Goal: Task Accomplishment & Management: Use online tool/utility

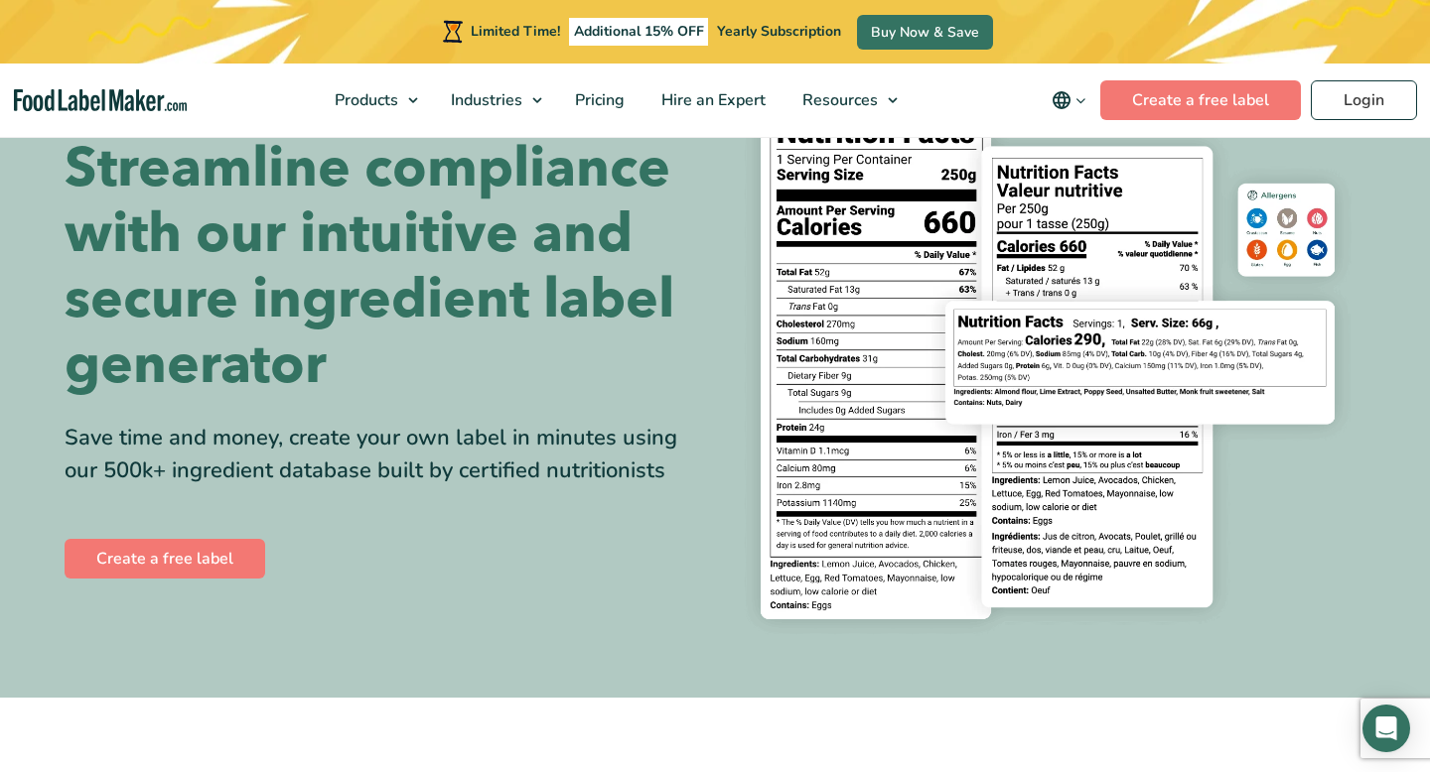
scroll to position [127, 0]
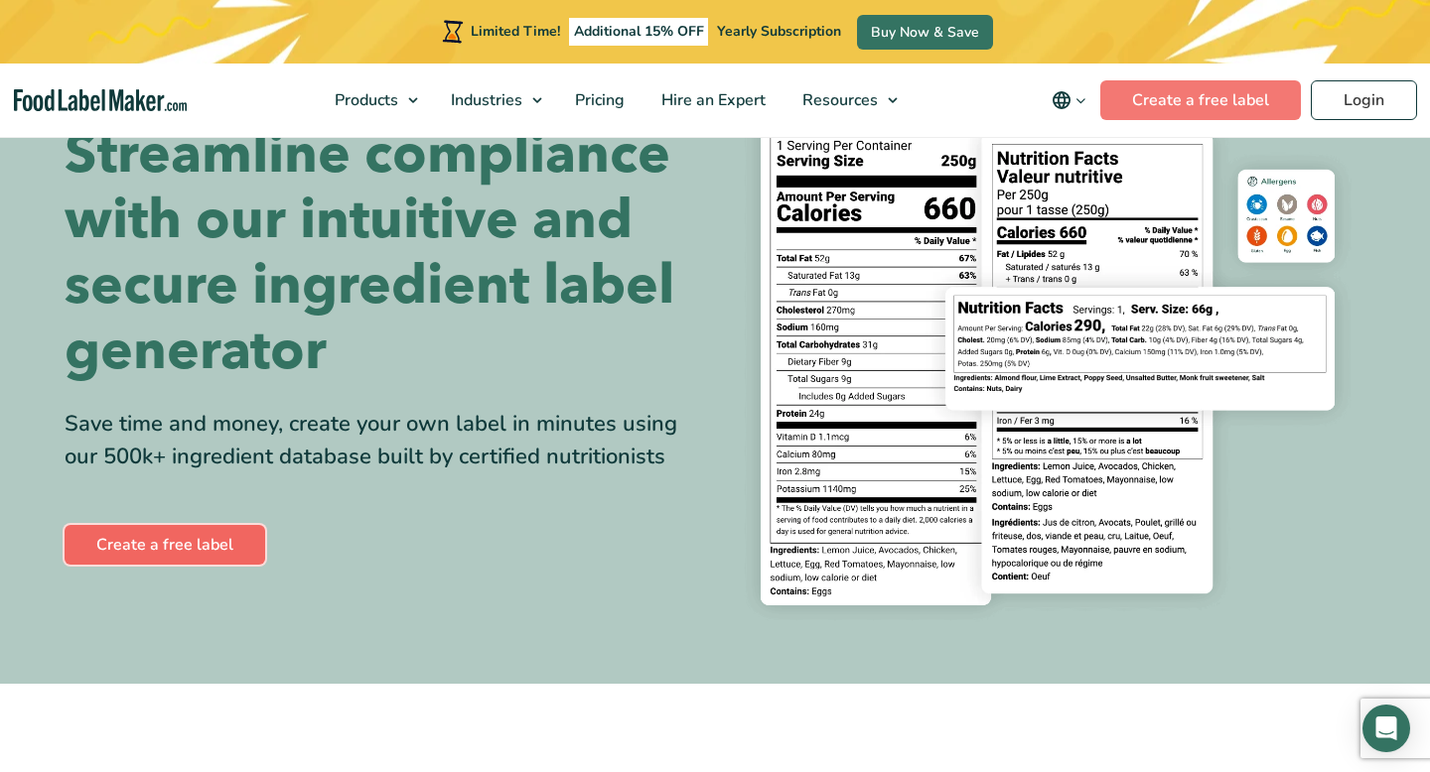
click at [173, 552] on link "Create a free label" at bounding box center [165, 545] width 201 height 40
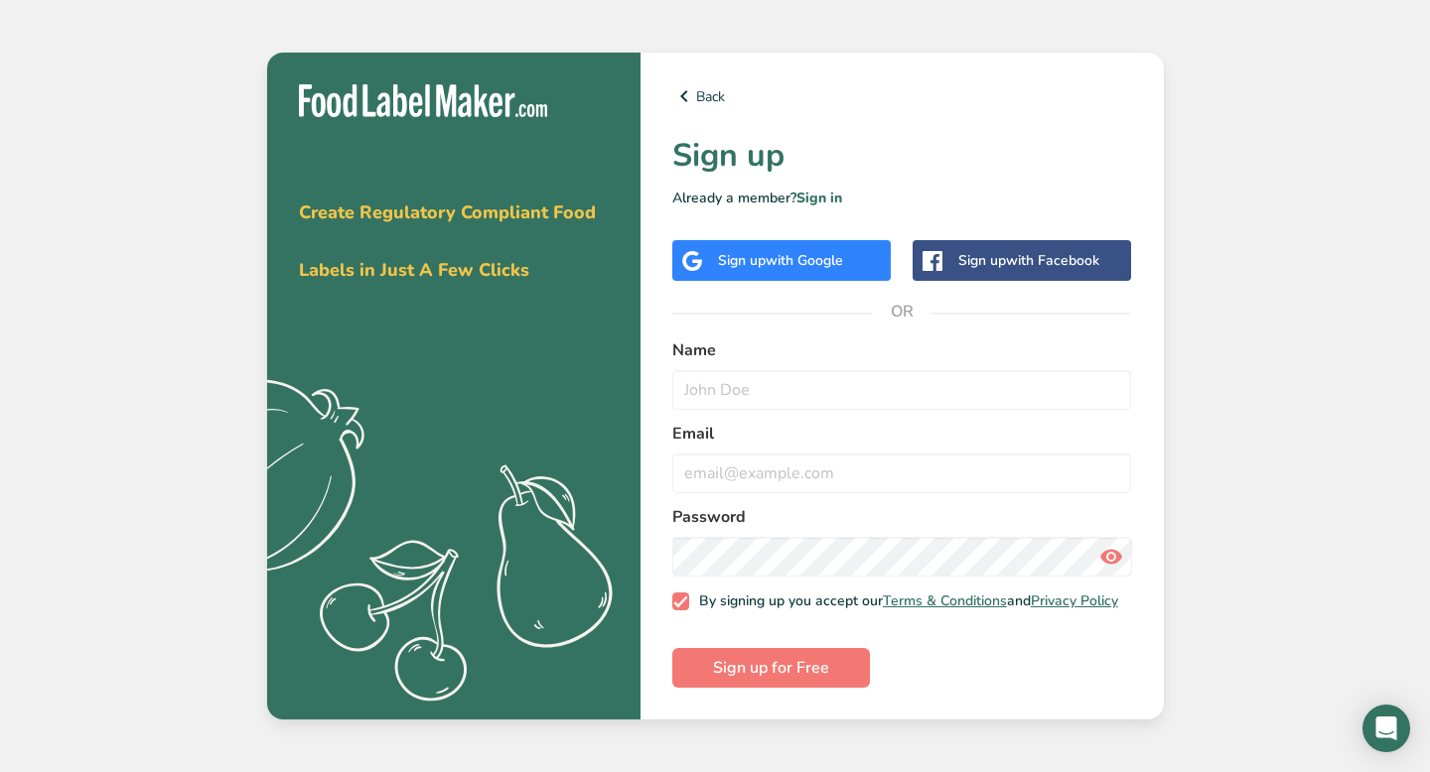
click at [800, 251] on span "with Google" at bounding box center [803, 260] width 77 height 19
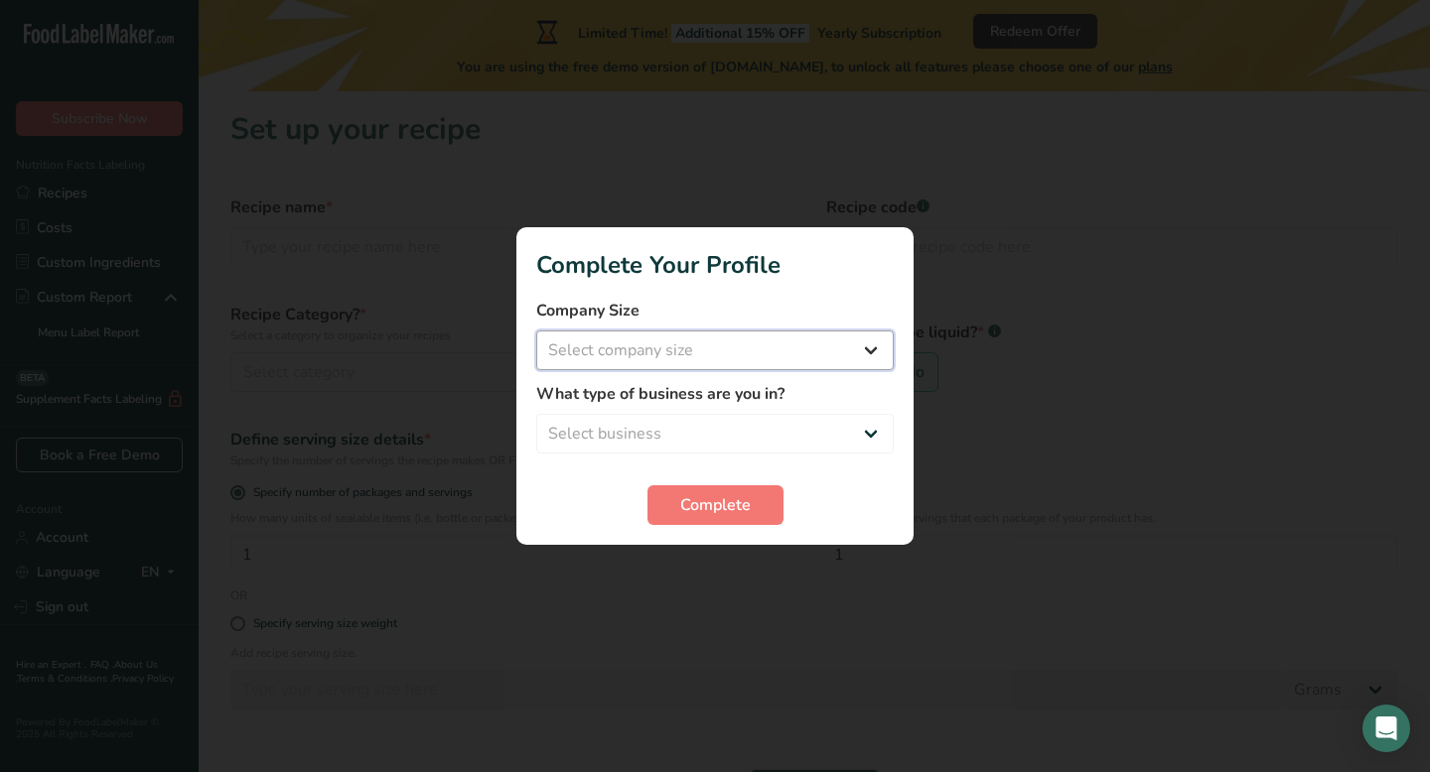
click at [838, 359] on select "Select company size Fewer than 10 Employees 10 to 50 Employees 51 to 500 Employ…" at bounding box center [714, 351] width 357 height 40
select select "1"
click at [799, 433] on select "Select business Packaged Food Manufacturer Restaurant & Cafe Bakery Meal Plans …" at bounding box center [714, 434] width 357 height 40
select select "8"
click at [722, 506] on span "Complete" at bounding box center [715, 505] width 70 height 24
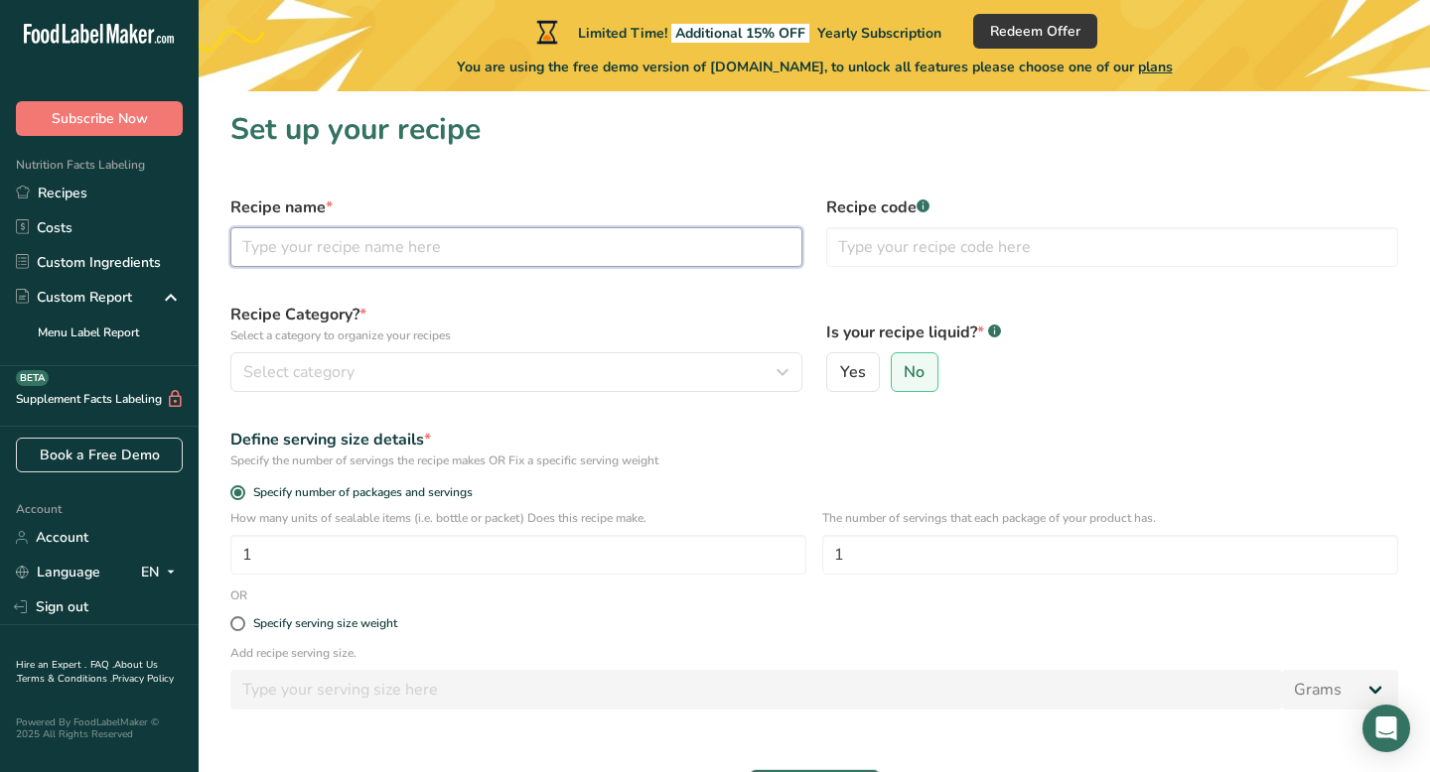
click at [557, 256] on input "text" at bounding box center [516, 247] width 572 height 40
type input "D"
type input "Pumpkin Peanut Butter Treats"
click at [918, 250] on input "text" at bounding box center [1112, 247] width 572 height 40
type input "0001"
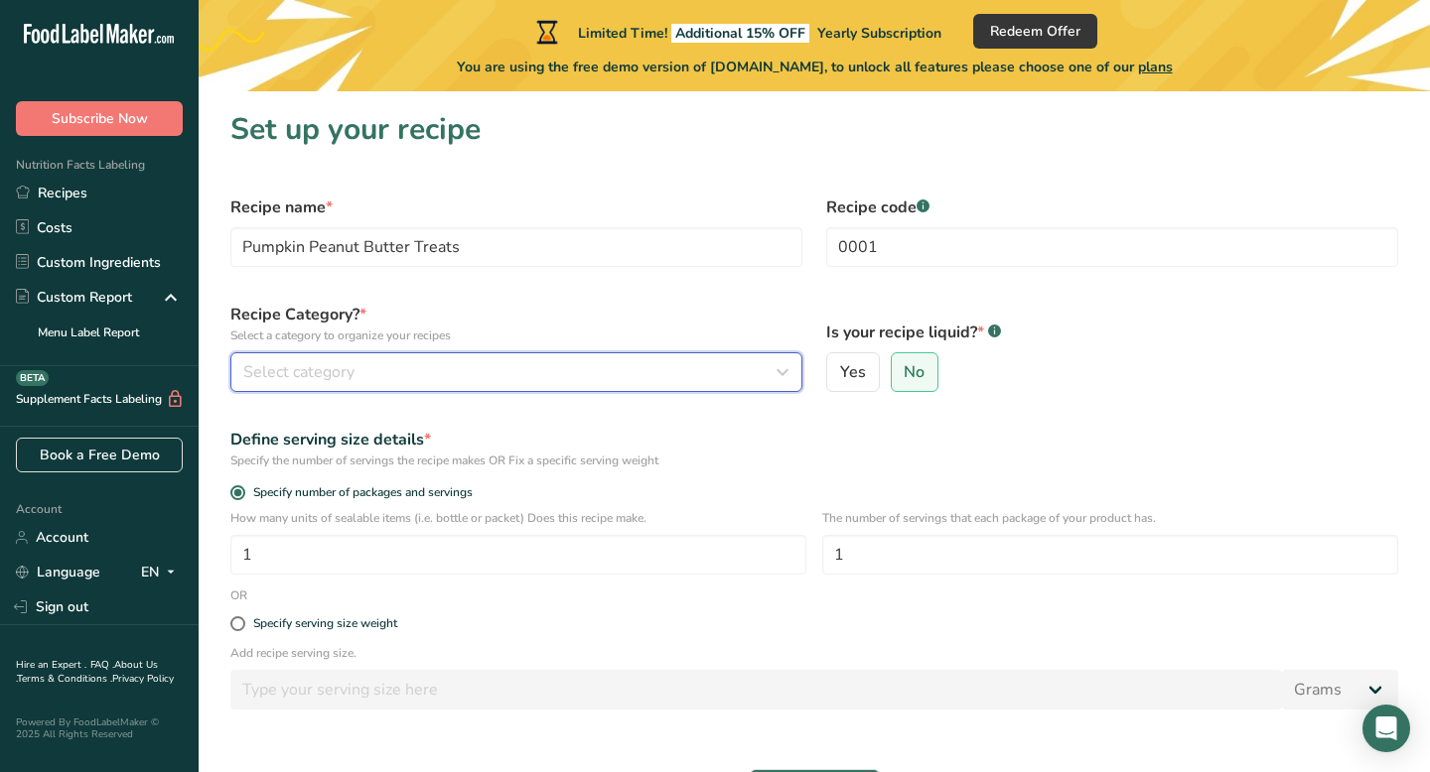
click at [450, 372] on div "Select category" at bounding box center [510, 372] width 534 height 24
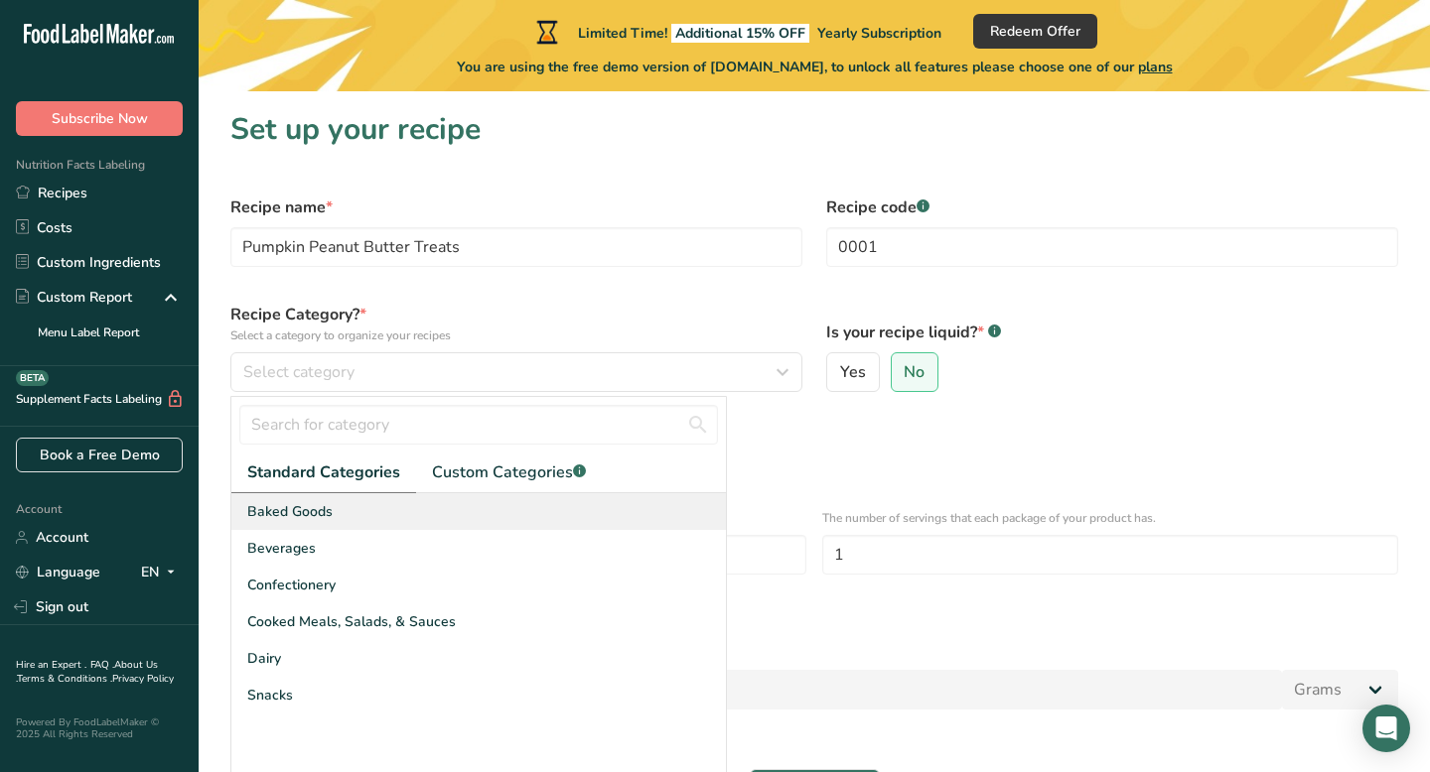
click at [345, 512] on div "Baked Goods" at bounding box center [478, 511] width 494 height 37
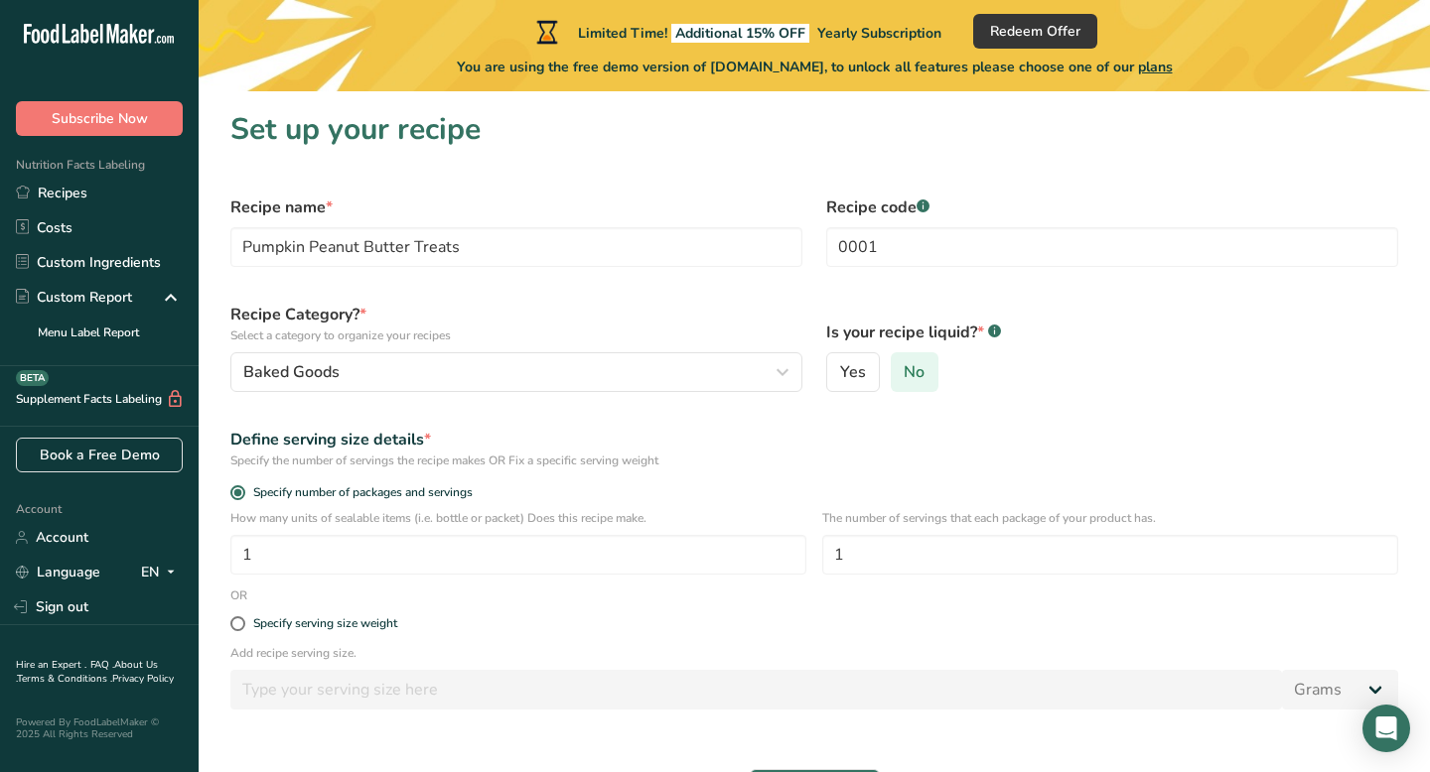
click at [917, 373] on span "No" at bounding box center [913, 372] width 21 height 20
click at [904, 373] on input "No" at bounding box center [898, 372] width 13 height 13
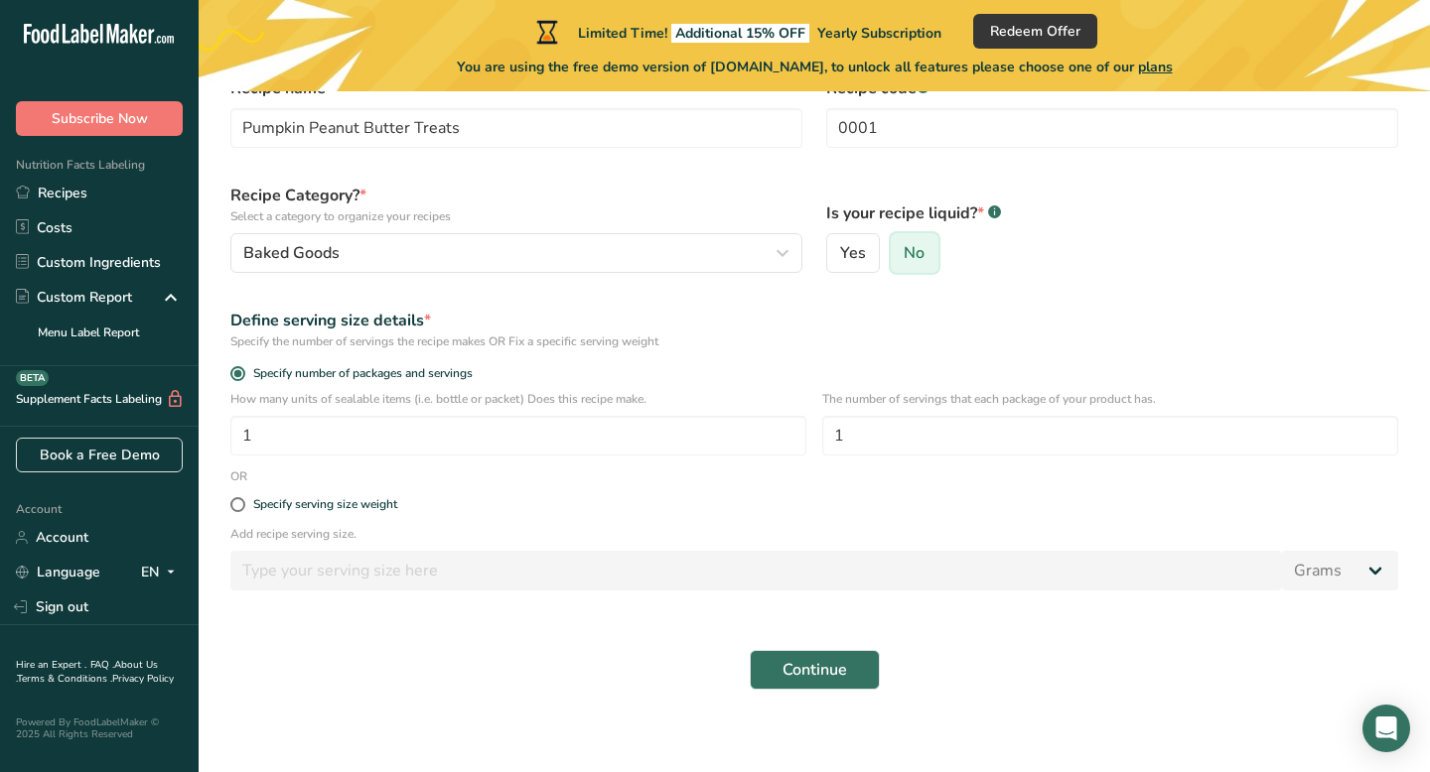
scroll to position [132, 0]
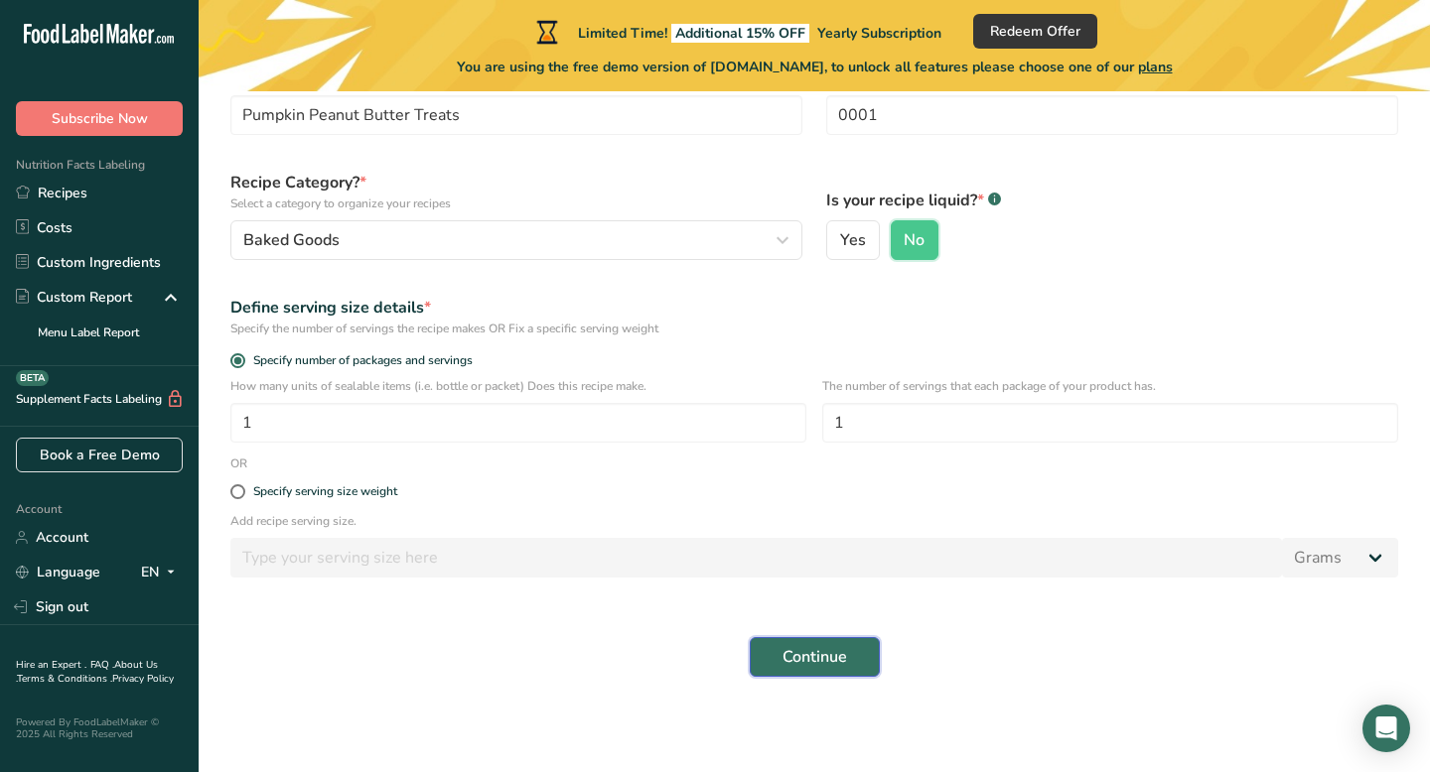
click at [847, 661] on button "Continue" at bounding box center [815, 657] width 130 height 40
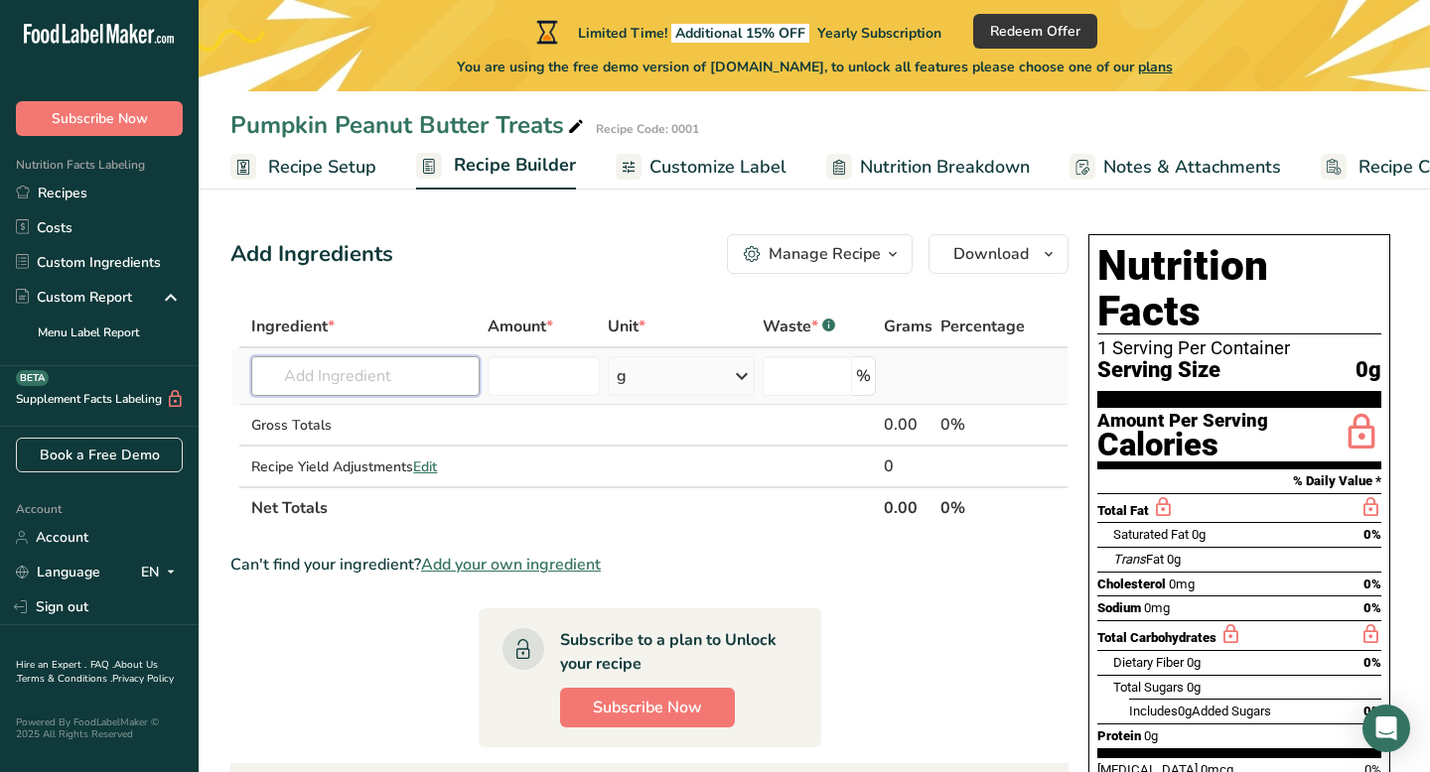
click at [397, 381] on input "text" at bounding box center [365, 376] width 228 height 40
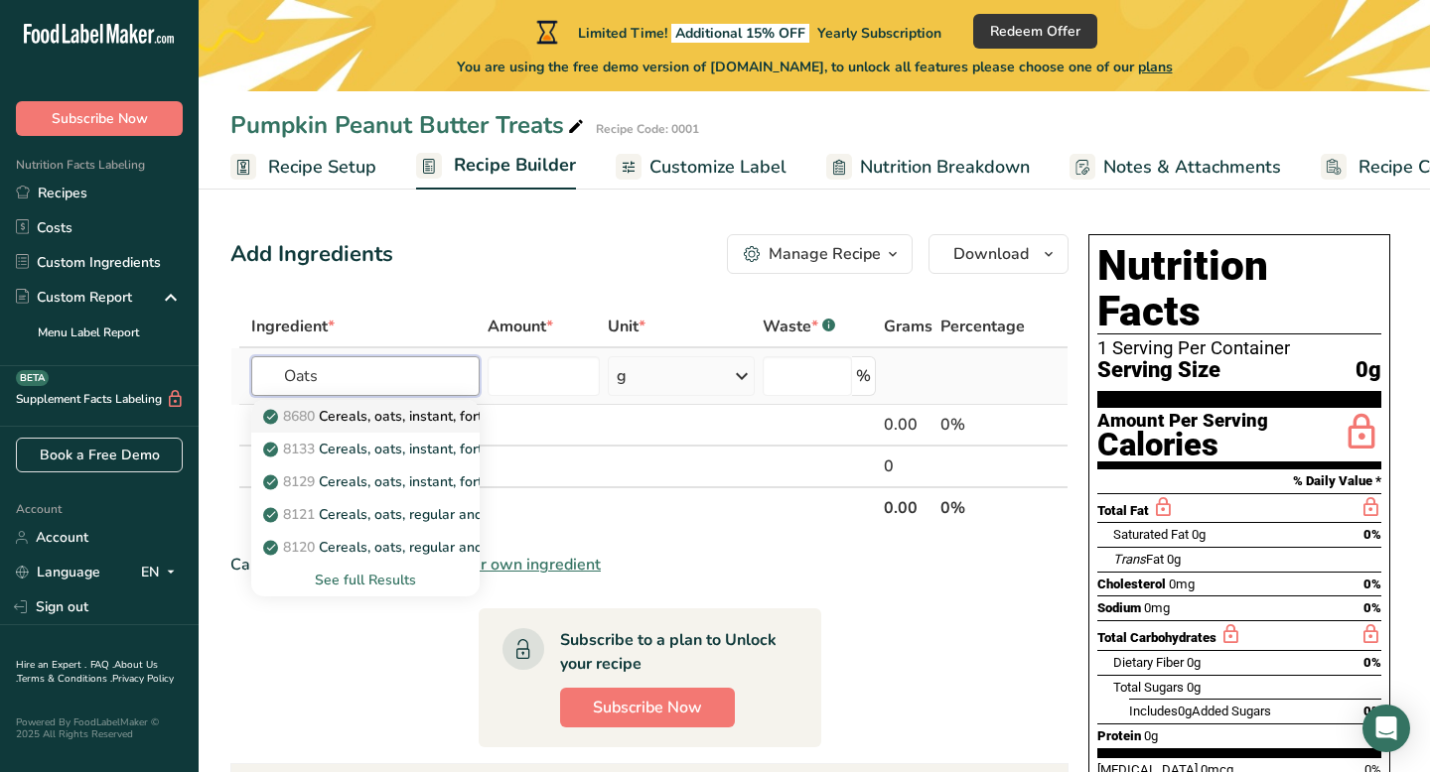
type input "Oats"
click at [392, 419] on p "8680 Cereals, oats, instant, fortified, maple and brown sugar, dry" at bounding box center [481, 416] width 428 height 21
type input "Cereals, oats, instant, fortified, maple and brown sugar, dry"
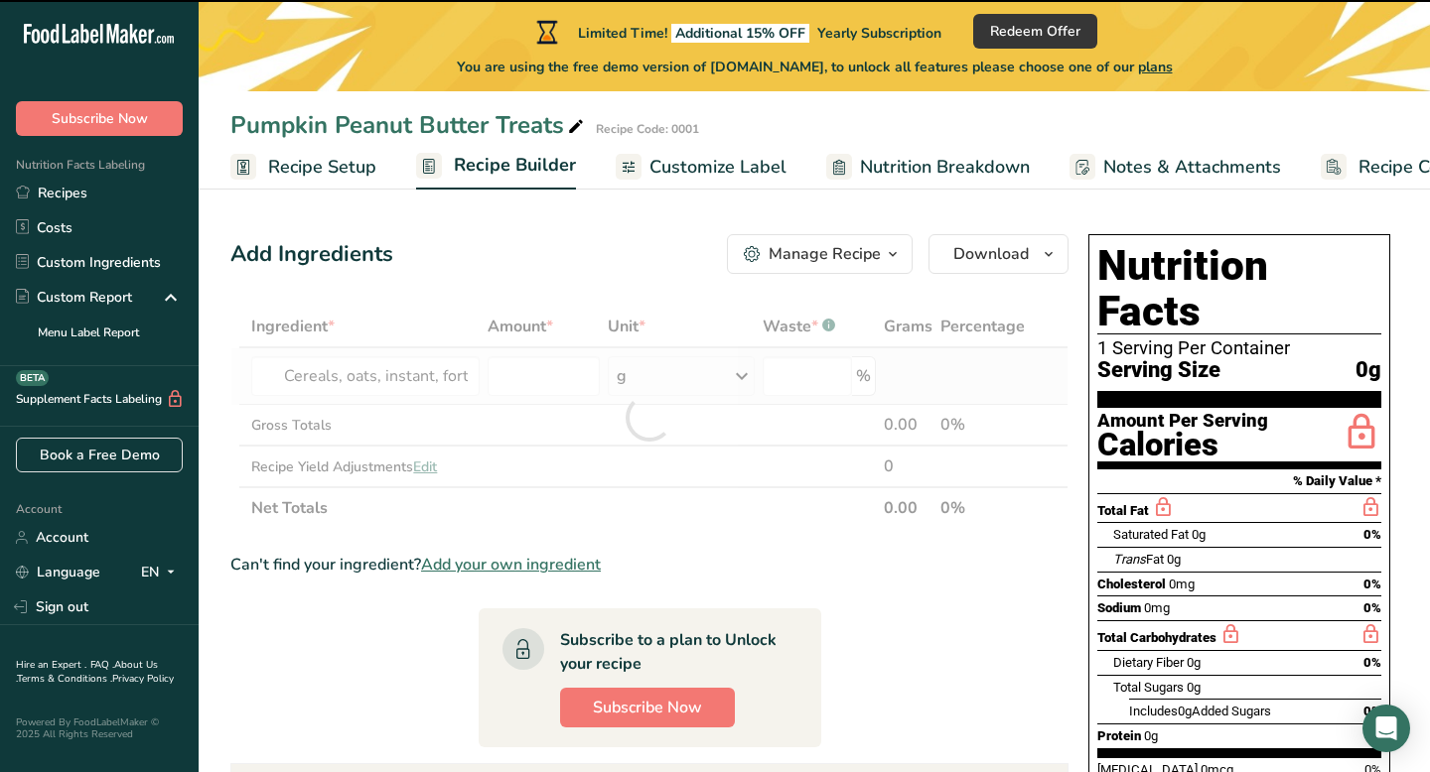
type input "0"
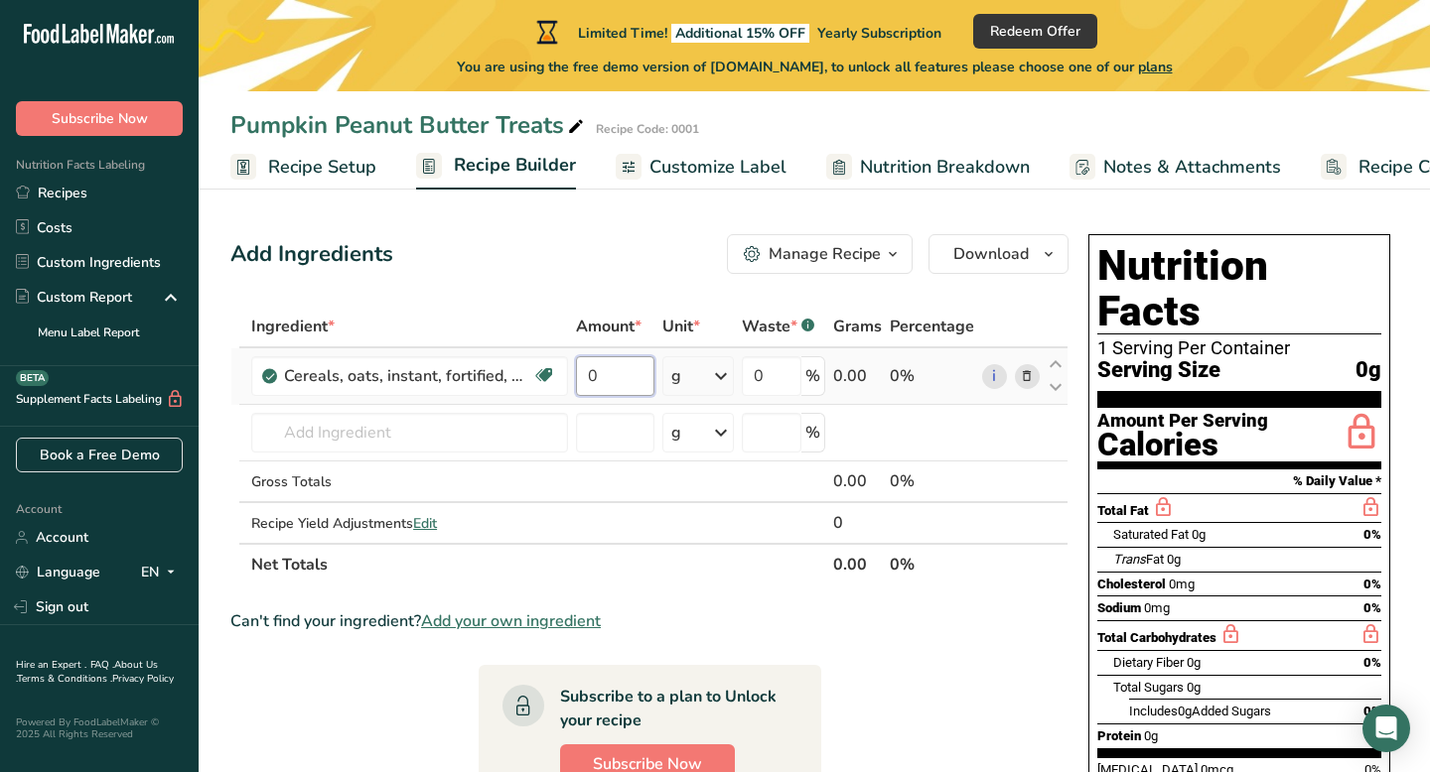
click at [631, 376] on input "0" at bounding box center [615, 376] width 78 height 40
type input "16"
click at [721, 384] on div "Ingredient * Amount * Unit * Waste * .a-a{fill:#347362;}.b-a{fill:#fff;} Grams …" at bounding box center [649, 446] width 838 height 280
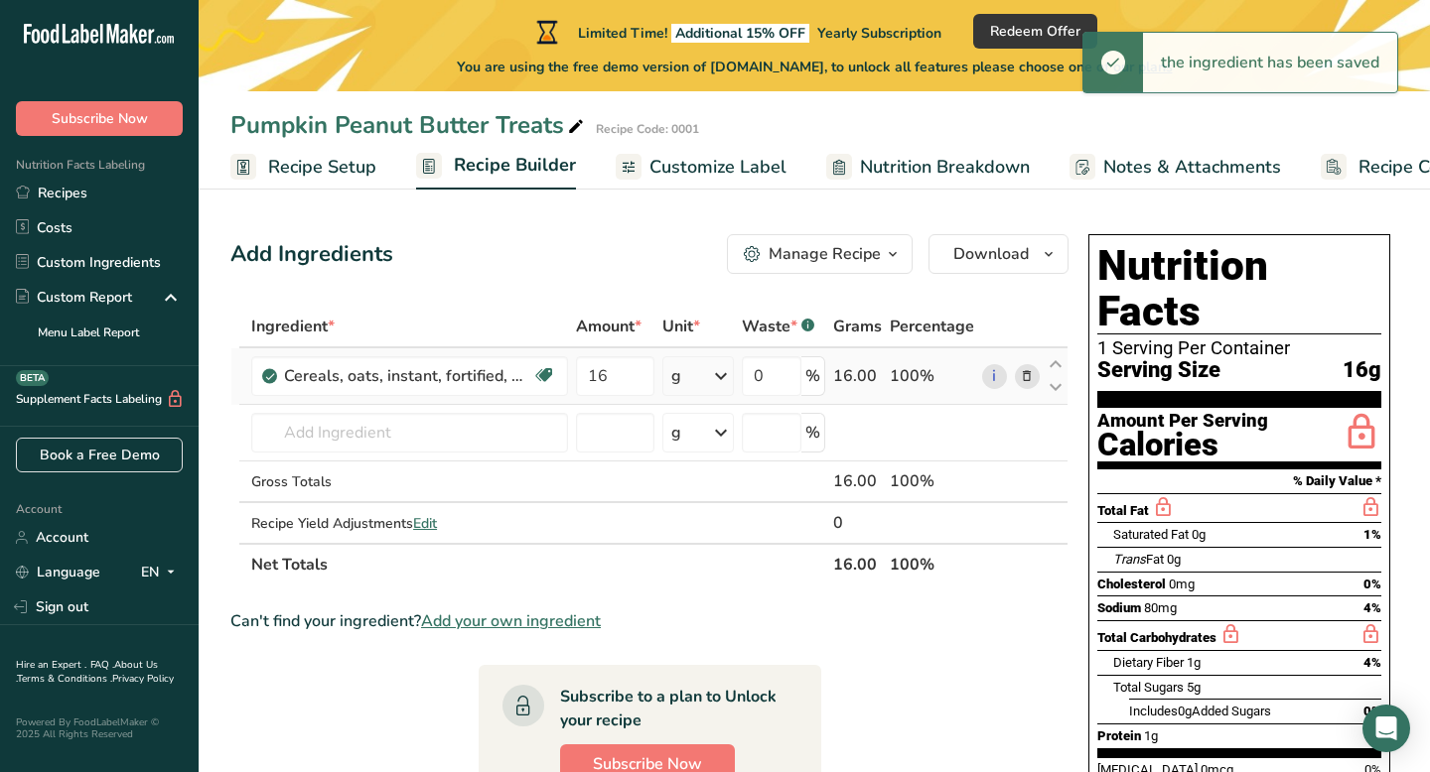
click at [722, 375] on icon at bounding box center [721, 376] width 24 height 36
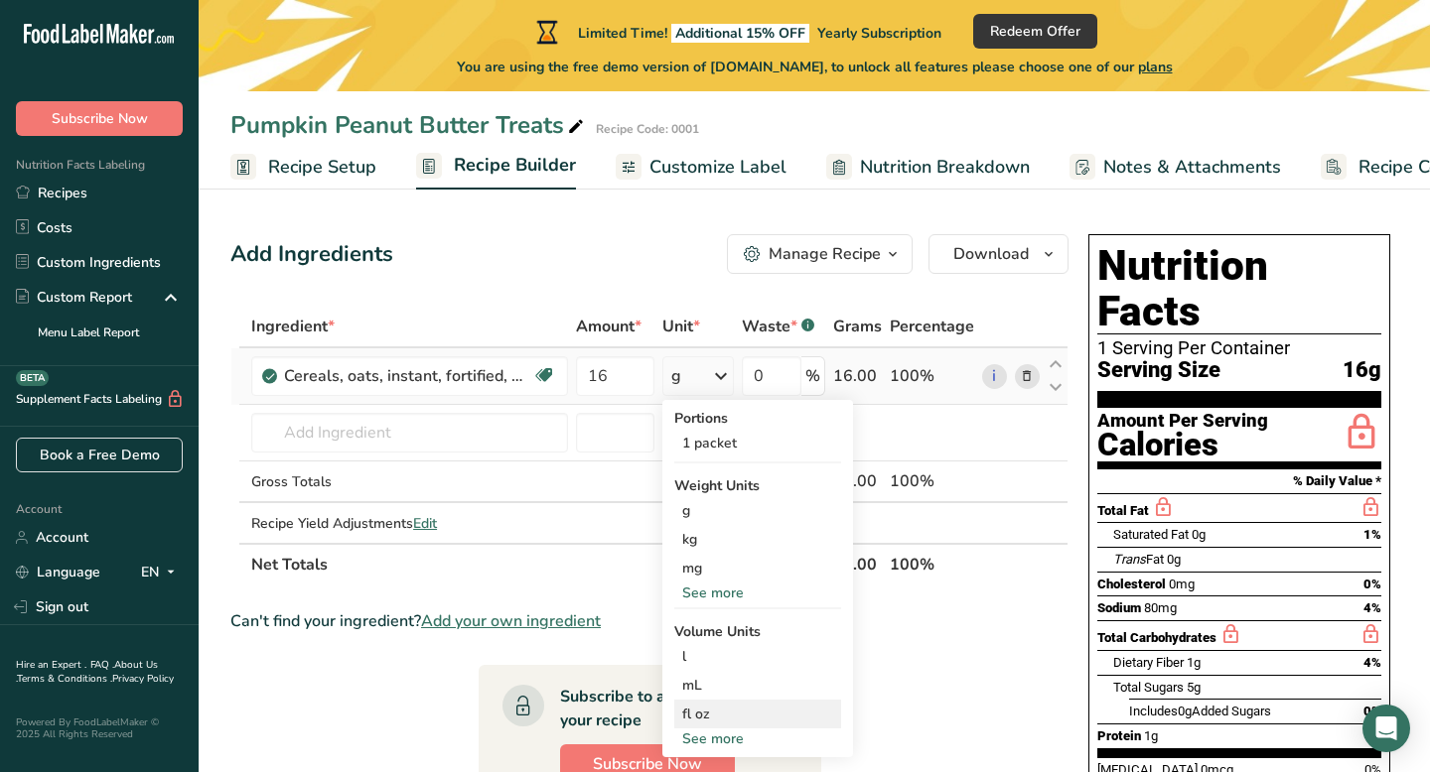
click at [726, 723] on div "fl oz" at bounding box center [757, 714] width 151 height 21
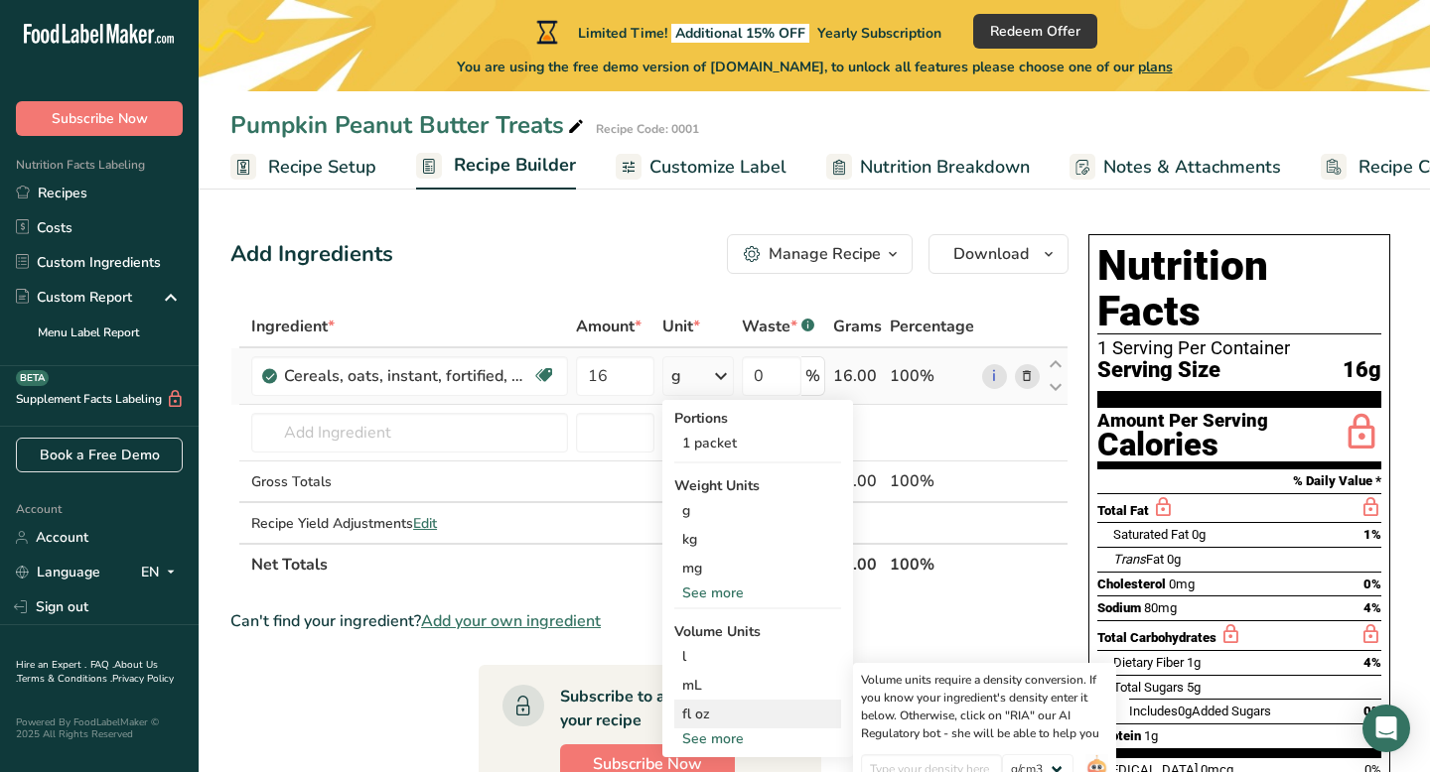
scroll to position [61, 0]
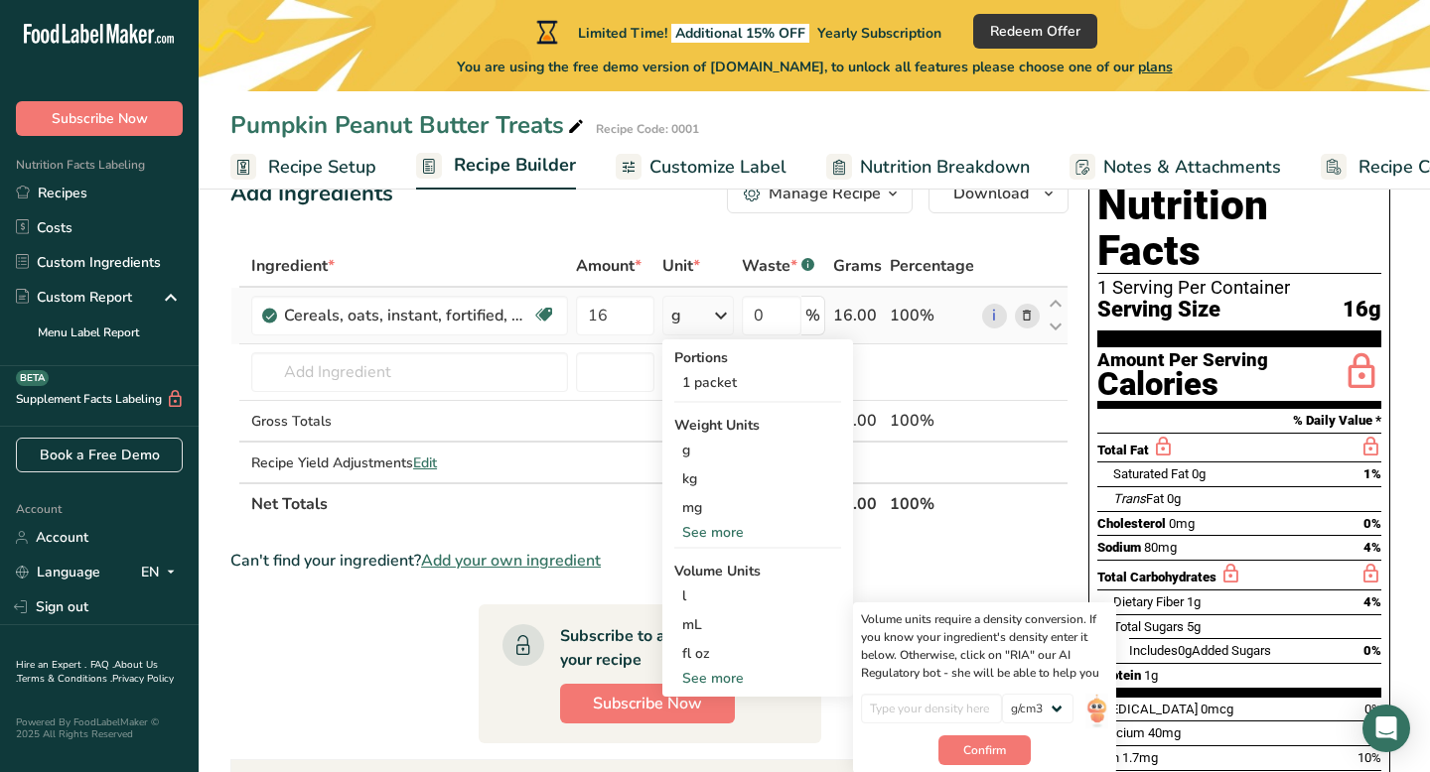
click at [719, 533] on div "See more" at bounding box center [757, 532] width 167 height 21
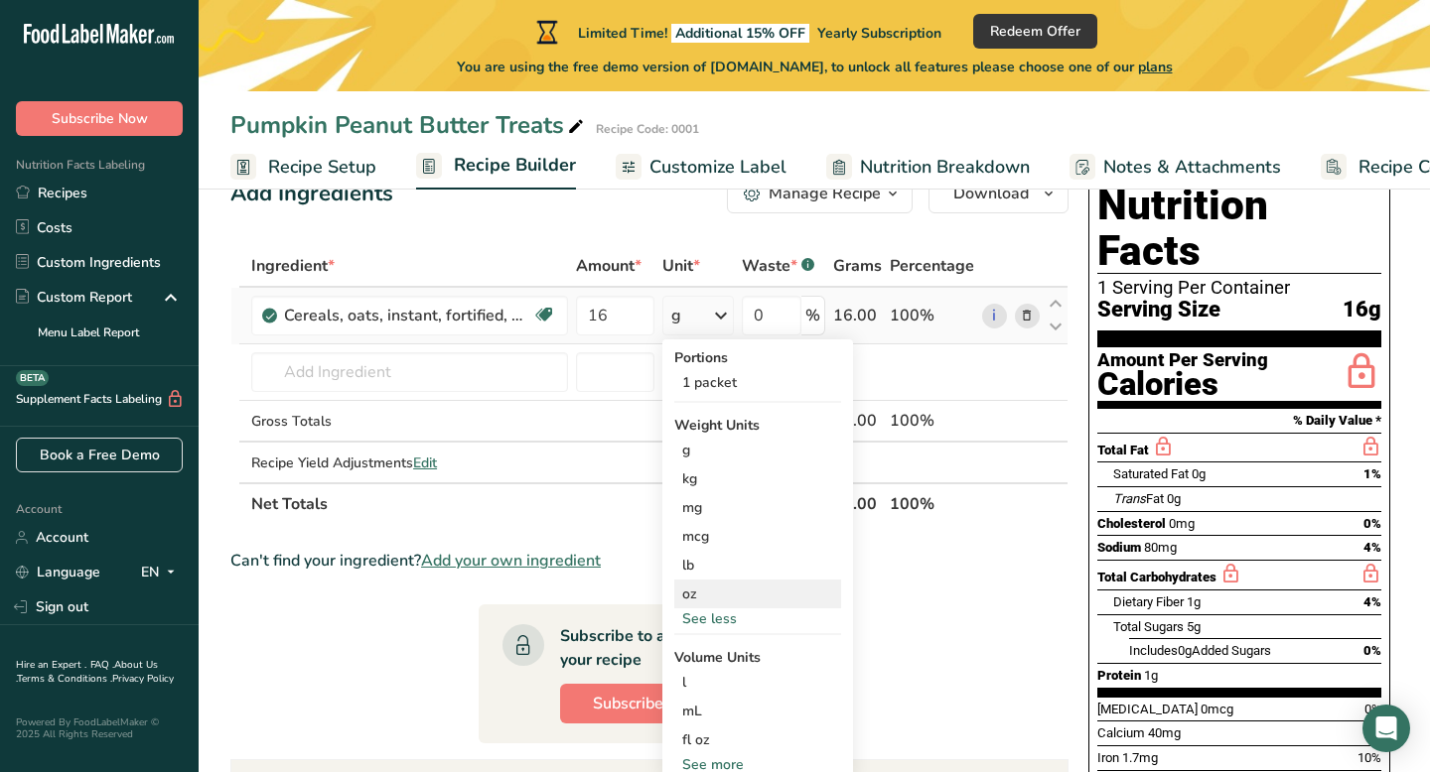
click at [717, 595] on div "oz" at bounding box center [757, 594] width 167 height 29
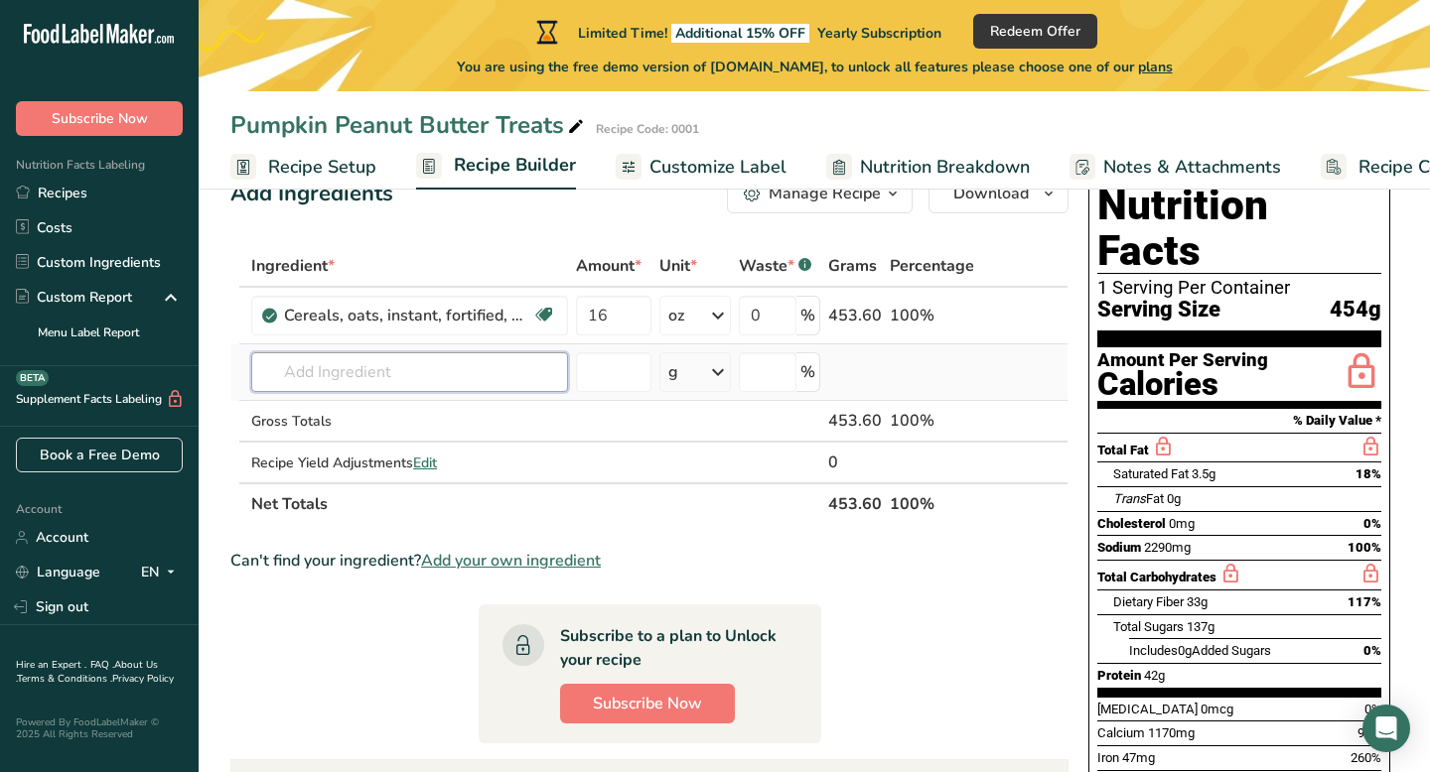
click at [517, 367] on input "text" at bounding box center [409, 372] width 317 height 40
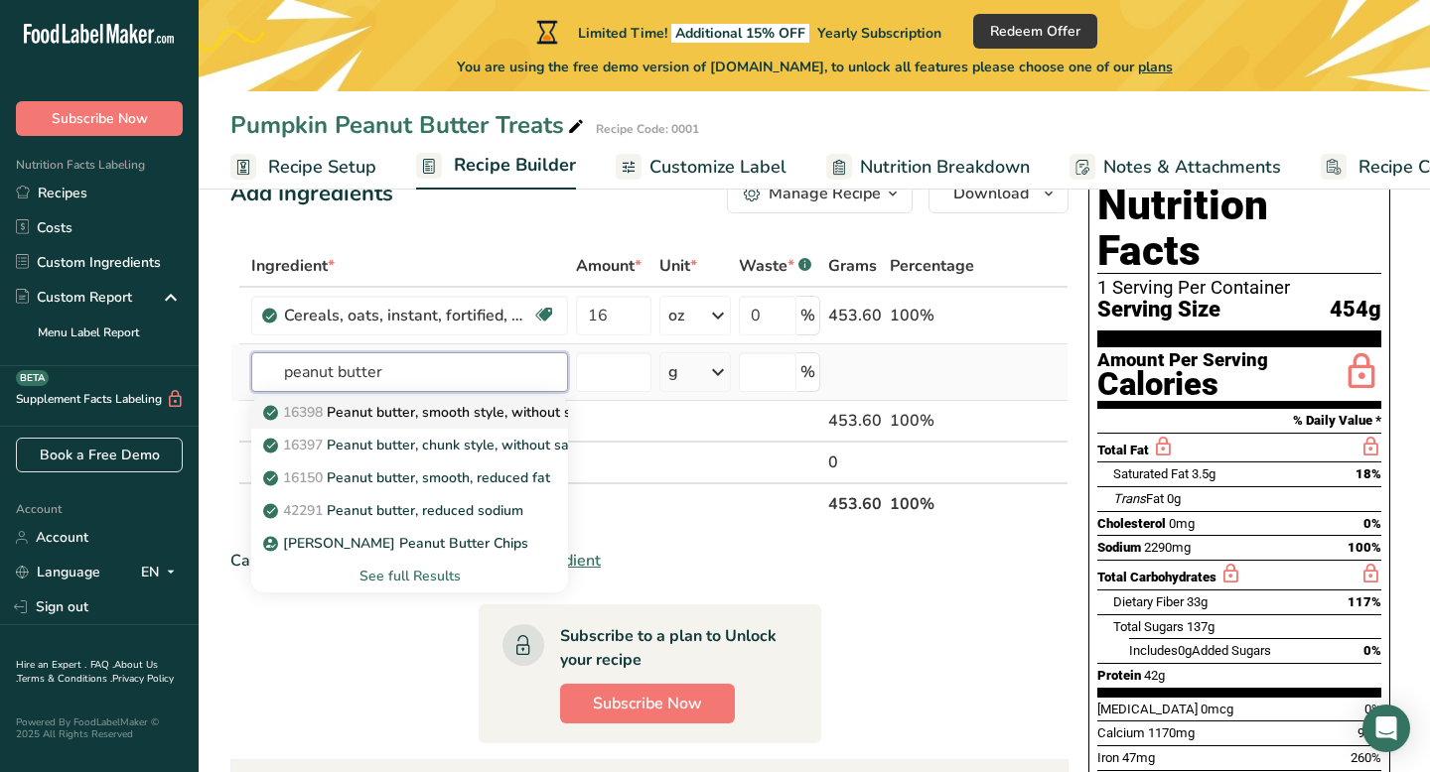
type input "peanut butter"
click at [384, 413] on p "16398 Peanut butter, smooth style, without salt" at bounding box center [427, 412] width 321 height 21
type input "Peanut butter, smooth style, without salt"
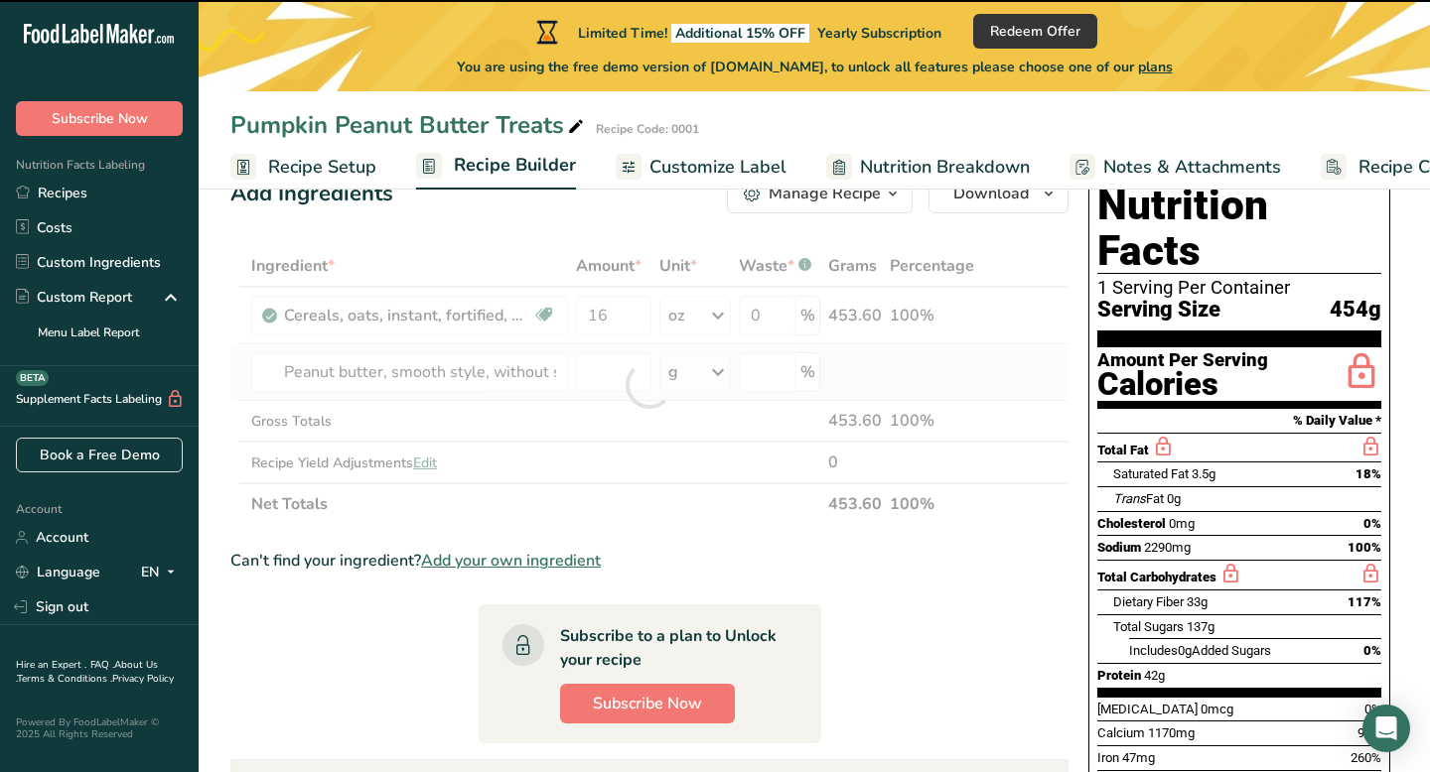
type input "0"
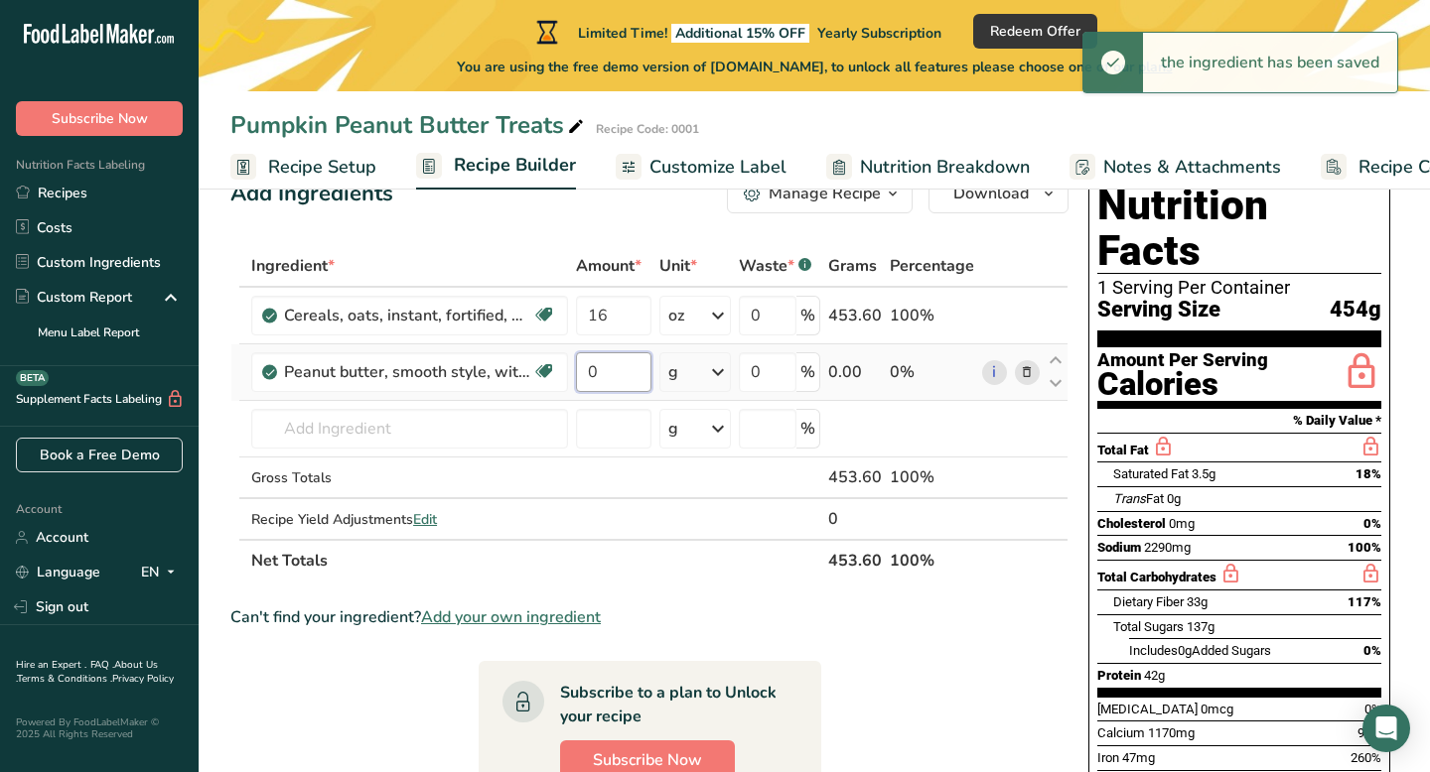
click at [608, 370] on input "0" at bounding box center [613, 372] width 75 height 40
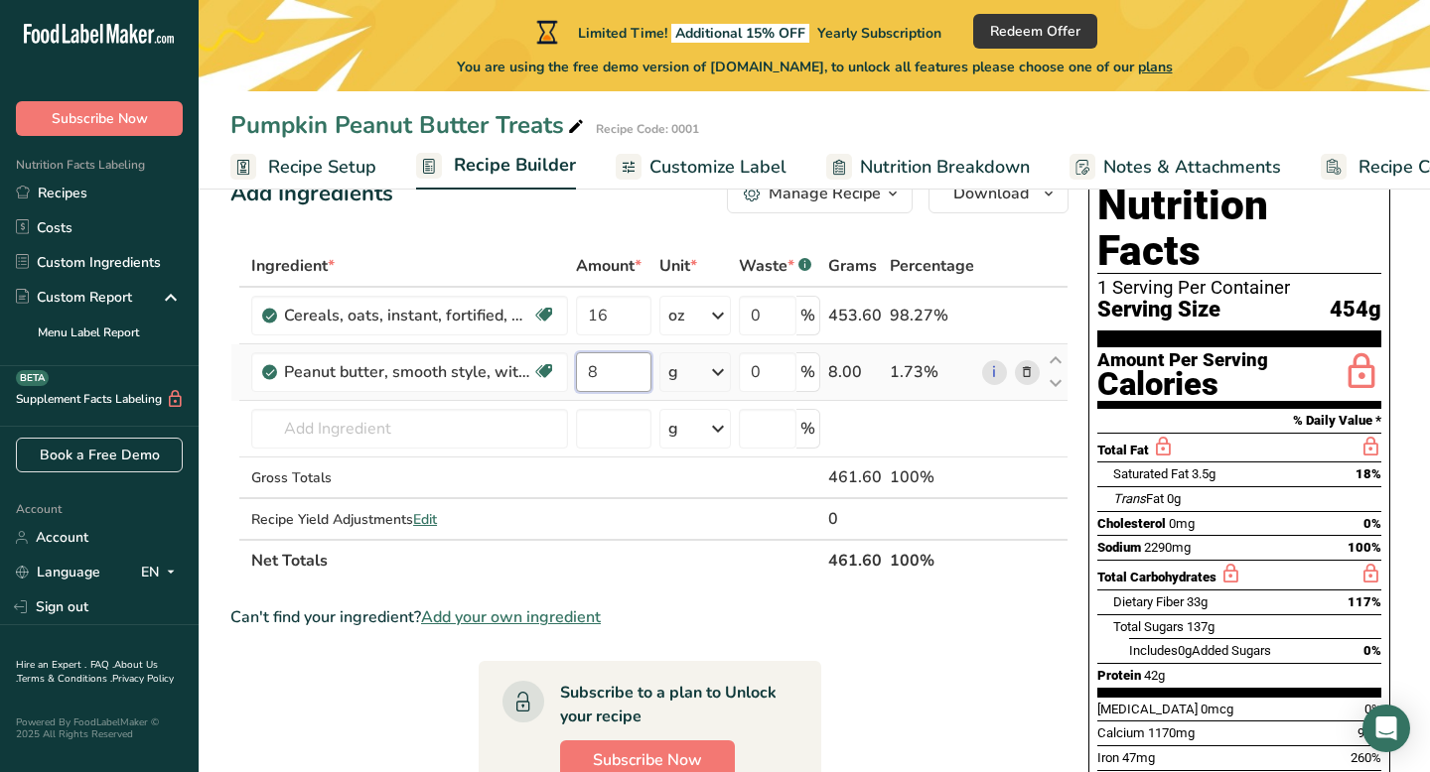
type input "8"
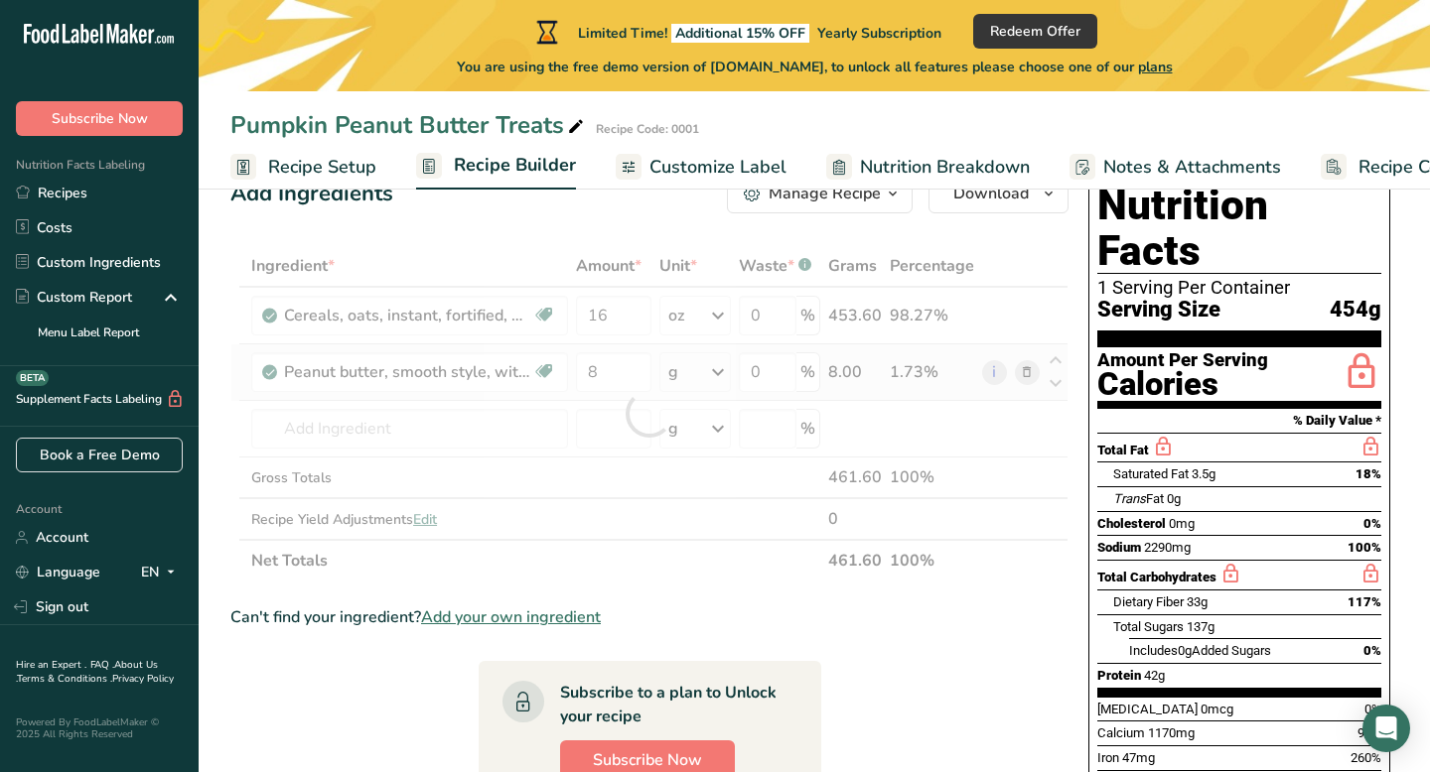
click at [720, 377] on div "Ingredient * Amount * Unit * Waste * .a-a{fill:#347362;}.b-a{fill:#fff;} Grams …" at bounding box center [649, 413] width 838 height 337
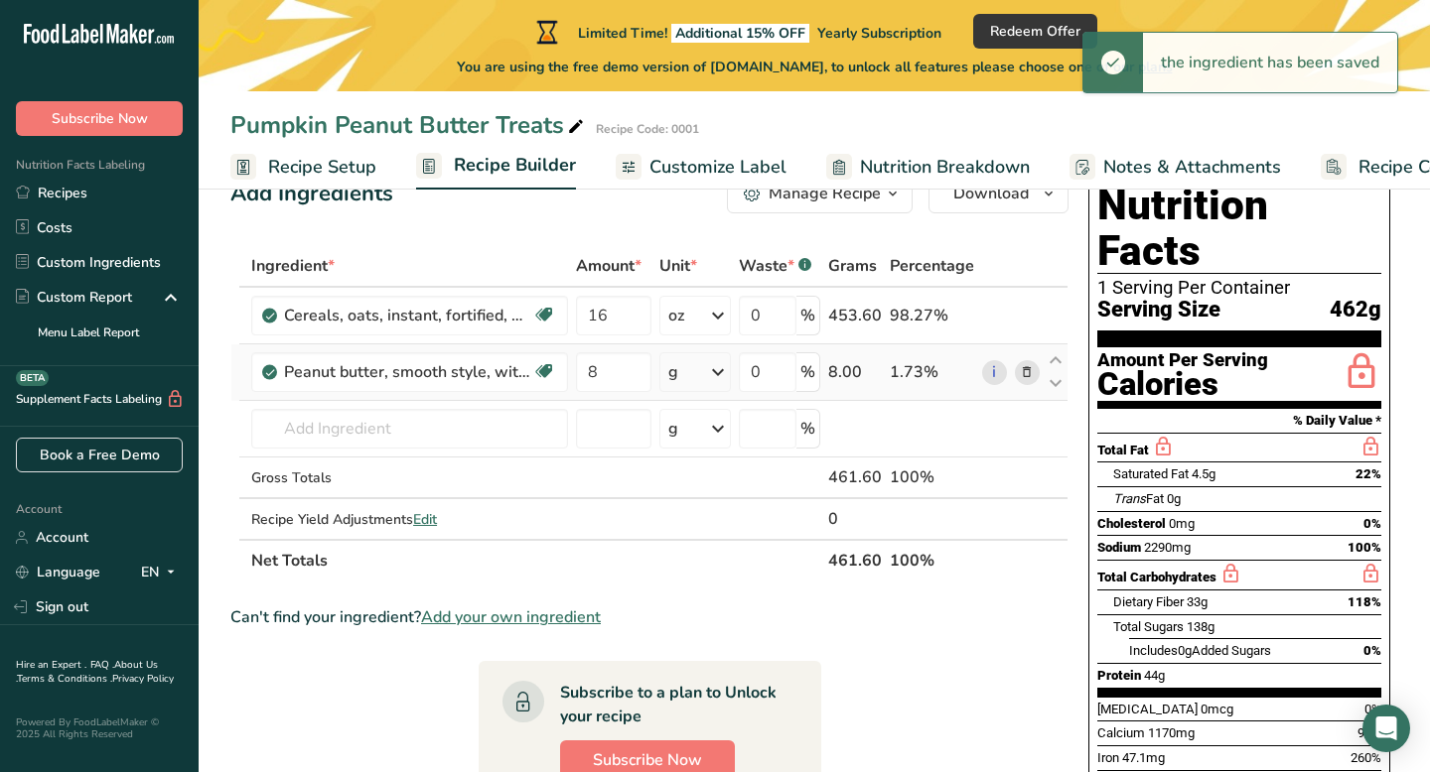
click at [721, 367] on icon at bounding box center [718, 372] width 24 height 36
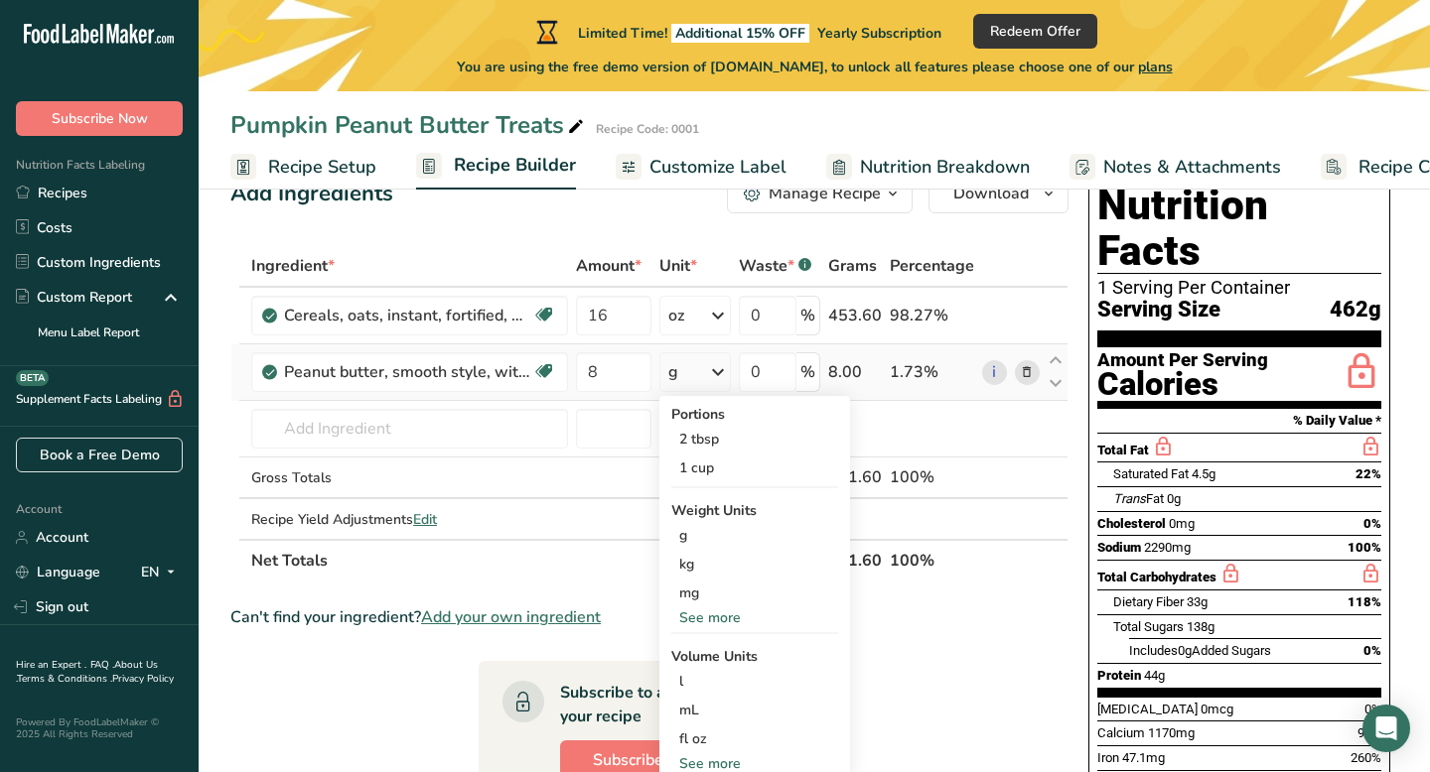
click at [716, 616] on div "See more" at bounding box center [754, 618] width 167 height 21
click at [715, 680] on div "oz" at bounding box center [754, 679] width 167 height 29
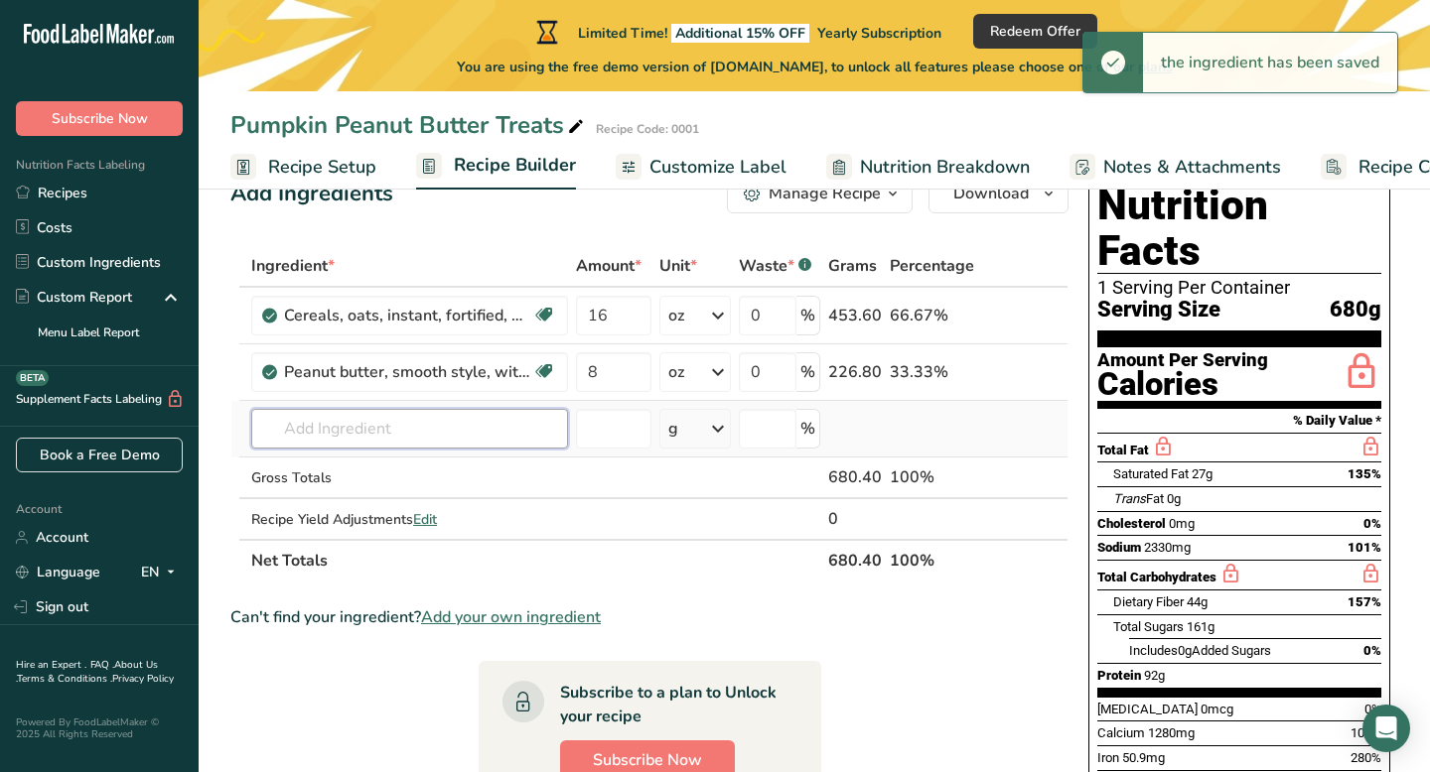
click at [448, 427] on input "text" at bounding box center [409, 429] width 317 height 40
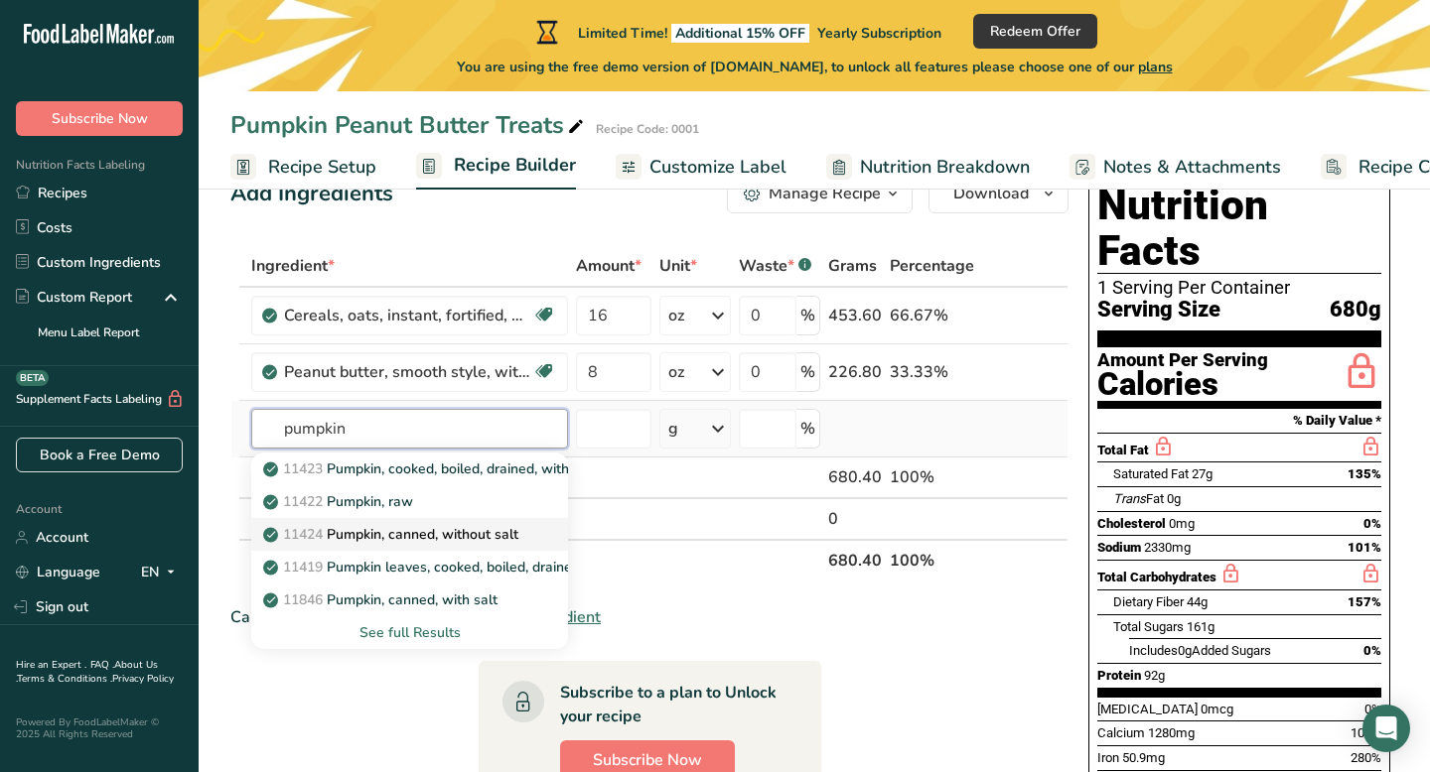
type input "pumpkin"
click at [433, 540] on p "11424 Pumpkin, canned, without salt" at bounding box center [392, 534] width 251 height 21
type input "Pumpkin, canned, without salt"
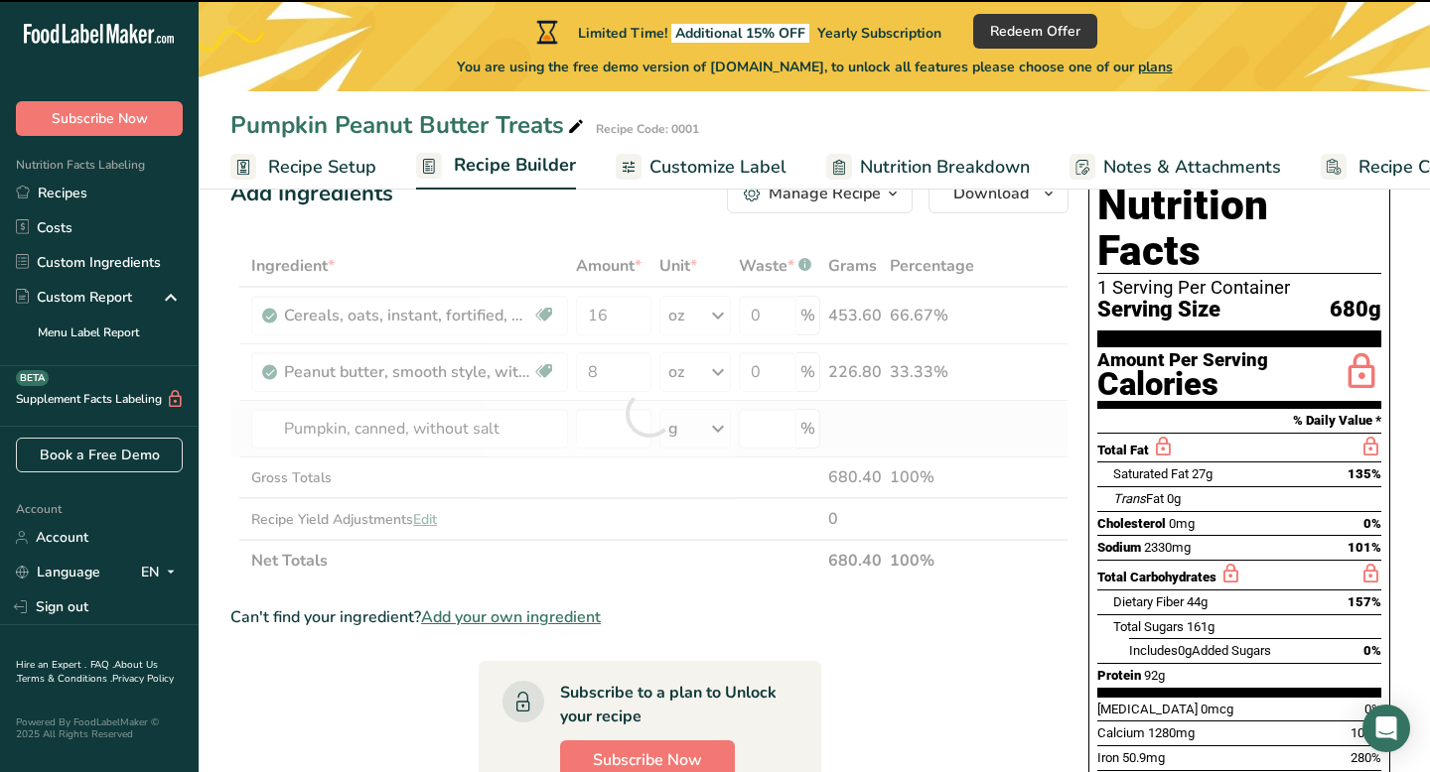
type input "0"
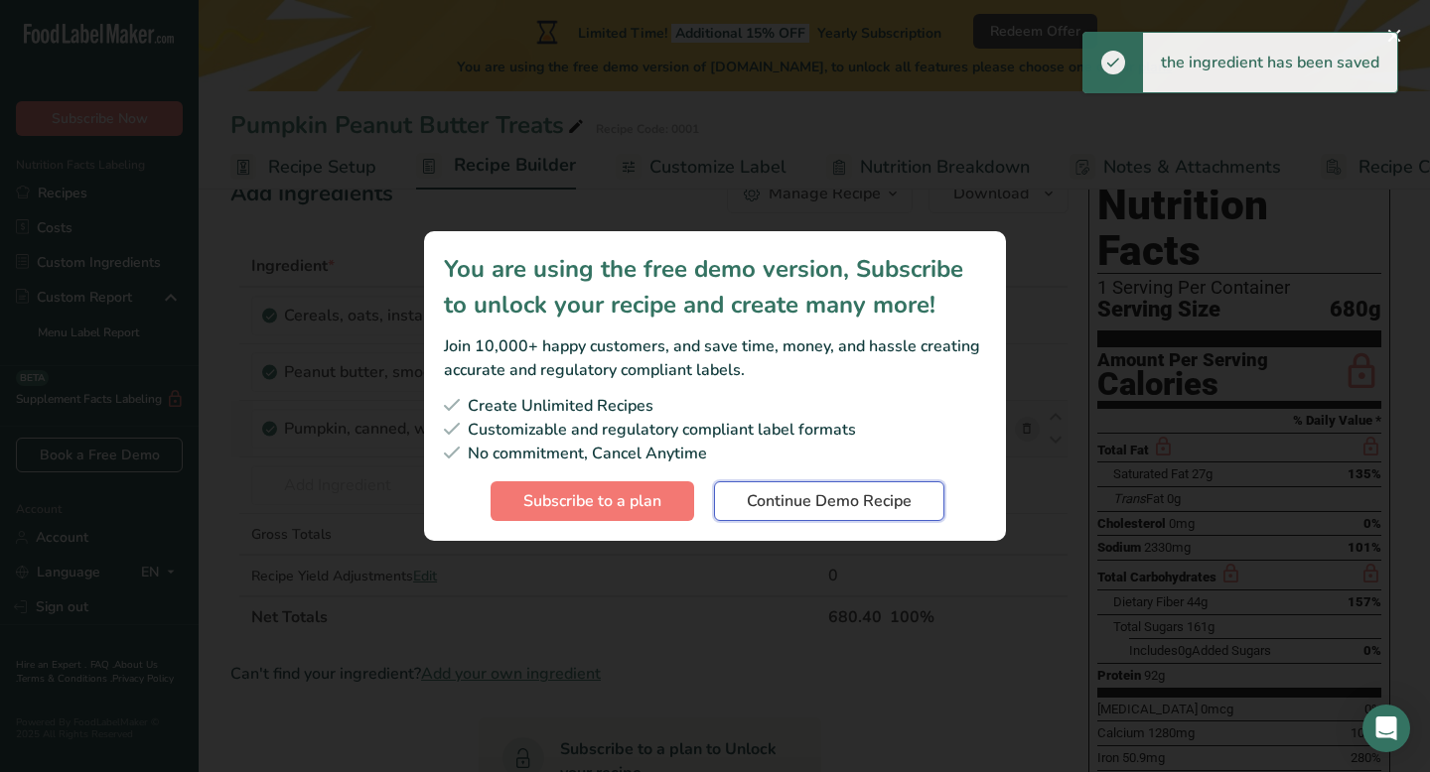
click at [803, 505] on span "Continue Demo Recipe" at bounding box center [829, 501] width 165 height 24
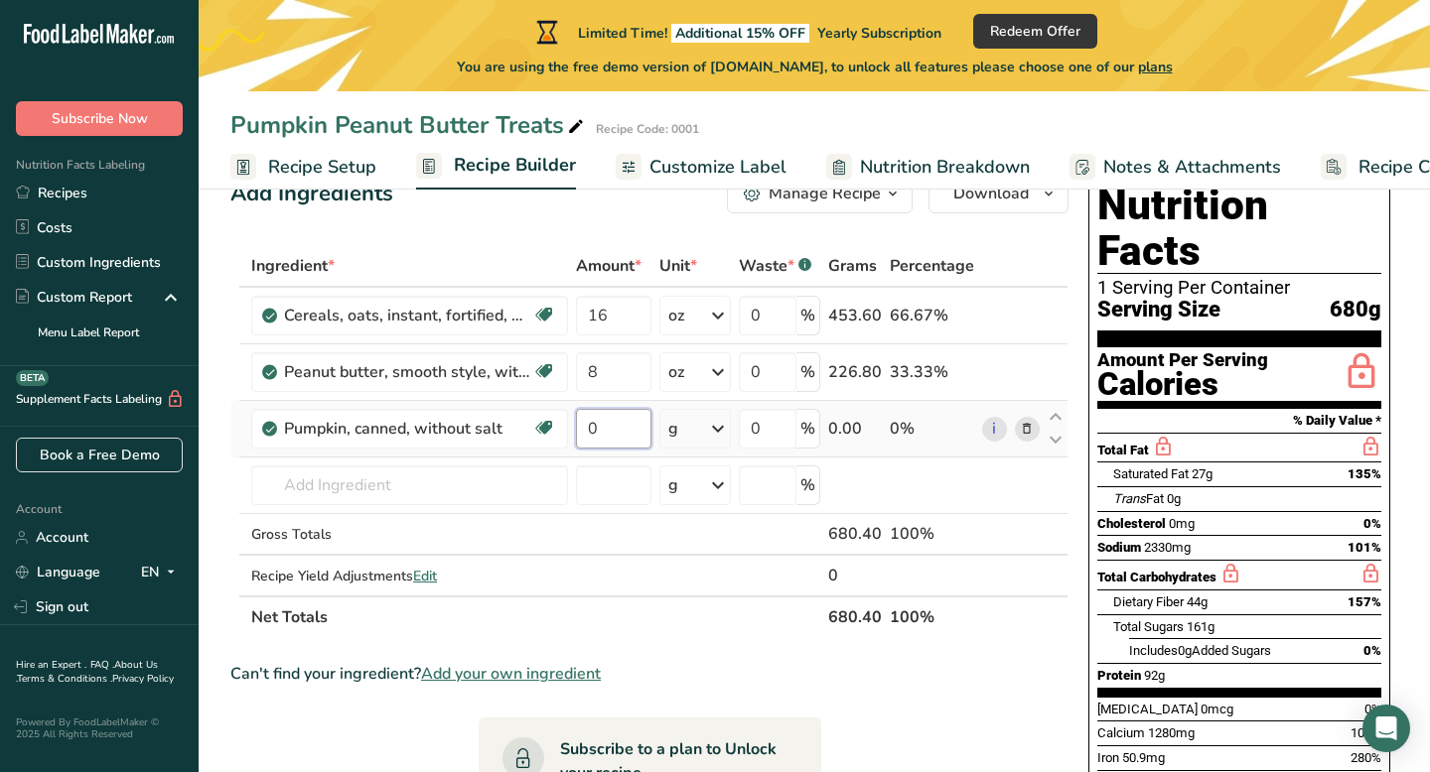
click at [608, 427] on input "0" at bounding box center [613, 429] width 75 height 40
type input "8"
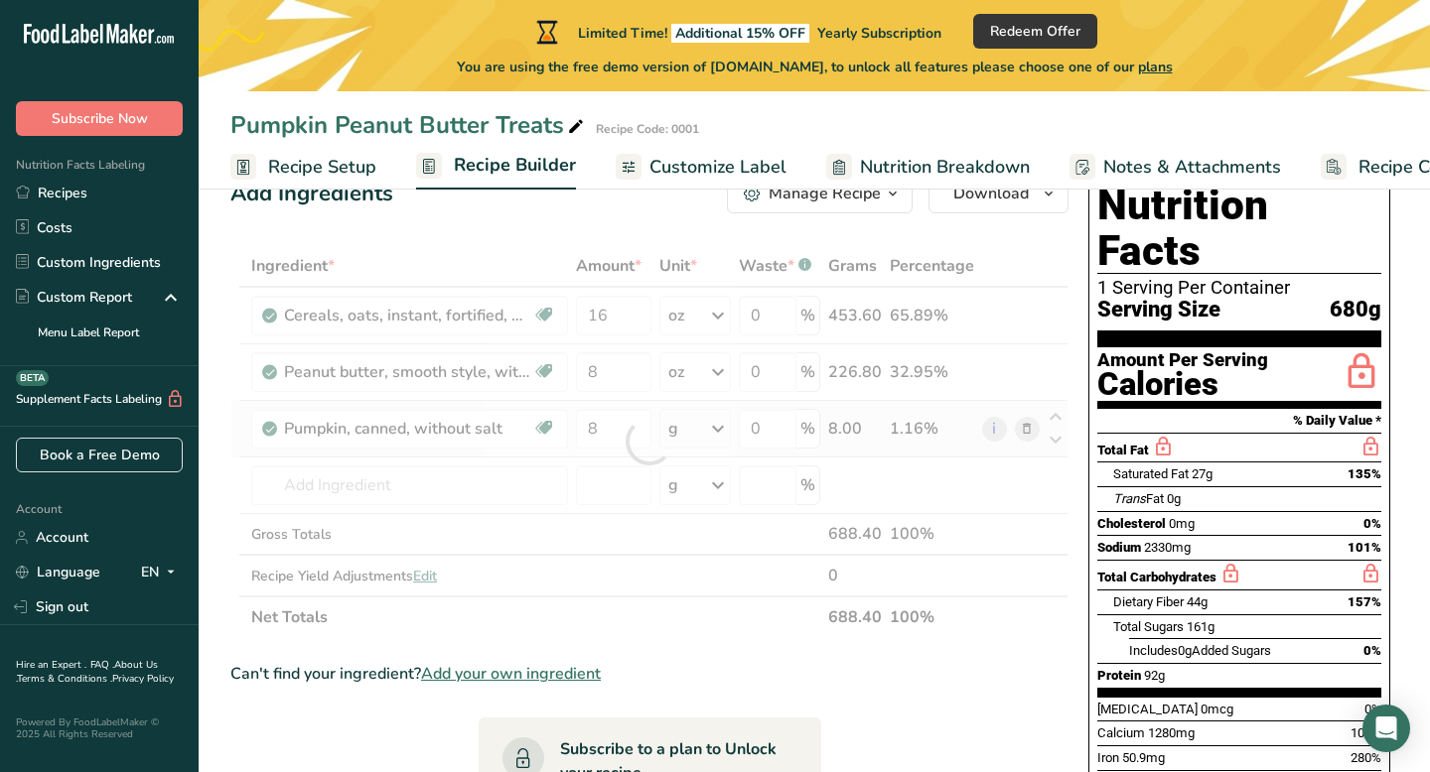
click at [716, 429] on div "Ingredient * Amount * Unit * Waste * .a-a{fill:#347362;}.b-a{fill:#fff;} Grams …" at bounding box center [649, 441] width 838 height 393
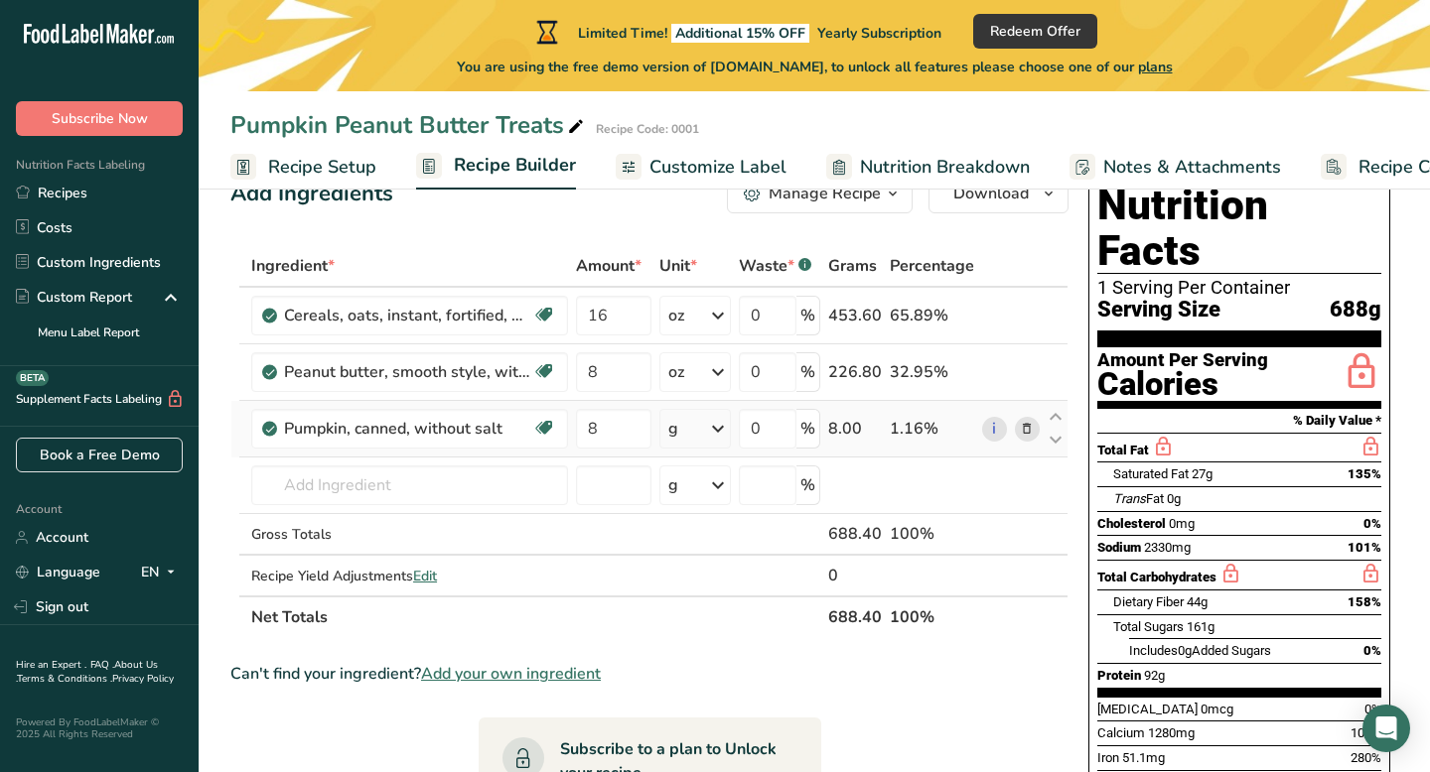
click at [721, 425] on icon at bounding box center [718, 429] width 24 height 36
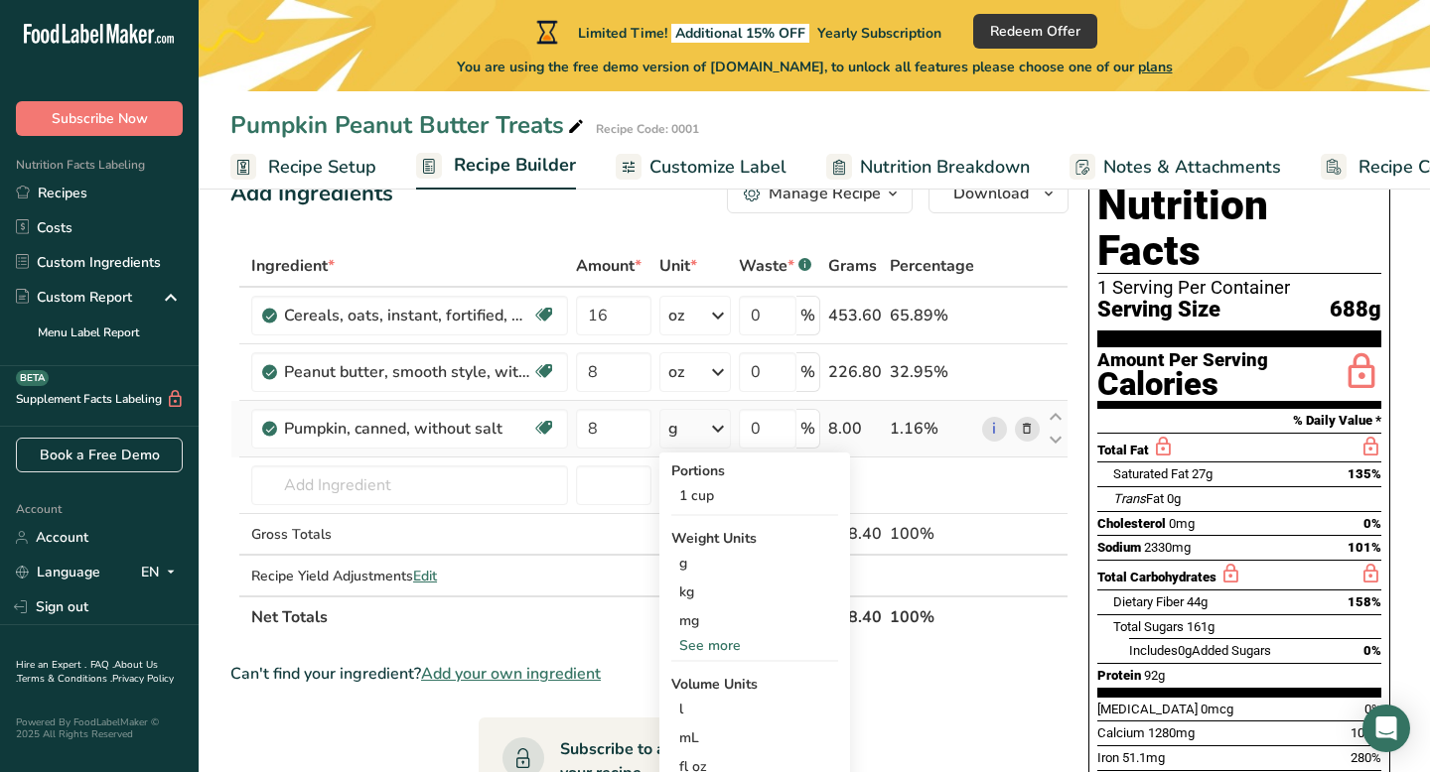
click at [719, 650] on div "See more" at bounding box center [754, 645] width 167 height 21
click at [713, 721] on div "oz" at bounding box center [754, 707] width 167 height 29
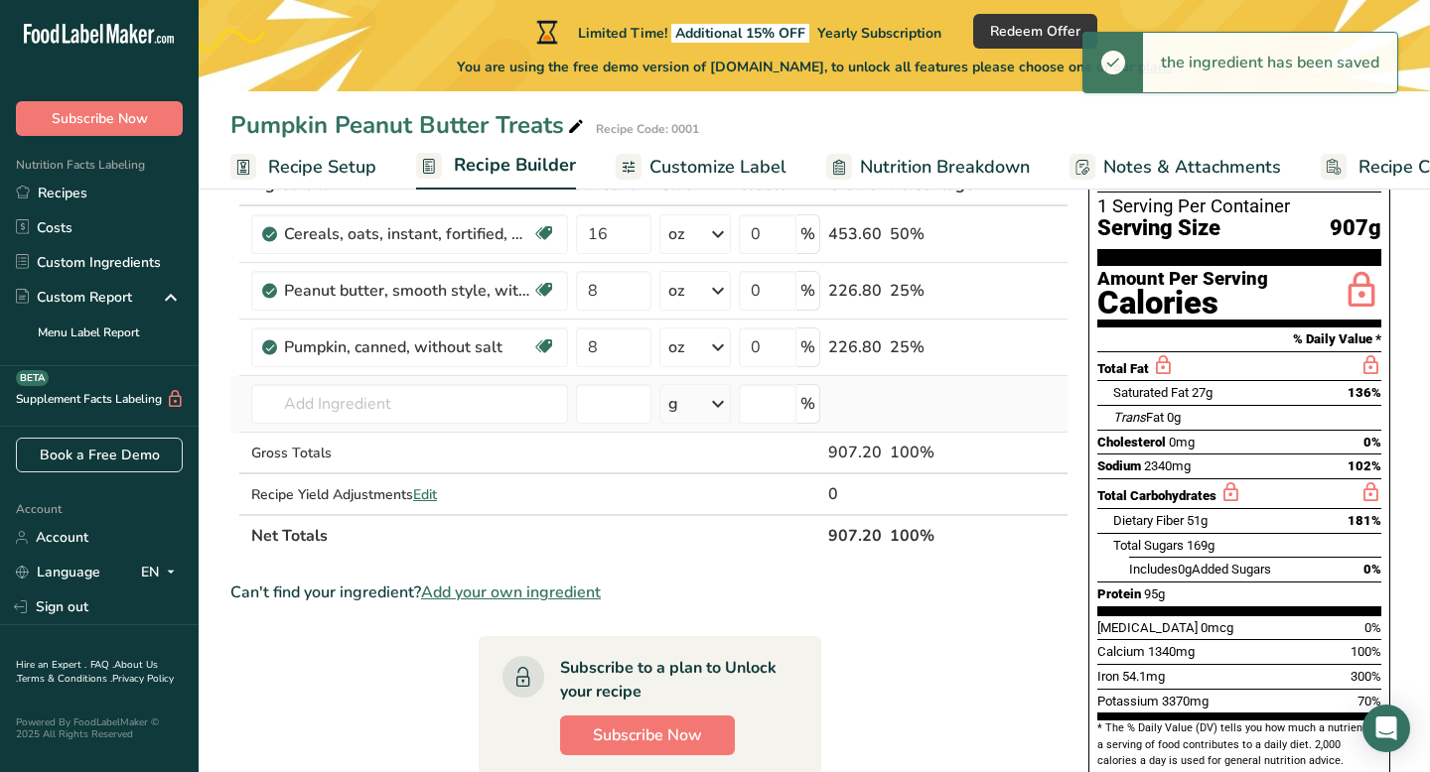
scroll to position [147, 0]
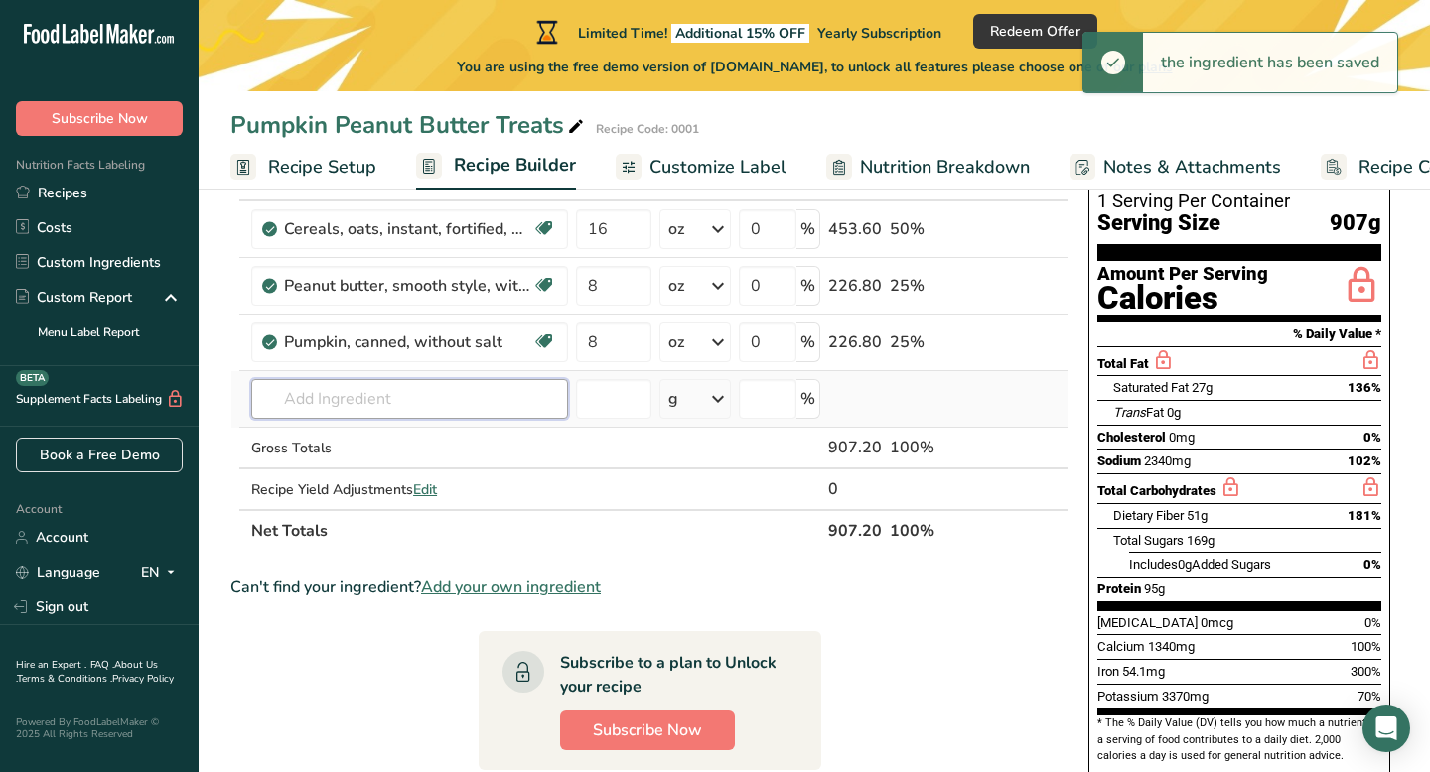
click at [452, 397] on input "text" at bounding box center [409, 399] width 317 height 40
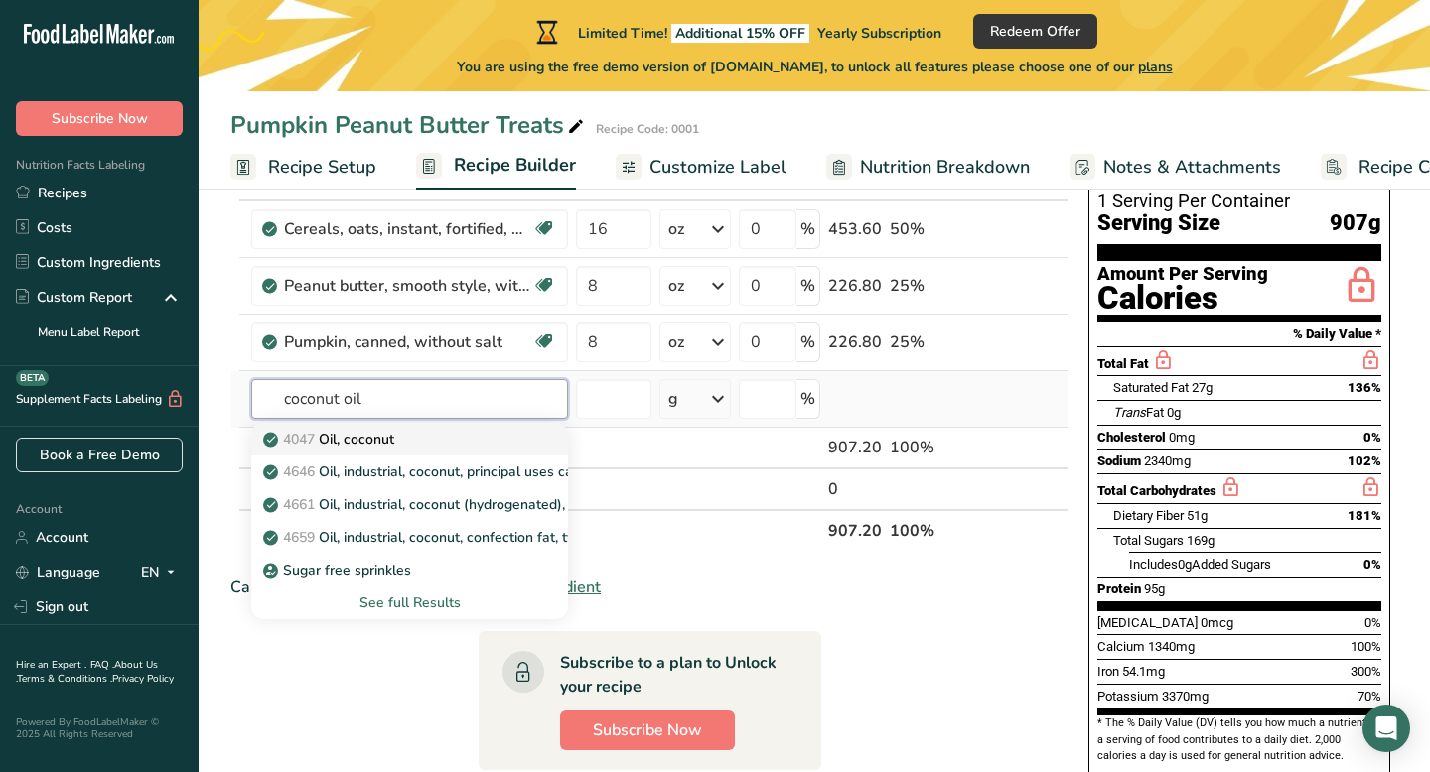
type input "coconut oil"
click at [386, 435] on p "4047 Oil, coconut" at bounding box center [330, 439] width 127 height 21
type input "Oil, coconut"
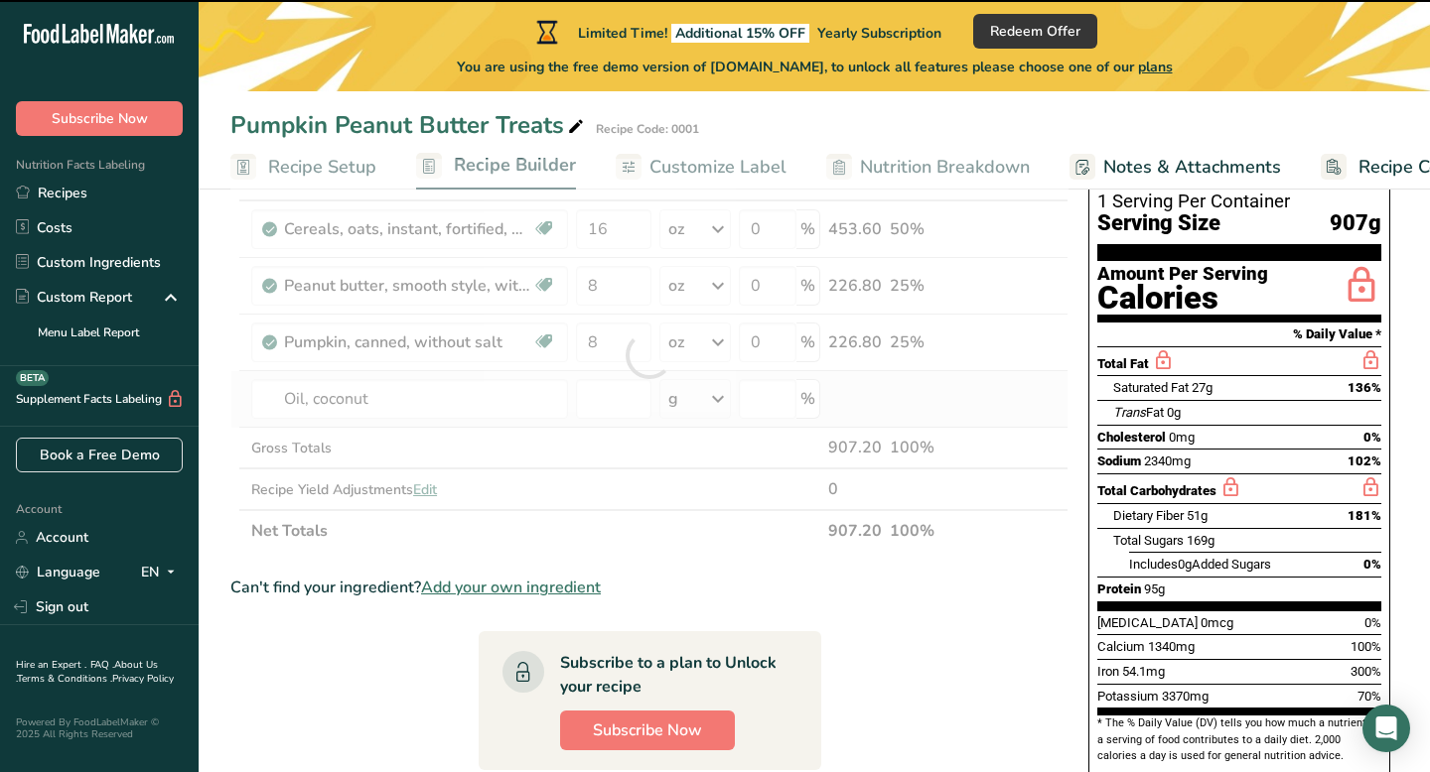
type input "0"
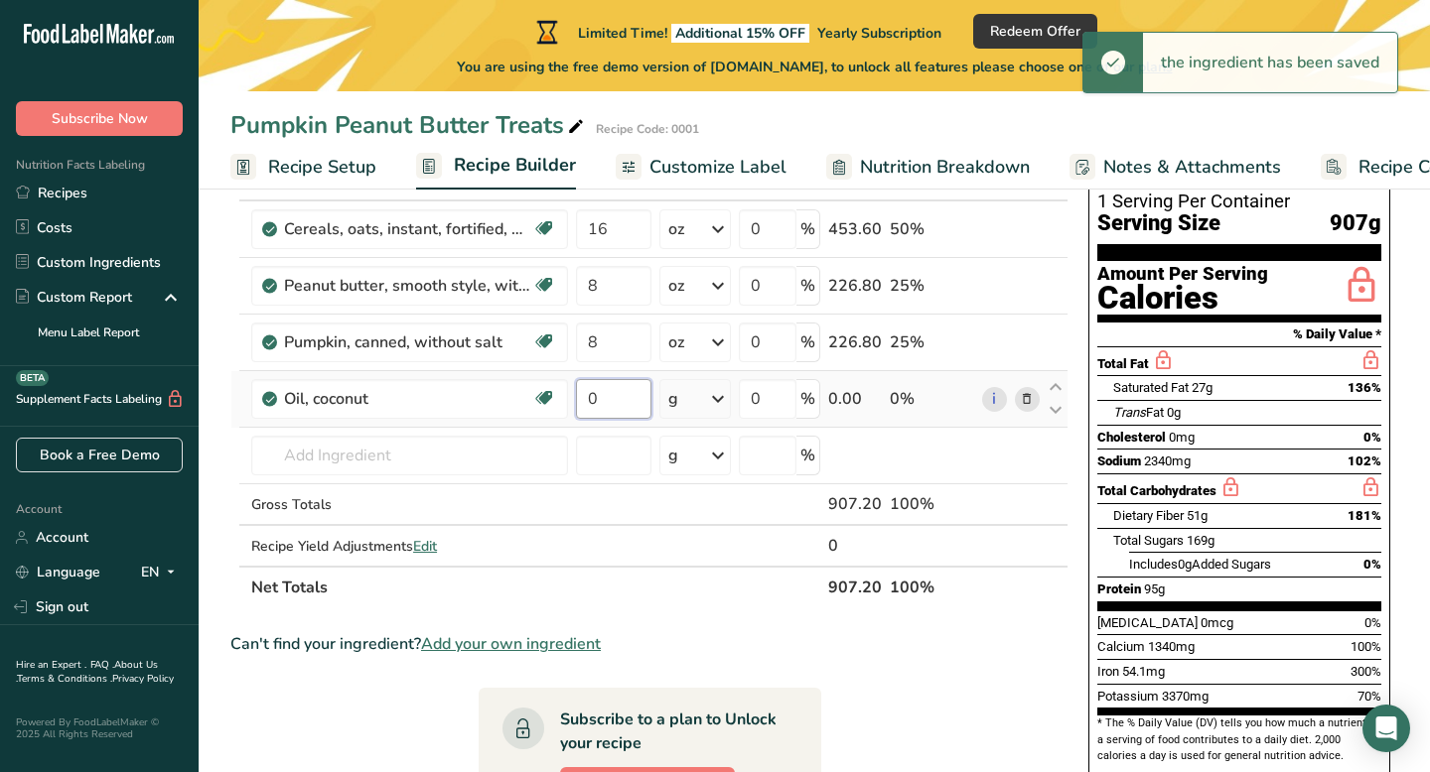
click at [608, 408] on input "0" at bounding box center [613, 399] width 75 height 40
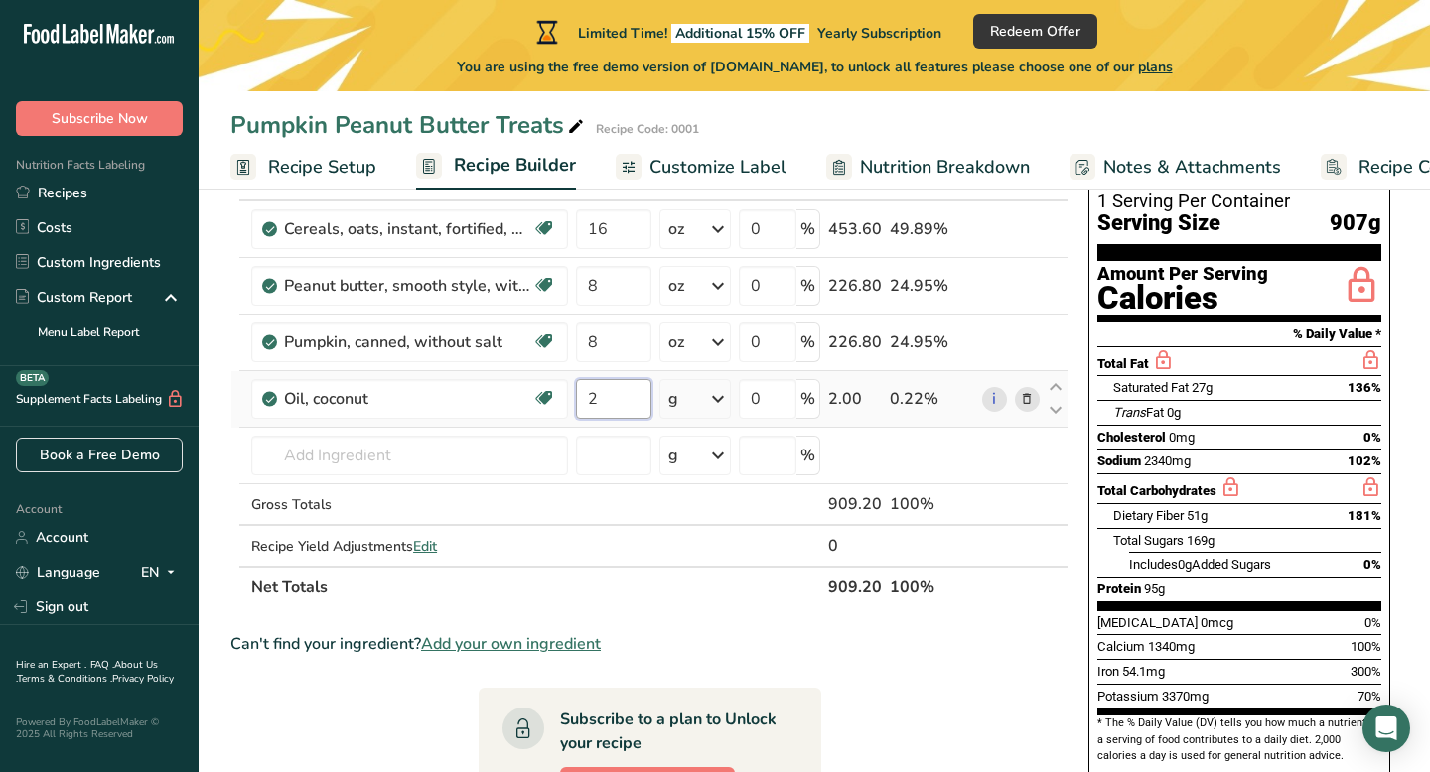
type input "2"
click at [723, 401] on div "Ingredient * Amount * Unit * Waste * .a-a{fill:#347362;}.b-a{fill:#fff;} Grams …" at bounding box center [649, 384] width 838 height 450
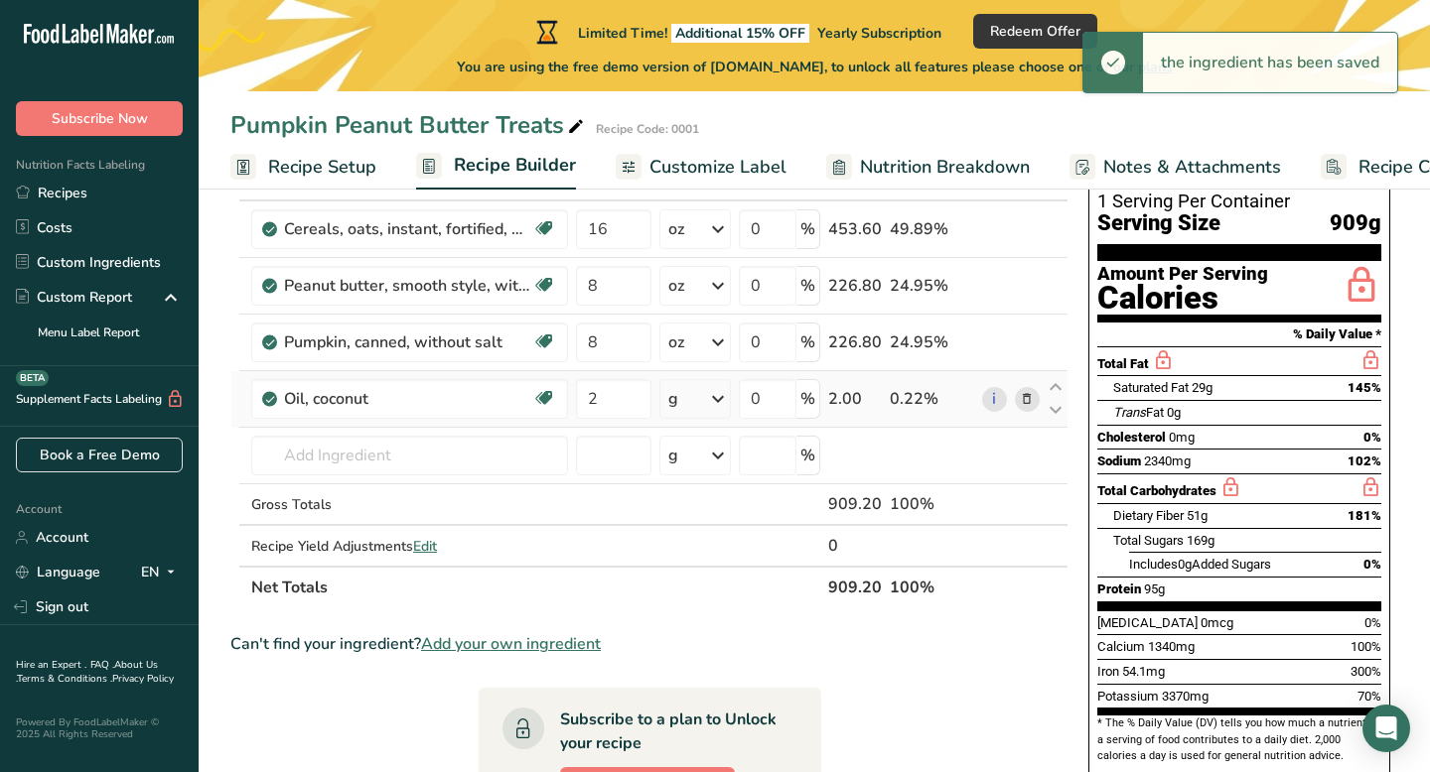
click at [723, 397] on icon at bounding box center [718, 399] width 24 height 36
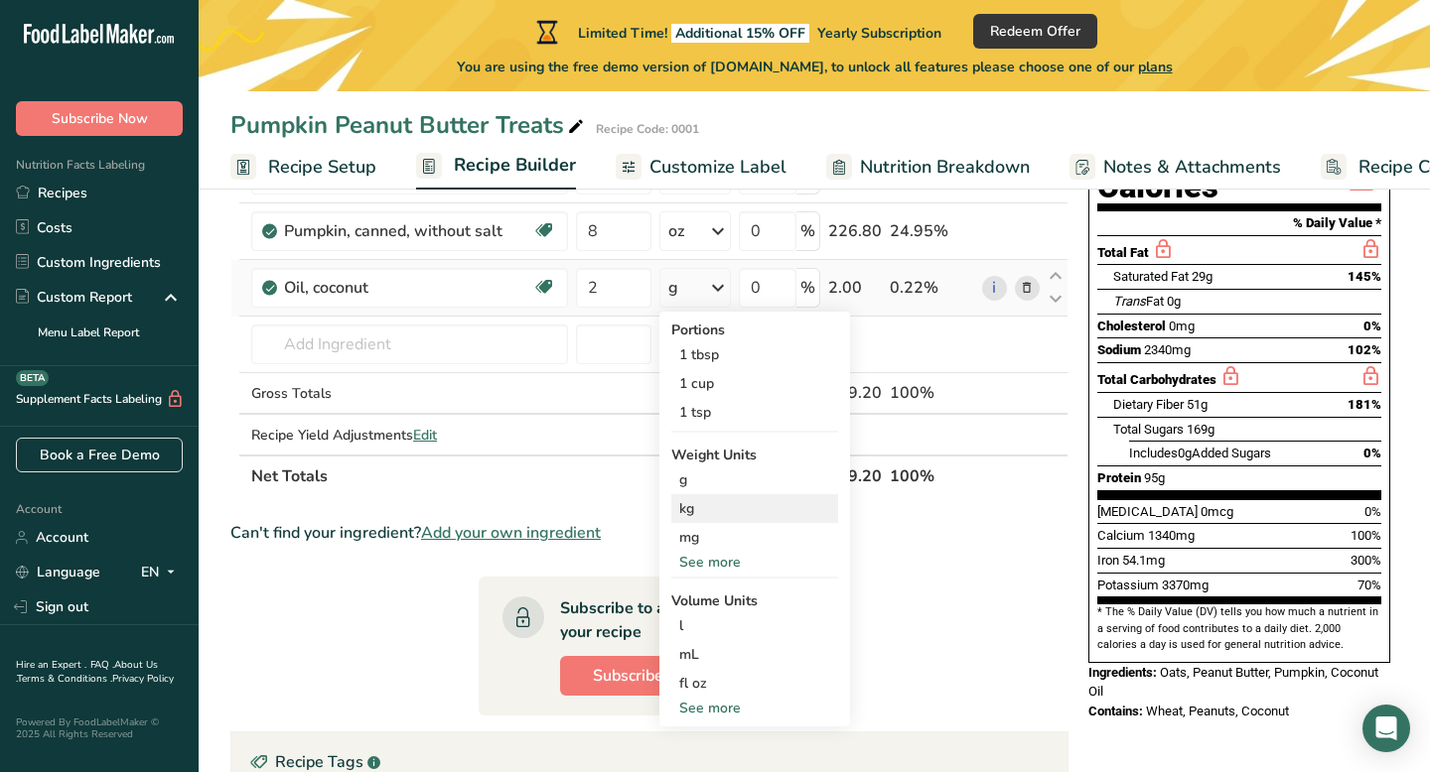
scroll to position [260, 0]
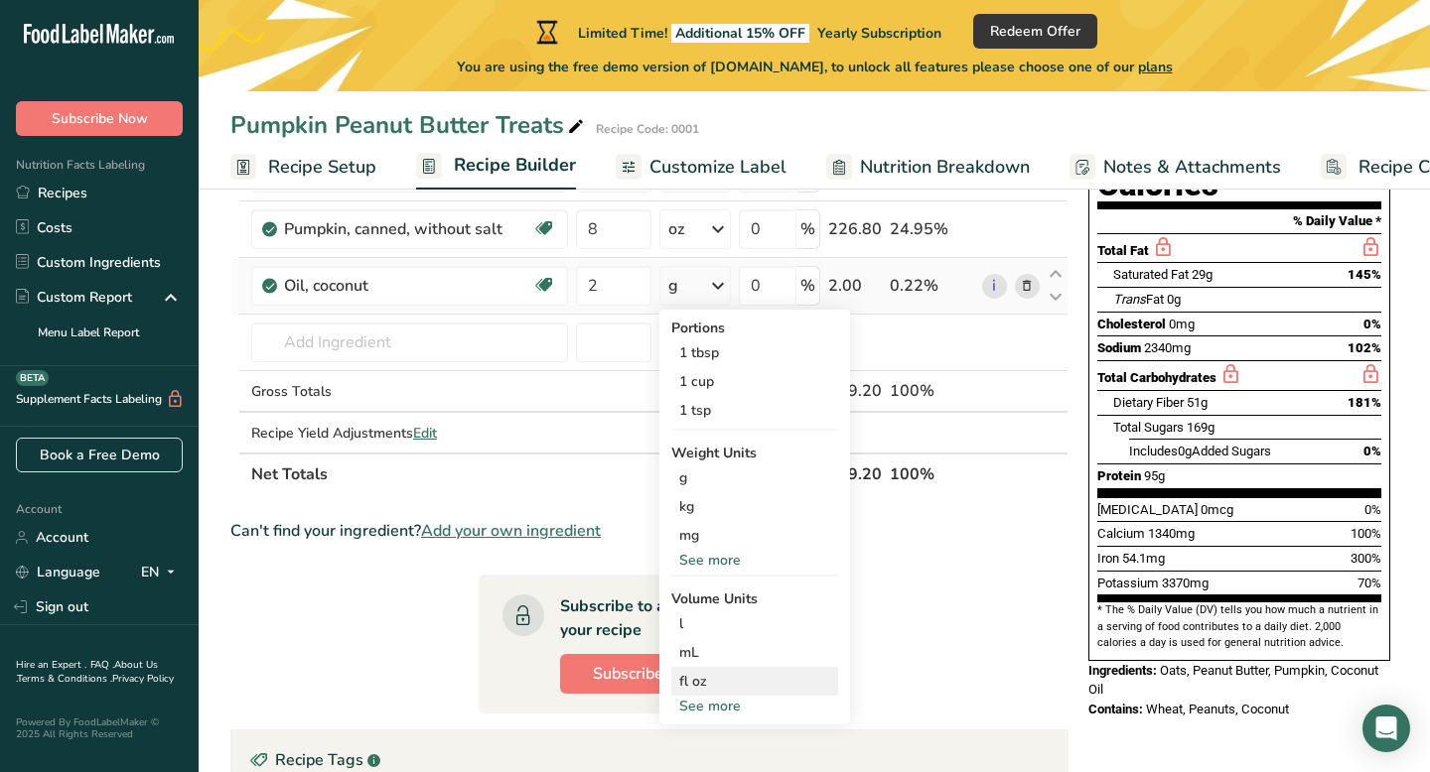
click at [702, 690] on div "fl oz" at bounding box center [754, 681] width 151 height 21
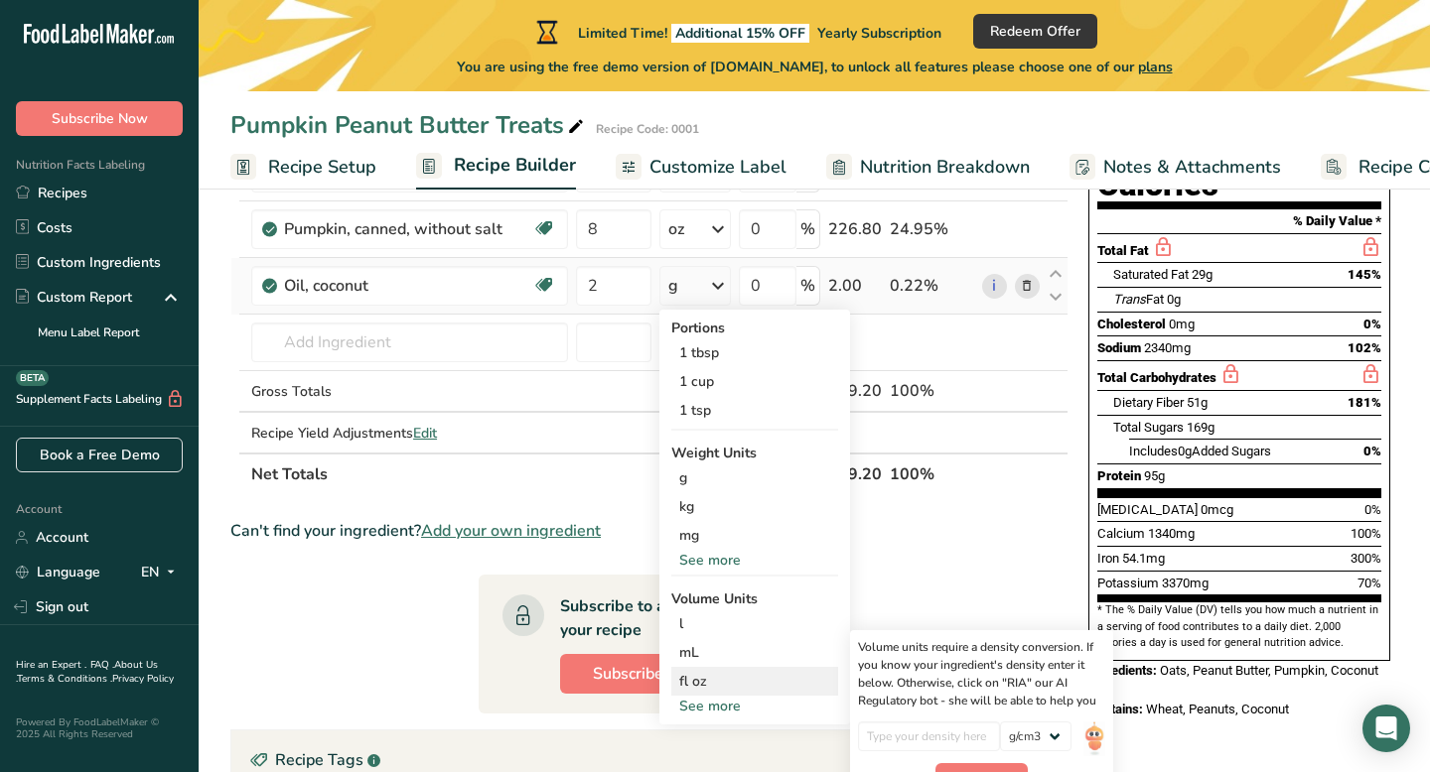
click at [698, 679] on div "fl oz" at bounding box center [754, 681] width 151 height 21
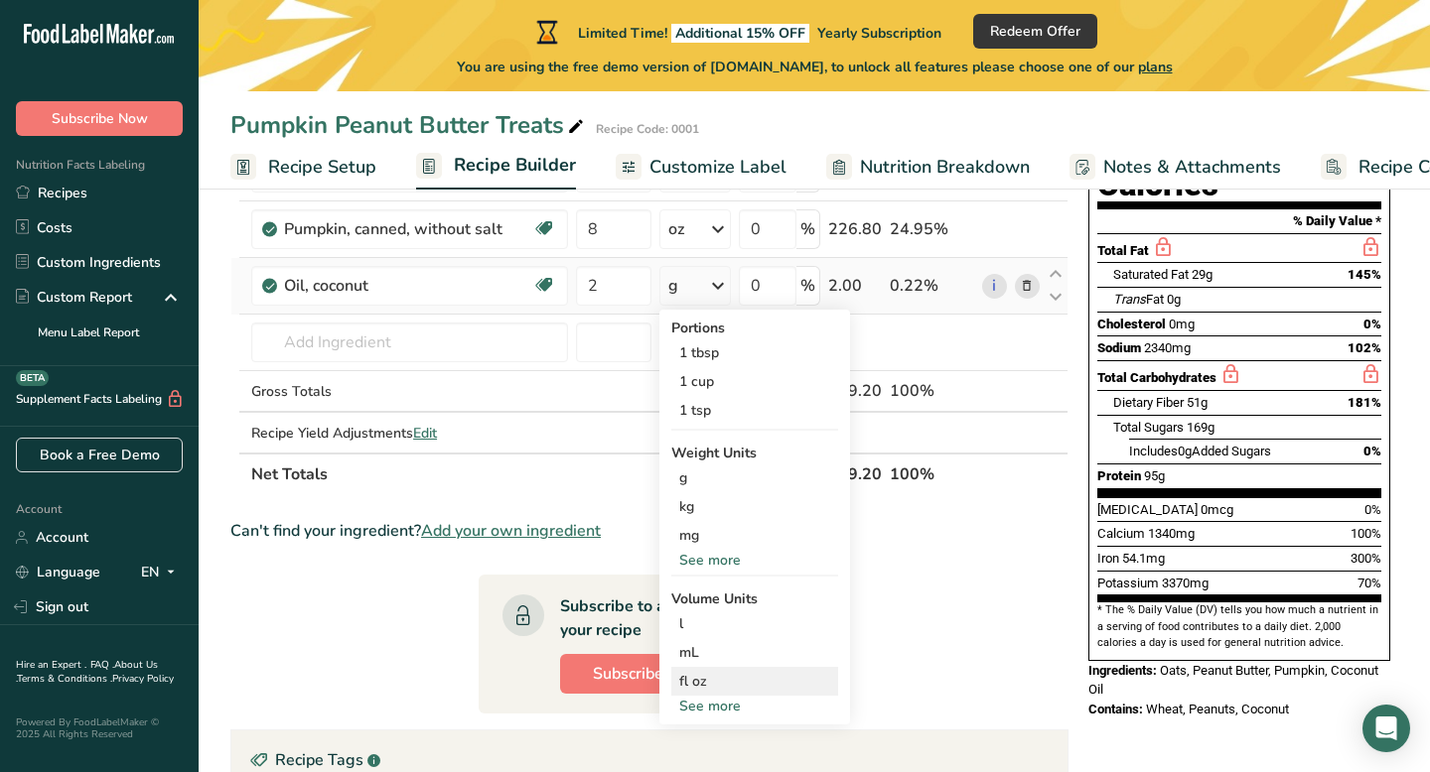
click at [688, 681] on div "fl oz" at bounding box center [754, 681] width 151 height 21
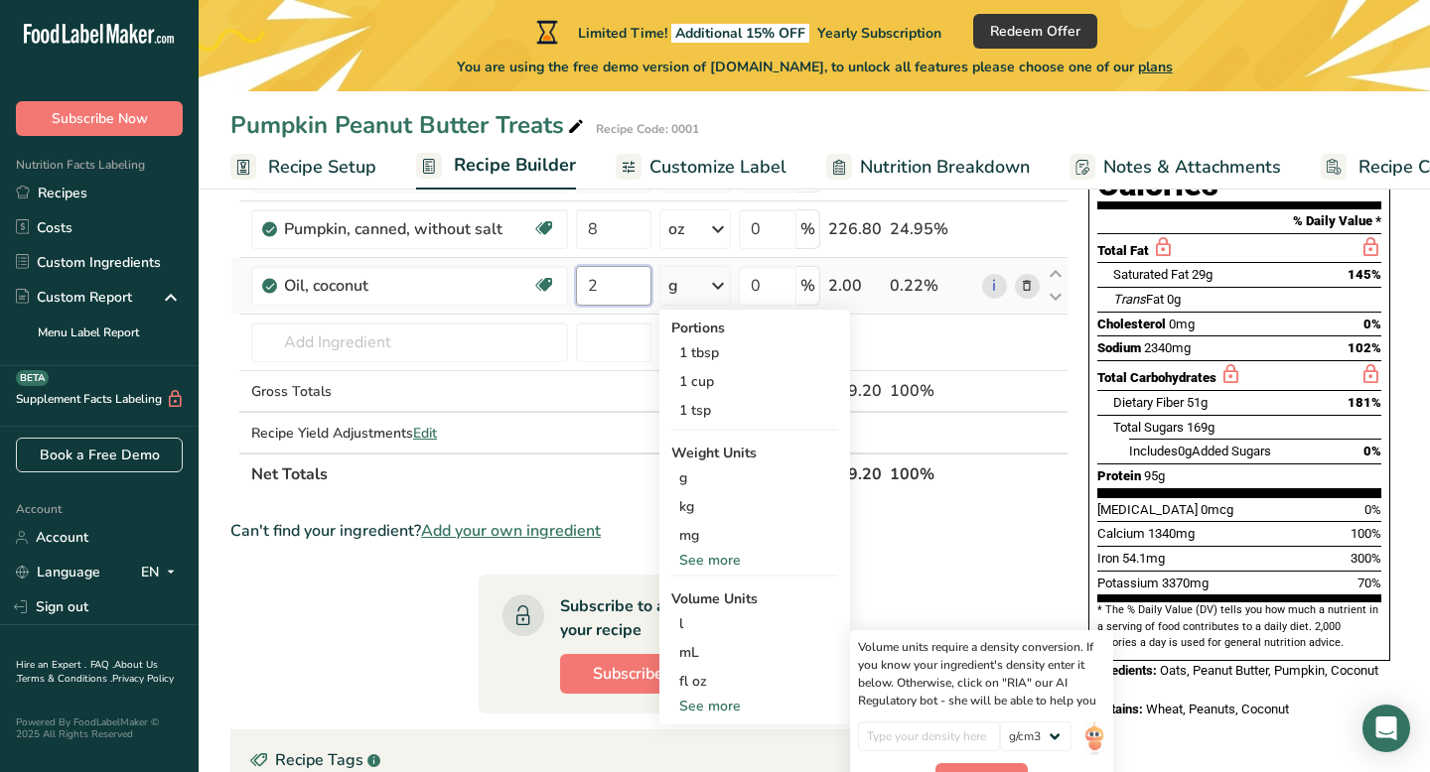
click at [623, 285] on input "2" at bounding box center [613, 286] width 75 height 40
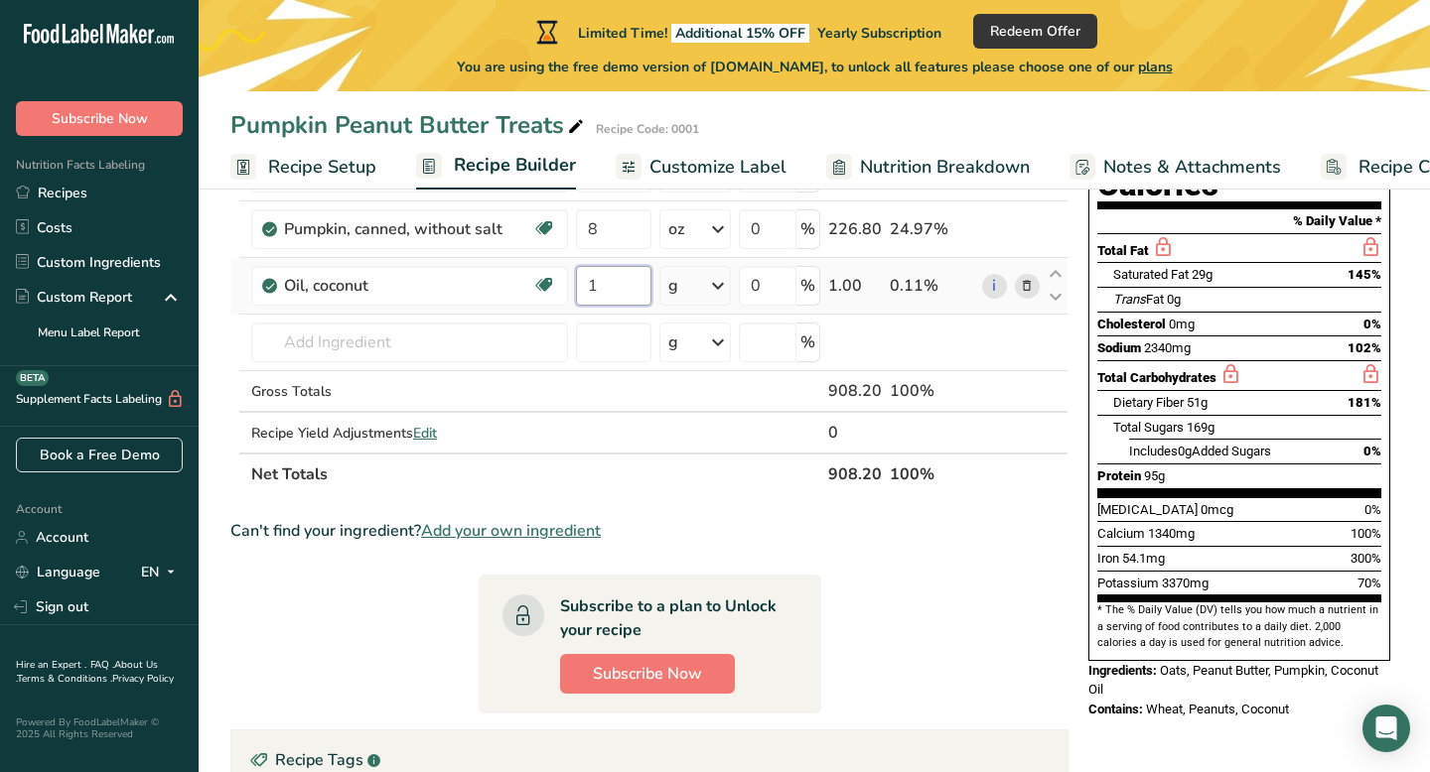
type input "1"
click at [731, 288] on div "Ingredient * Amount * Unit * Waste * .a-a{fill:#347362;}.b-a{fill:#fff;} Grams …" at bounding box center [649, 271] width 838 height 450
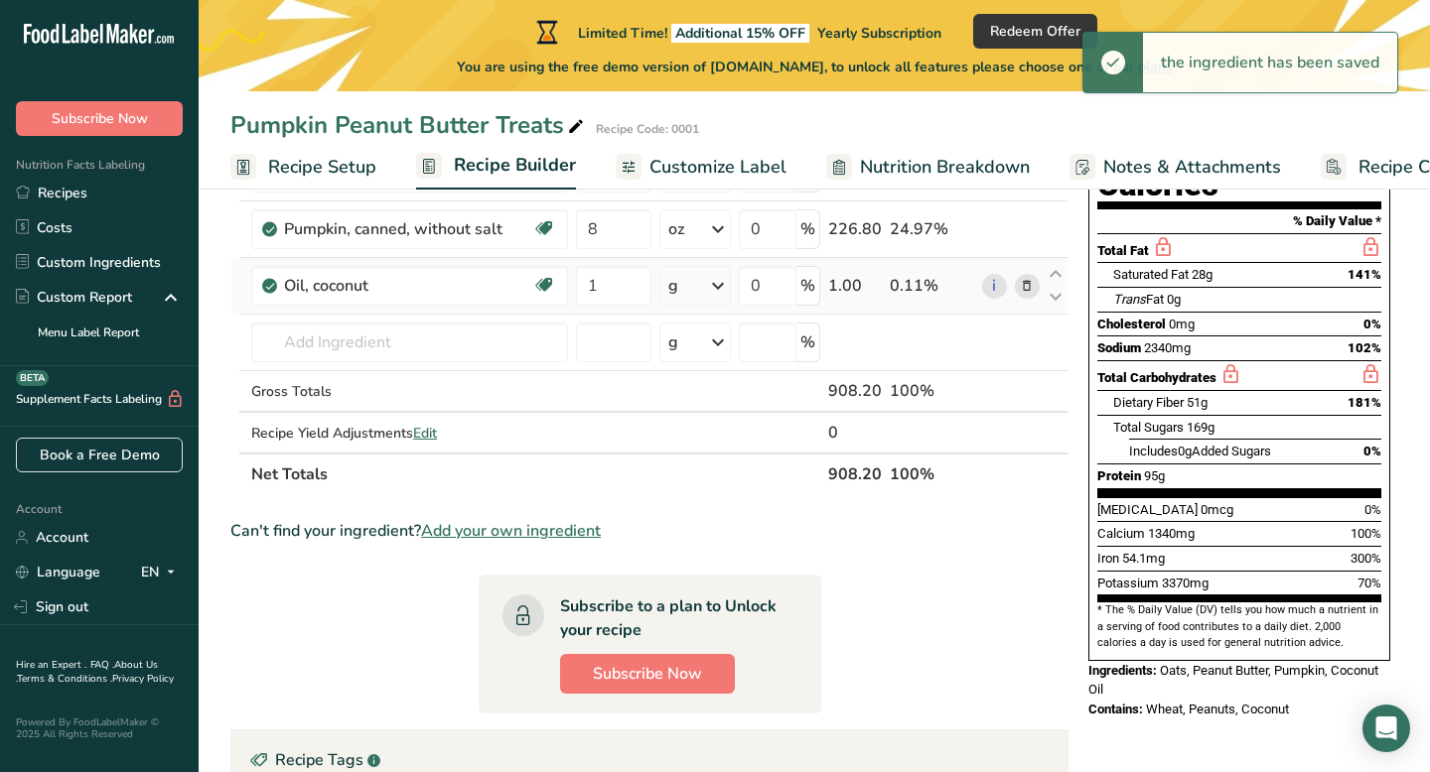
click at [724, 286] on icon at bounding box center [718, 286] width 24 height 36
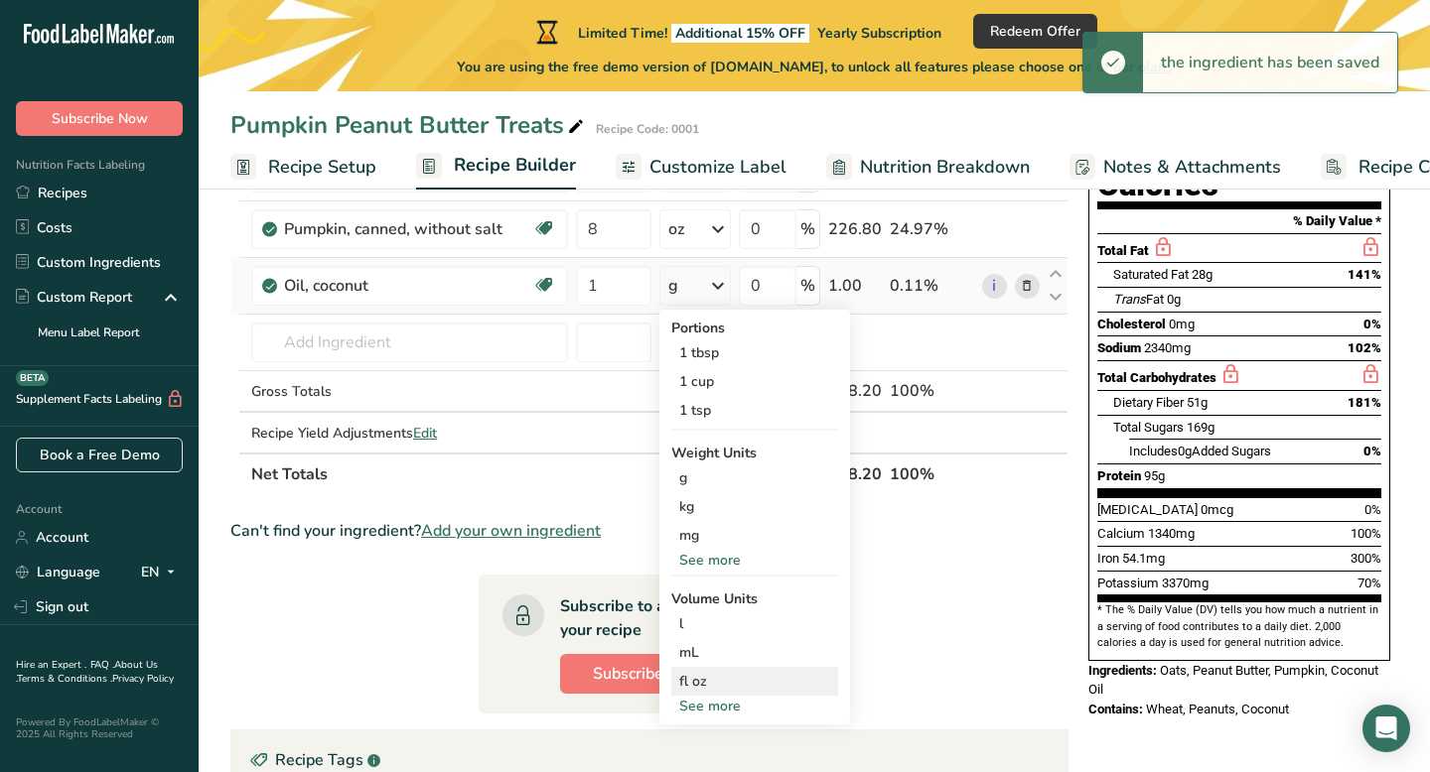
click at [696, 682] on div "fl oz" at bounding box center [754, 681] width 151 height 21
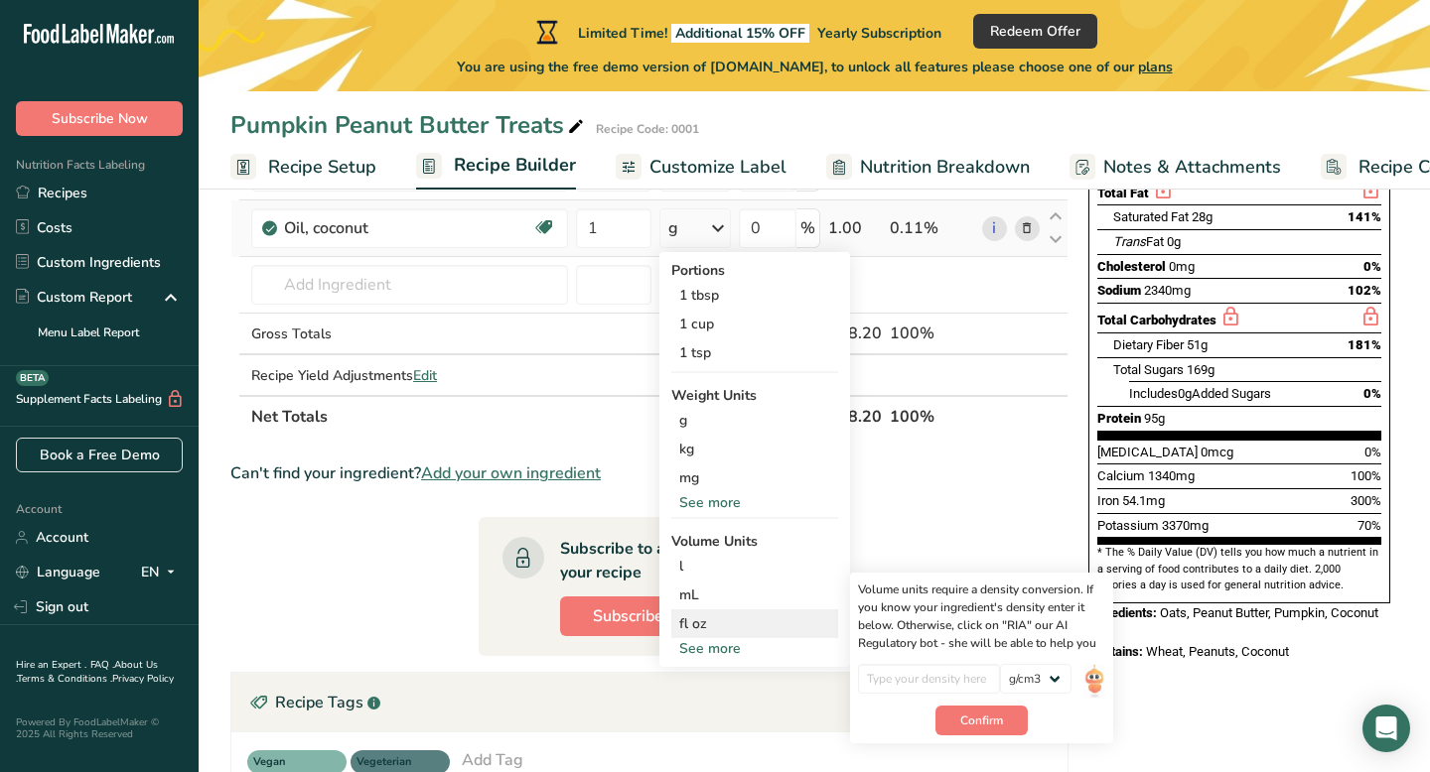
scroll to position [322, 0]
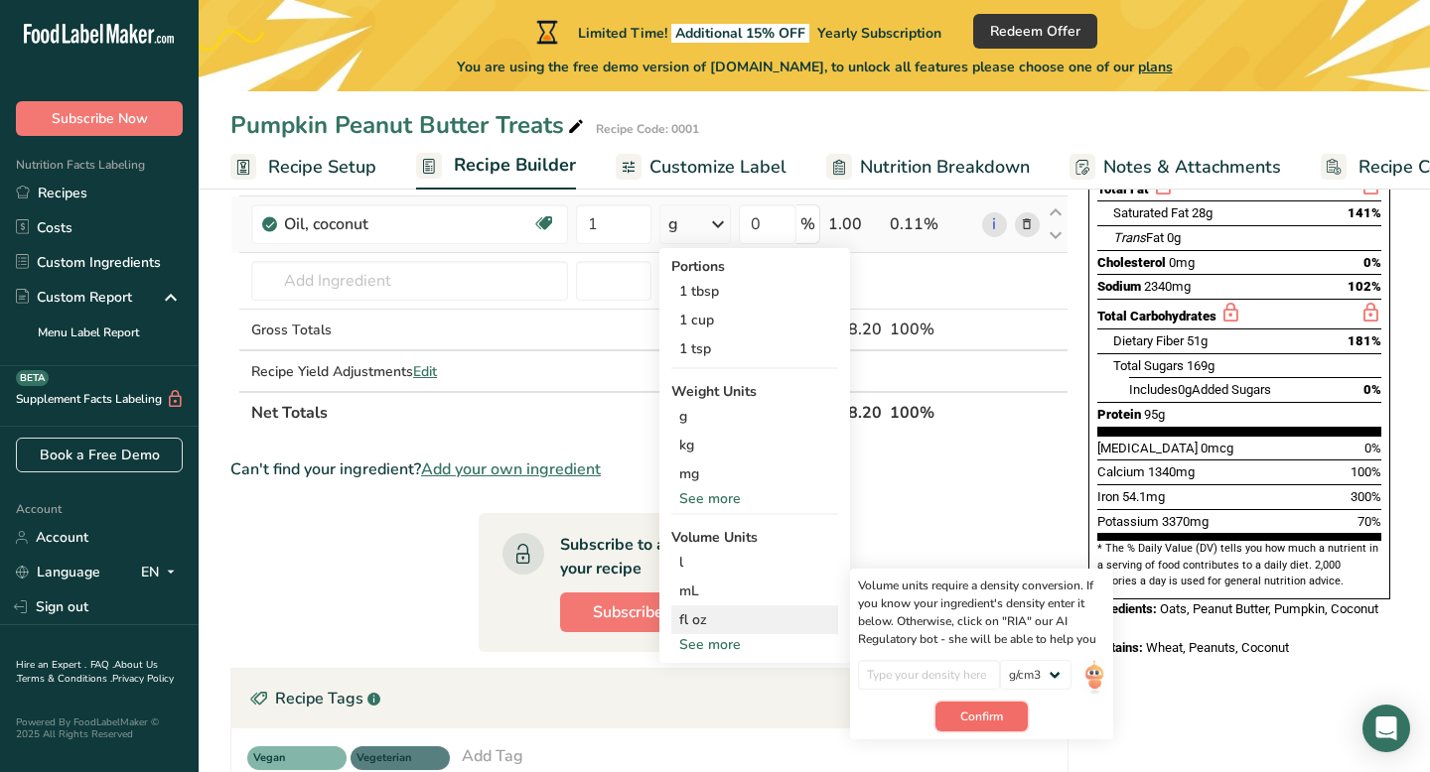
click at [963, 713] on span "Confirm" at bounding box center [981, 717] width 43 height 18
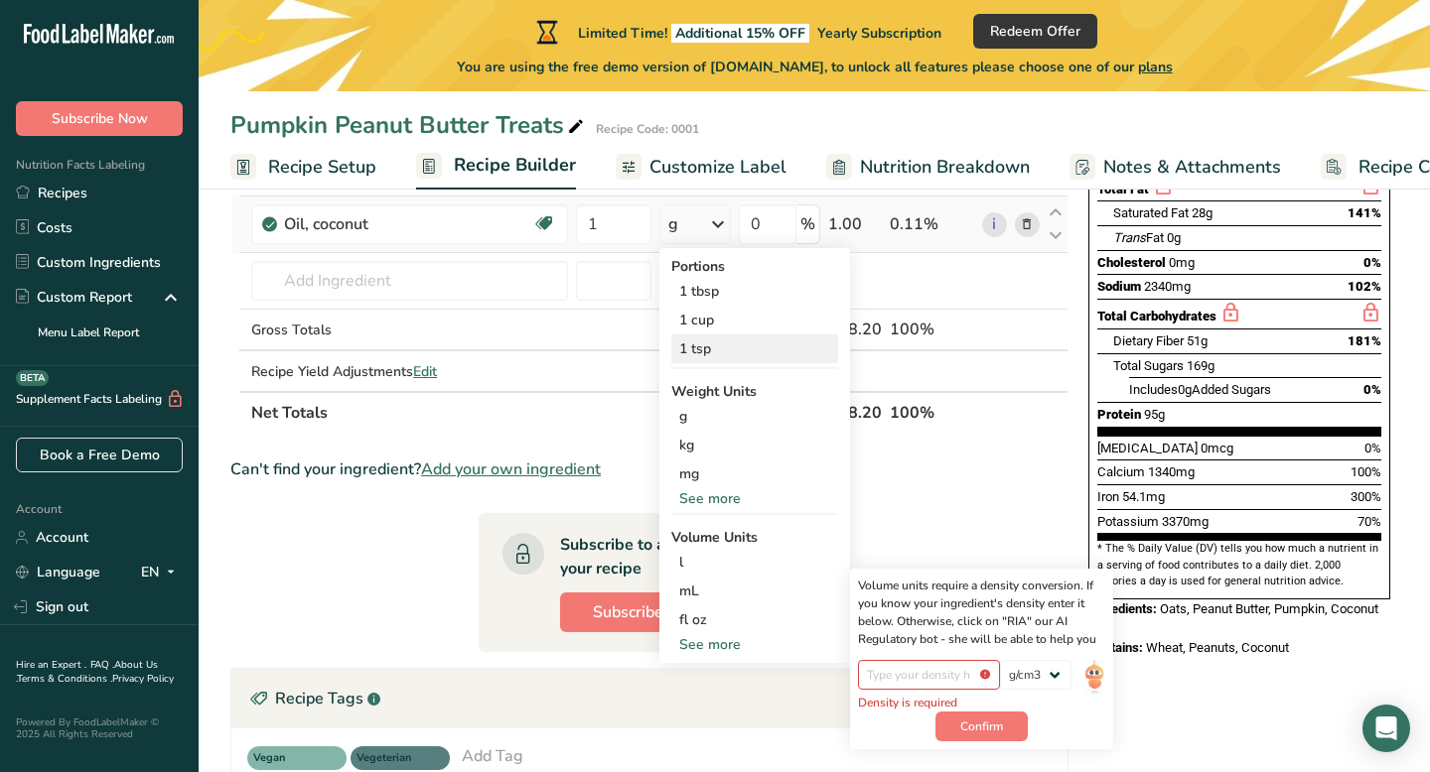
click at [697, 351] on div "1 tsp" at bounding box center [754, 349] width 167 height 29
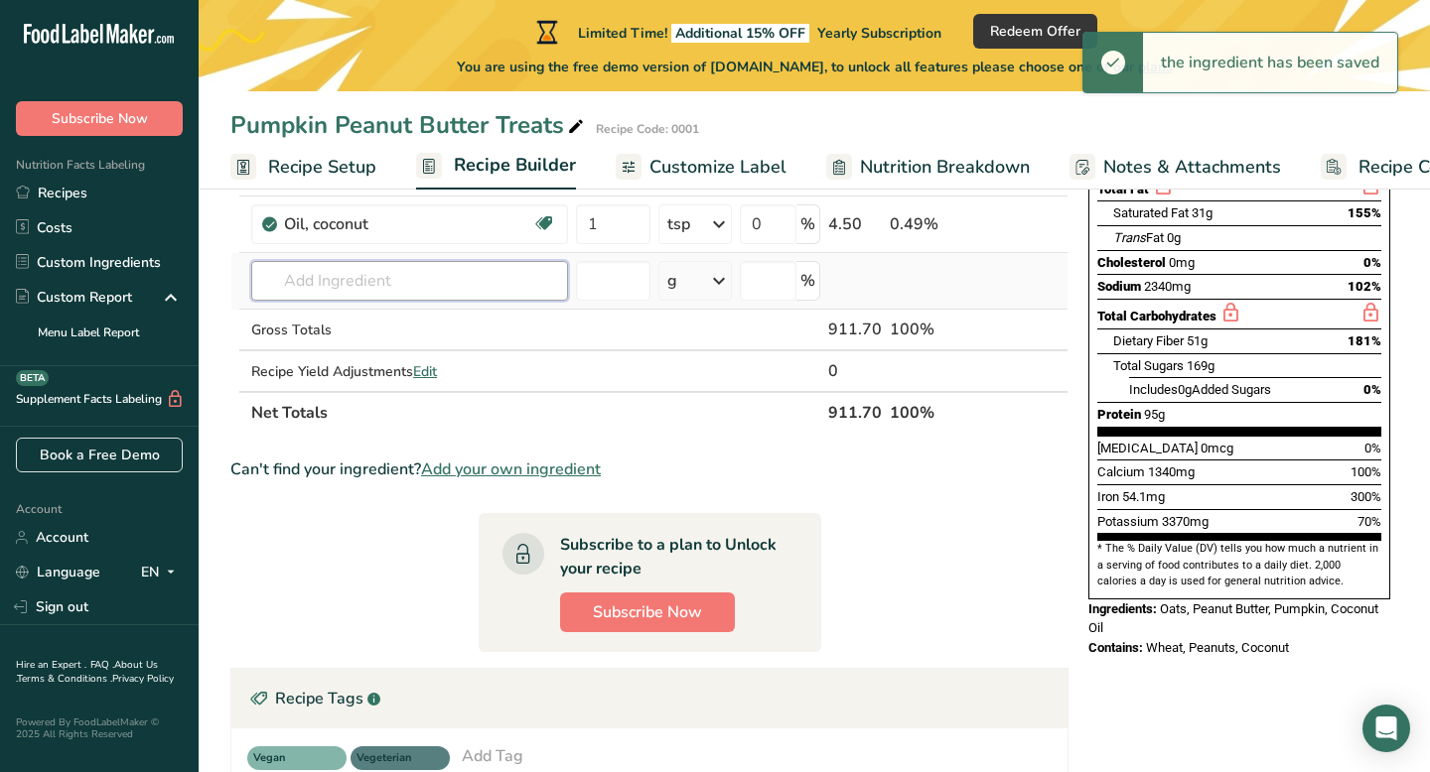
click at [488, 277] on input "text" at bounding box center [409, 281] width 317 height 40
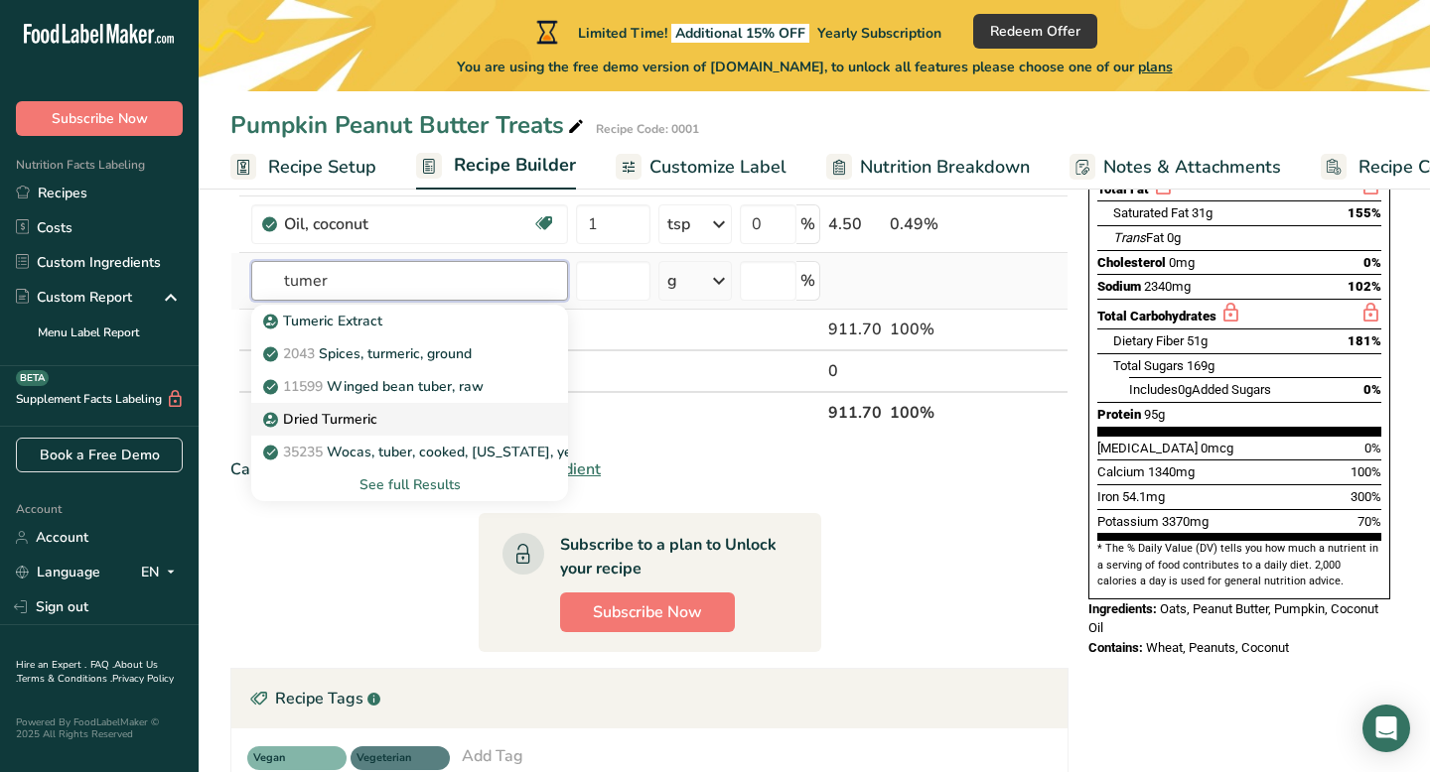
type input "tumer"
click at [370, 414] on p "Dried Turmeric" at bounding box center [322, 419] width 110 height 21
type input "Dried Turmeric"
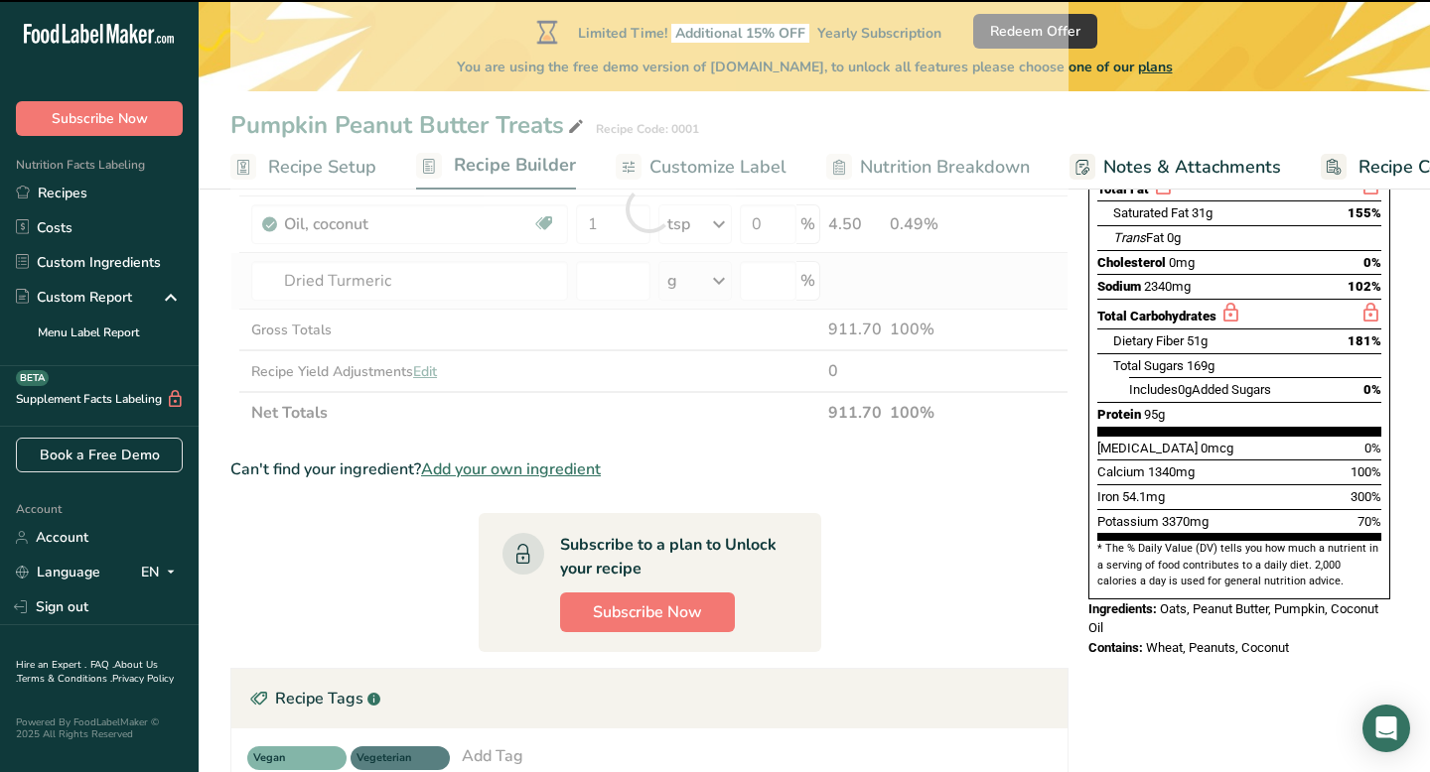
type input "0"
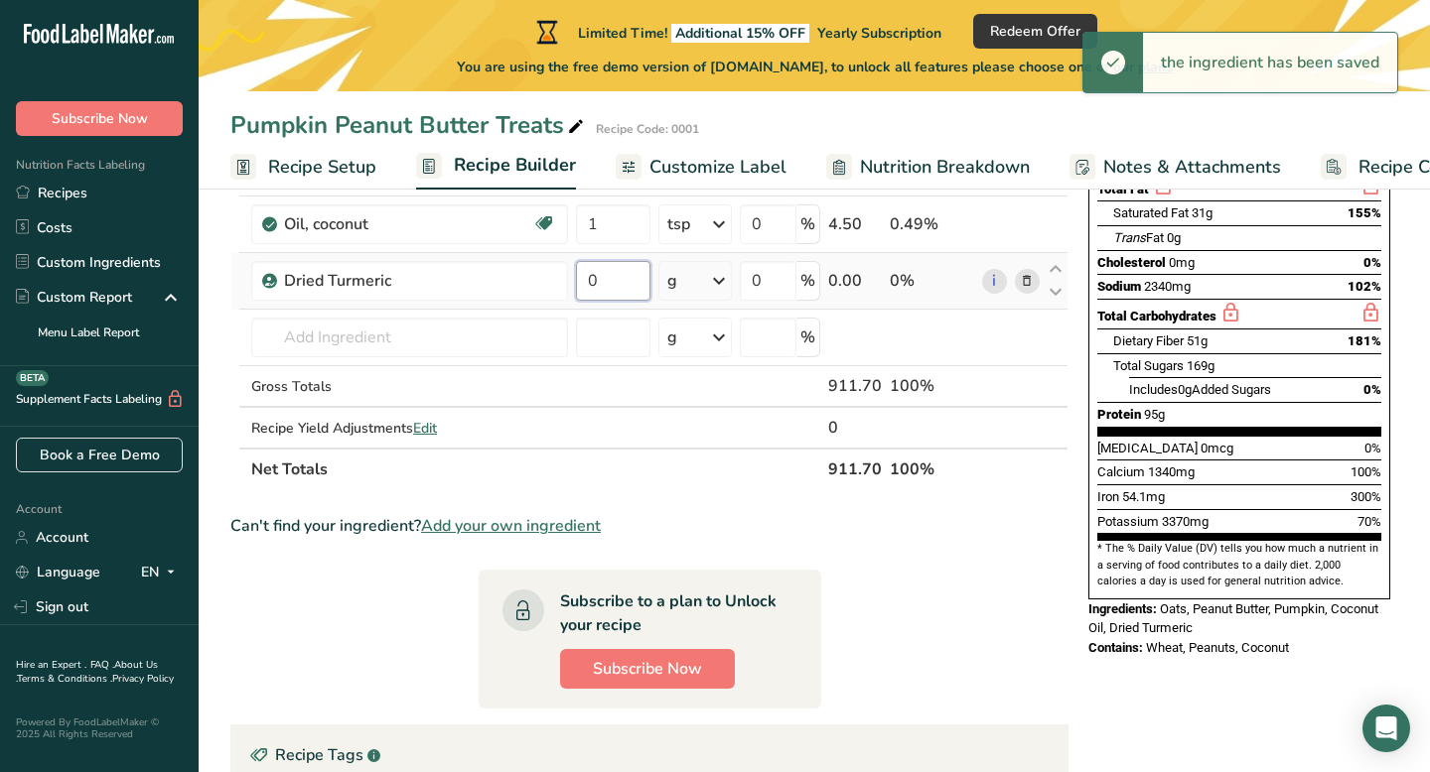
click at [616, 282] on input "0" at bounding box center [613, 281] width 74 height 40
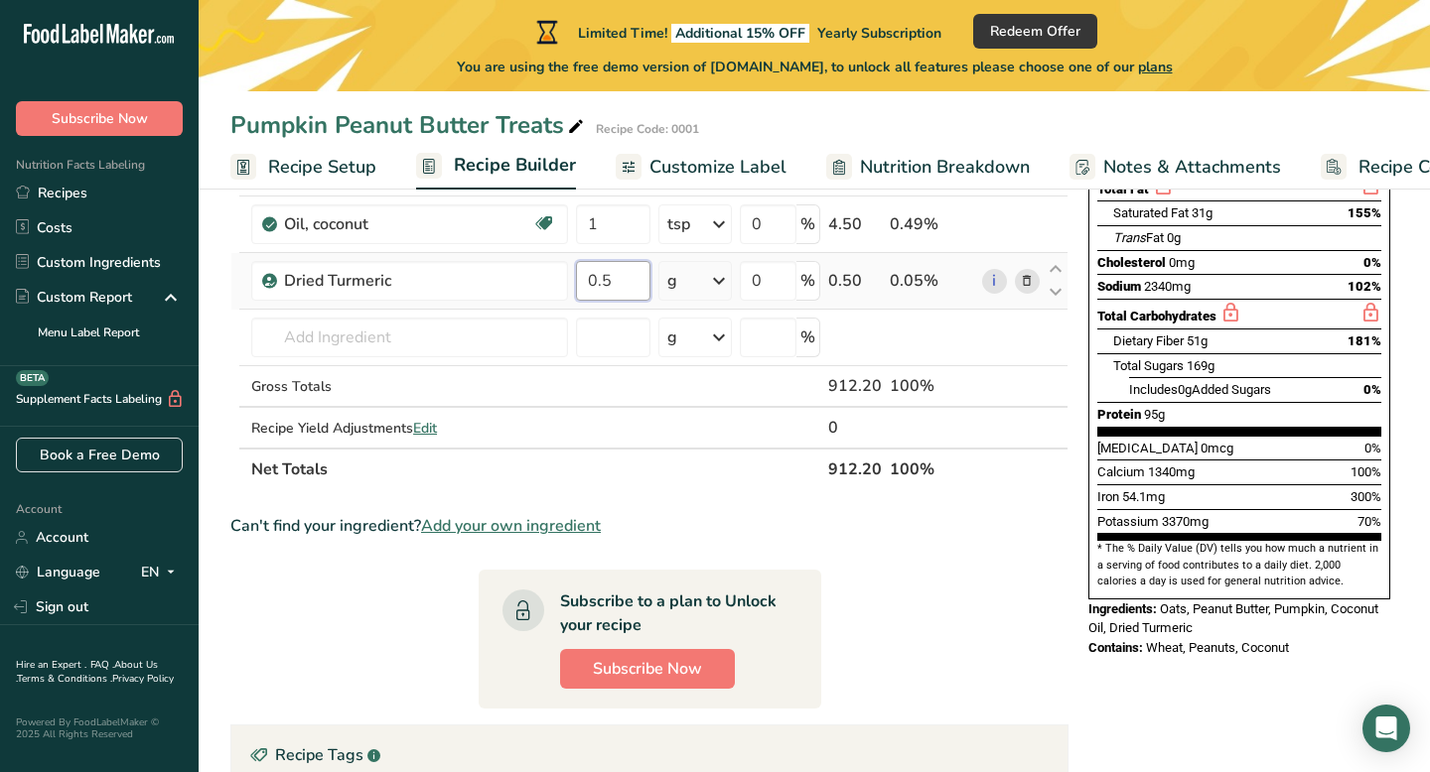
type input "0.5"
click at [722, 278] on div "Ingredient * Amount * Unit * Waste * .a-a{fill:#347362;}.b-a{fill:#fff;} Grams …" at bounding box center [649, 237] width 838 height 506
click at [722, 278] on icon at bounding box center [719, 281] width 24 height 36
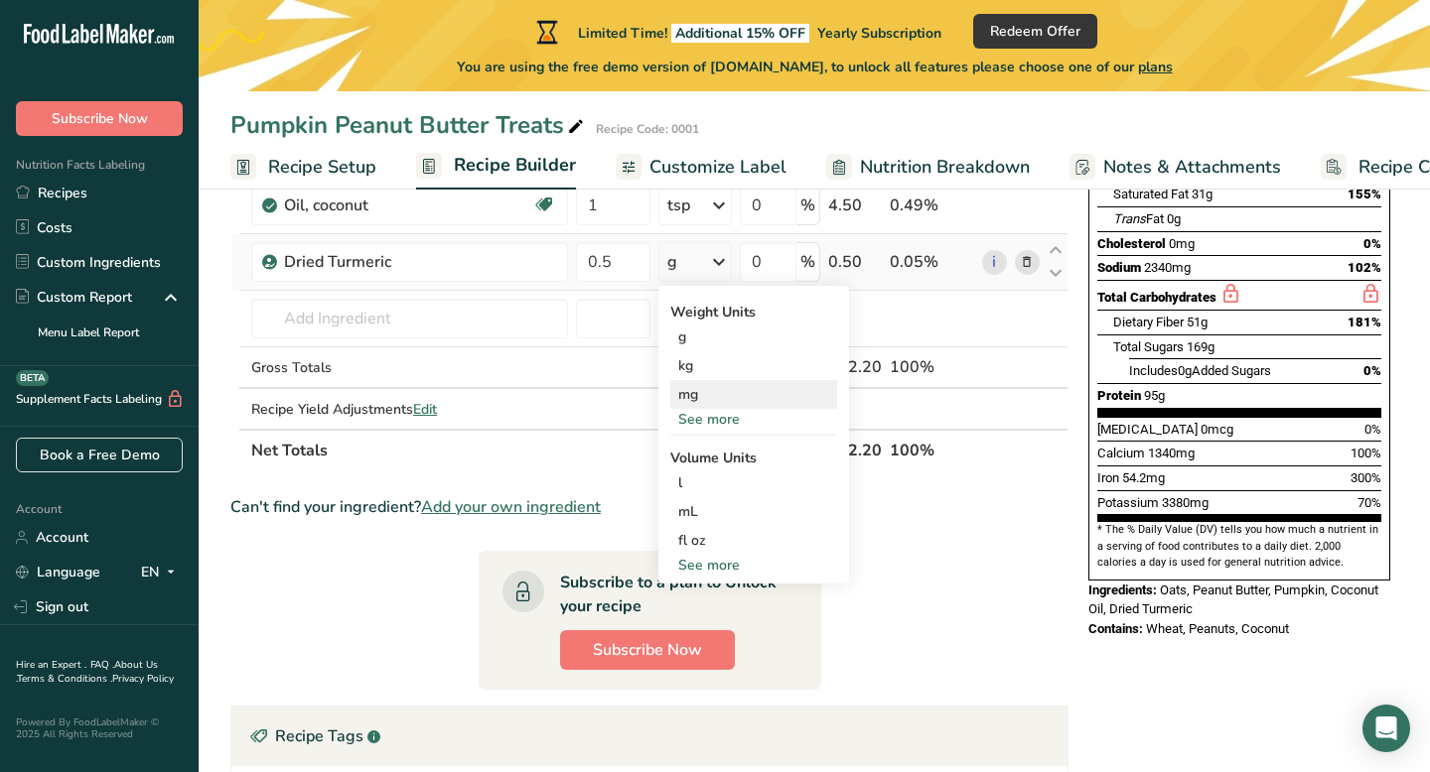
scroll to position [360, 0]
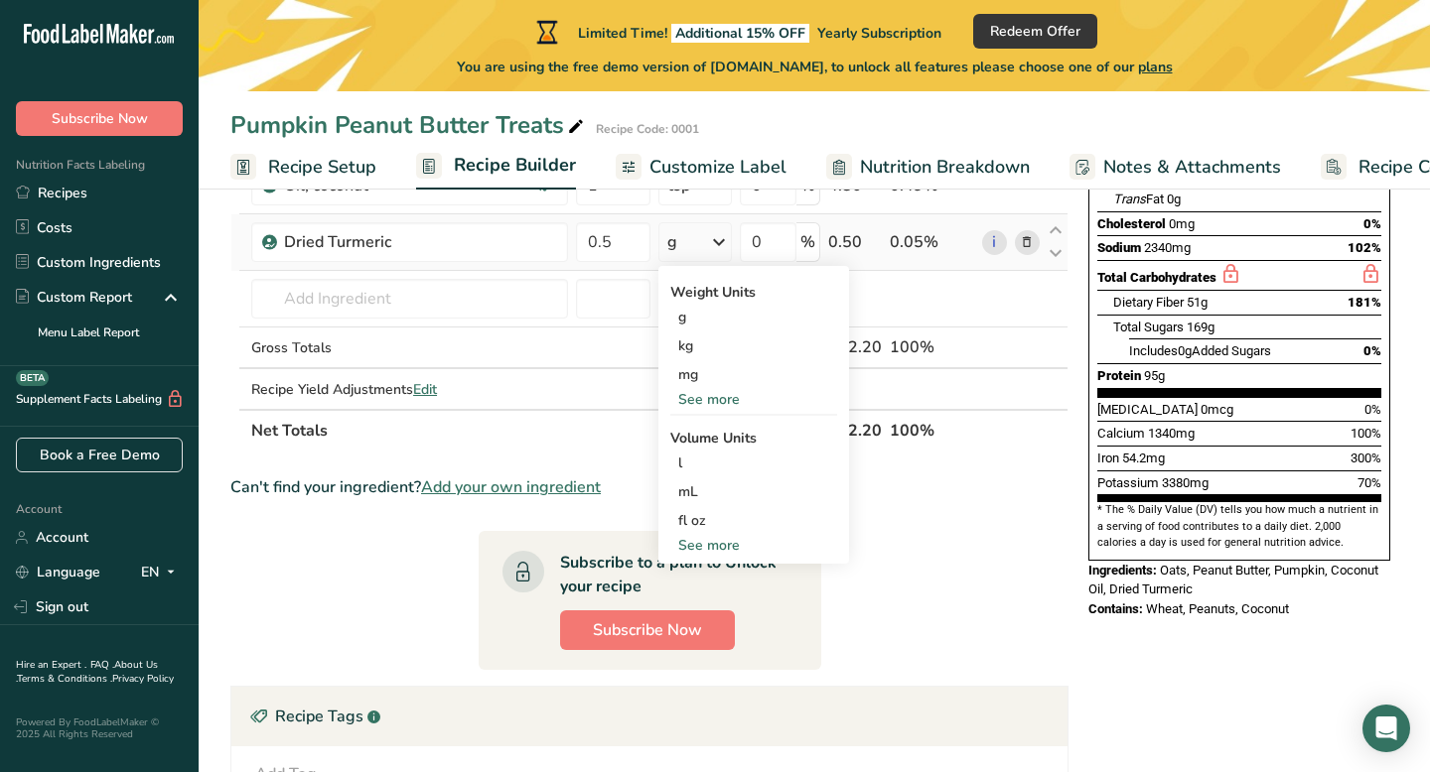
click at [713, 402] on div "See more" at bounding box center [753, 399] width 167 height 21
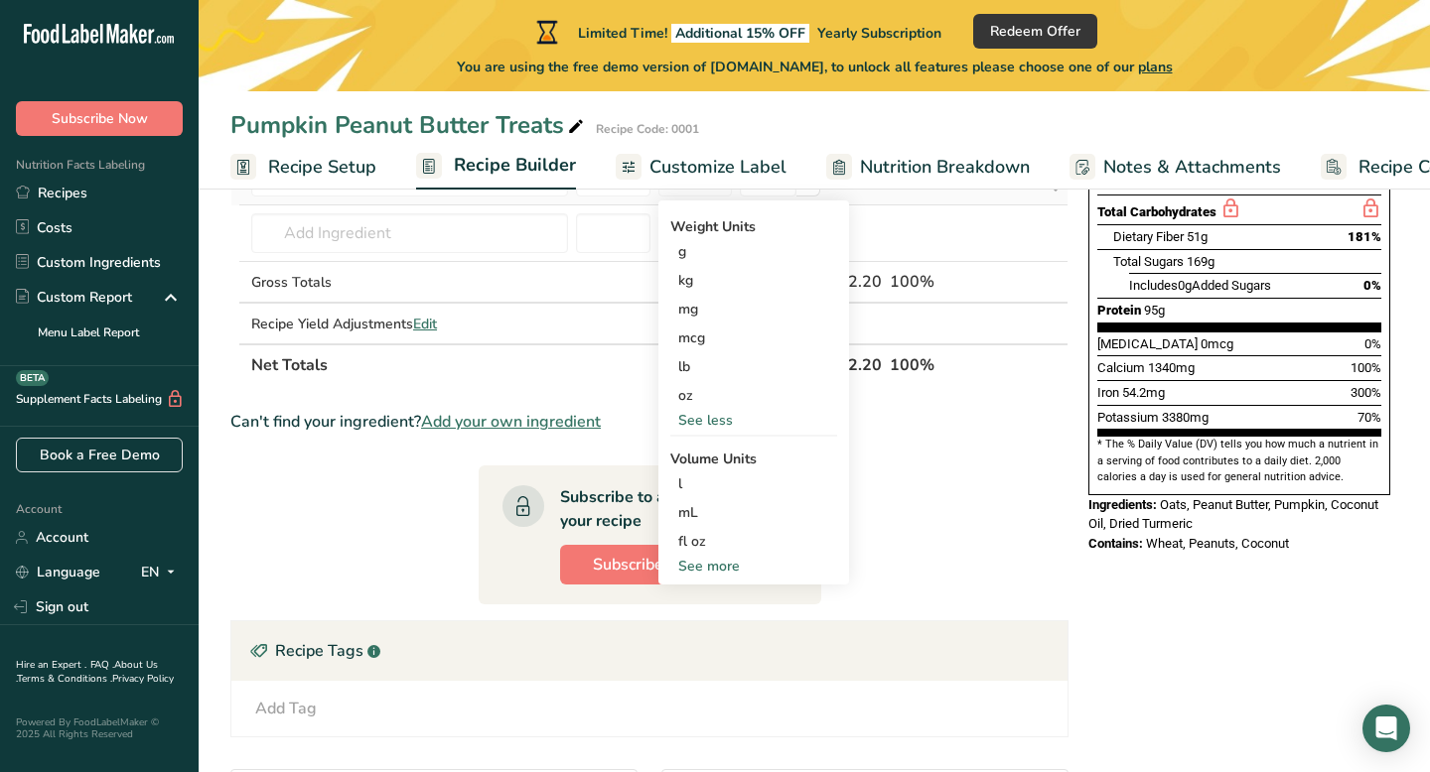
scroll to position [428, 0]
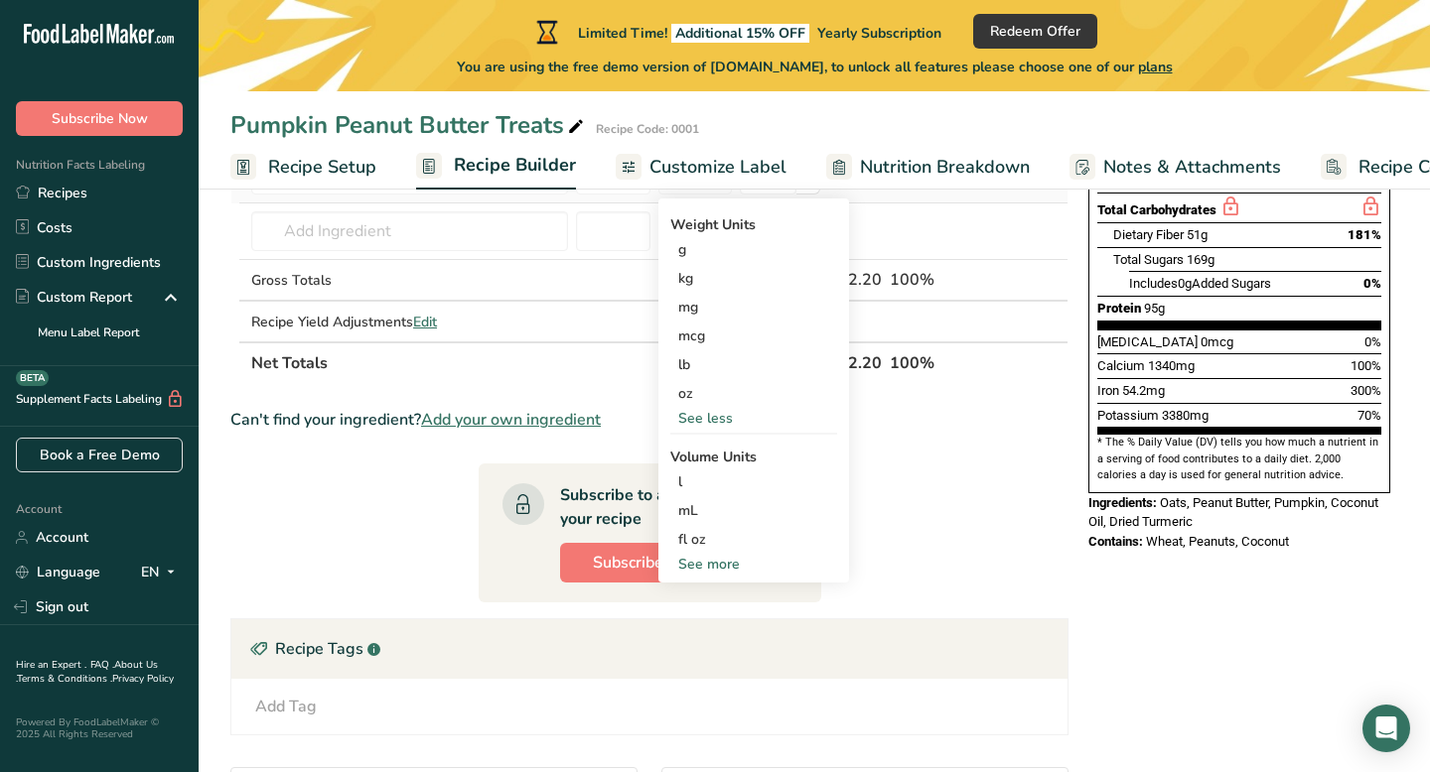
click at [715, 569] on div "See more" at bounding box center [753, 564] width 167 height 21
select select "22"
click at [714, 600] on div "tsp" at bounding box center [753, 597] width 151 height 21
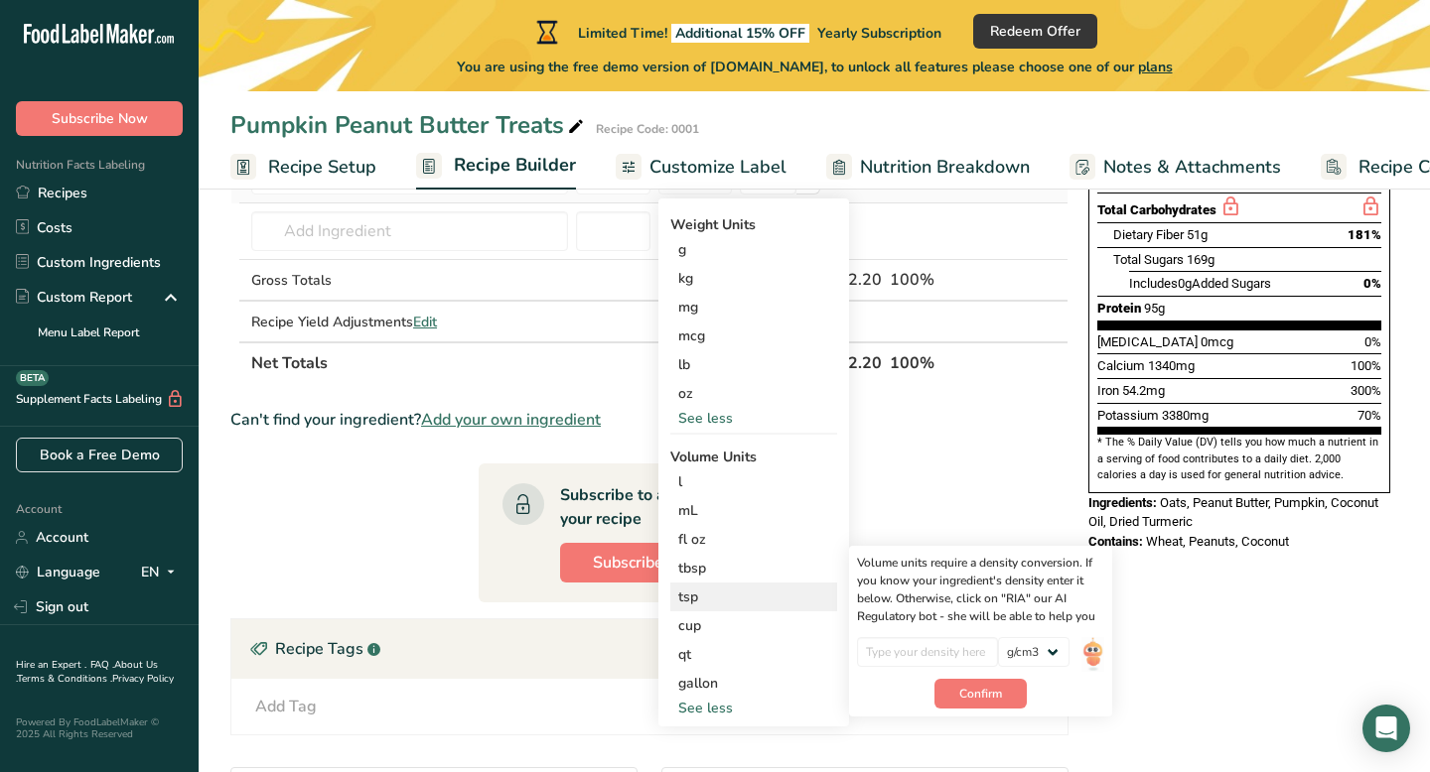
click at [687, 596] on div "tsp" at bounding box center [753, 597] width 151 height 21
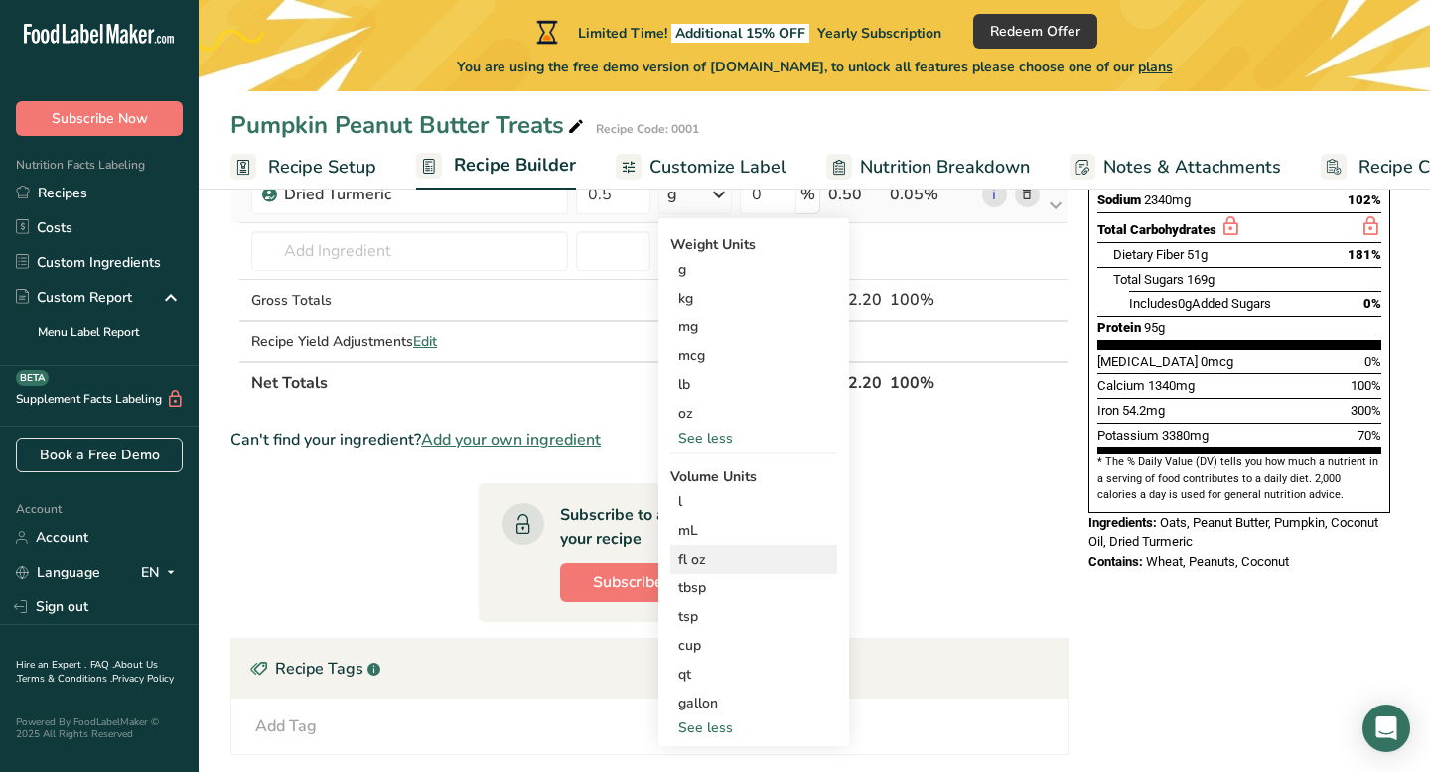
scroll to position [402, 0]
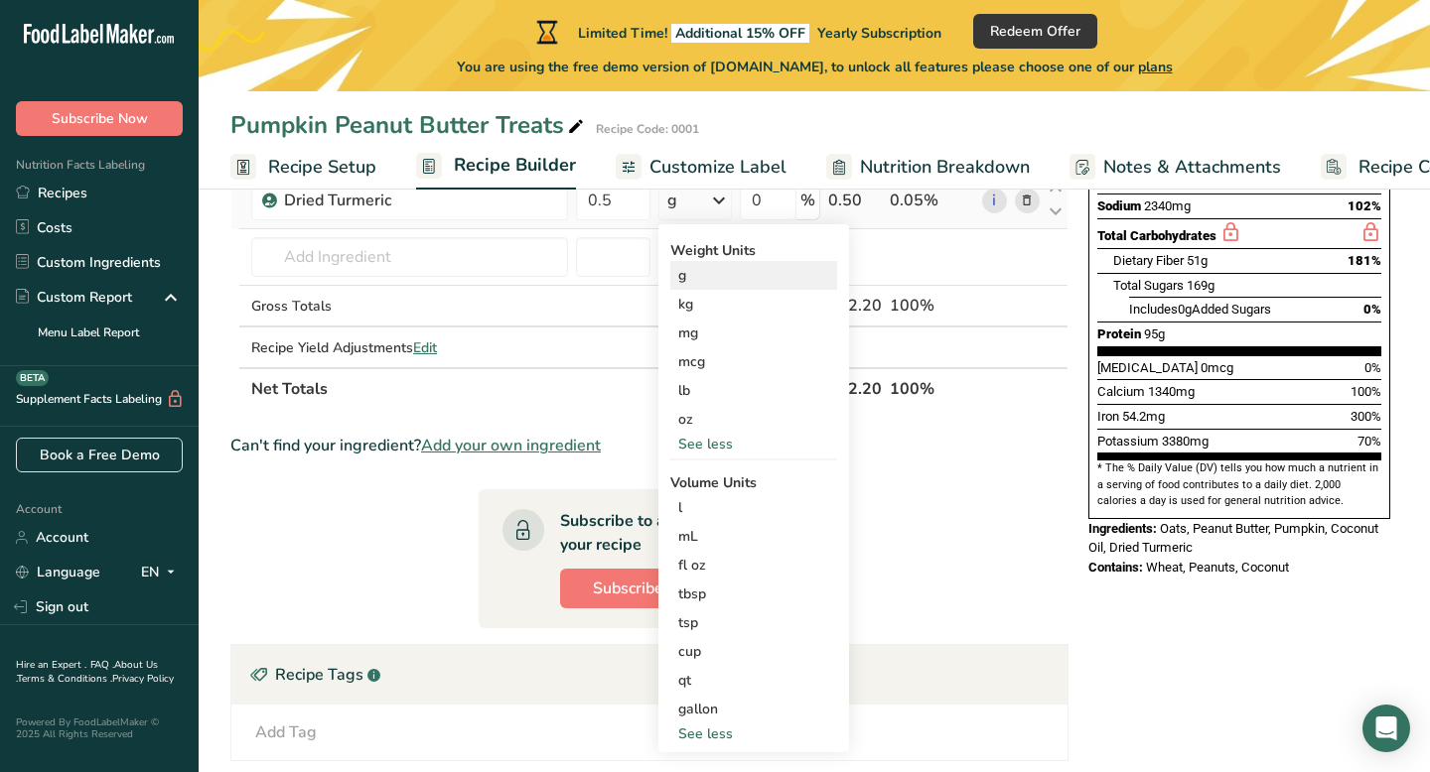
click at [698, 277] on div "g" at bounding box center [753, 275] width 167 height 29
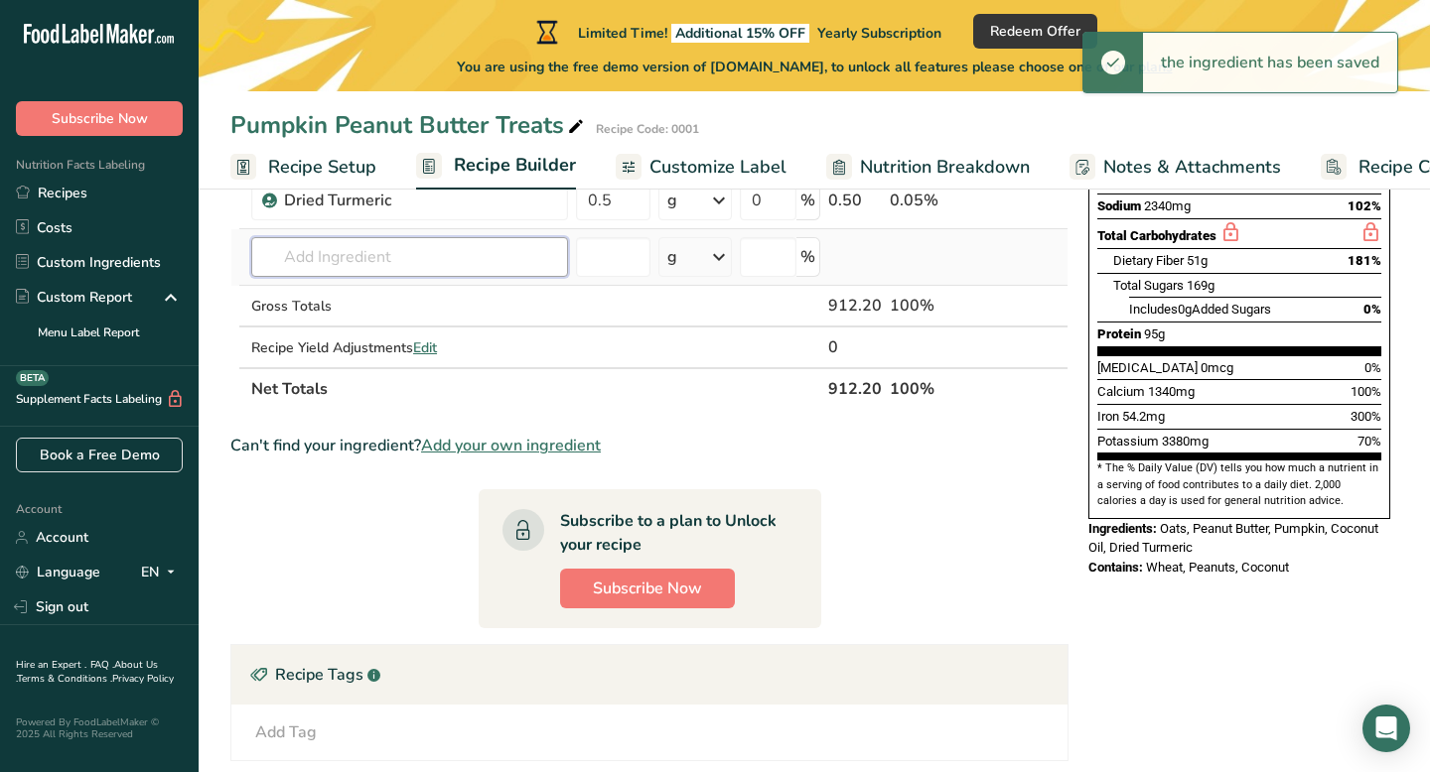
click at [466, 255] on input "text" at bounding box center [409, 257] width 317 height 40
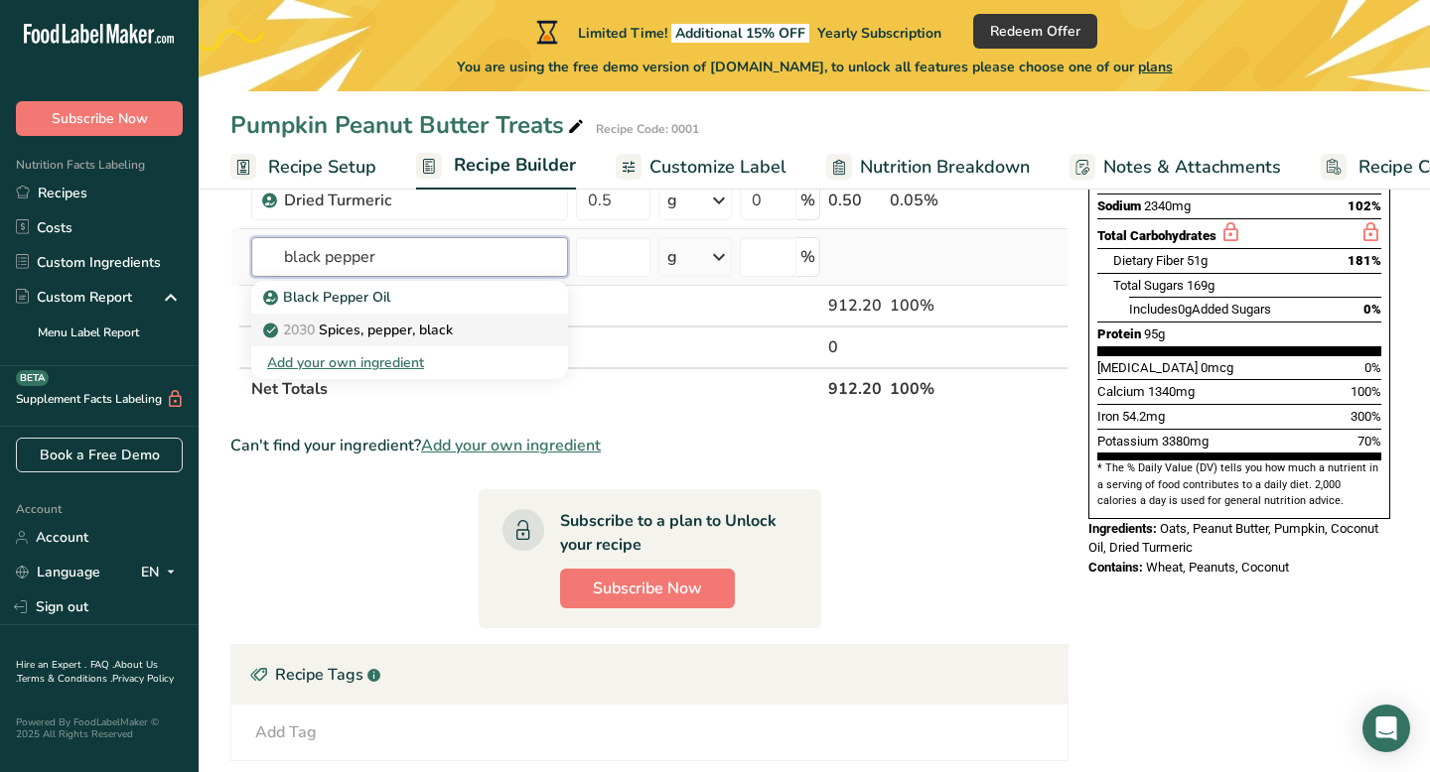
type input "black pepper"
click at [430, 329] on p "2030 Spices, pepper, black" at bounding box center [360, 330] width 186 height 21
type input "Spices, pepper, black"
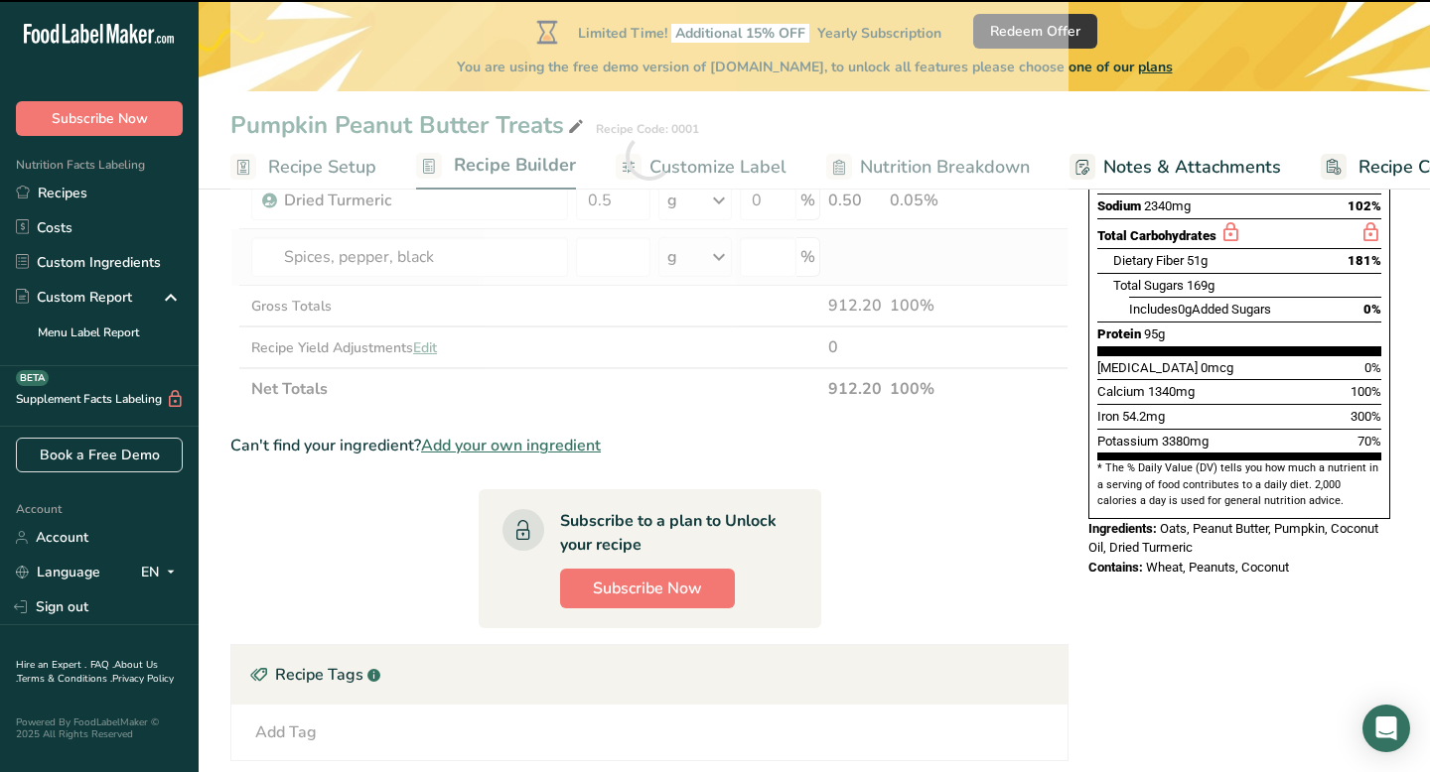
type input "0"
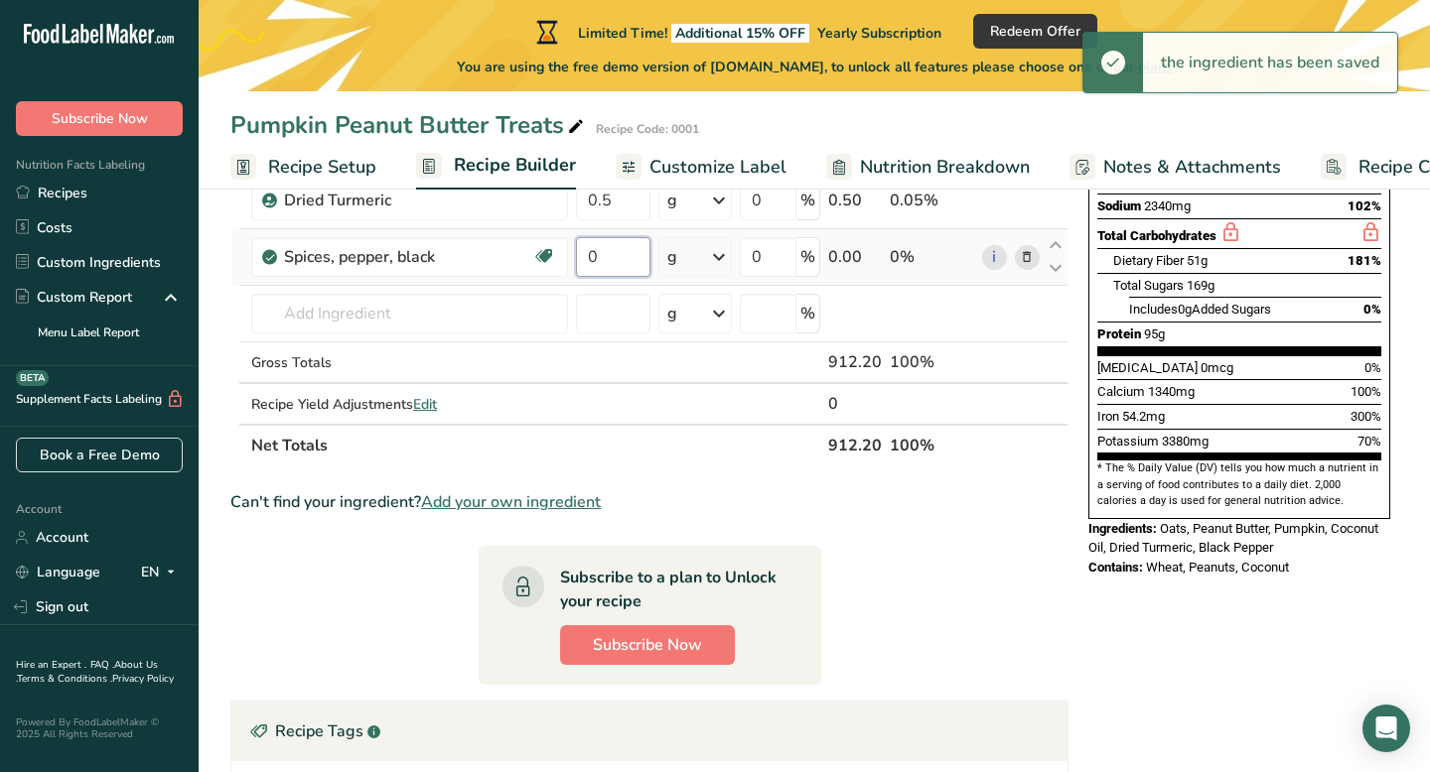
click at [615, 255] on input "0" at bounding box center [613, 257] width 74 height 40
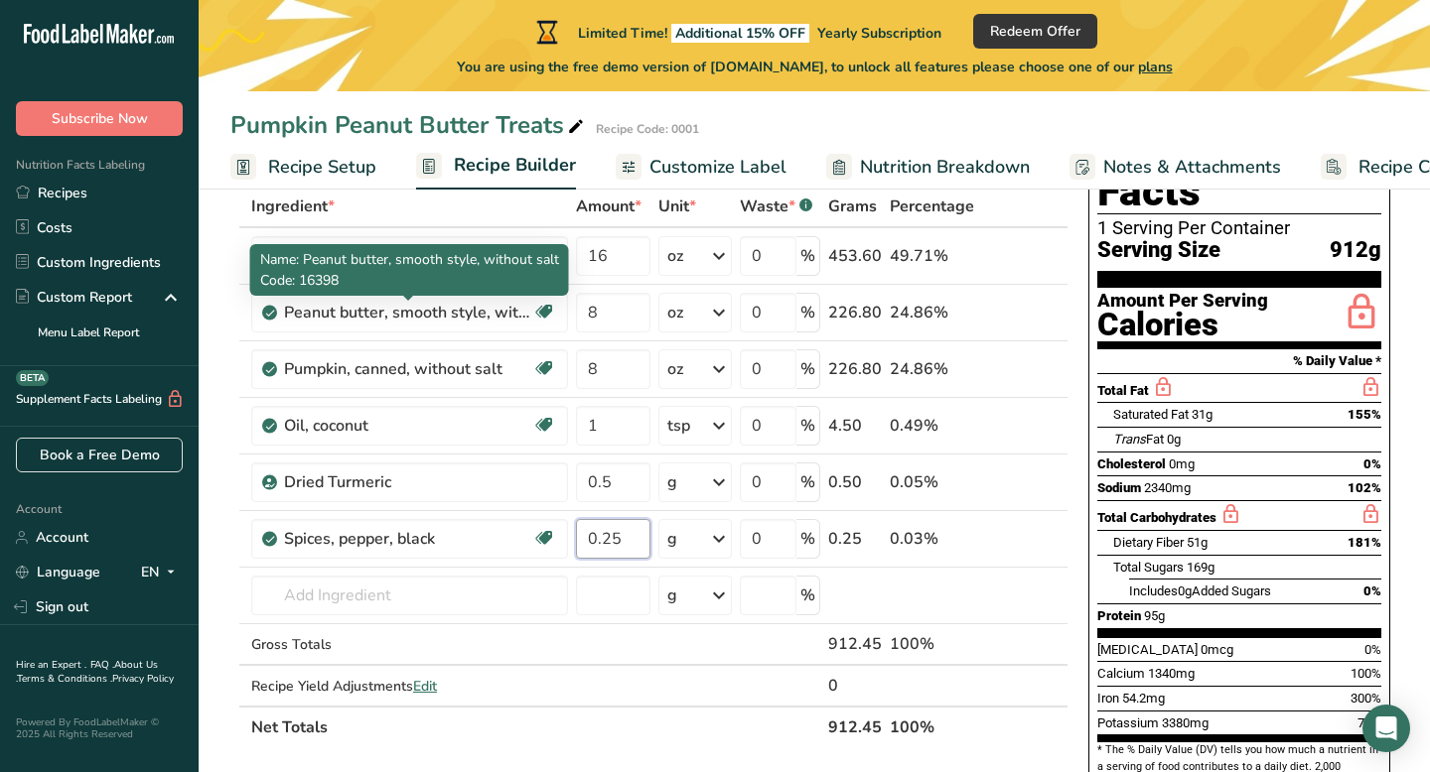
scroll to position [119, 0]
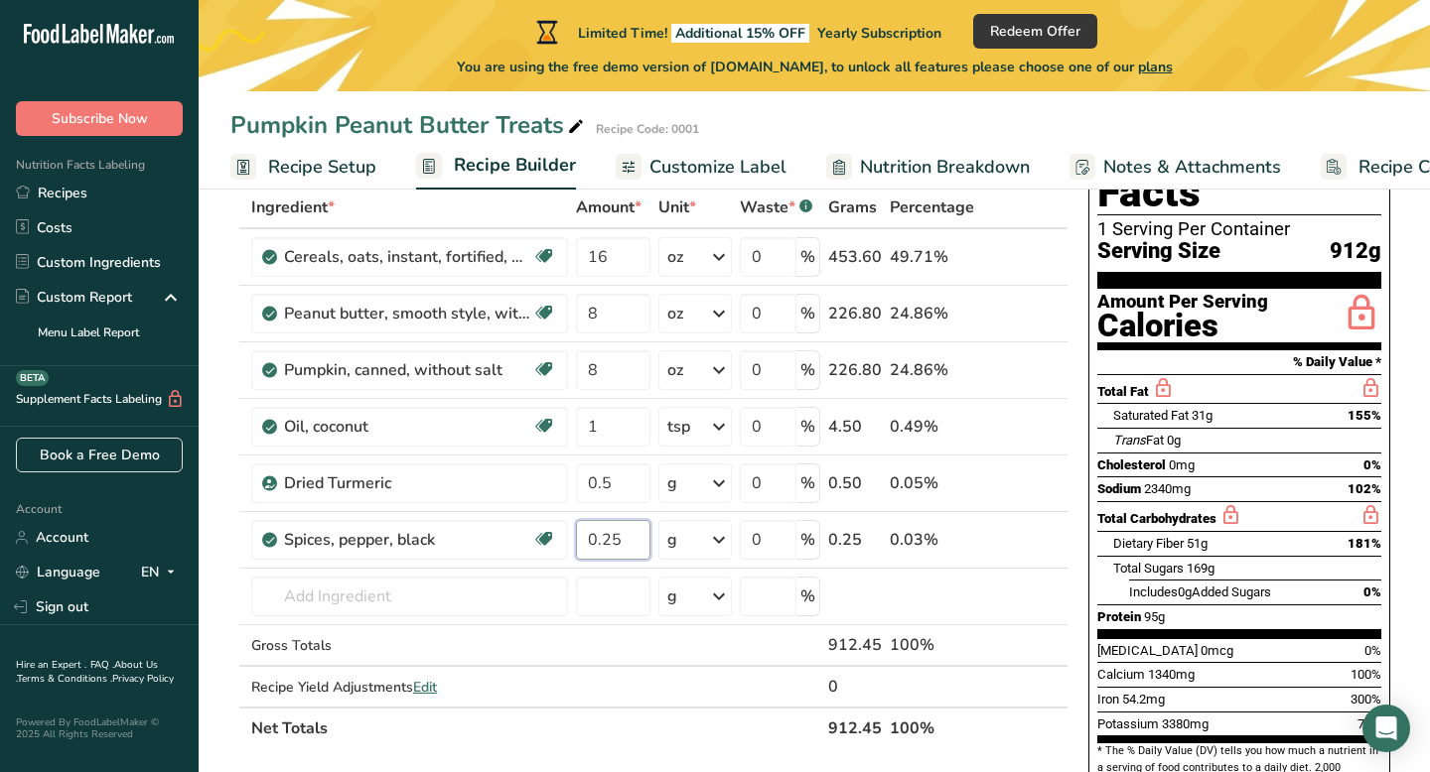
type input "0.25"
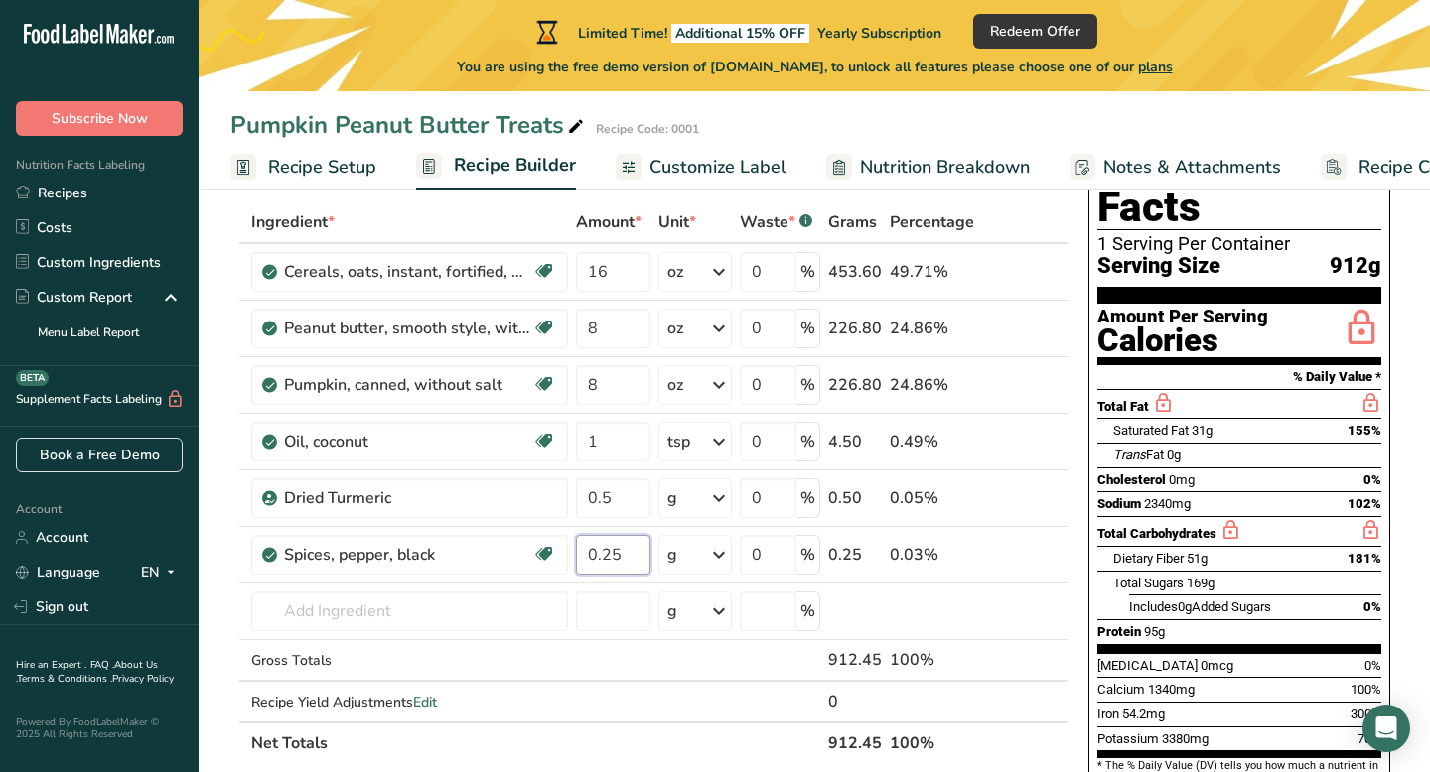
scroll to position [0, 0]
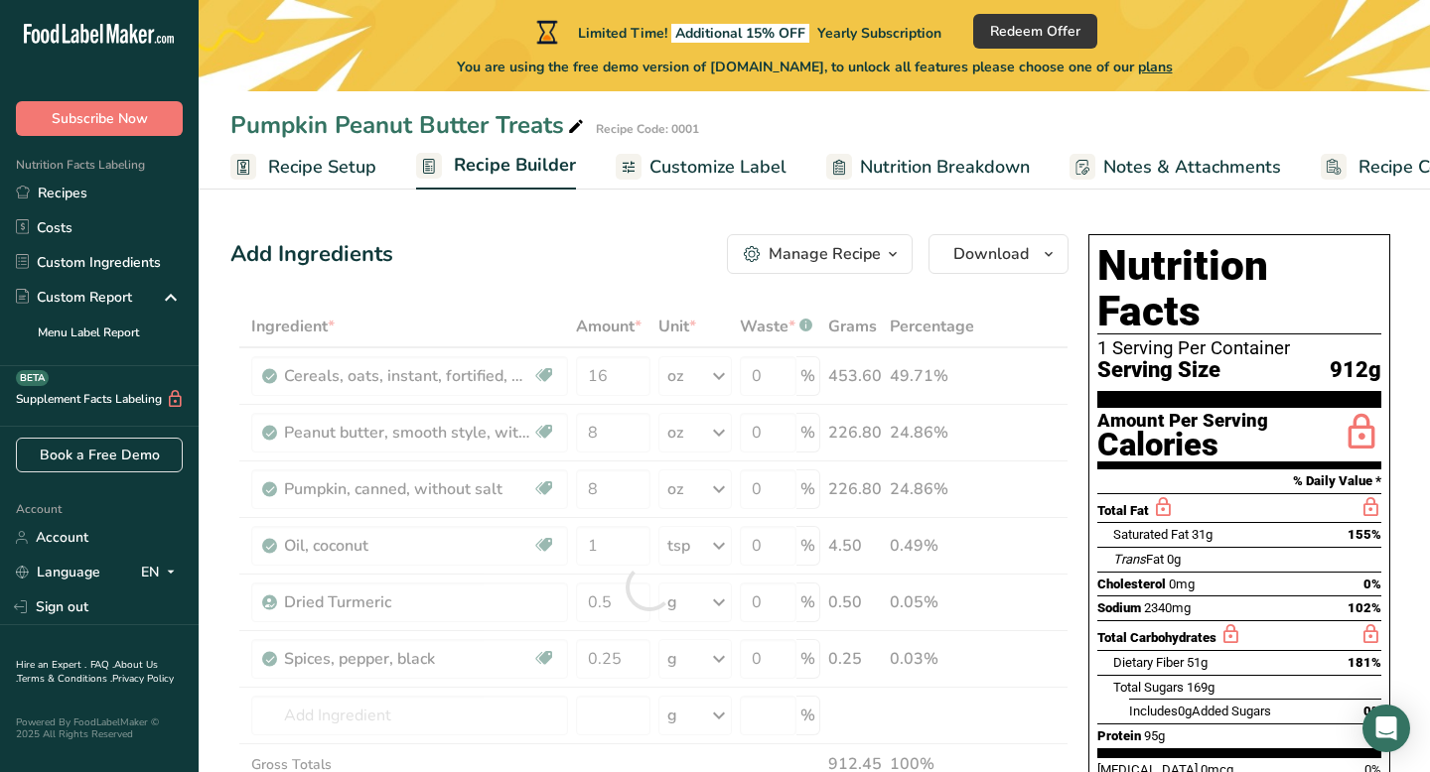
click at [873, 257] on div "Manage Recipe" at bounding box center [824, 254] width 112 height 24
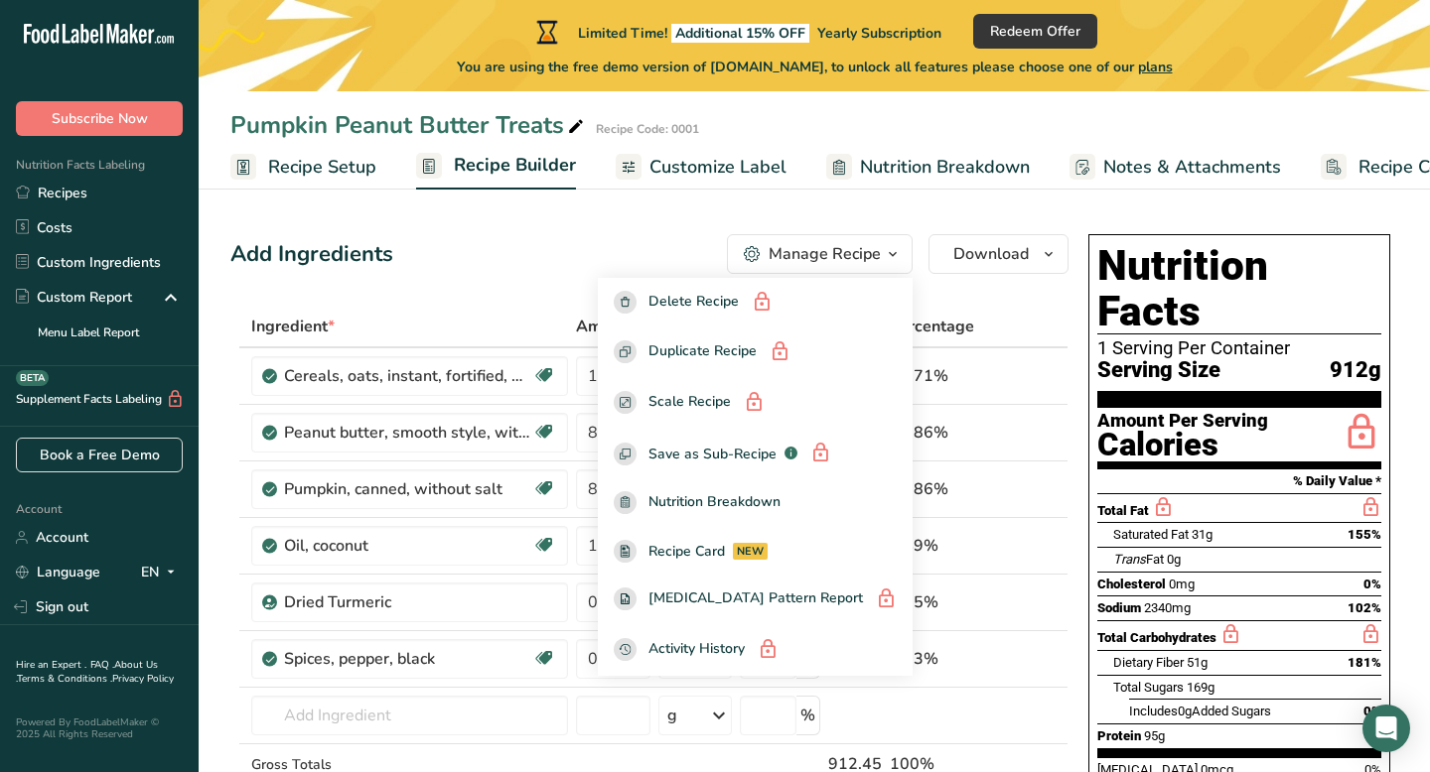
click at [639, 240] on div "Add Ingredients Manage Recipe Delete Recipe Duplicate Recipe Scale Recipe Save …" at bounding box center [649, 254] width 838 height 40
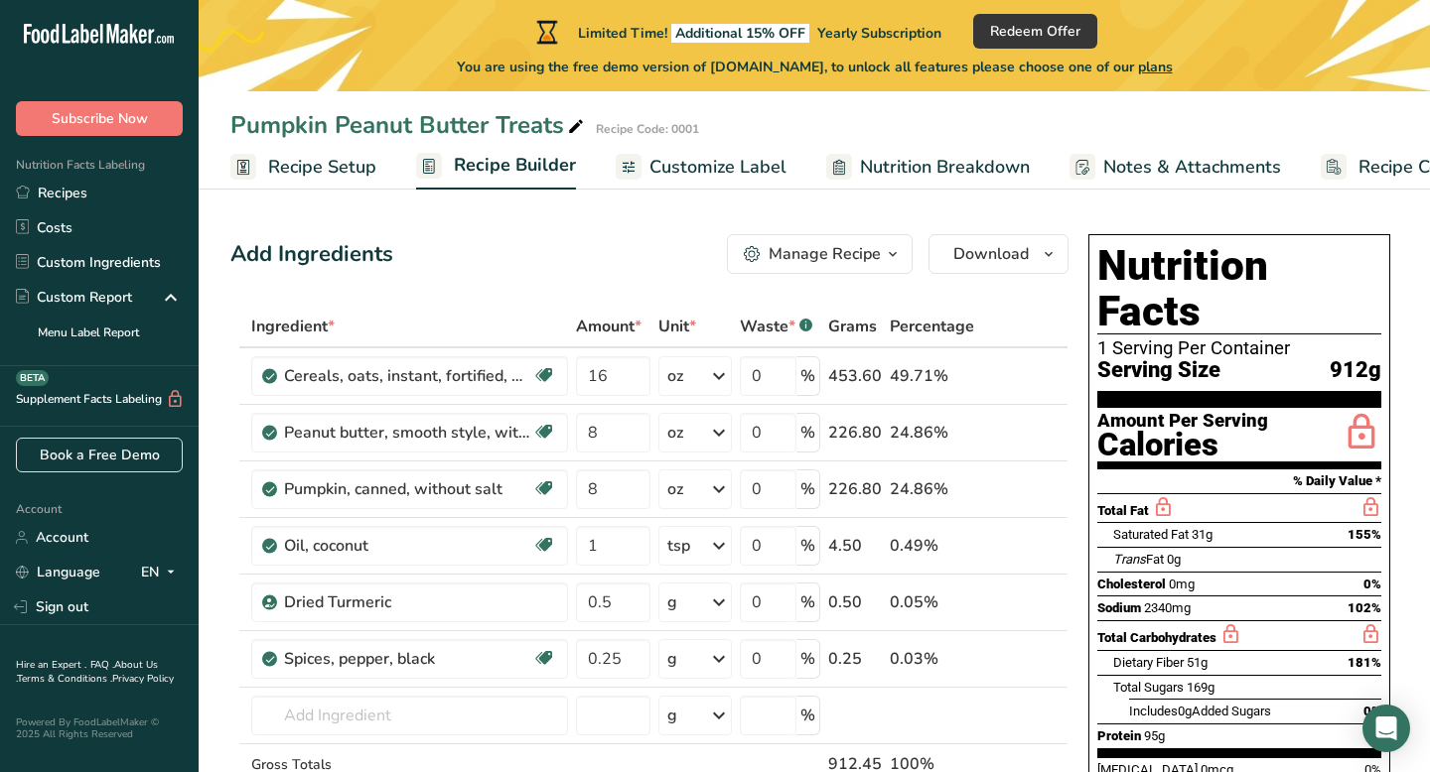
click at [326, 165] on span "Recipe Setup" at bounding box center [322, 167] width 108 height 27
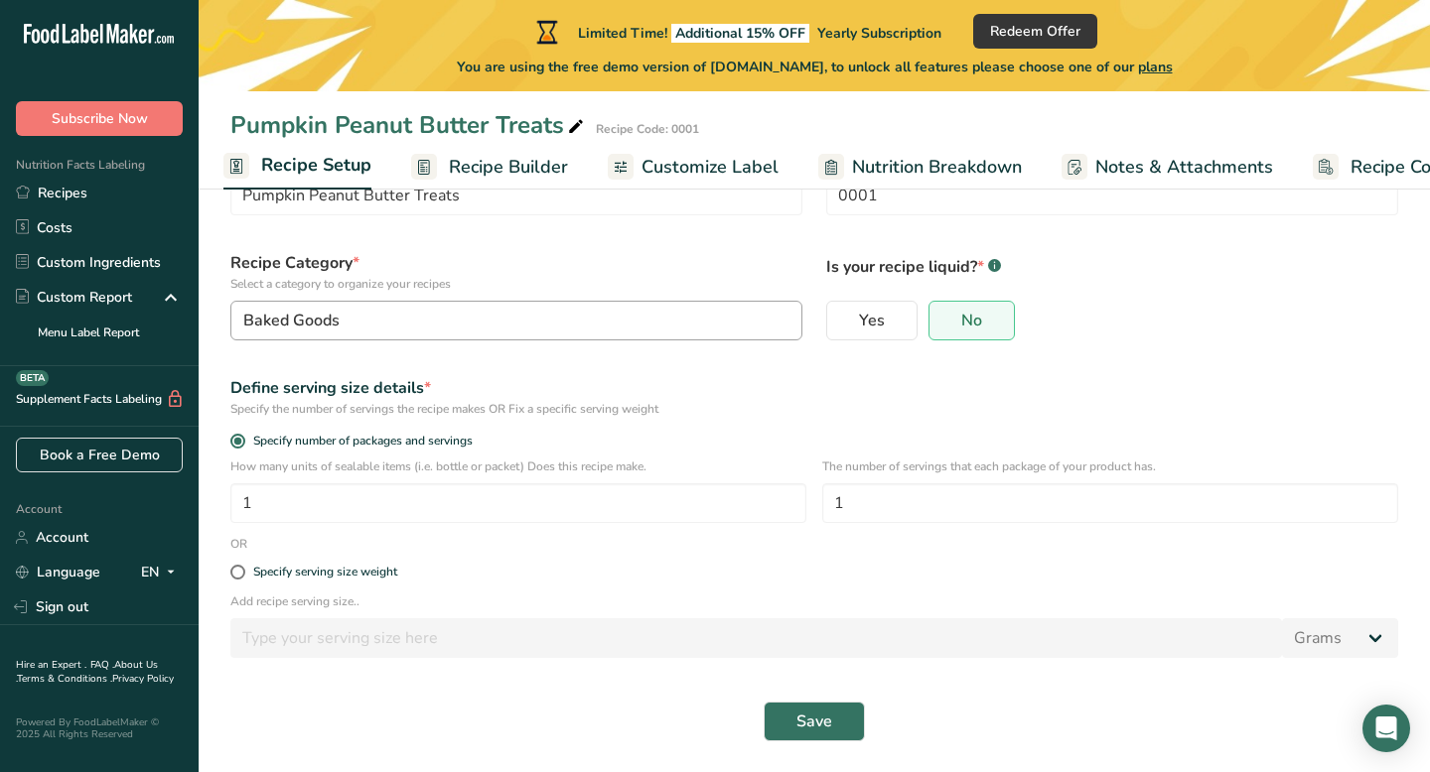
scroll to position [103, 0]
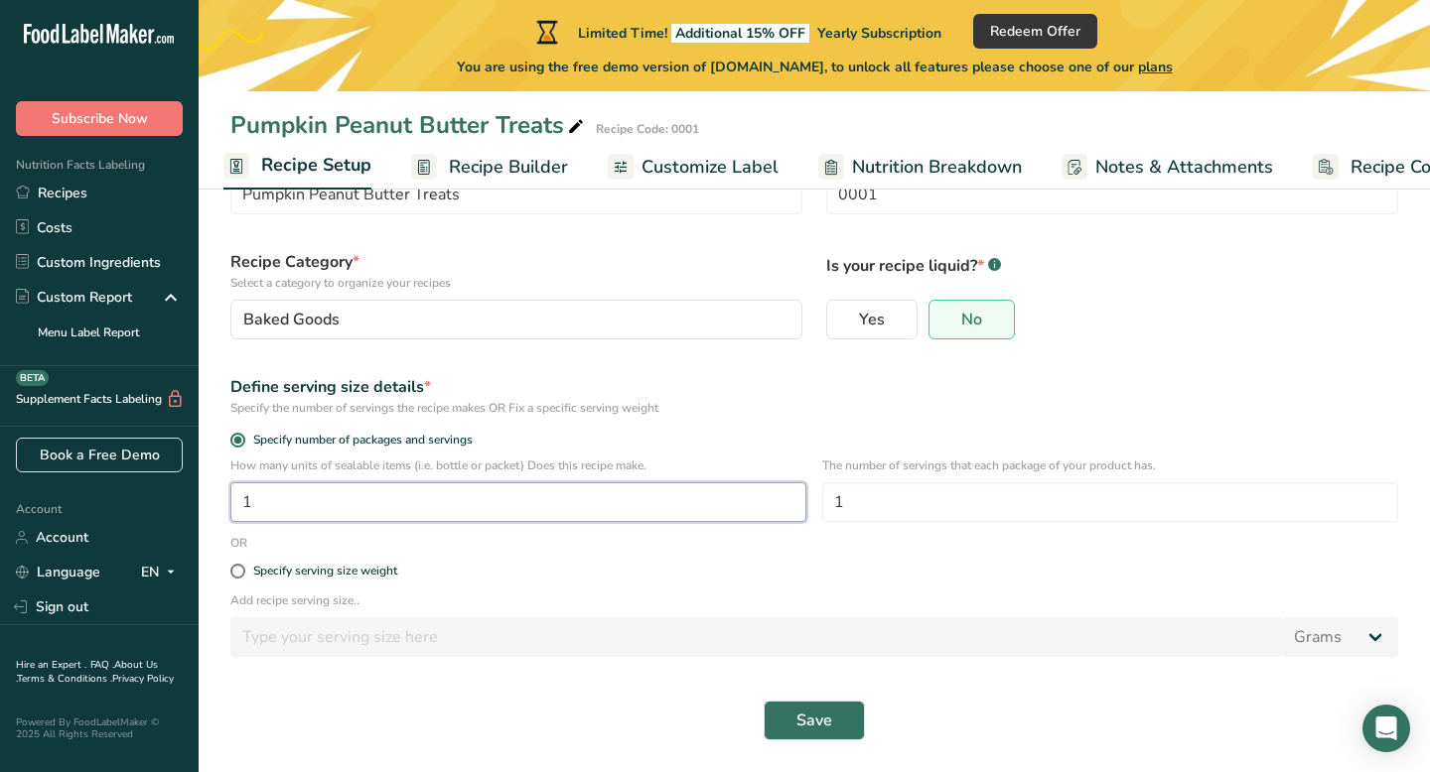
click at [280, 508] on input "1" at bounding box center [518, 503] width 576 height 40
type input "48"
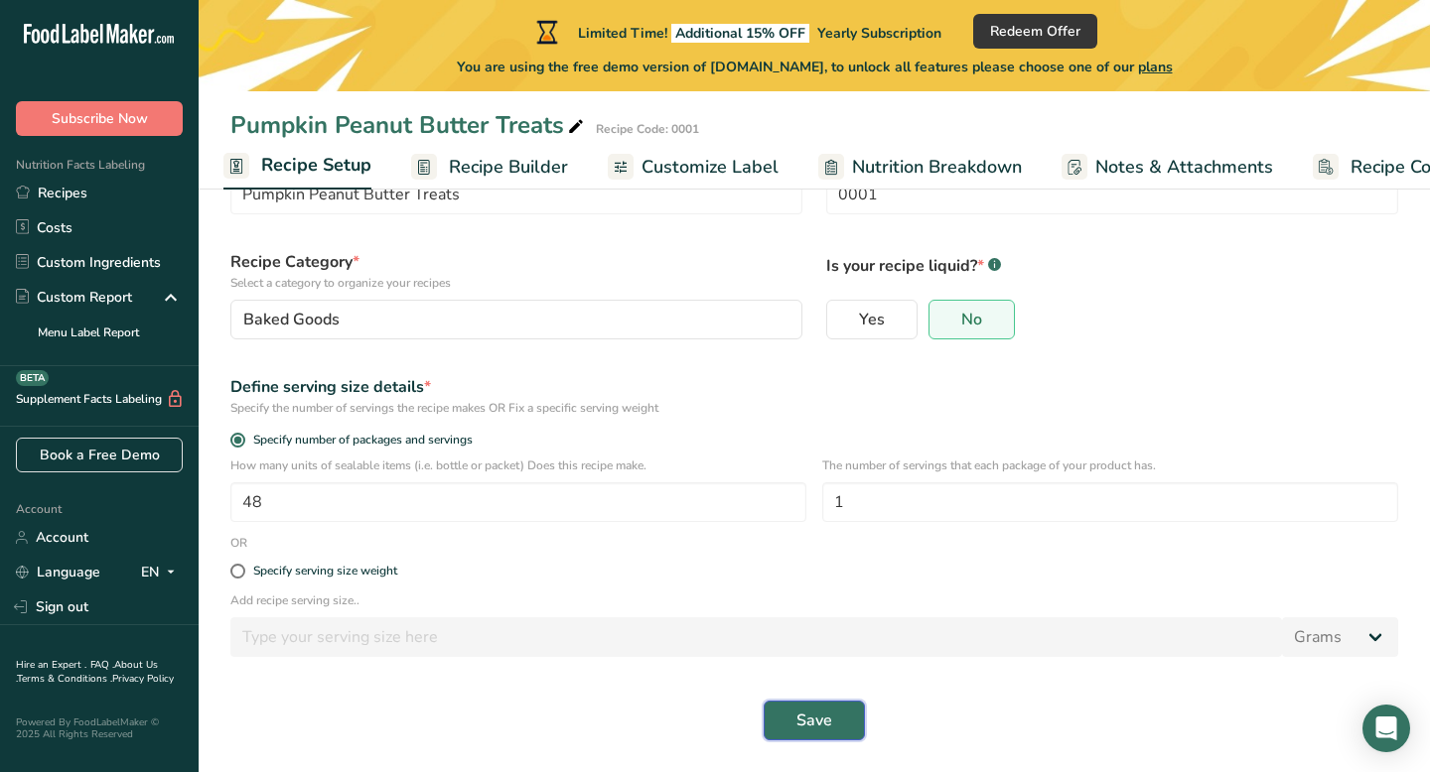
click at [818, 730] on span "Save" at bounding box center [814, 721] width 36 height 24
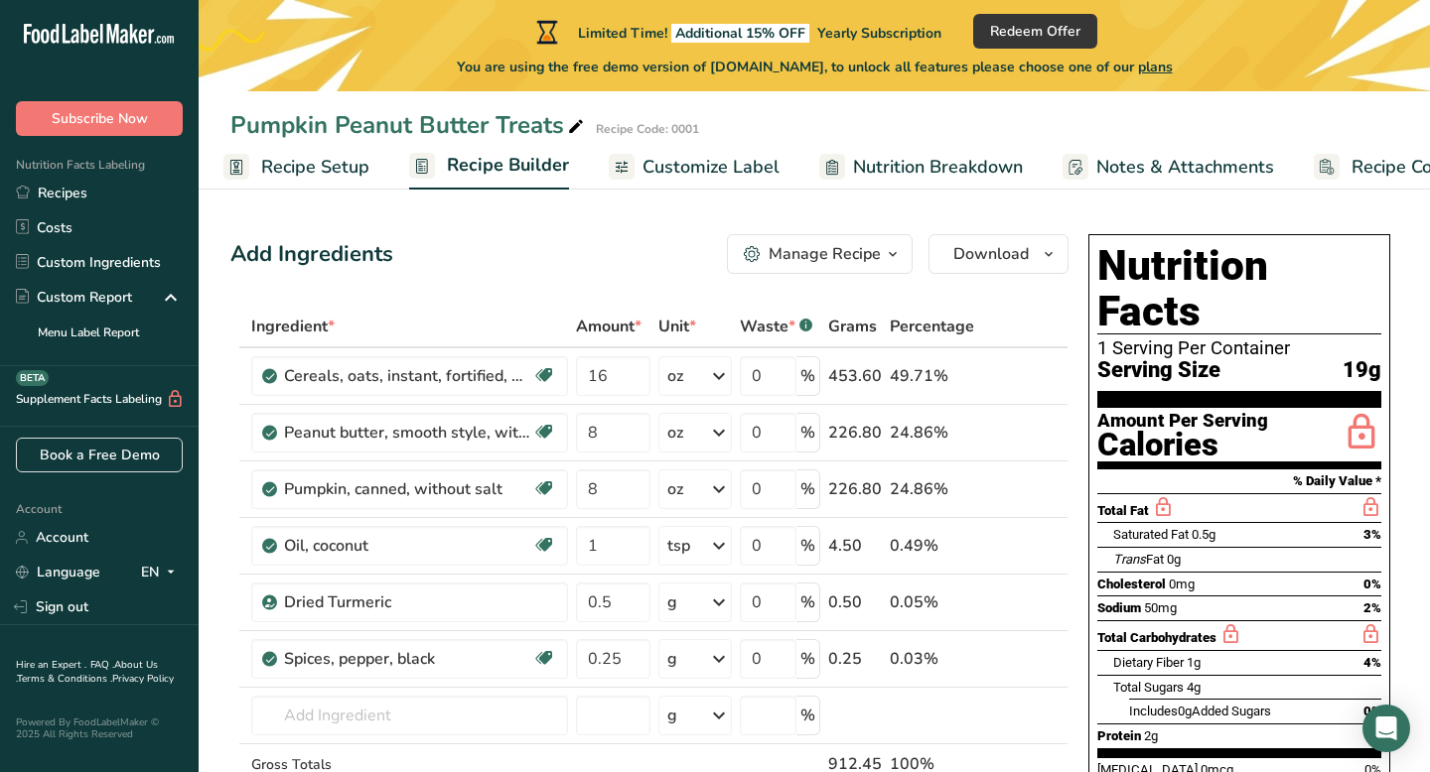
click at [722, 167] on span "Customize Label" at bounding box center [710, 167] width 137 height 27
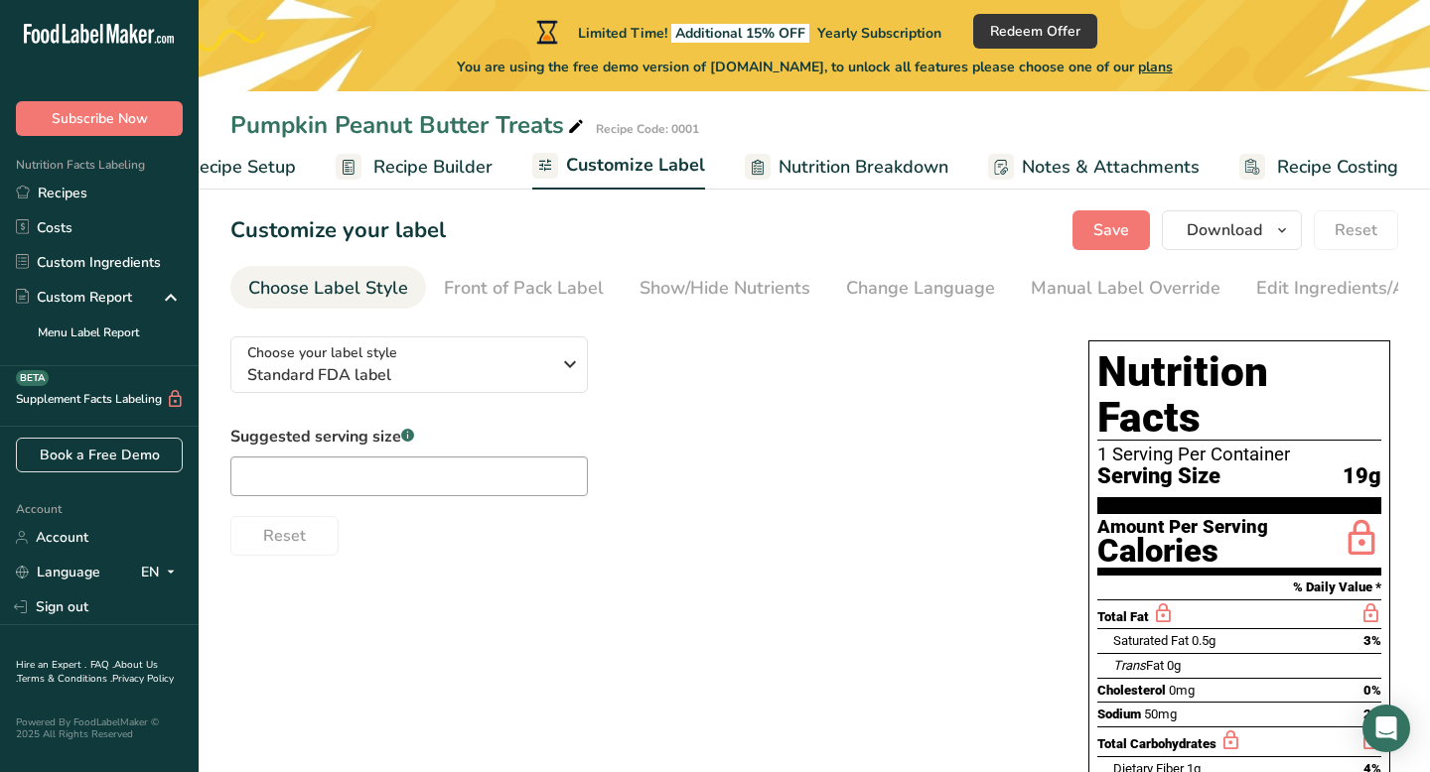
scroll to position [21, 0]
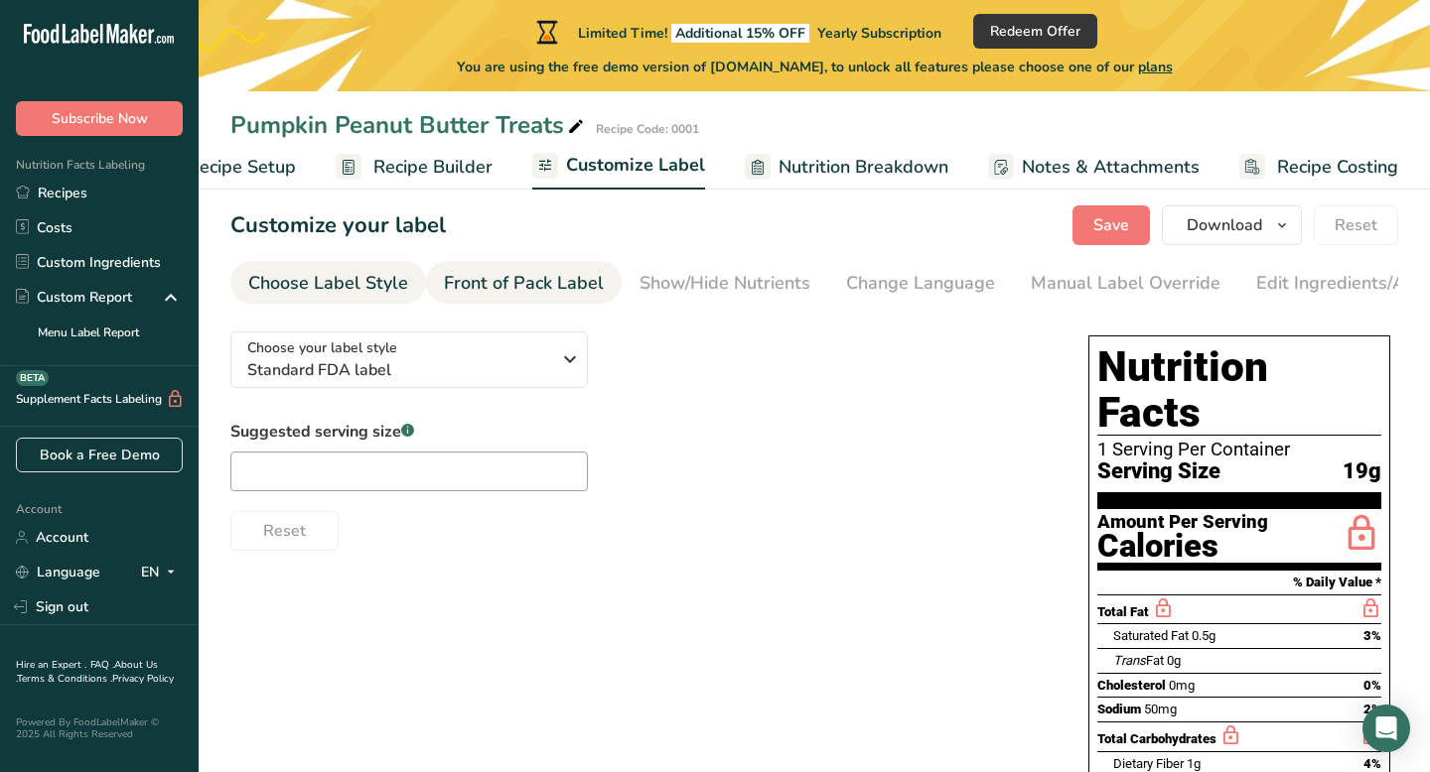
click at [518, 277] on div "Front of Pack Label" at bounding box center [524, 283] width 160 height 27
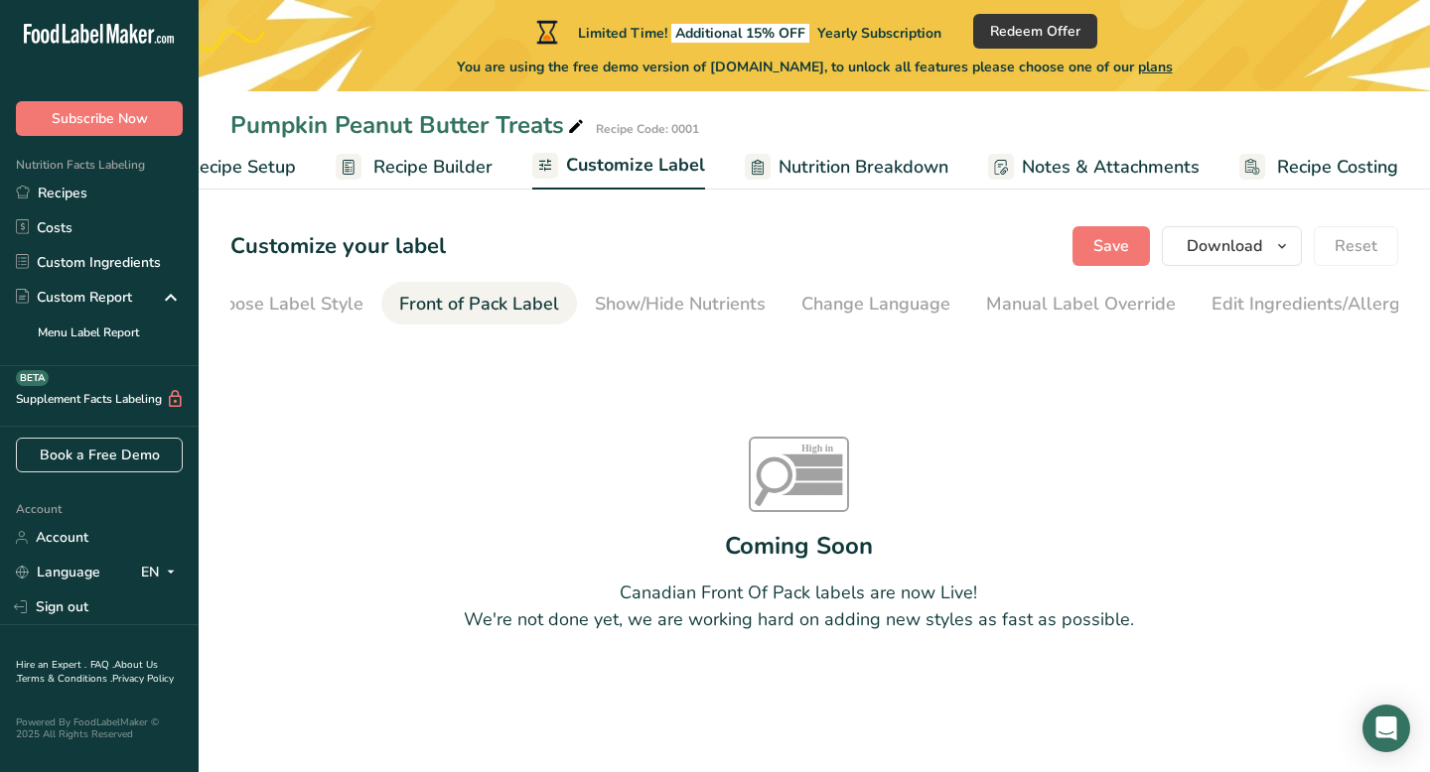
scroll to position [0, 0]
click at [342, 303] on div "Choose Label Style" at bounding box center [328, 304] width 160 height 27
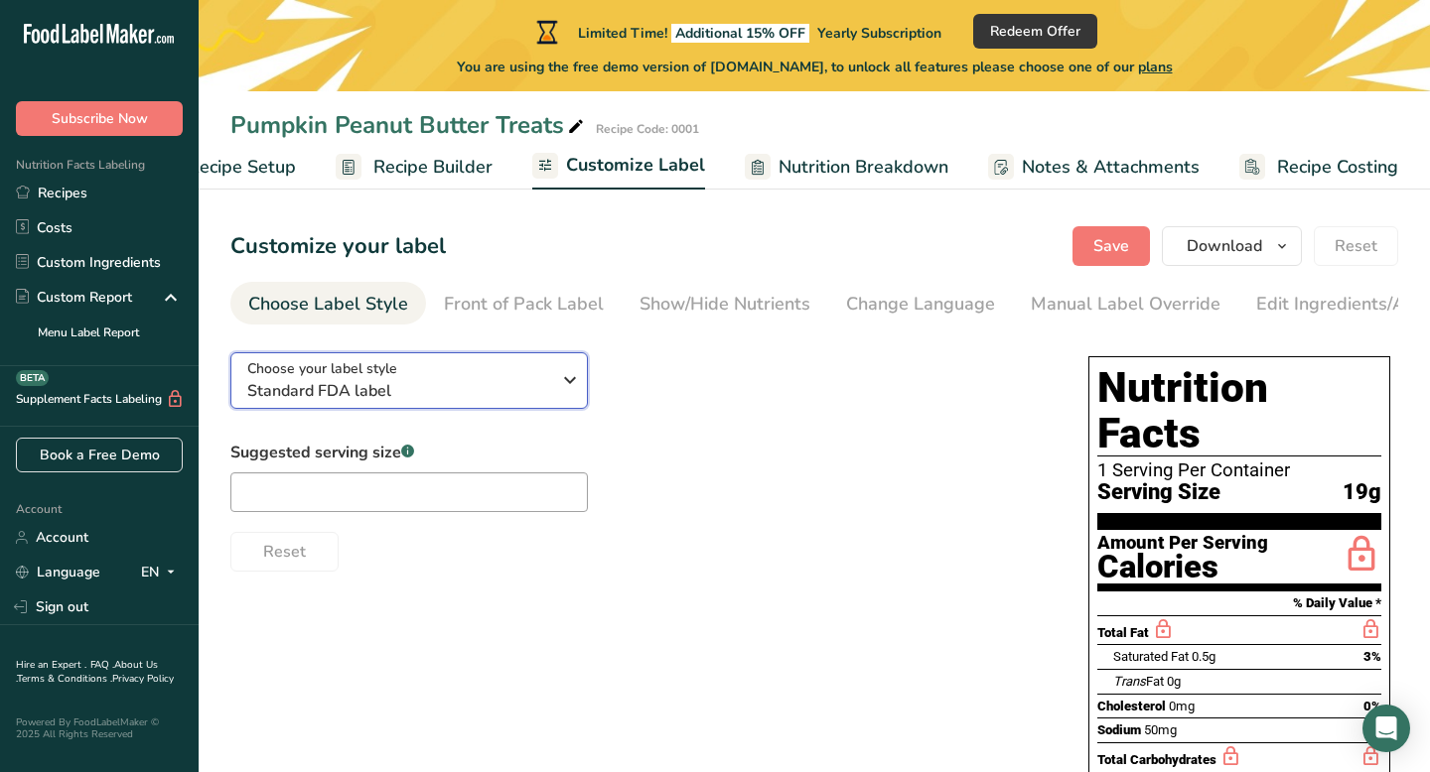
click at [564, 387] on icon "button" at bounding box center [570, 380] width 24 height 36
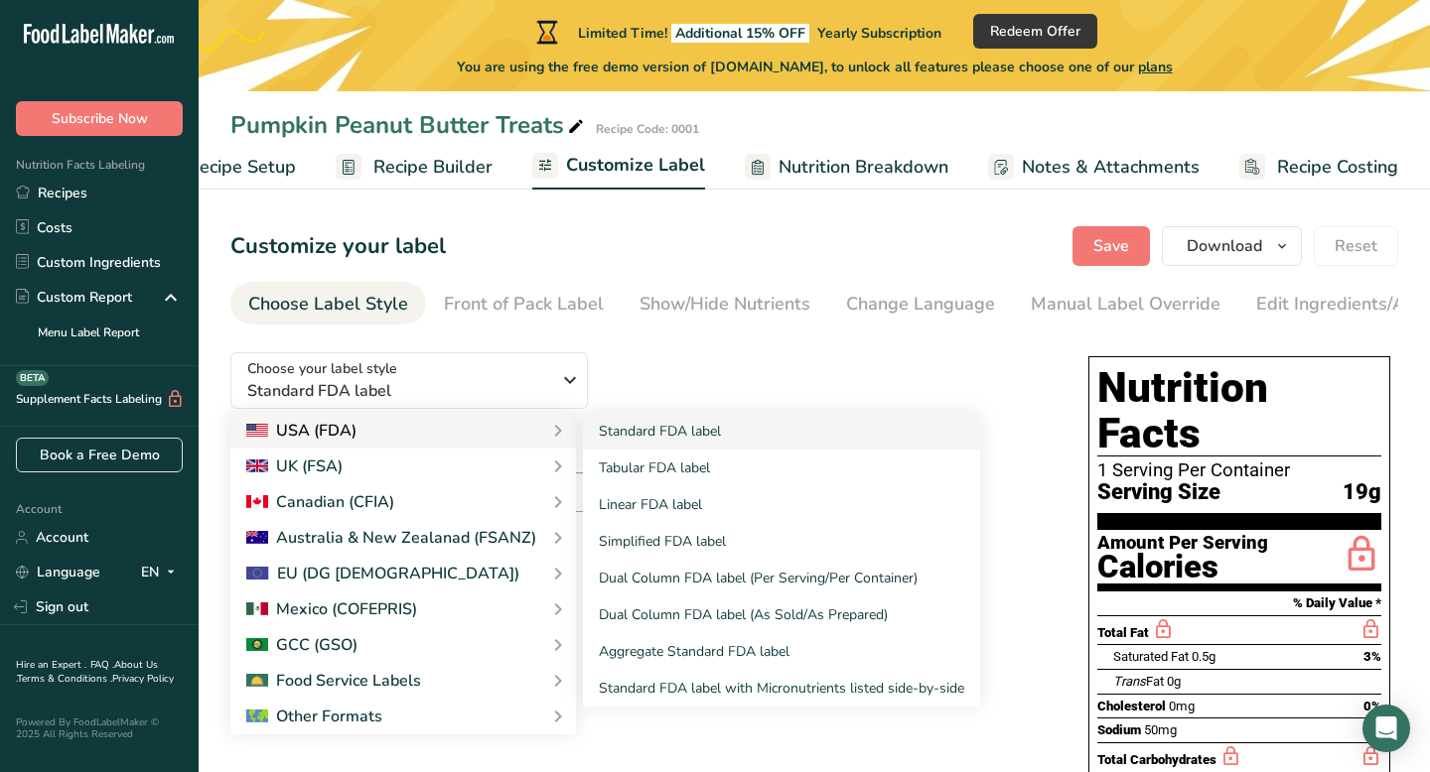
click at [486, 434] on div "USA (FDA)" at bounding box center [403, 431] width 314 height 24
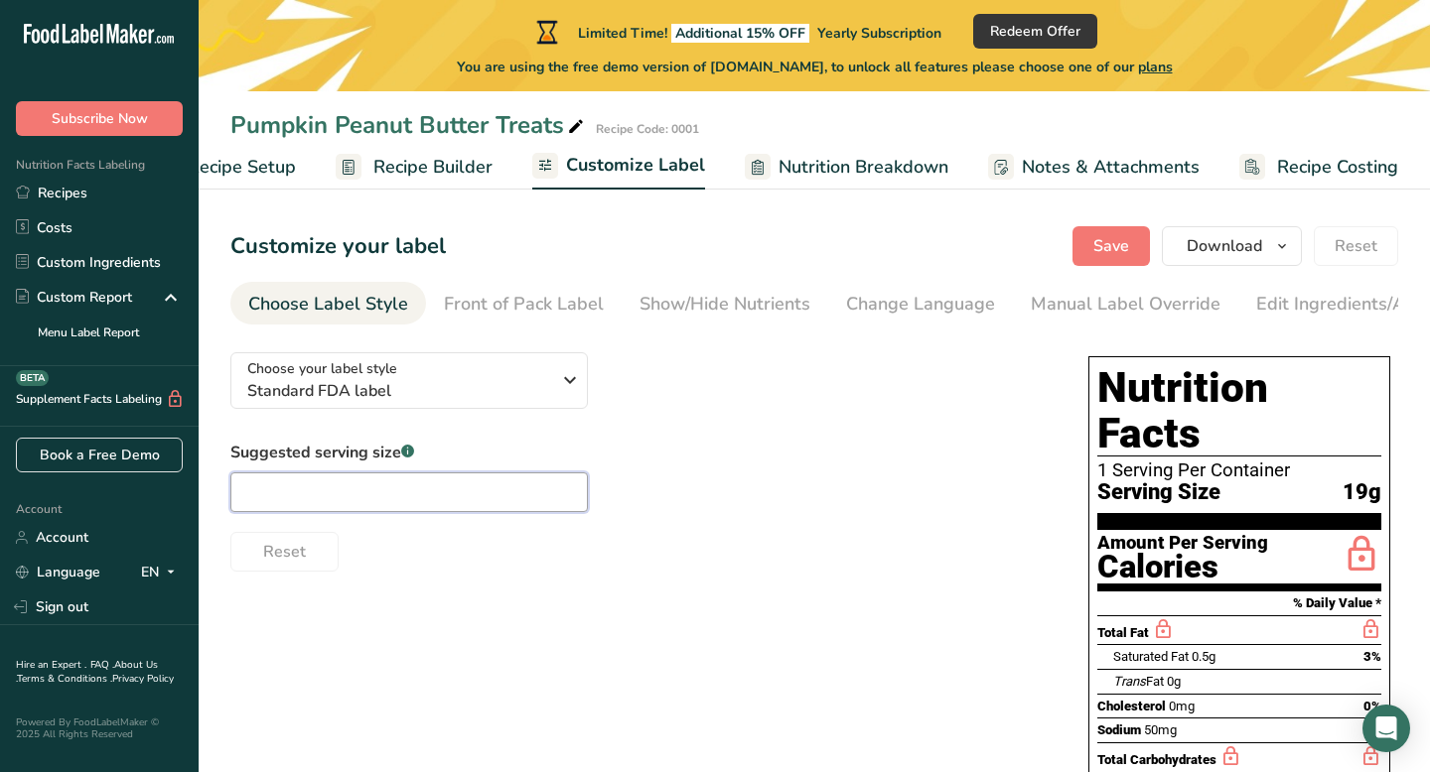
click at [535, 495] on input "text" at bounding box center [408, 493] width 357 height 40
type input "1"
click at [874, 170] on span "Nutrition Breakdown" at bounding box center [863, 167] width 170 height 27
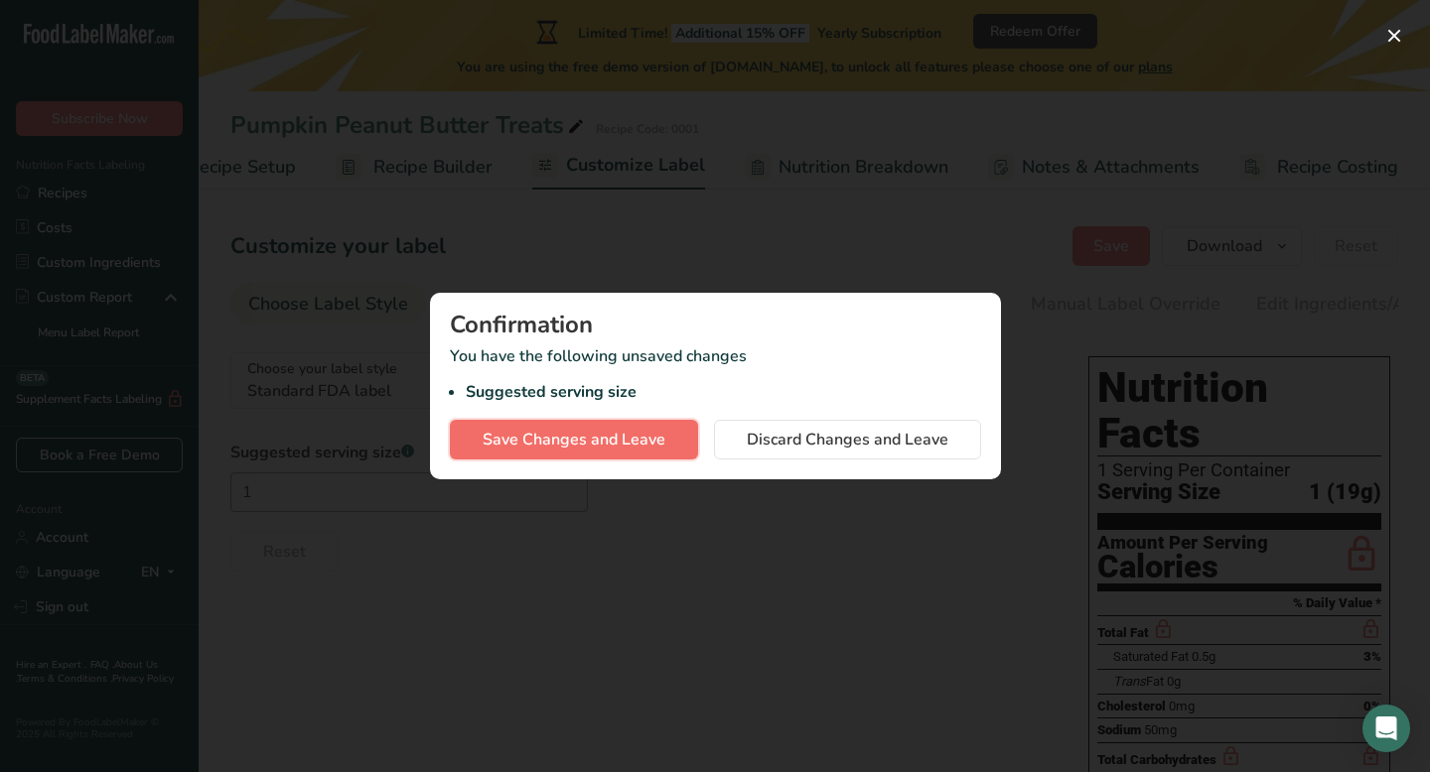
click at [653, 442] on span "Save Changes and Leave" at bounding box center [574, 440] width 183 height 24
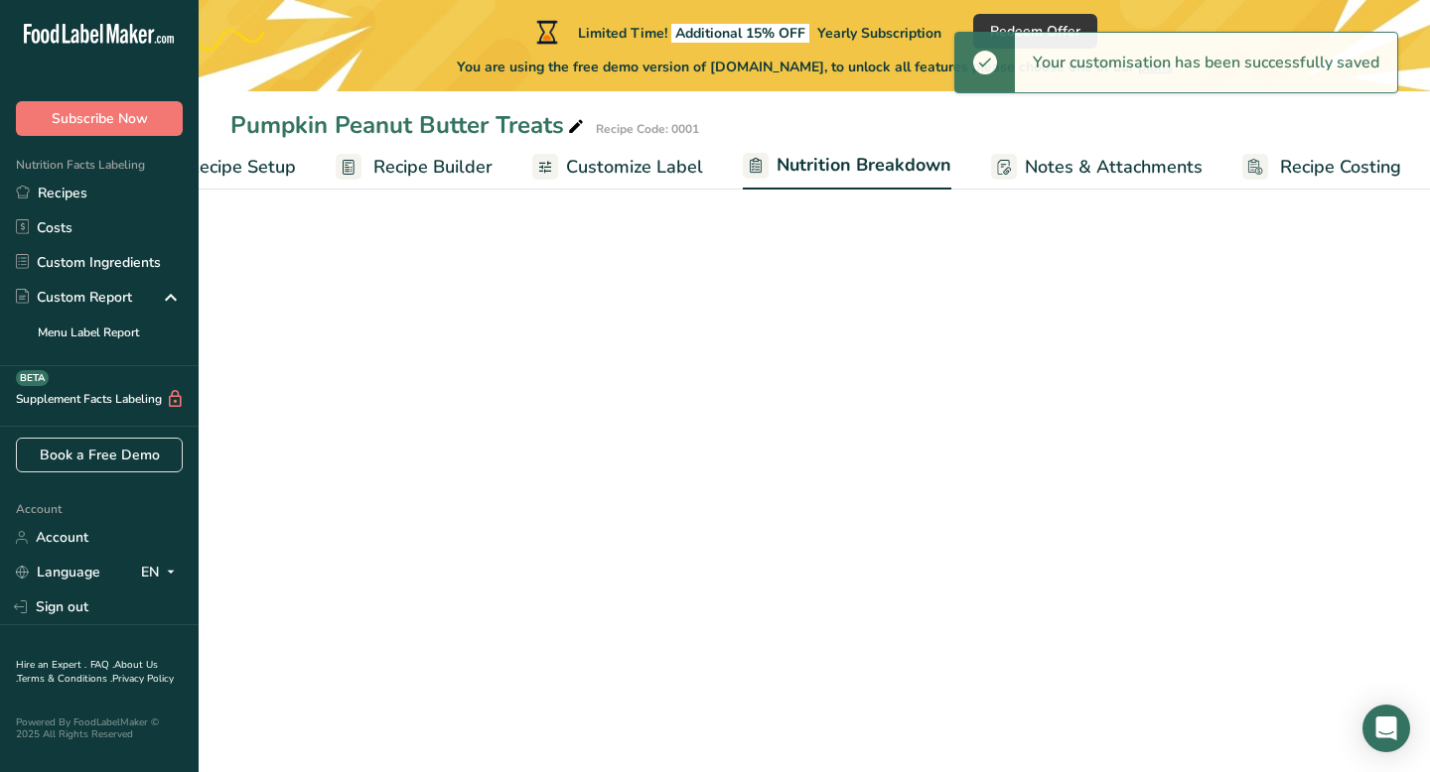
select select "Calories"
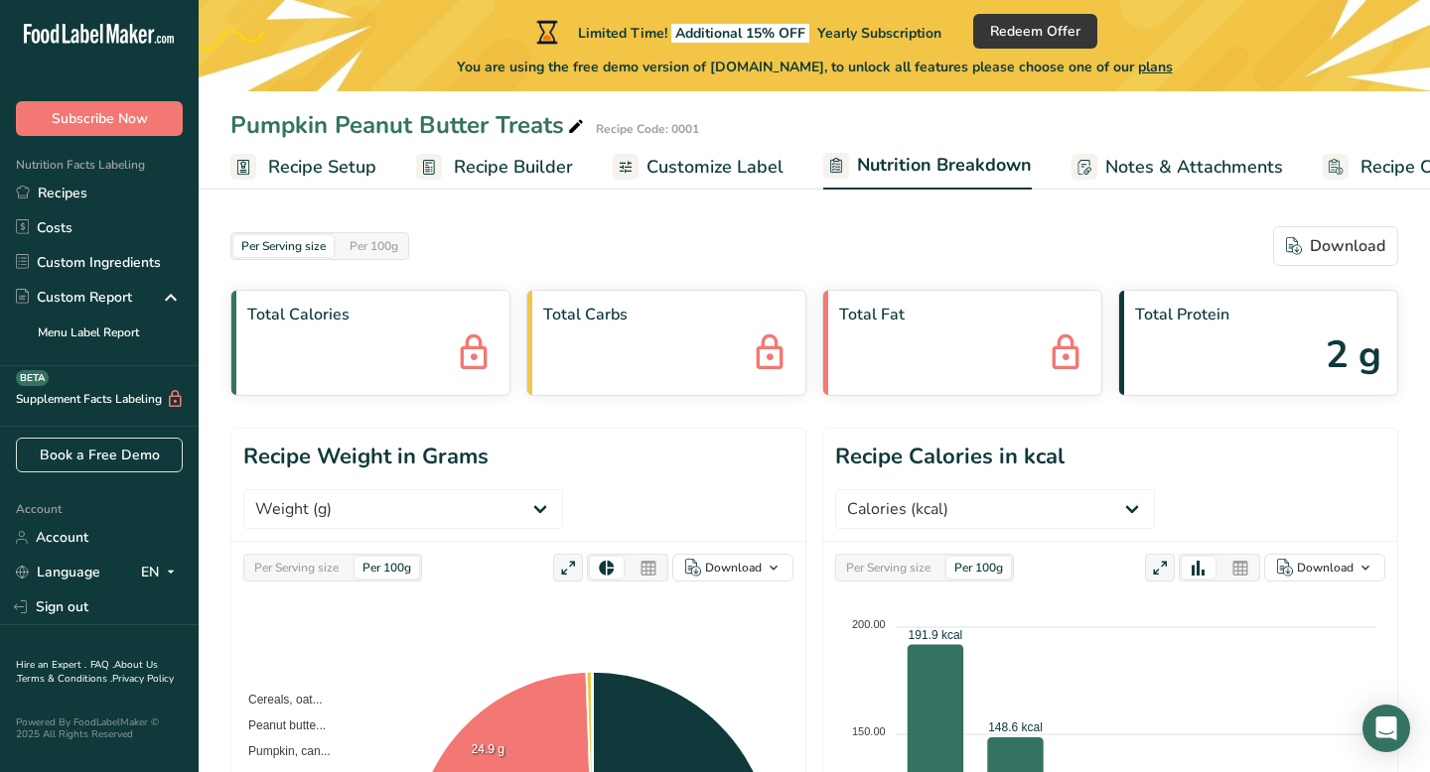
click at [732, 164] on span "Customize Label" at bounding box center [714, 167] width 137 height 27
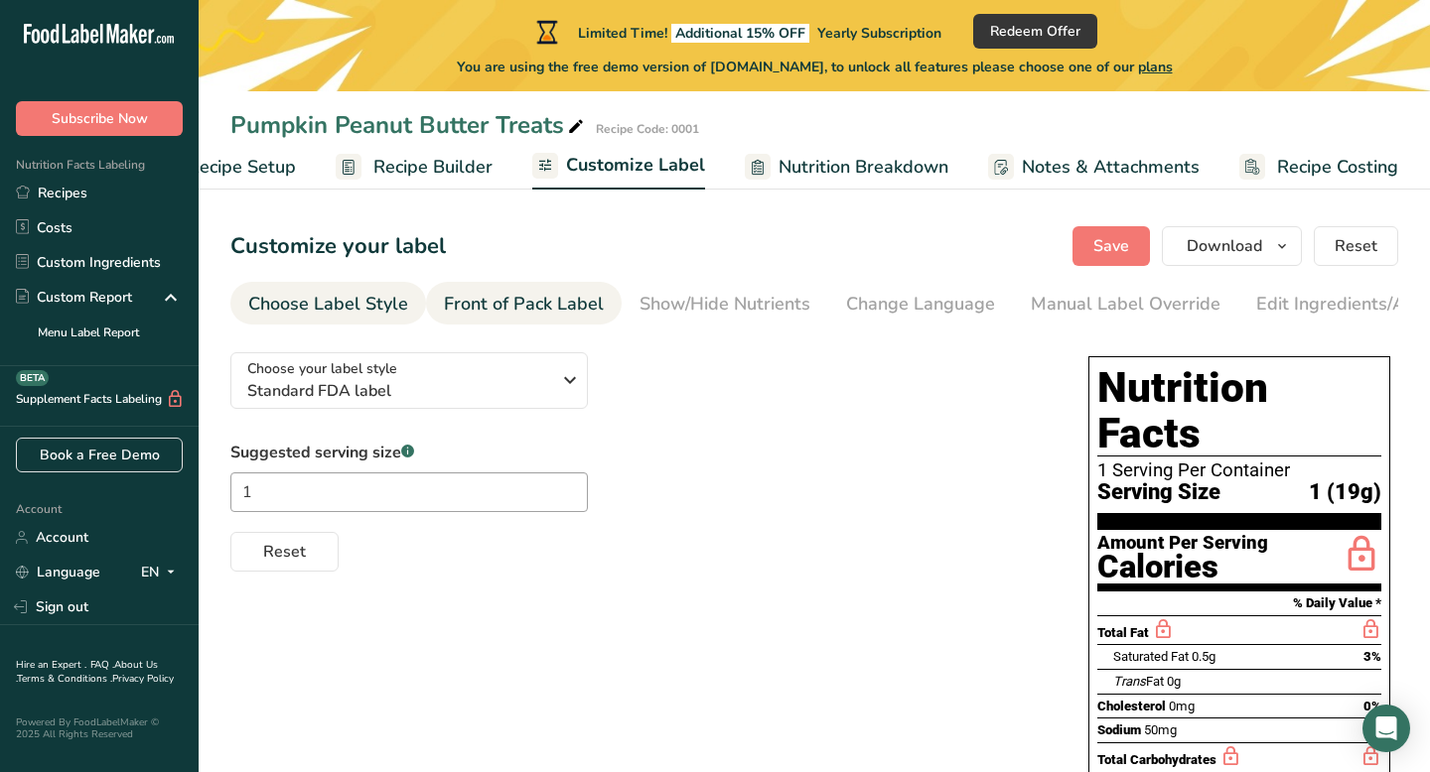
click at [530, 298] on div "Front of Pack Label" at bounding box center [524, 304] width 160 height 27
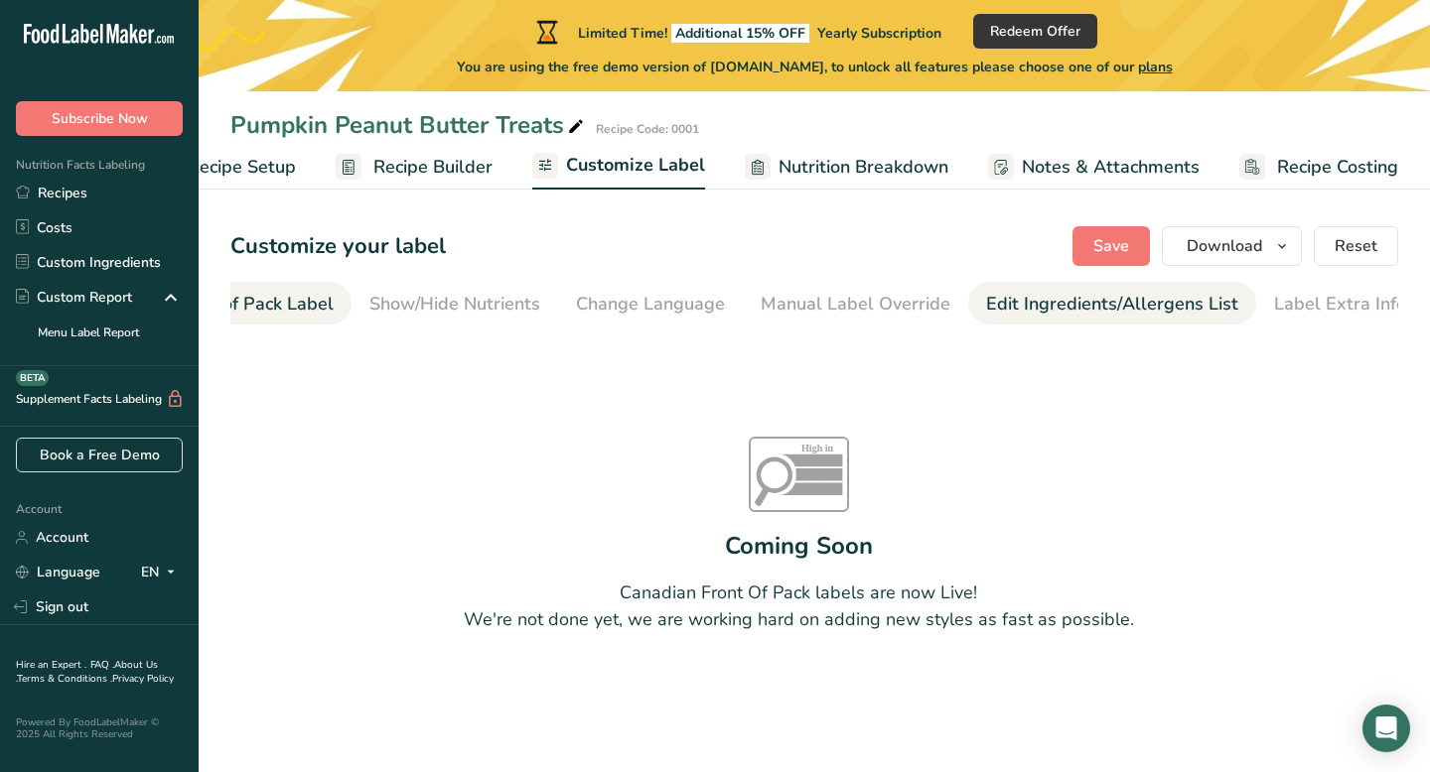
scroll to position [0, 275]
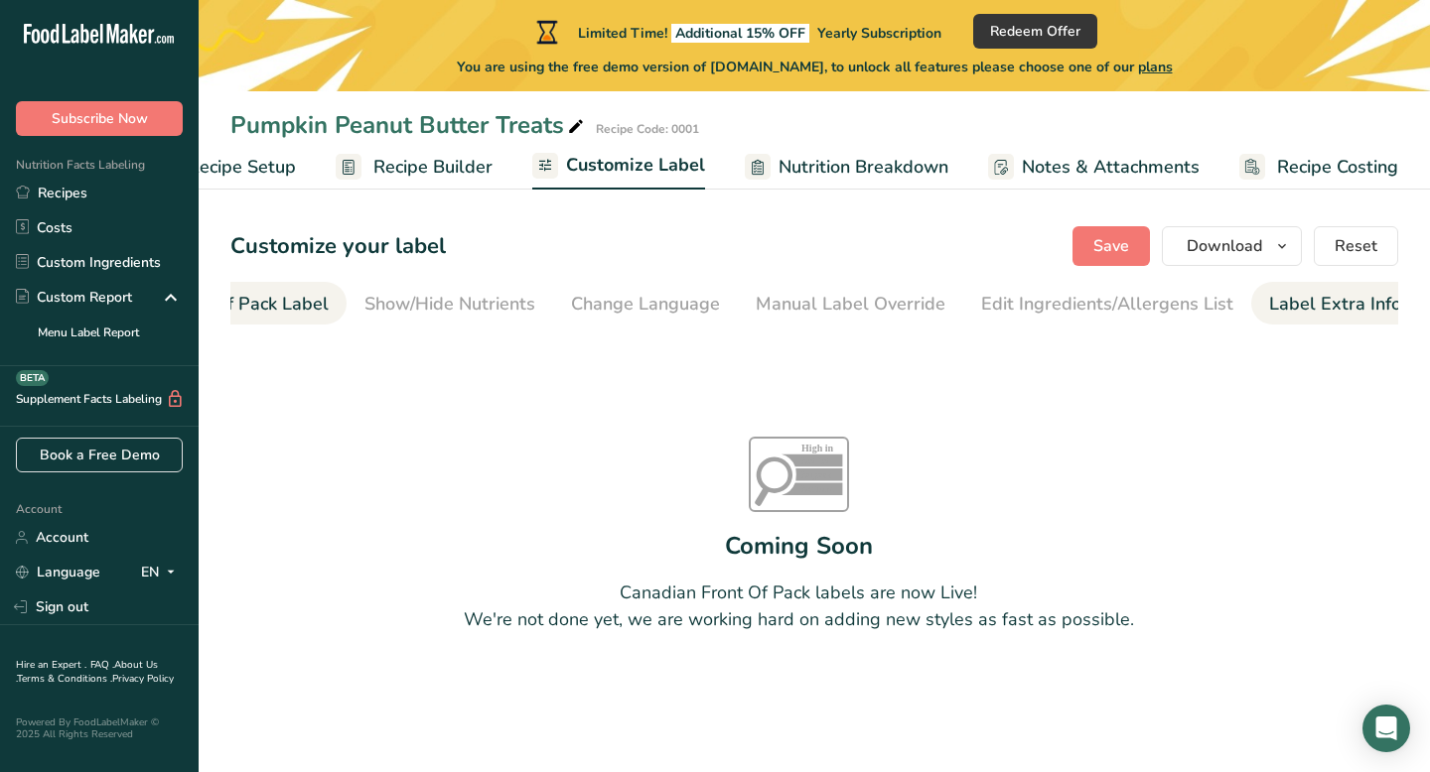
click at [1269, 298] on div "Label Extra Info" at bounding box center [1335, 304] width 132 height 27
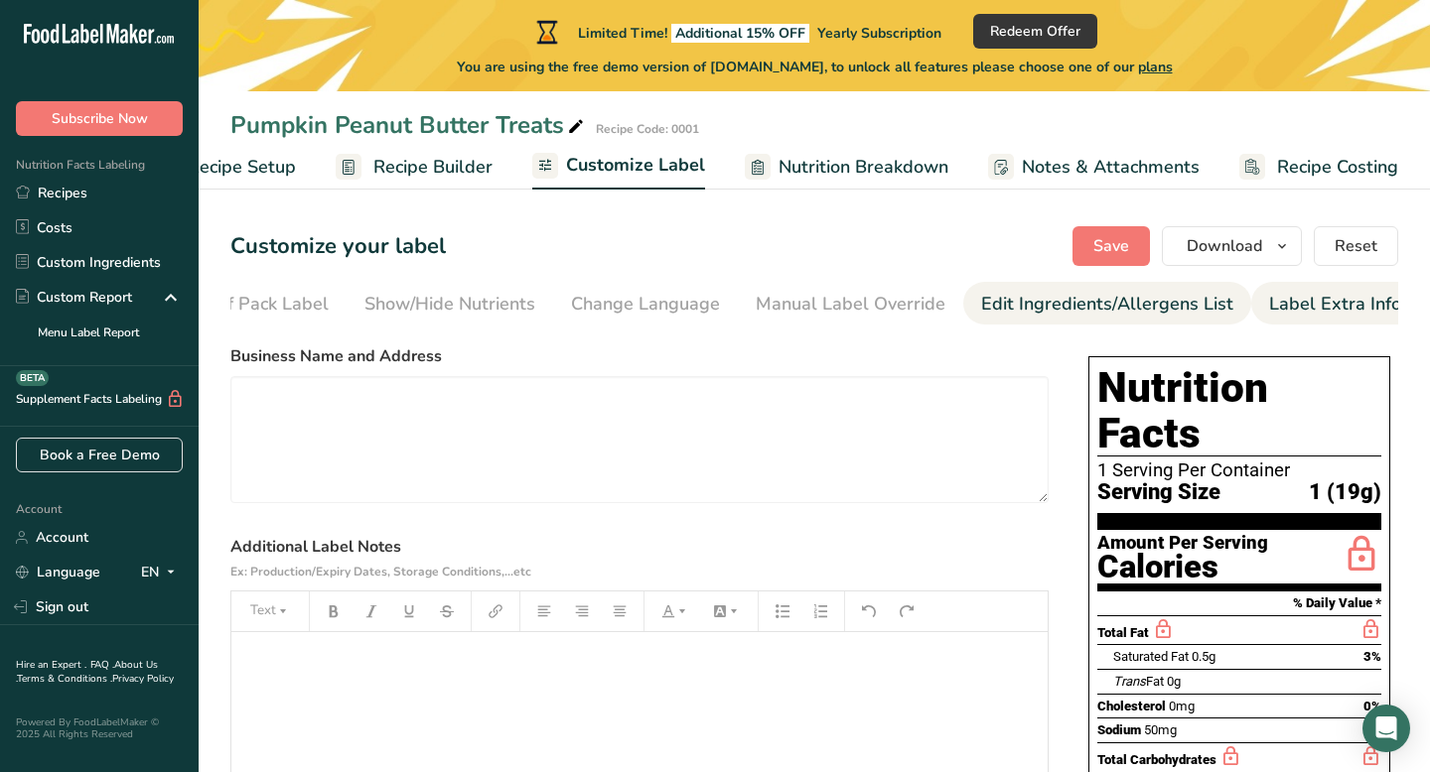
click at [1022, 303] on div "Edit Ingredients/Allergens List" at bounding box center [1107, 304] width 252 height 27
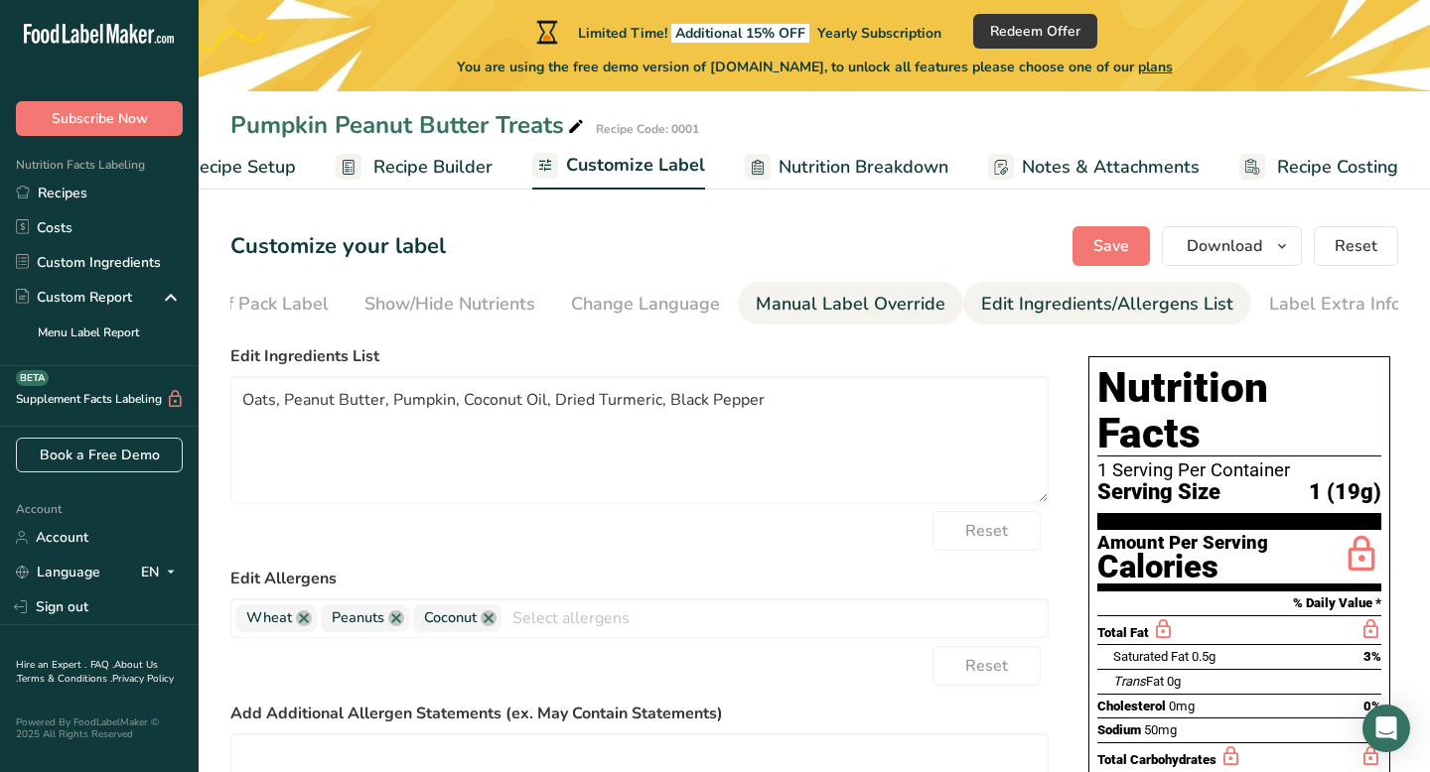
click at [855, 297] on div "Manual Label Override" at bounding box center [851, 304] width 190 height 27
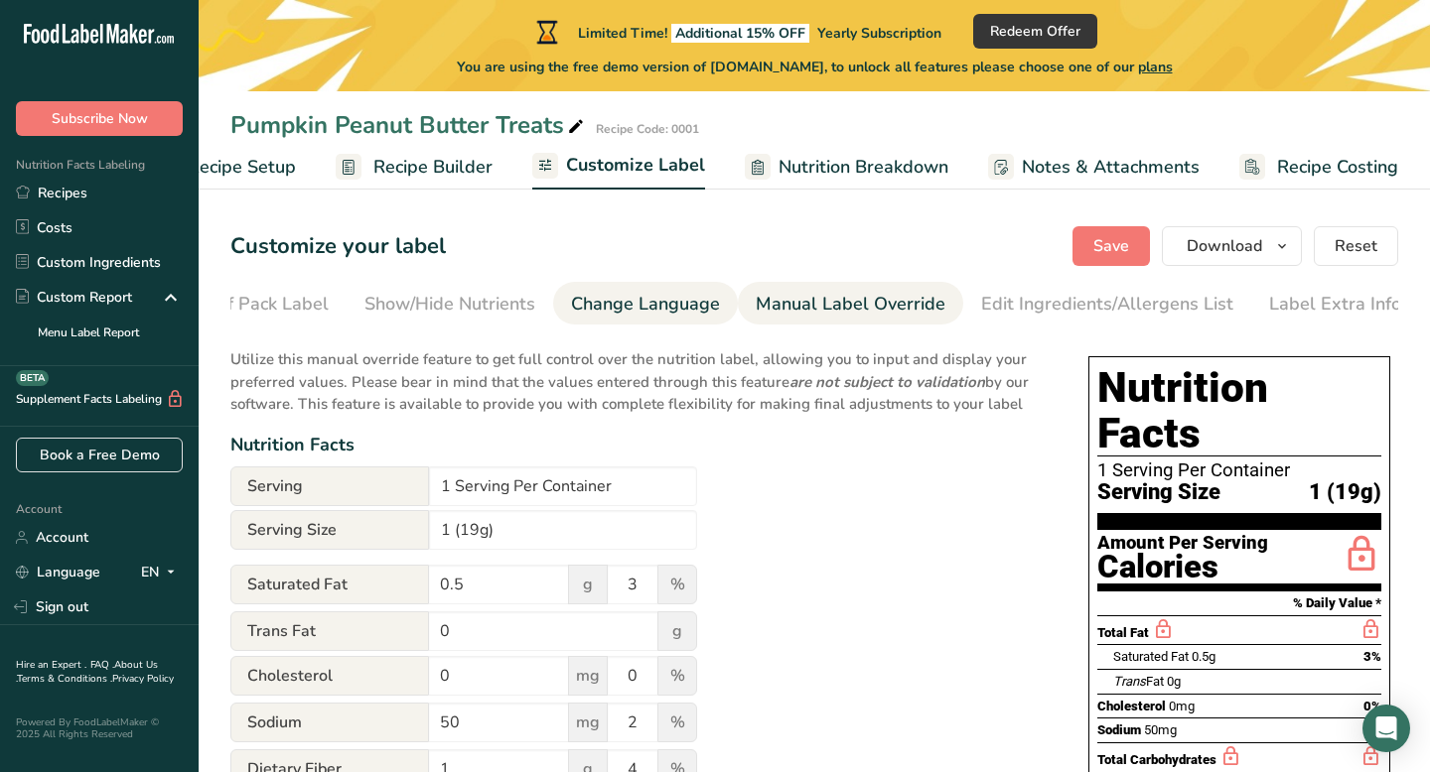
click at [611, 310] on div "Change Language" at bounding box center [645, 304] width 149 height 27
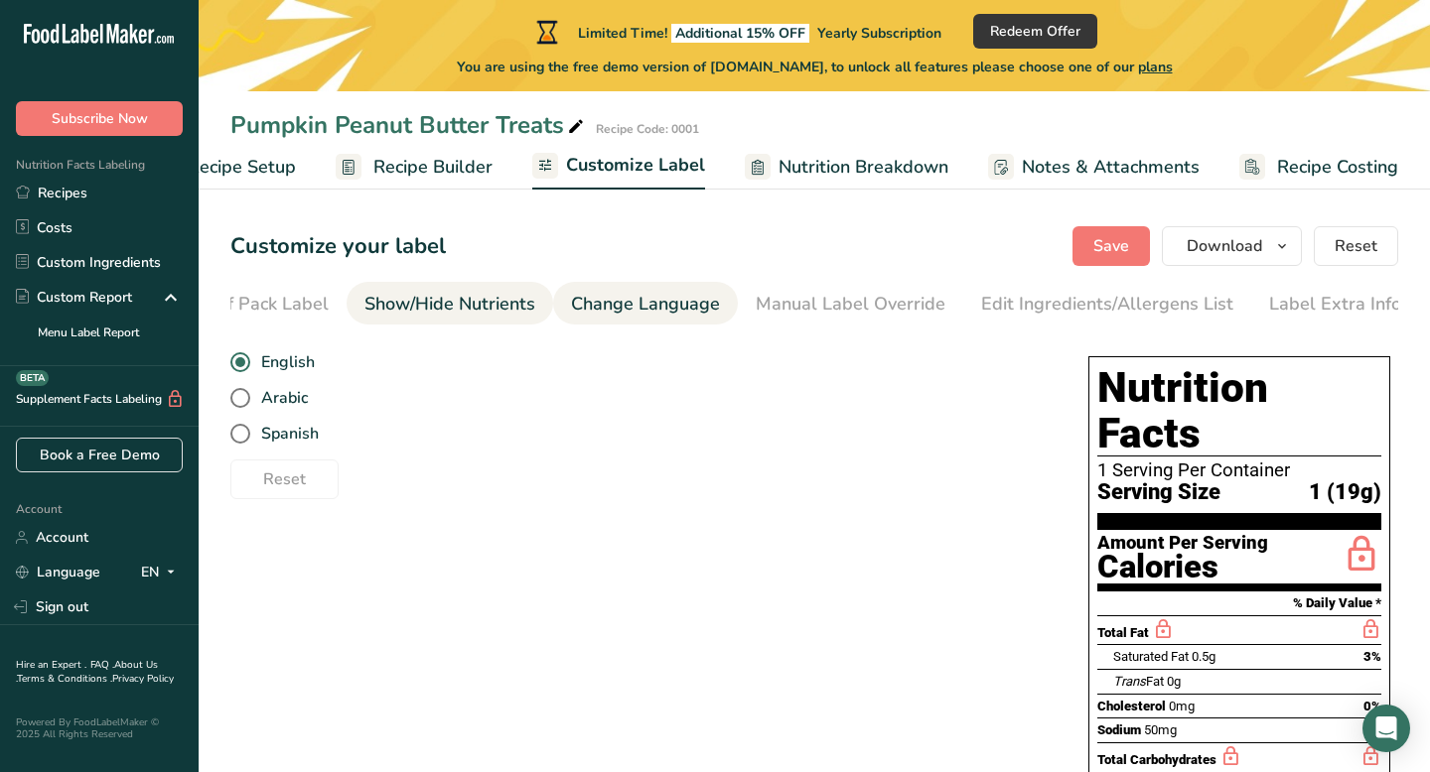
click at [456, 304] on div "Show/Hide Nutrients" at bounding box center [449, 304] width 171 height 27
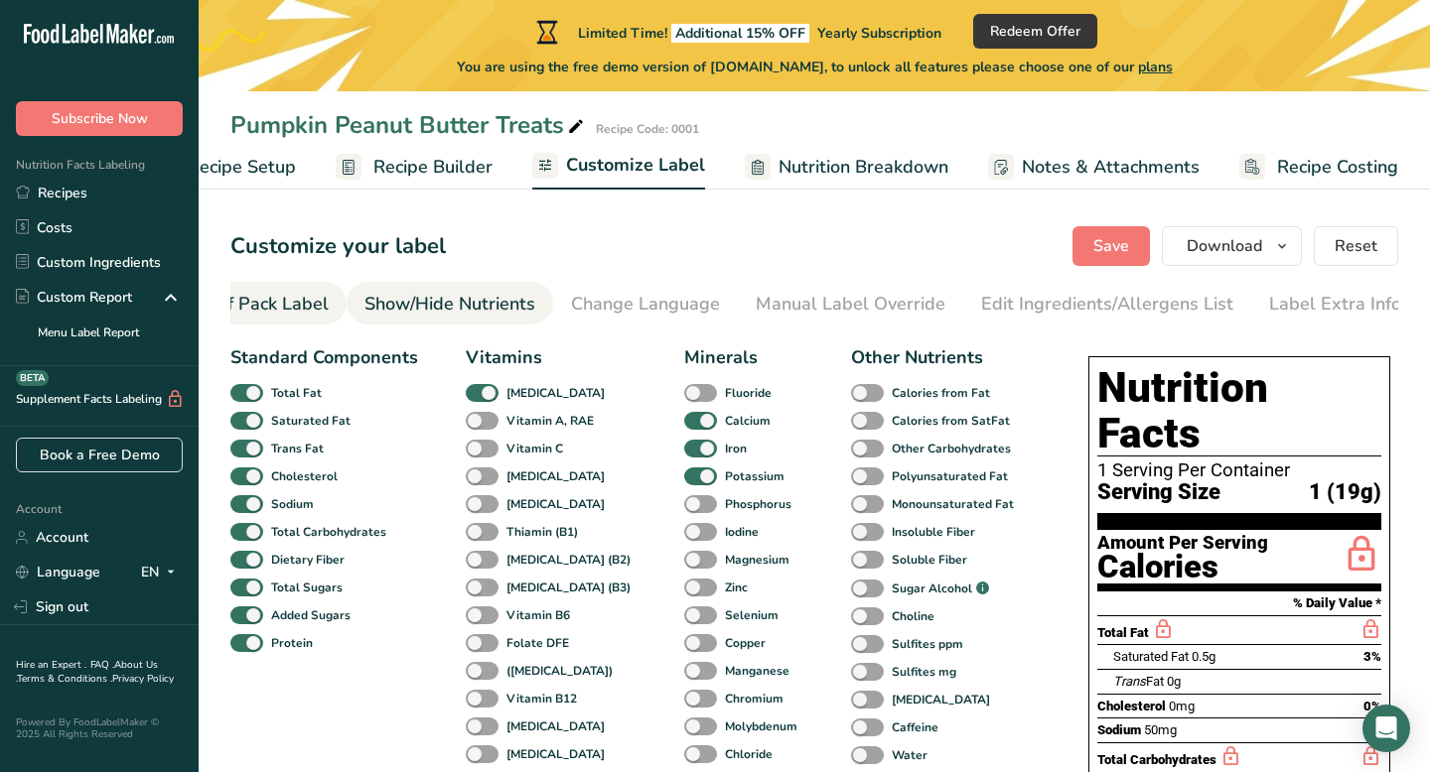
click at [286, 305] on div "Front of Pack Label" at bounding box center [249, 304] width 160 height 27
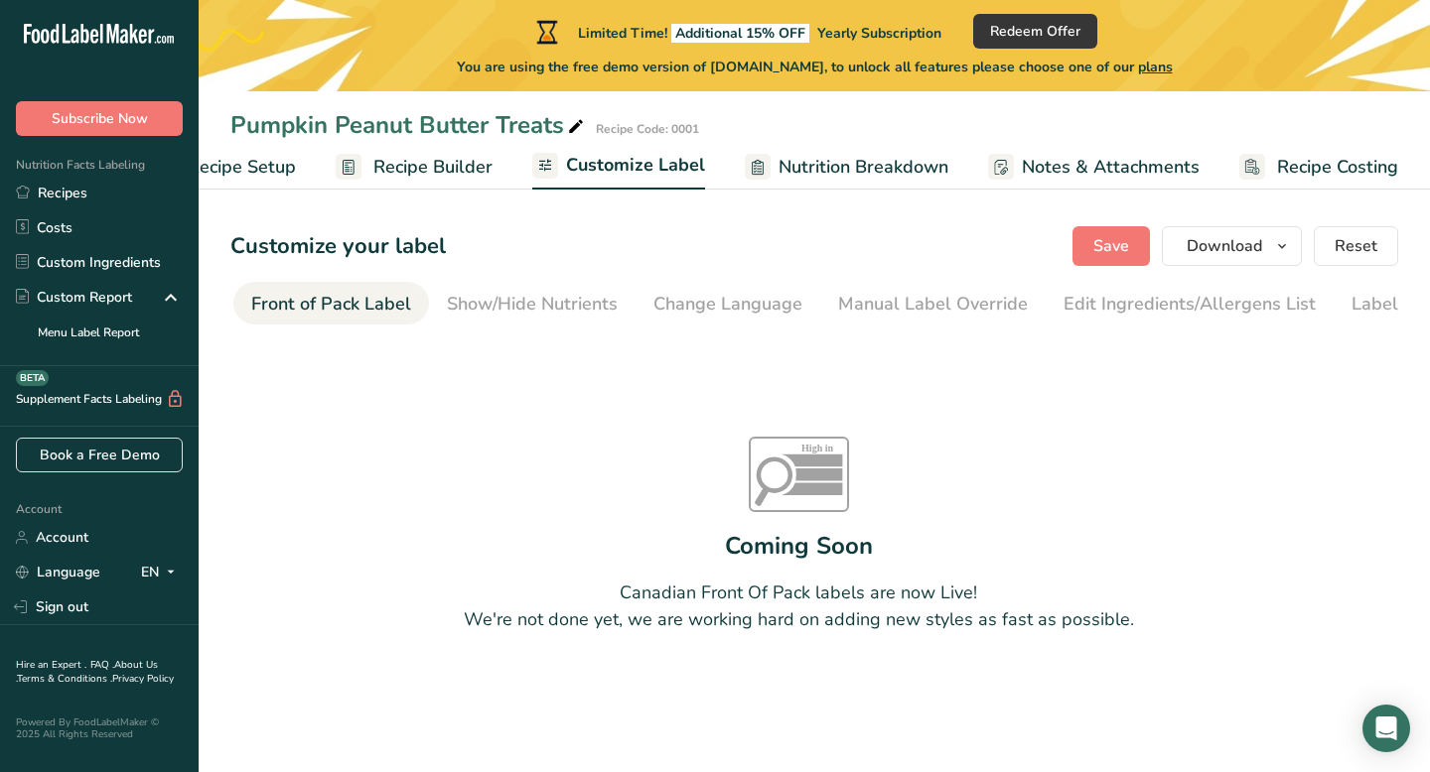
scroll to position [0, 0]
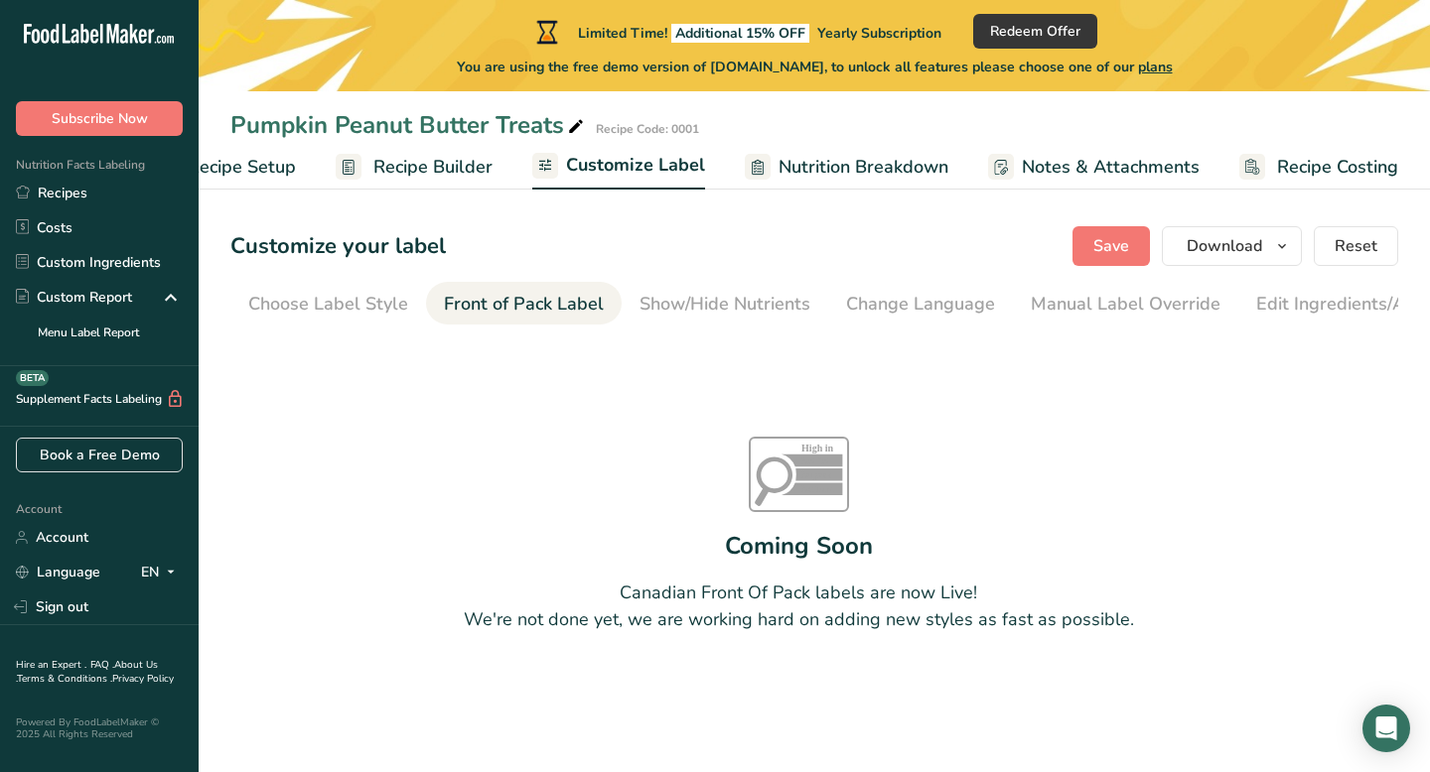
click at [286, 305] on div "Choose Label Style" at bounding box center [328, 304] width 160 height 27
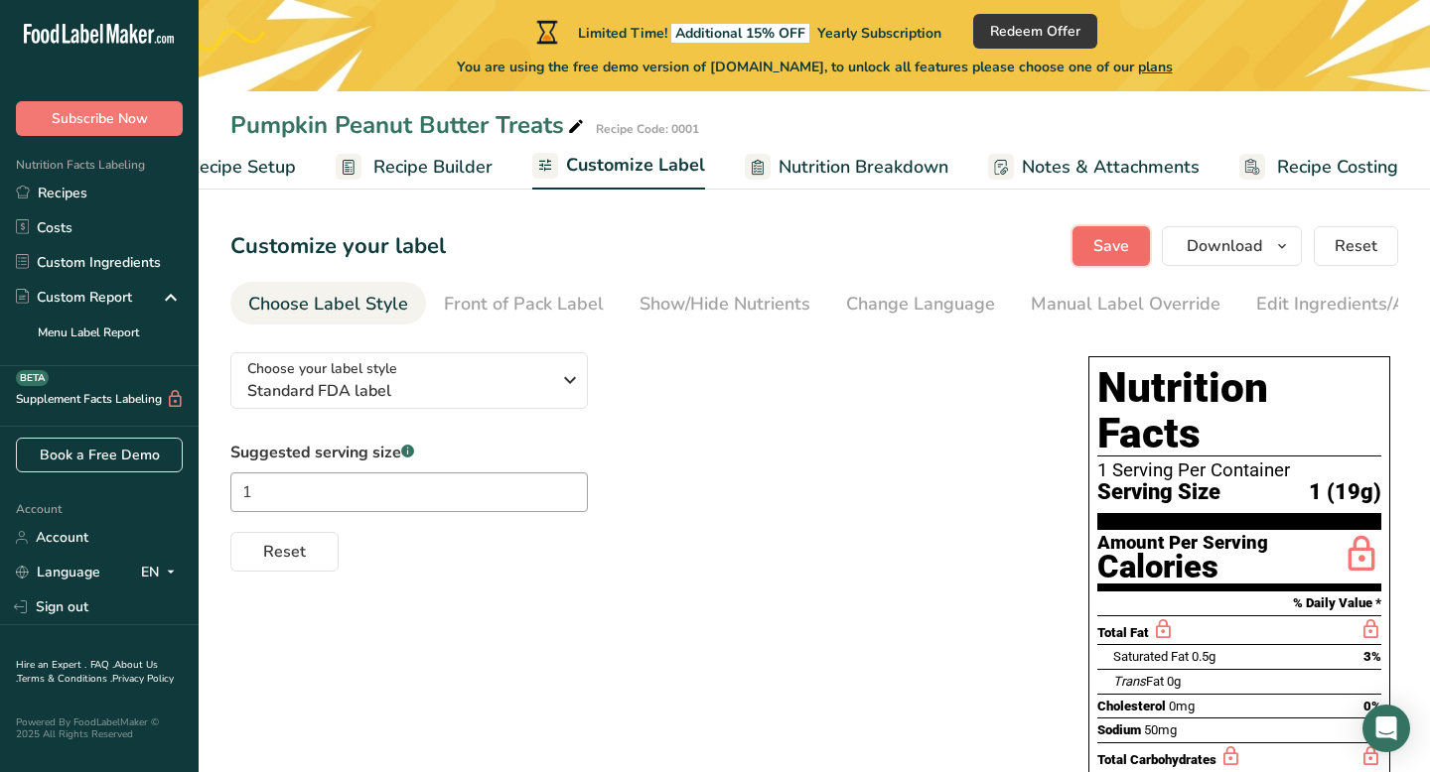
click at [1118, 244] on span "Save" at bounding box center [1111, 246] width 36 height 24
click at [1238, 249] on span "Download" at bounding box center [1223, 246] width 75 height 24
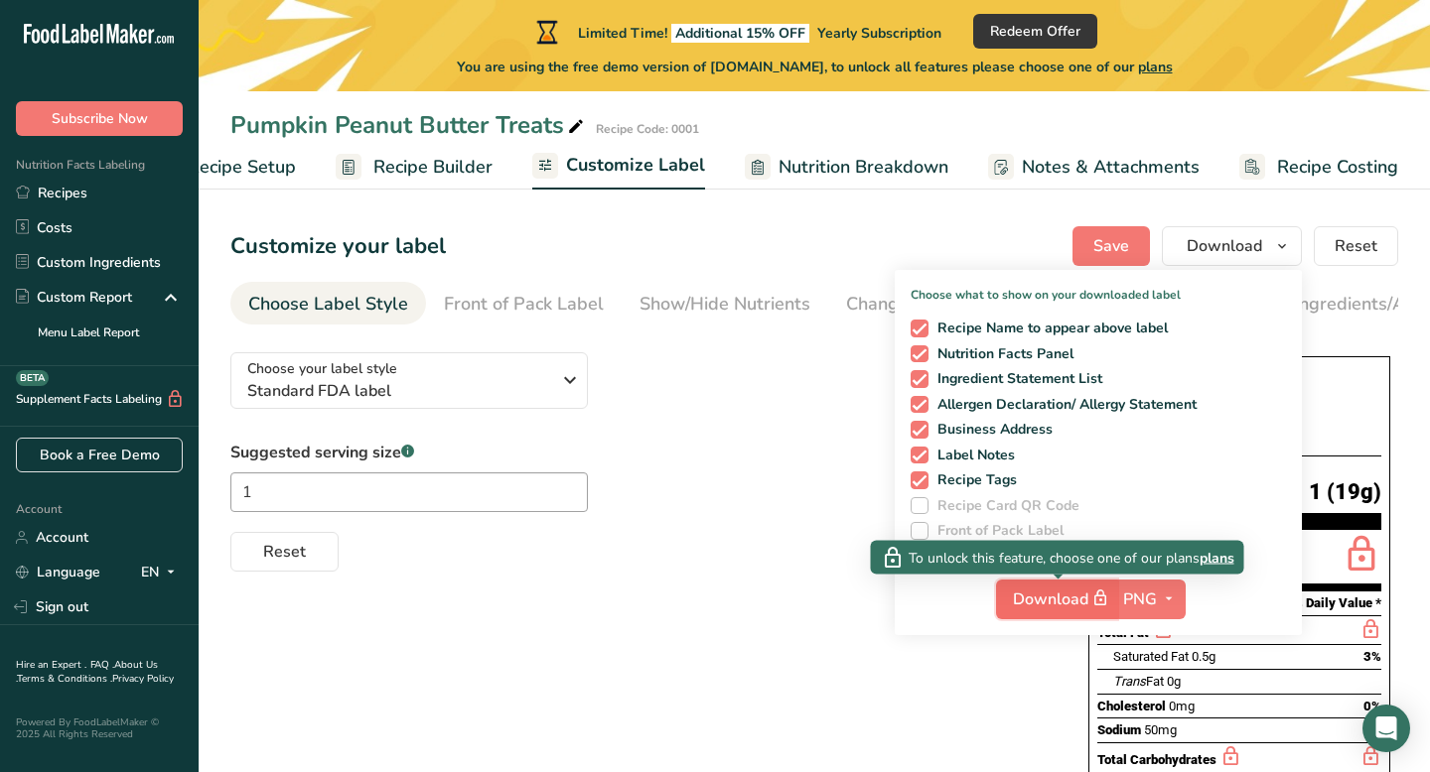
click at [1081, 606] on span "Download" at bounding box center [1062, 599] width 99 height 25
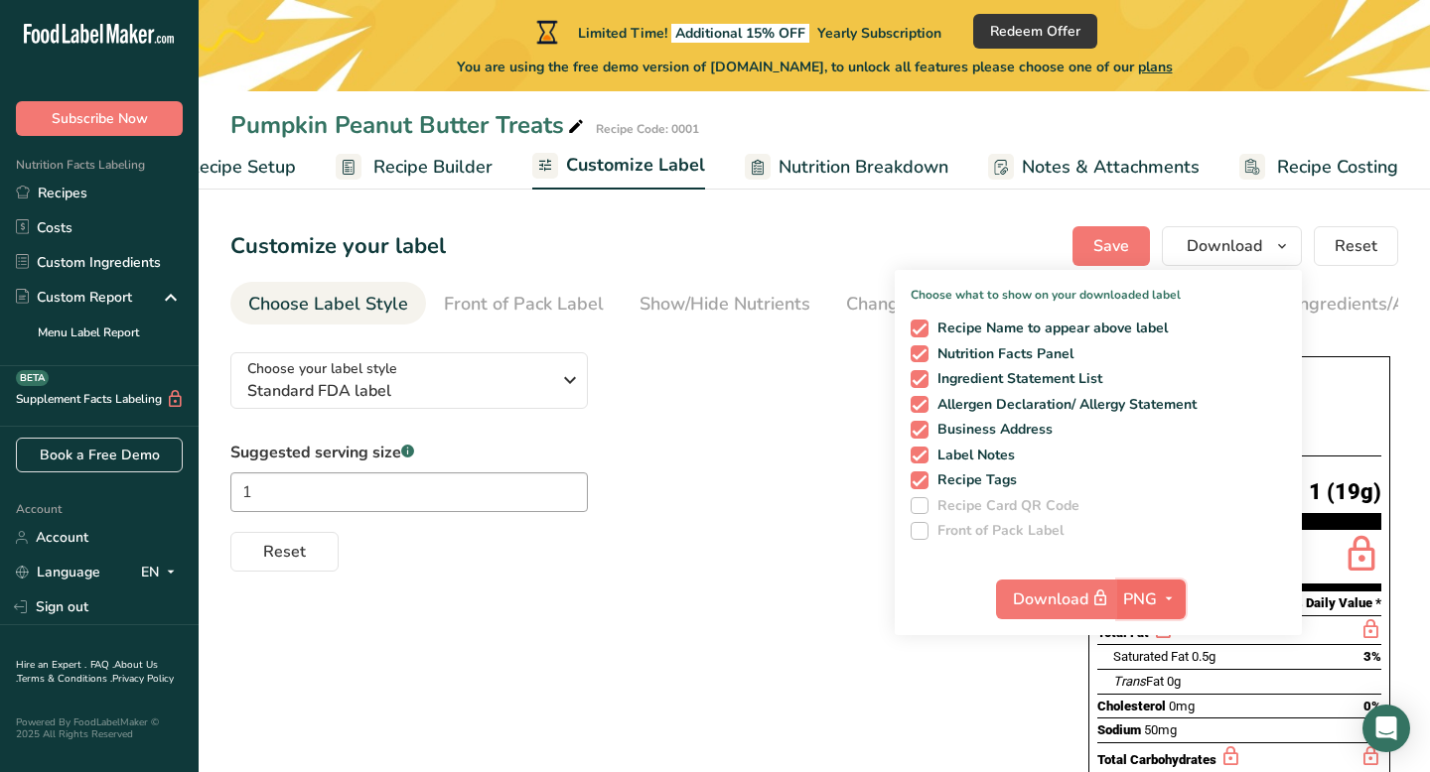
click at [1147, 606] on span "PNG" at bounding box center [1140, 600] width 34 height 24
click at [1155, 640] on link "PNG" at bounding box center [1154, 639] width 64 height 33
click at [706, 593] on div "Choose your label style Standard FDA label USA (FDA) Standard FDA label Tabular…" at bounding box center [814, 729] width 1168 height 785
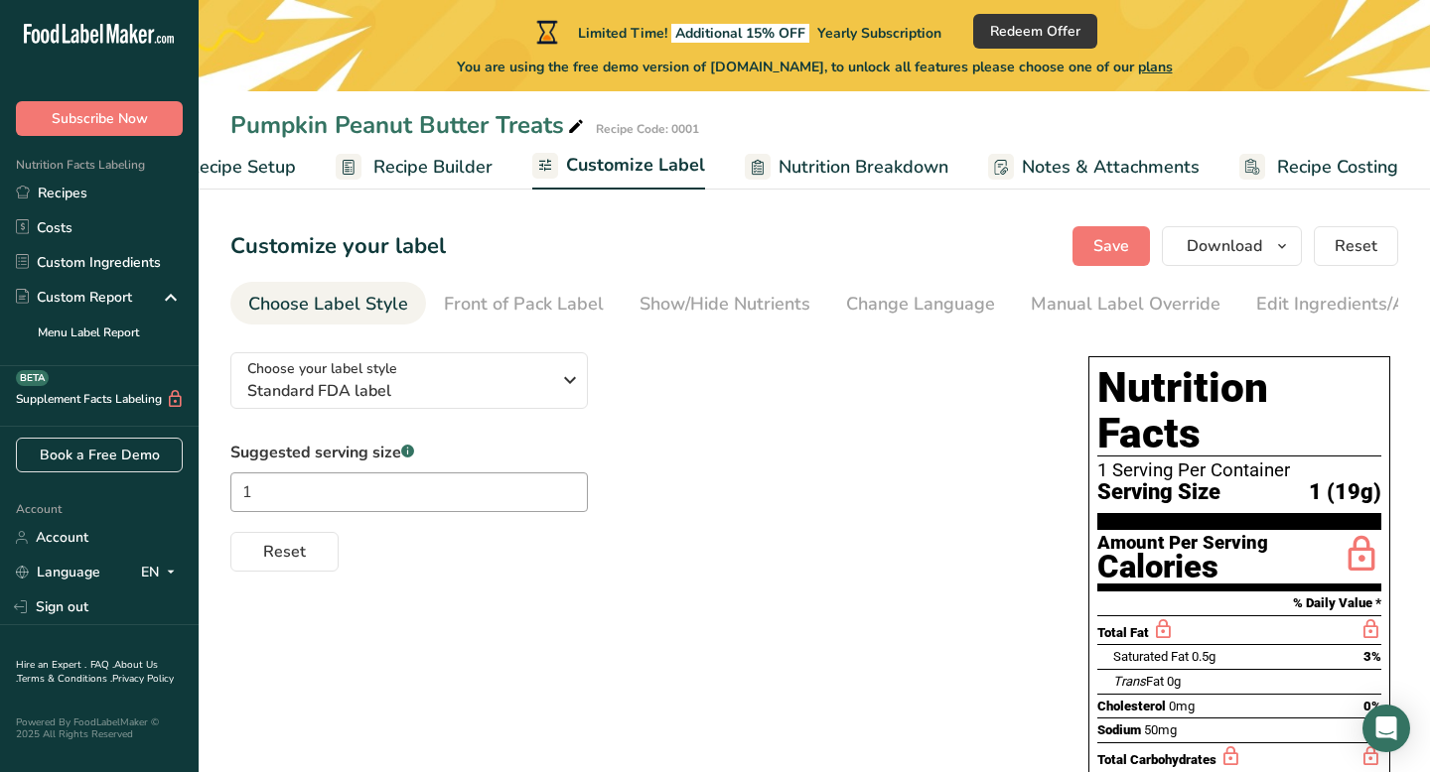
click at [842, 165] on span "Nutrition Breakdown" at bounding box center [863, 167] width 170 height 27
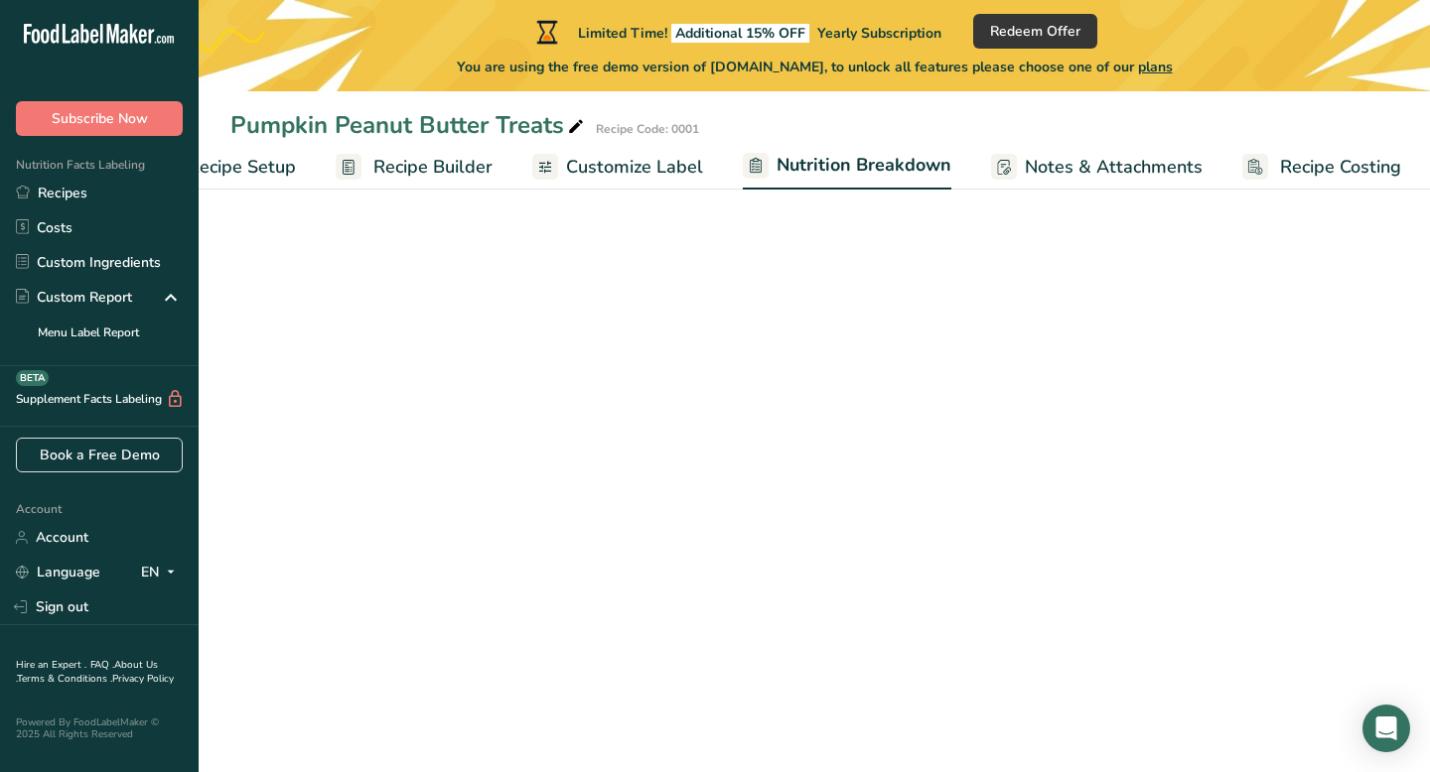
scroll to position [0, 82]
select select "Calories"
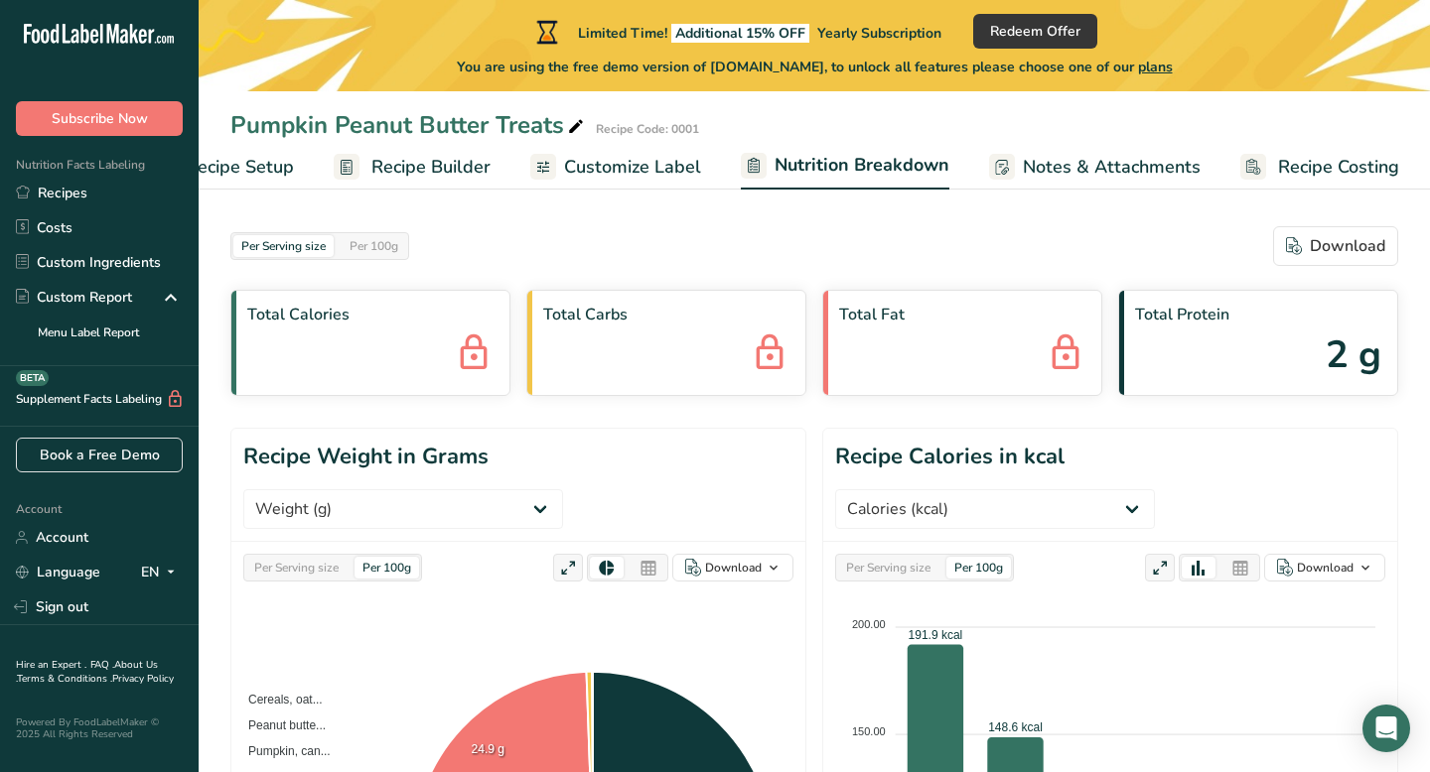
click at [274, 170] on span "Recipe Setup" at bounding box center [240, 167] width 108 height 27
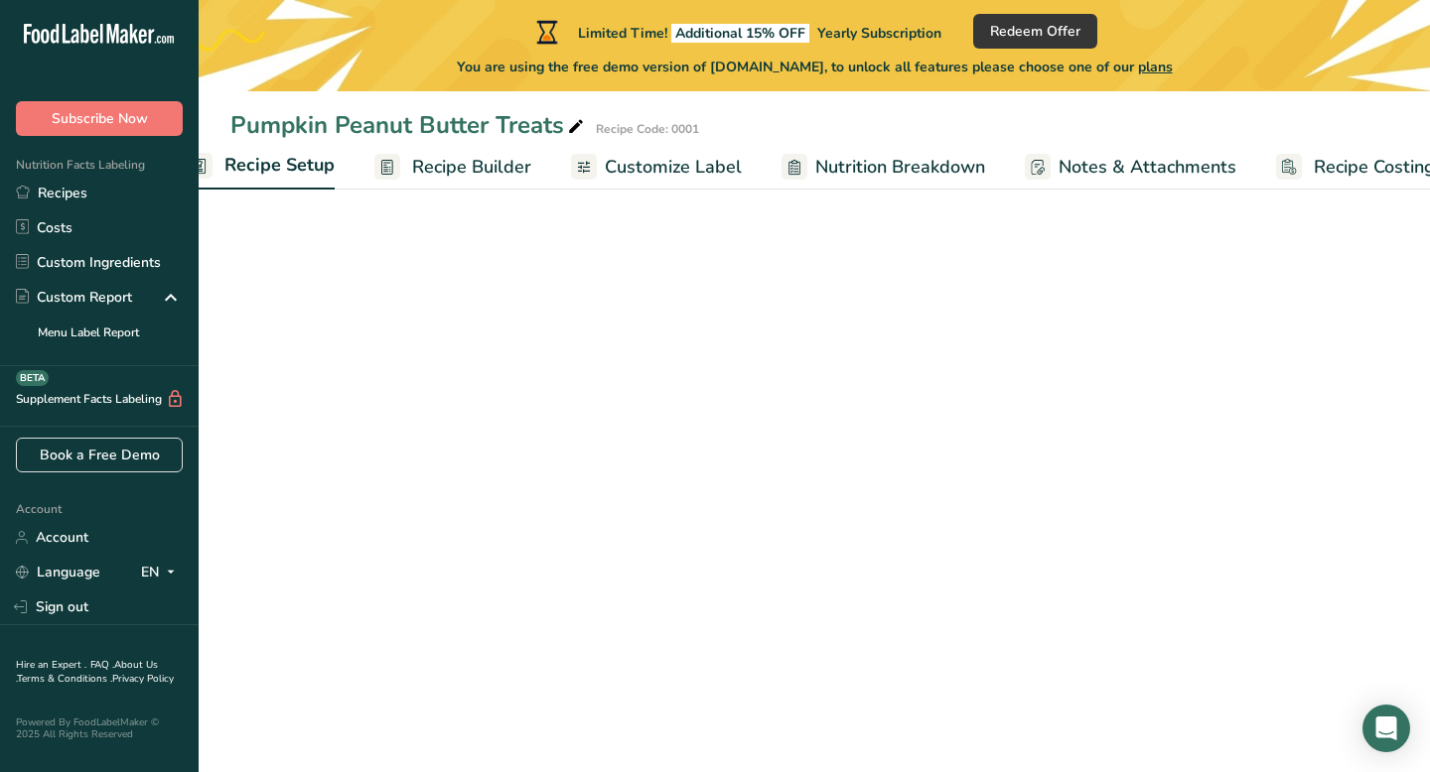
scroll to position [0, 7]
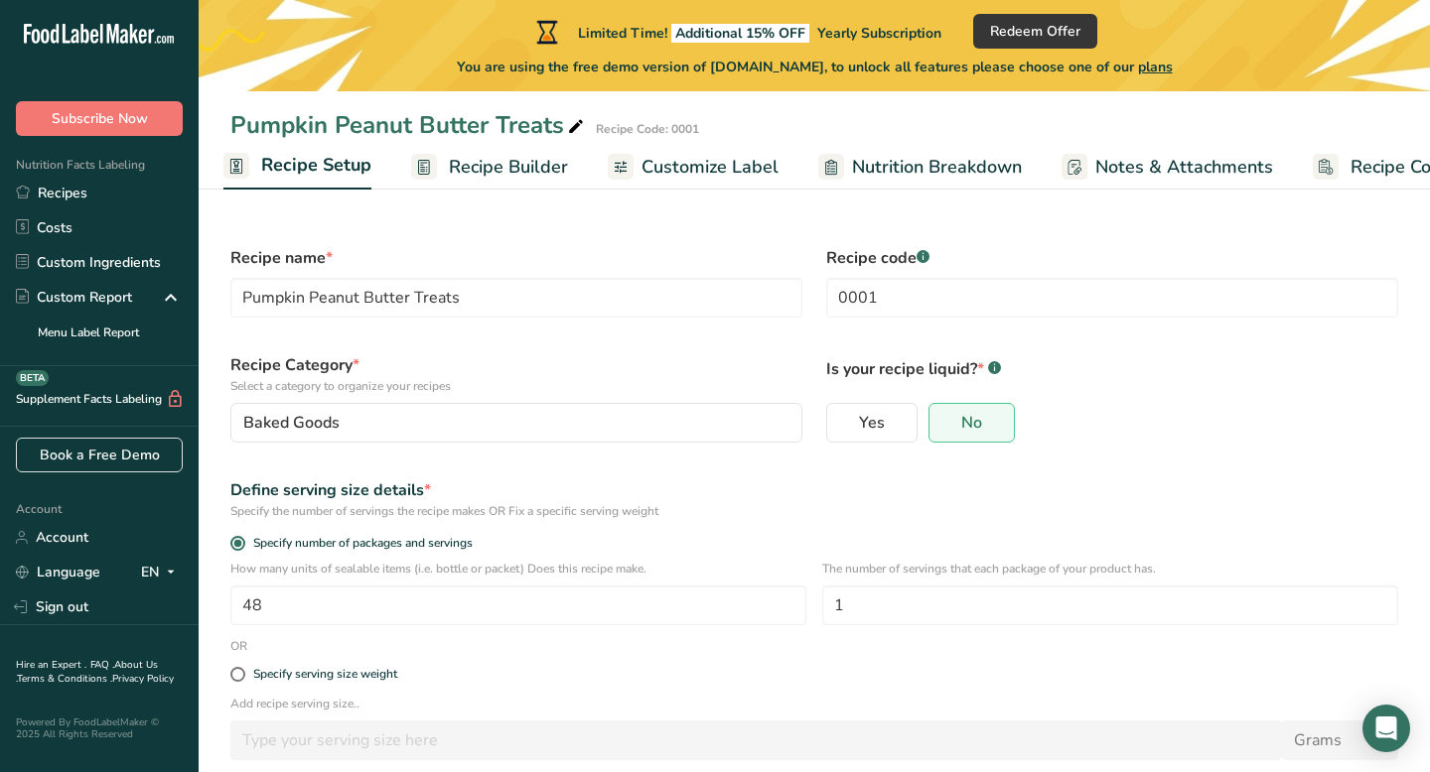
click at [967, 178] on span "Nutrition Breakdown" at bounding box center [937, 167] width 170 height 27
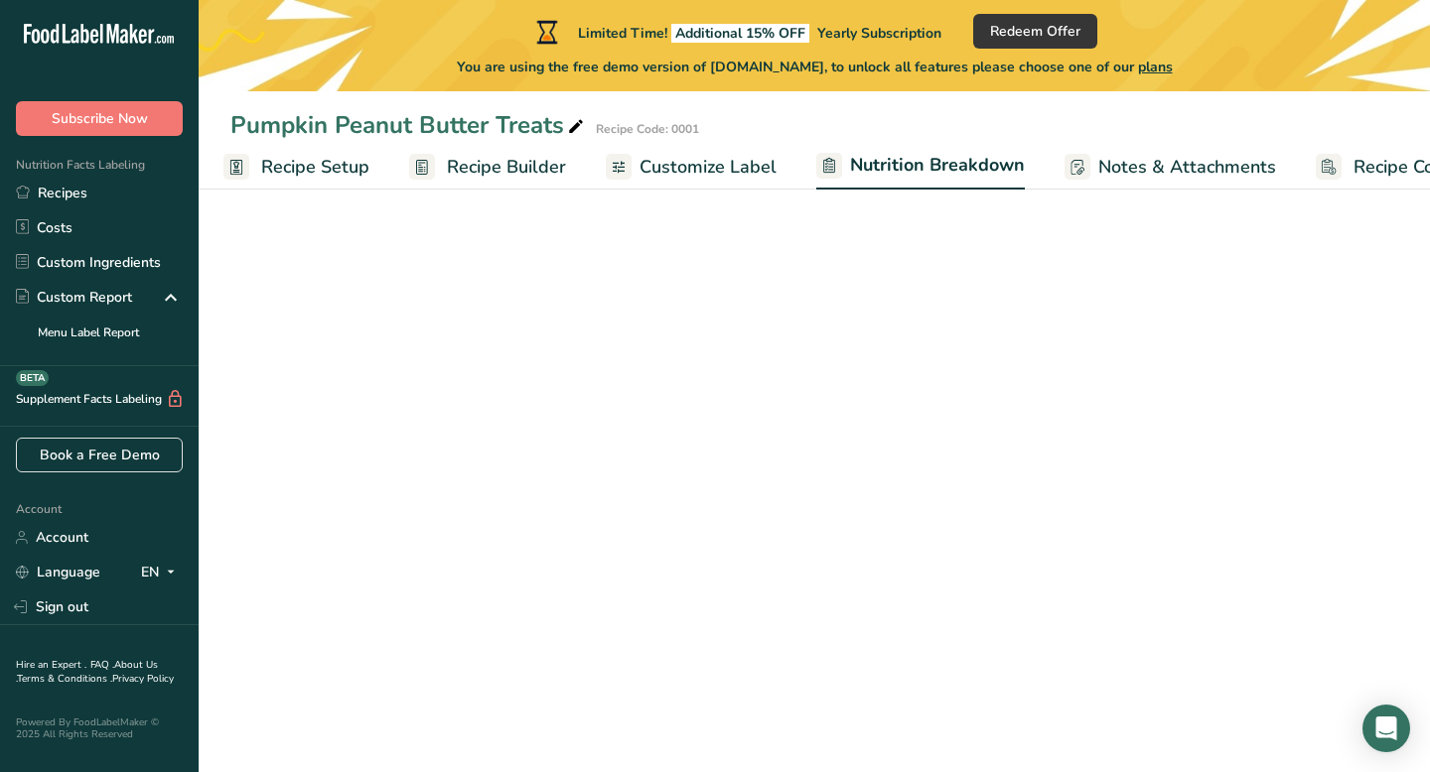
scroll to position [0, 82]
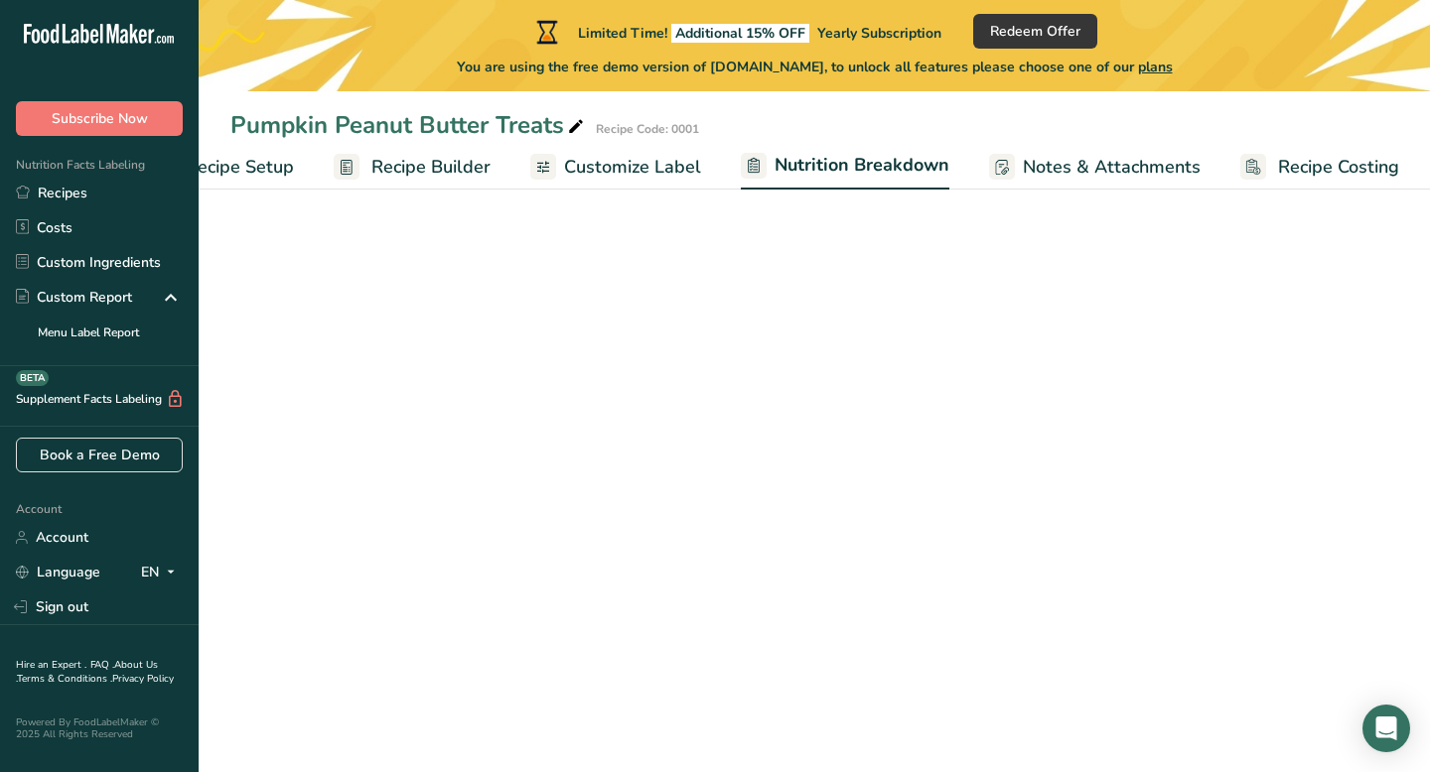
select select "Calories"
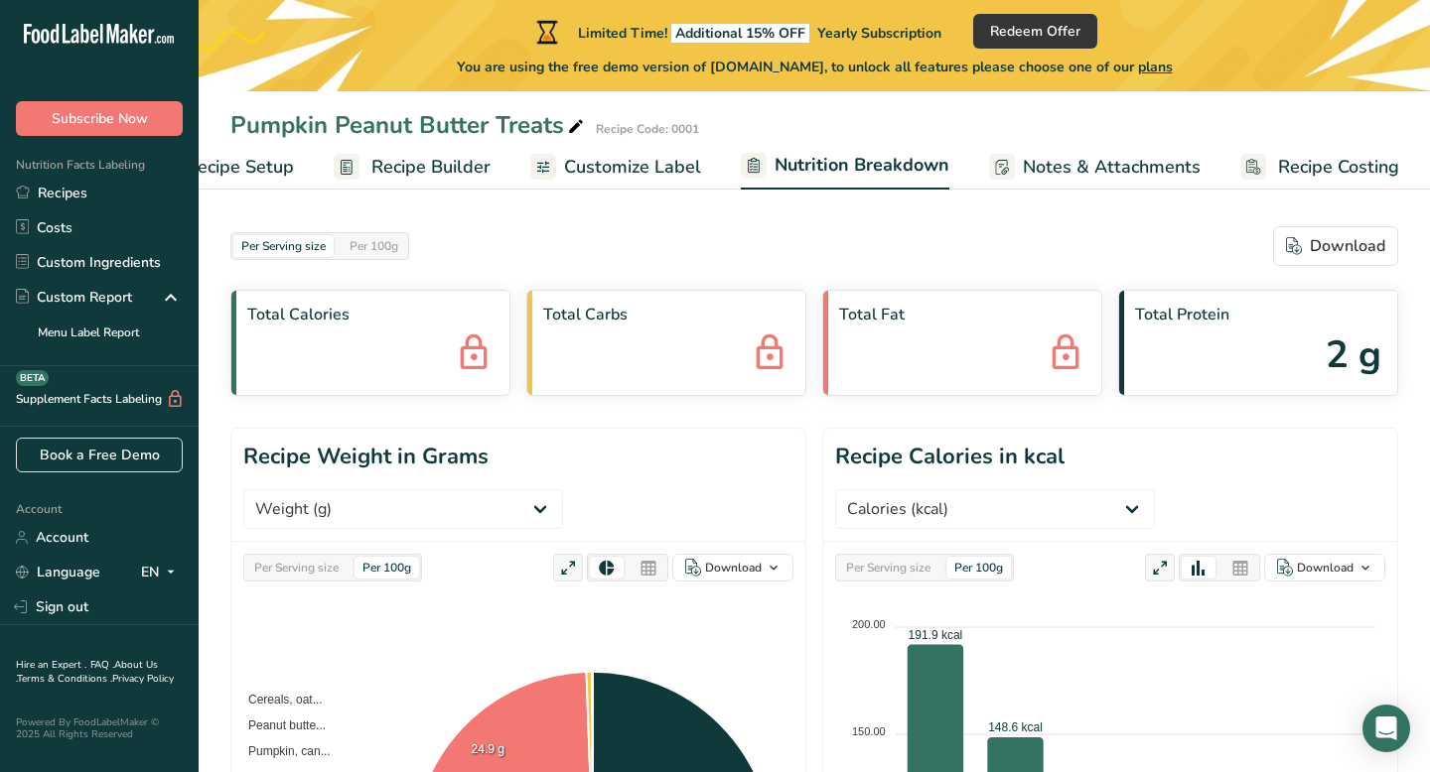
click at [1112, 176] on span "Notes & Attachments" at bounding box center [1112, 167] width 178 height 27
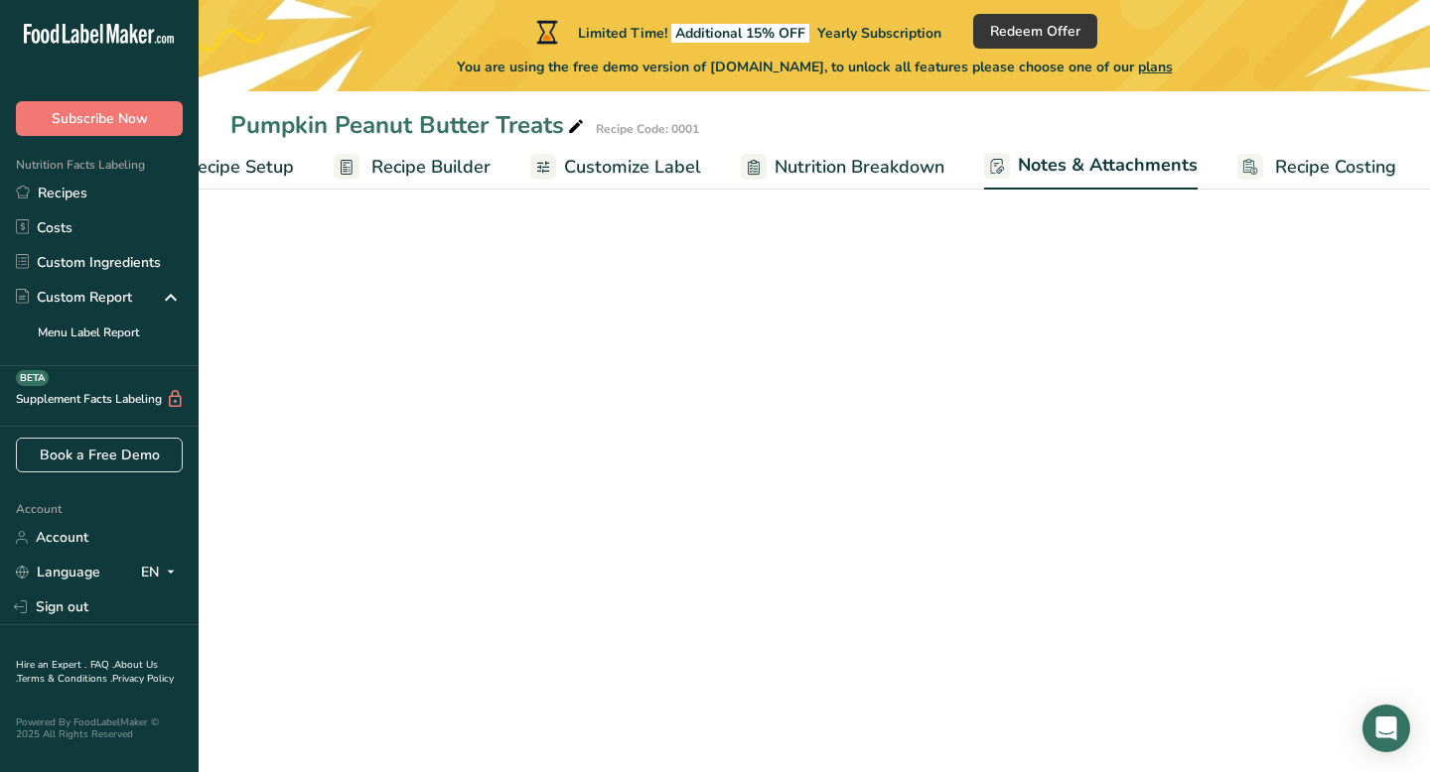
scroll to position [0, 81]
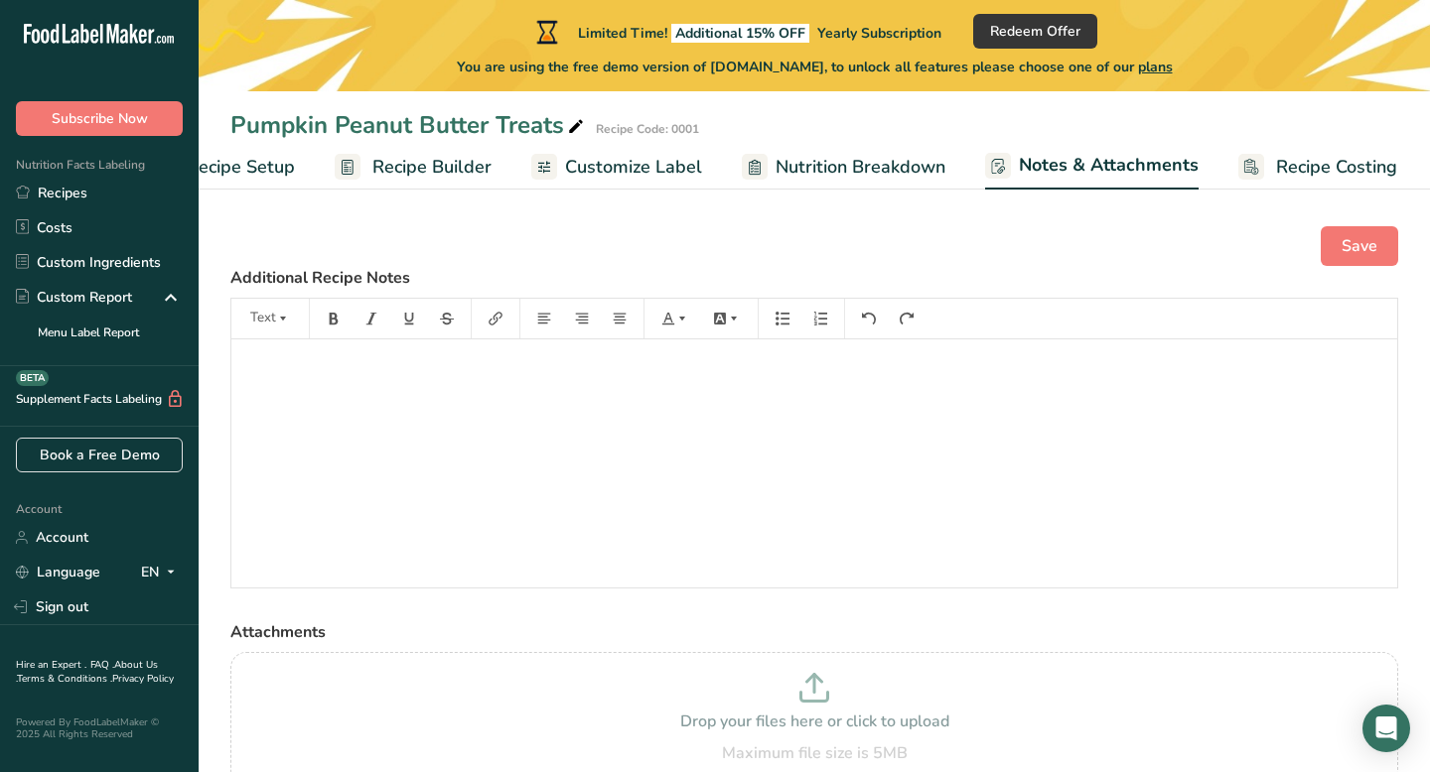
click at [1280, 160] on span "Recipe Costing" at bounding box center [1336, 167] width 121 height 27
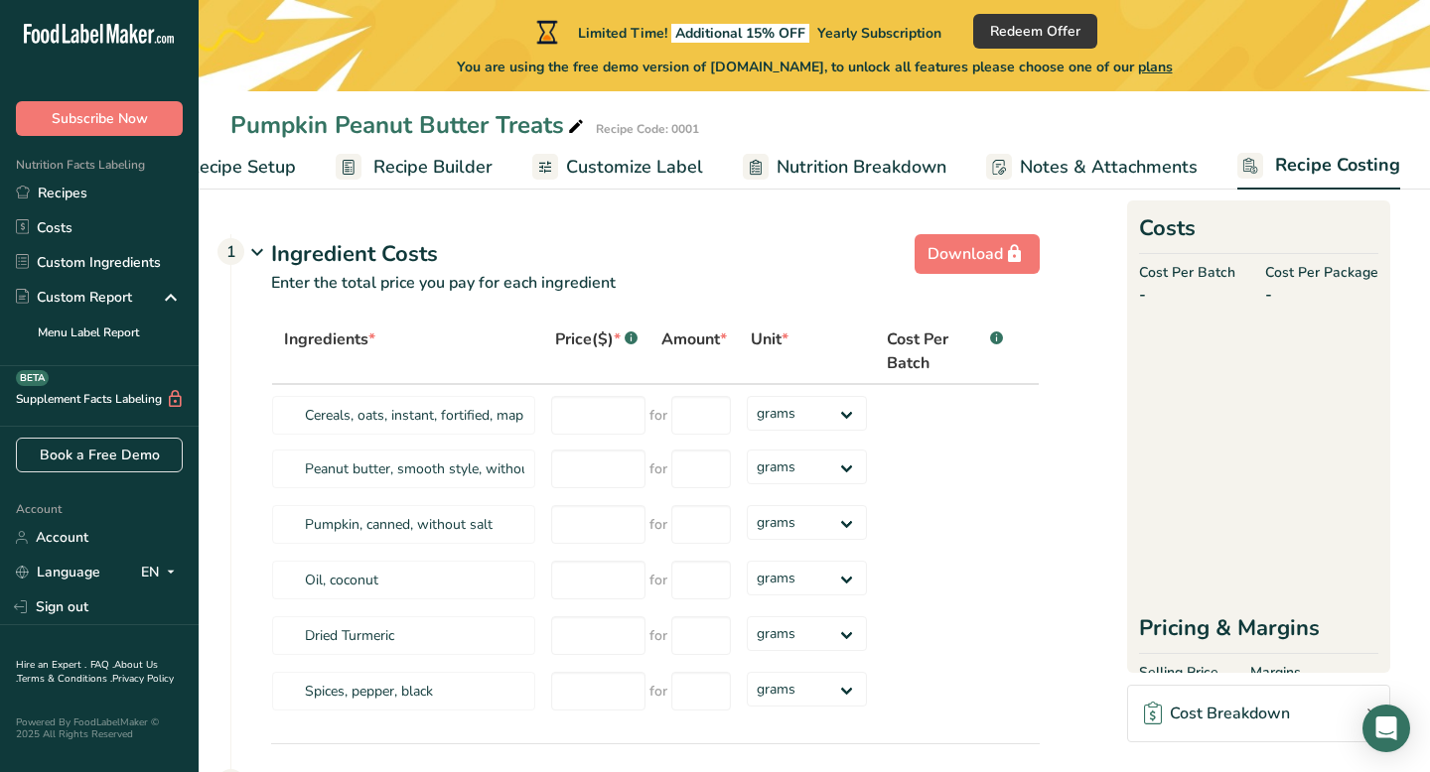
click at [645, 166] on span "Customize Label" at bounding box center [634, 167] width 137 height 27
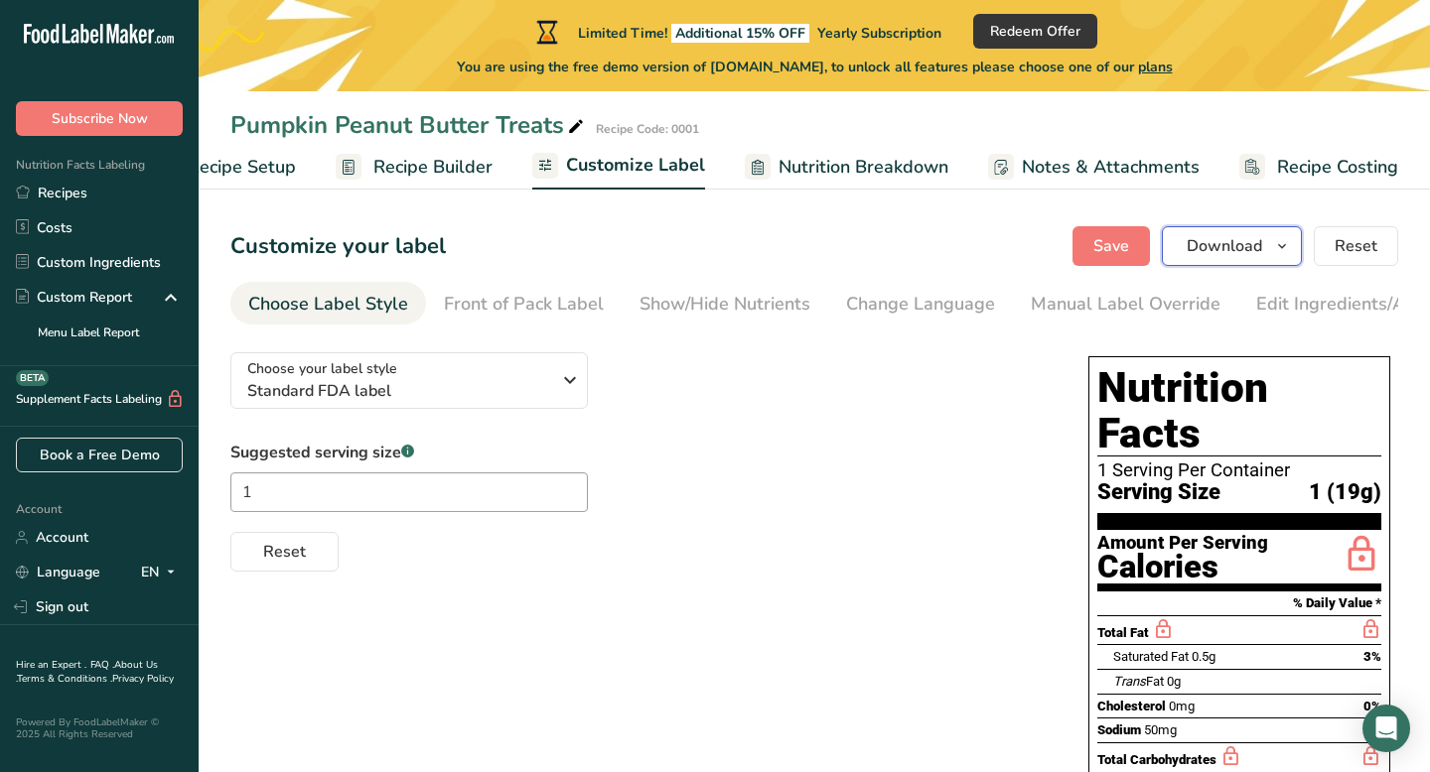
click at [1281, 243] on icon "button" at bounding box center [1282, 246] width 16 height 25
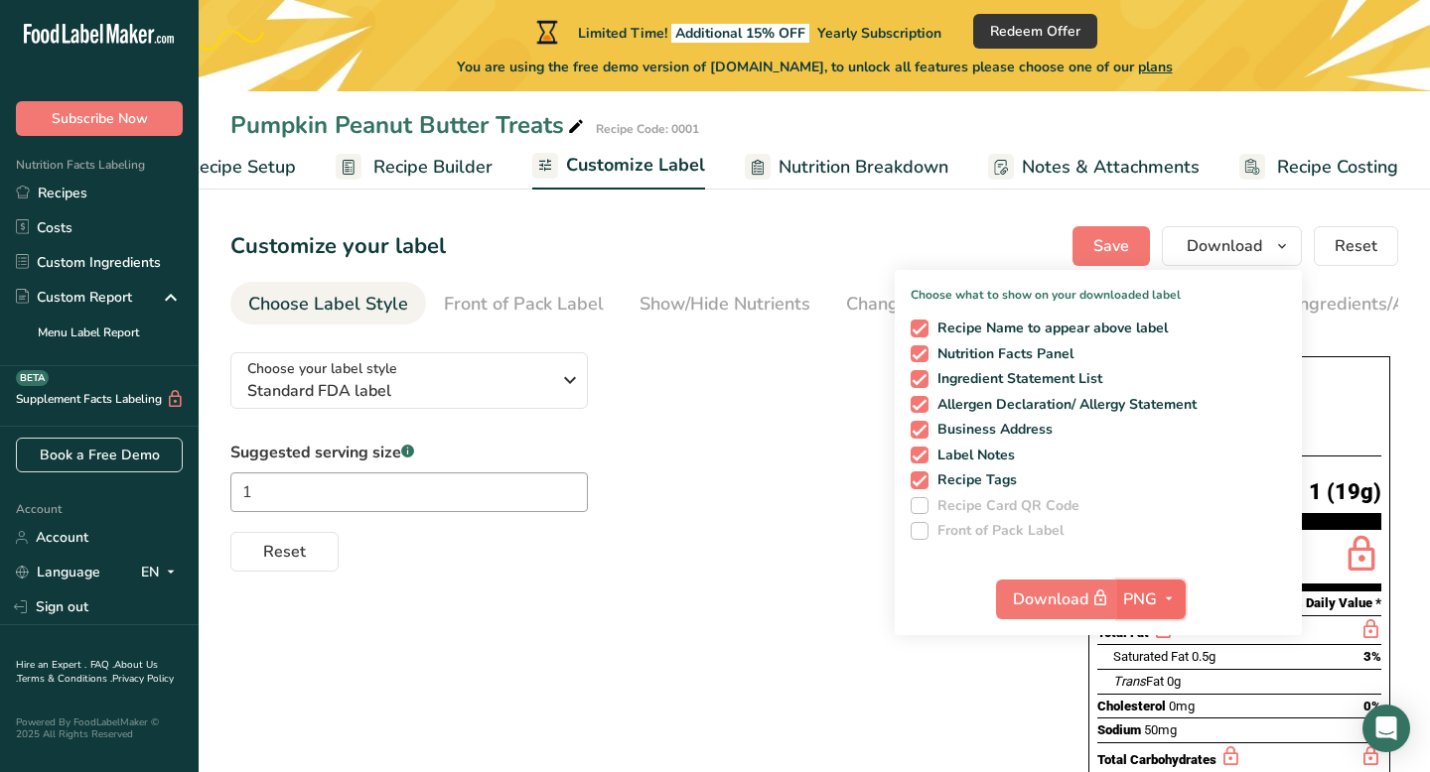
click at [1164, 589] on icon "button" at bounding box center [1169, 599] width 16 height 25
click at [1164, 643] on link "PNG" at bounding box center [1154, 639] width 64 height 33
click at [985, 706] on div "Choose your label style Standard FDA label USA (FDA) Standard FDA label Tabular…" at bounding box center [814, 729] width 1168 height 785
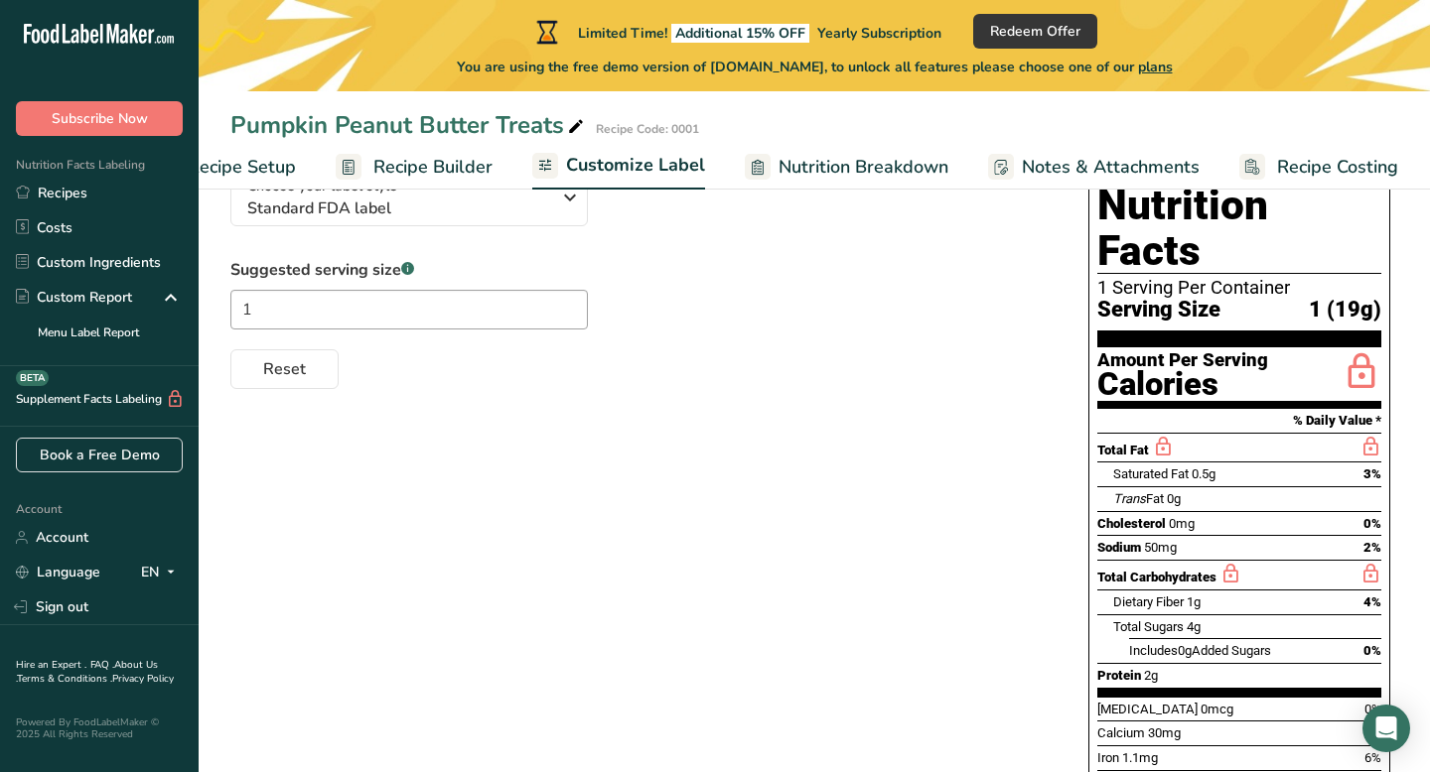
scroll to position [181, 0]
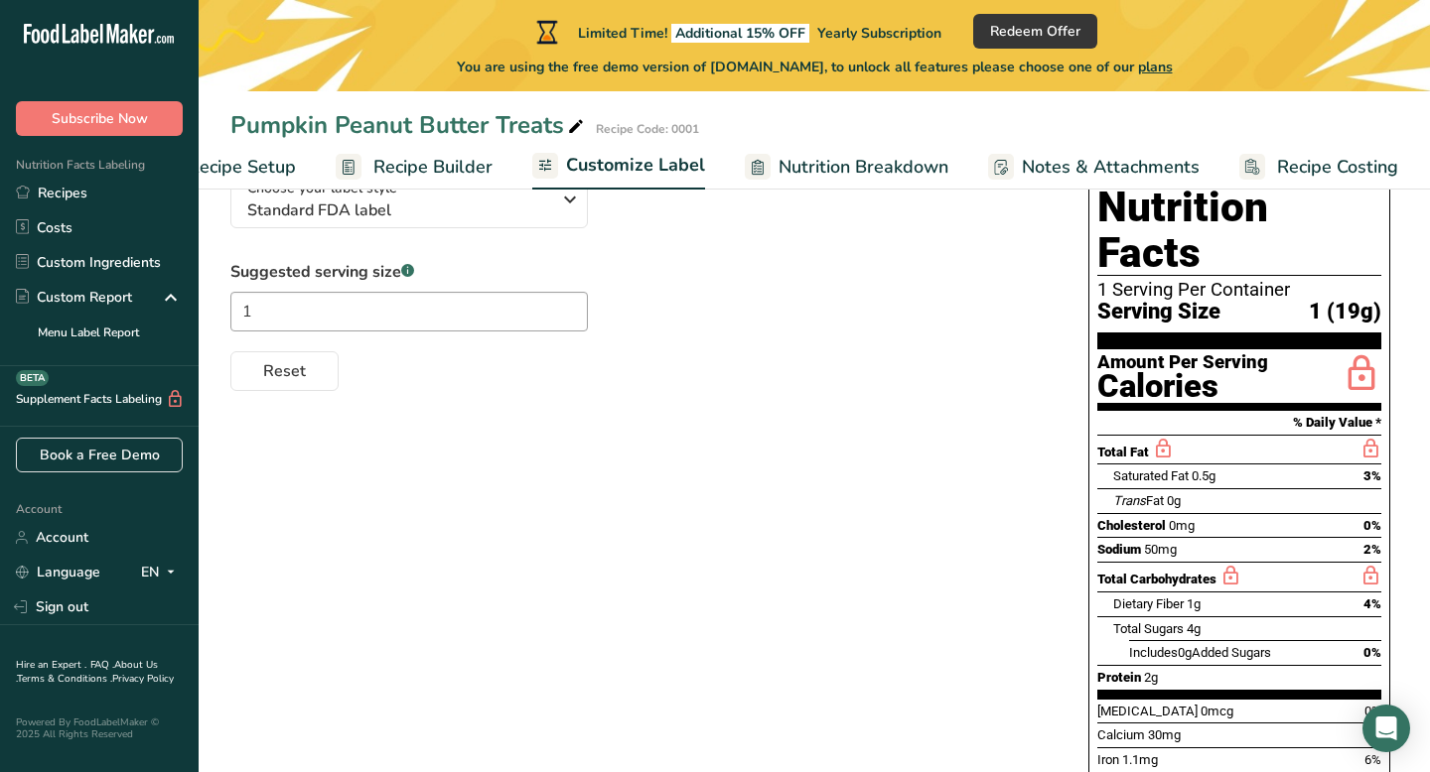
click at [822, 472] on div "Choose your label style Standard FDA label USA (FDA) Standard FDA label Tabular…" at bounding box center [814, 548] width 1168 height 785
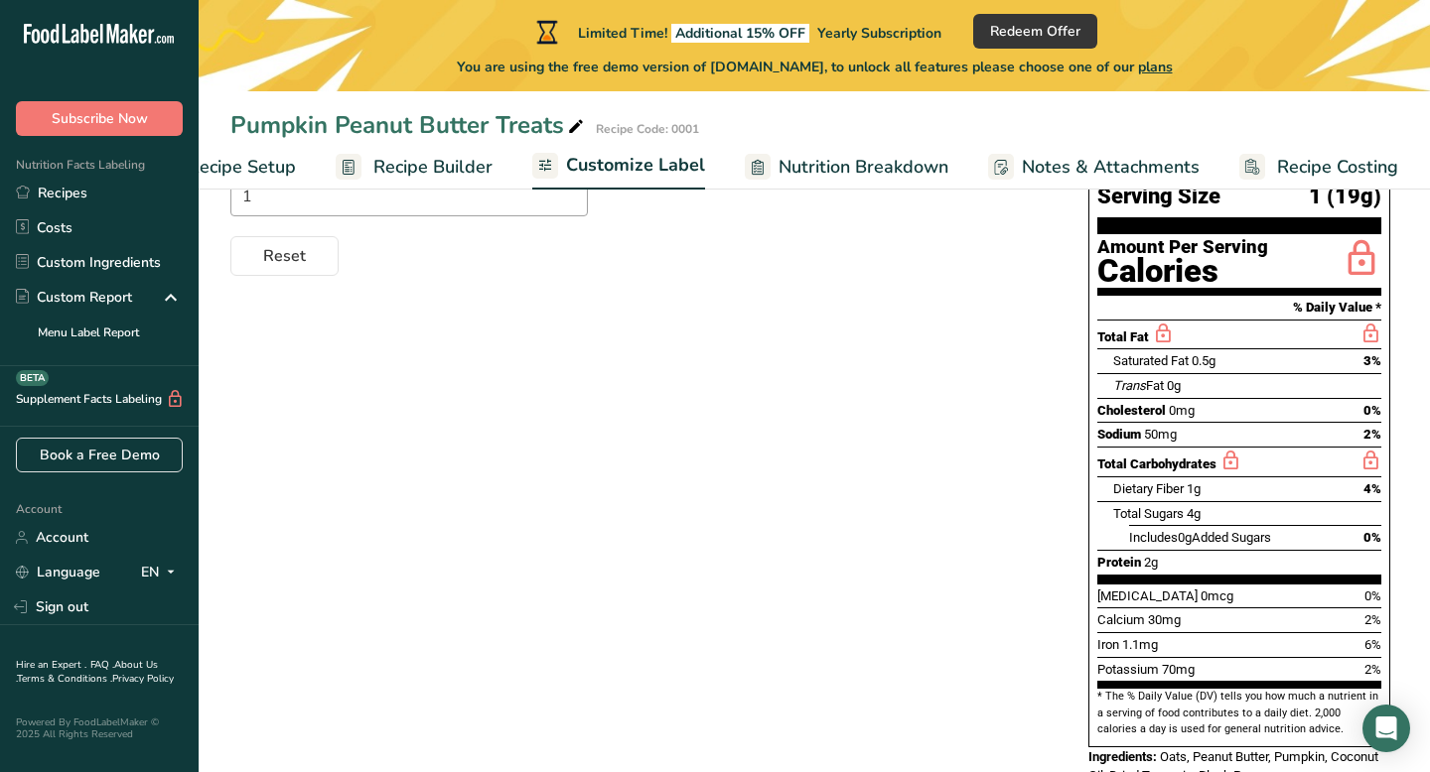
scroll to position [340, 0]
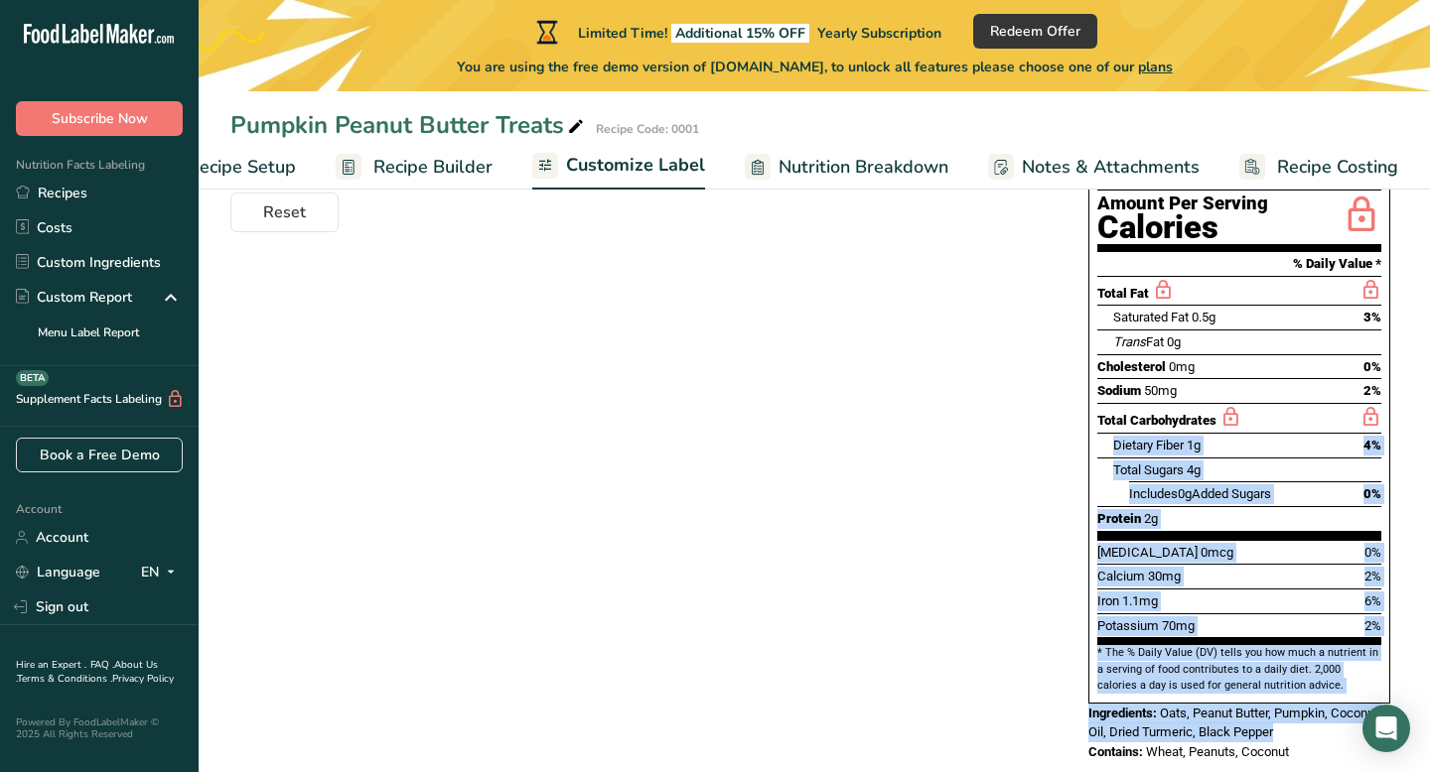
drag, startPoint x: 1308, startPoint y: 699, endPoint x: 1049, endPoint y: 409, distance: 388.2
click at [1049, 409] on div "Choose your label style Standard FDA label USA (FDA) Standard FDA label Tabular…" at bounding box center [814, 389] width 1168 height 785
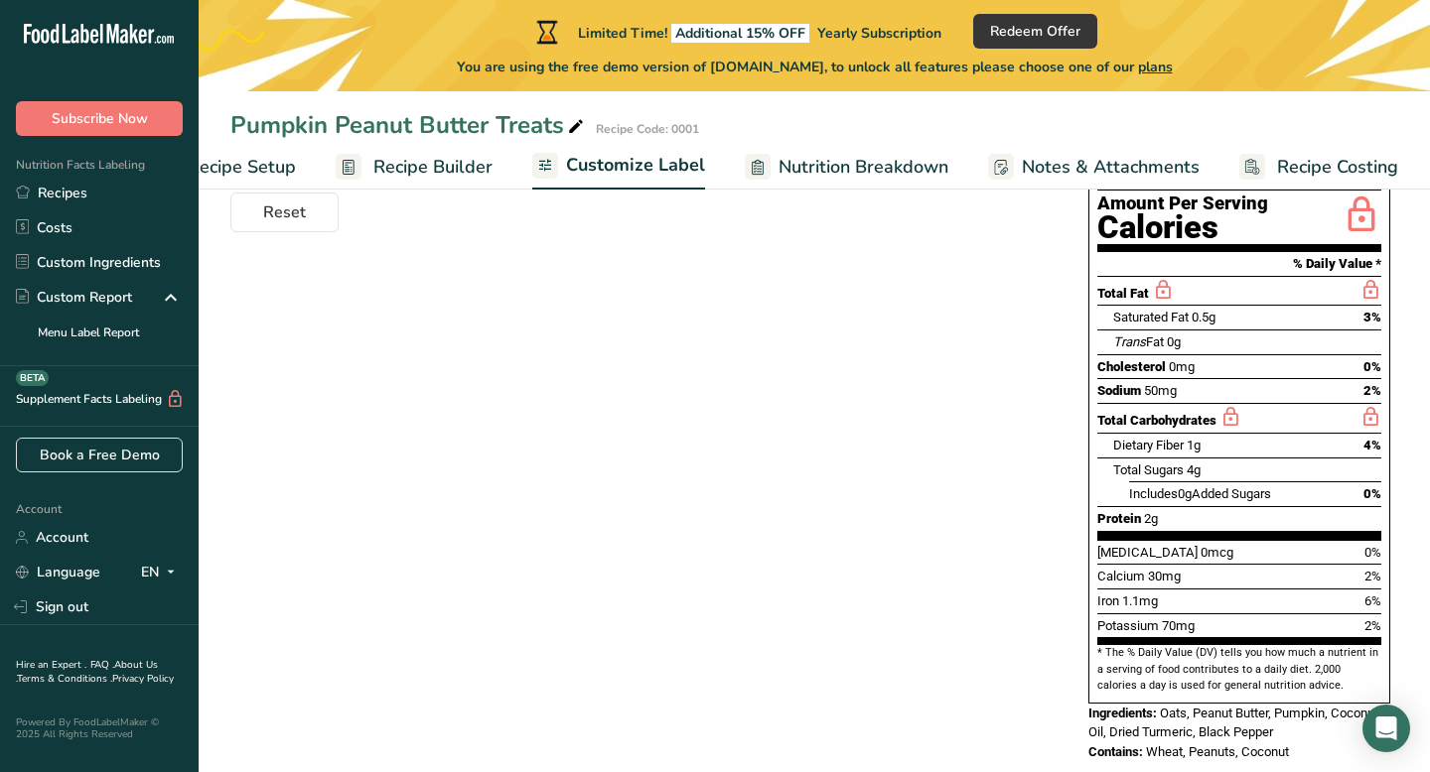
click at [1326, 728] on div "Nutrition Facts 1 Serving Per Container Serving Size 1 (19g) Amount Per Serving…" at bounding box center [1239, 389] width 318 height 761
drag, startPoint x: 1326, startPoint y: 728, endPoint x: 1040, endPoint y: 226, distance: 577.2
click at [1040, 226] on div "Choose your label style Standard FDA label USA (FDA) Standard FDA label Tabular…" at bounding box center [814, 389] width 1168 height 785
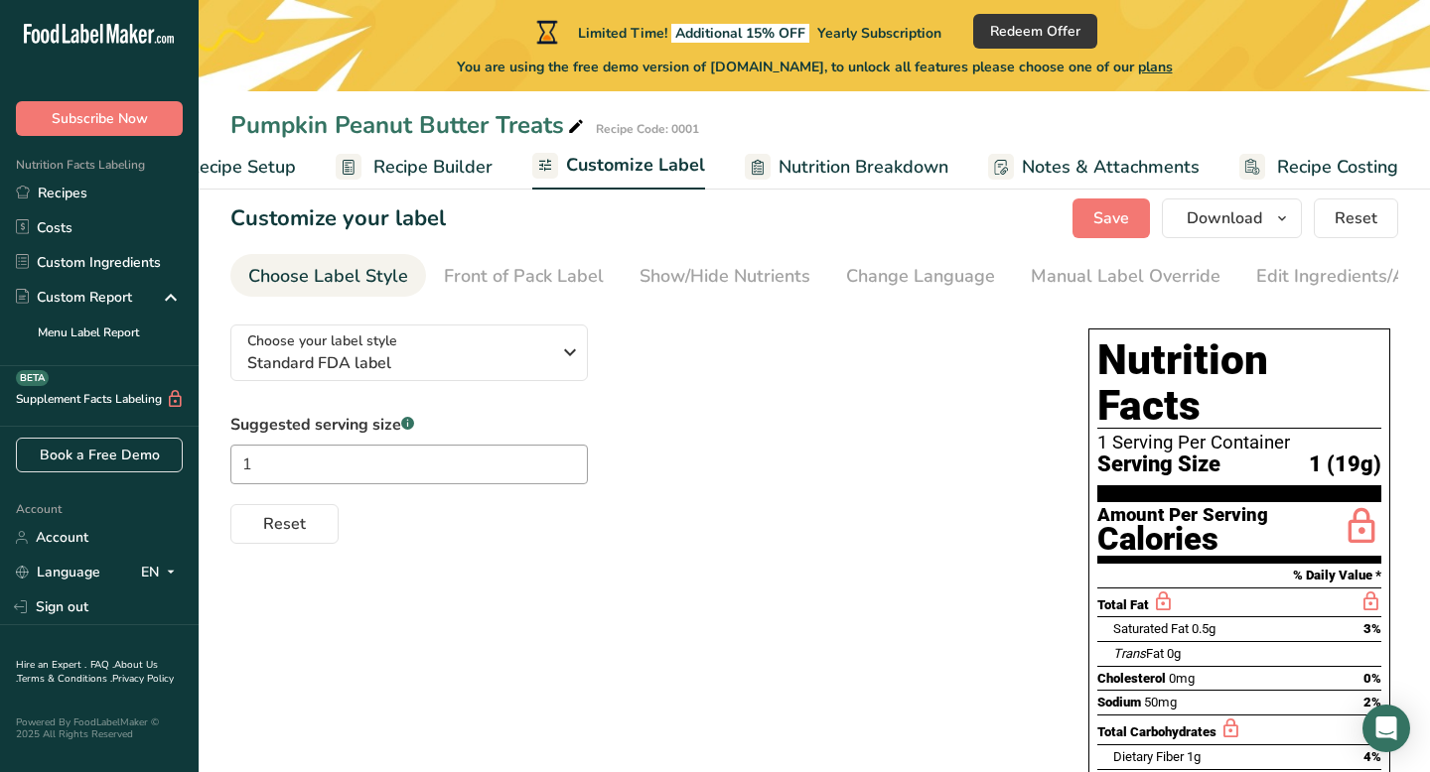
scroll to position [31, 0]
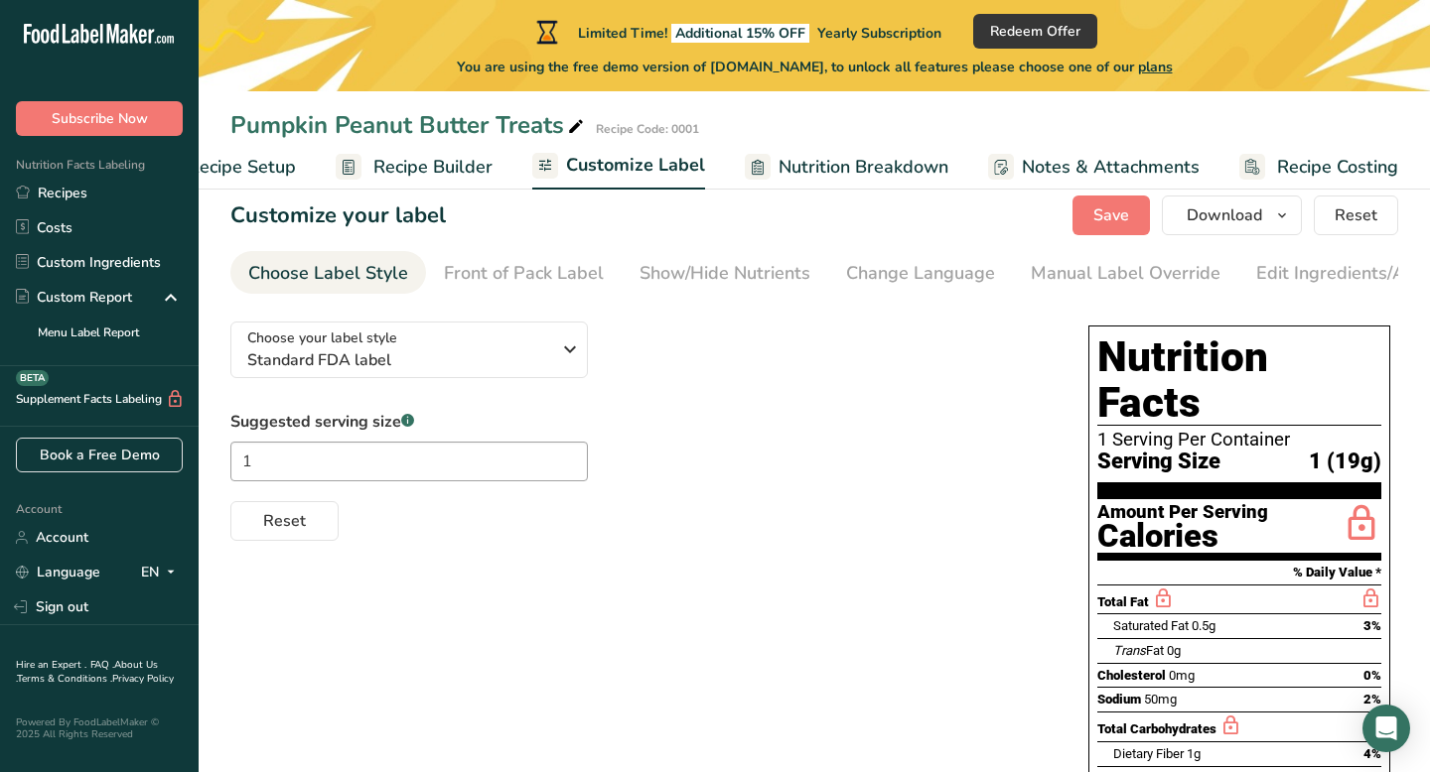
copy div "Nutrition Facts 1 Serving Per Container Serving Size 1 (19g) Amount Per Serving…"
click at [819, 406] on div "Choose your label style Standard FDA label USA (FDA) Standard FDA label Tabular…" at bounding box center [639, 423] width 818 height 235
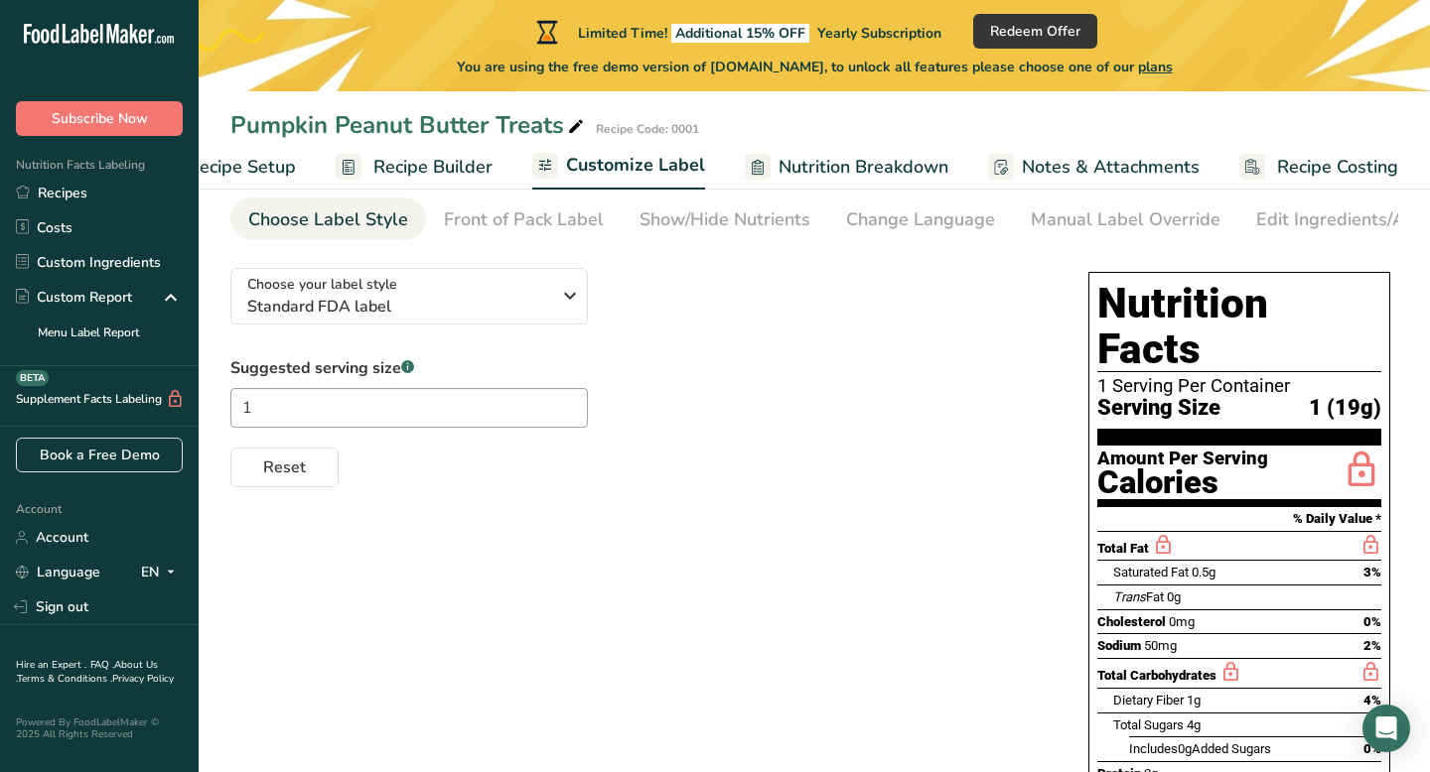
scroll to position [89, 0]
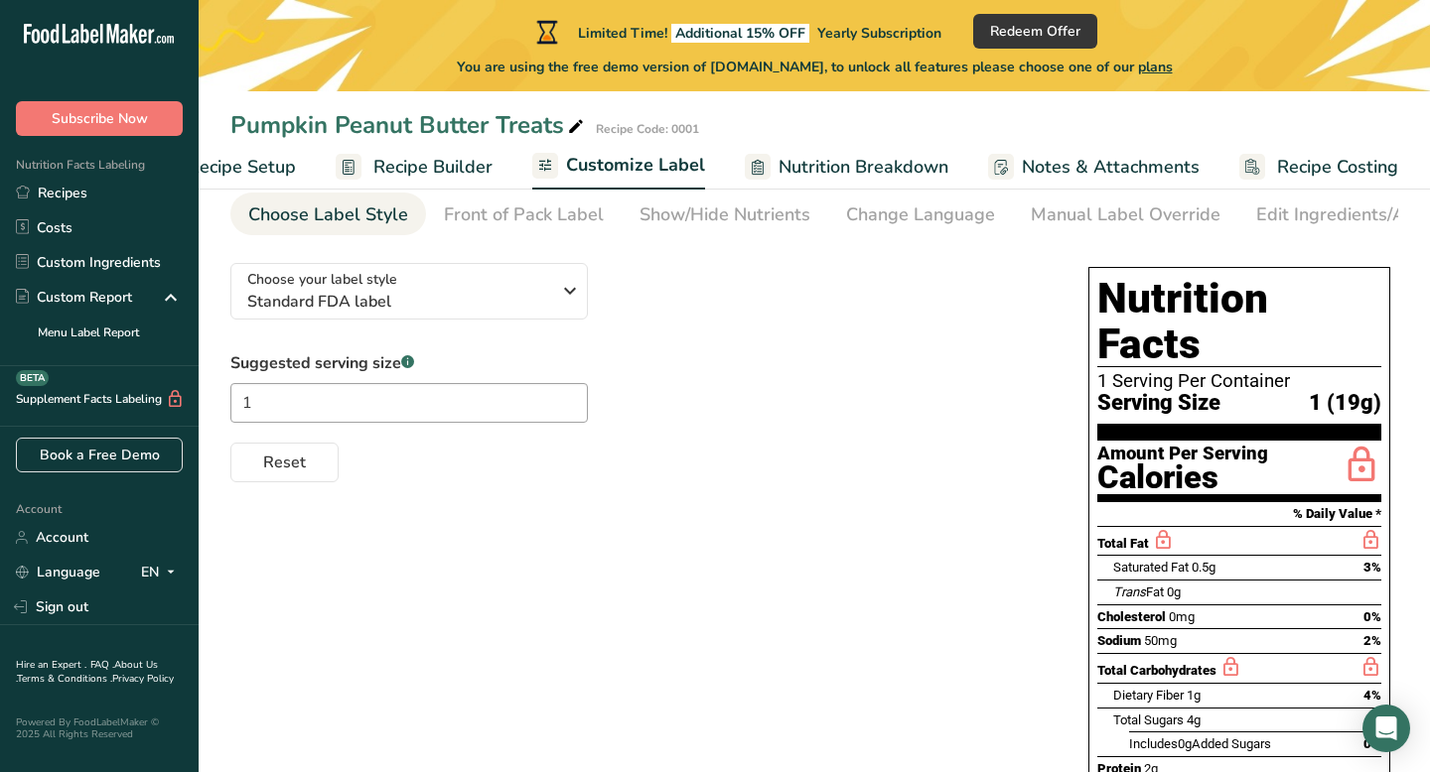
click at [1150, 293] on h1 "Nutrition Facts" at bounding box center [1239, 321] width 284 height 91
click at [1074, 309] on div "Choose your label style Standard FDA label USA (FDA) Standard FDA label Tabular…" at bounding box center [814, 639] width 1168 height 785
click at [1085, 286] on div "Nutrition Facts 1 Serving Per Container Serving Size 1 (19g) Amount Per Serving…" at bounding box center [1239, 639] width 318 height 761
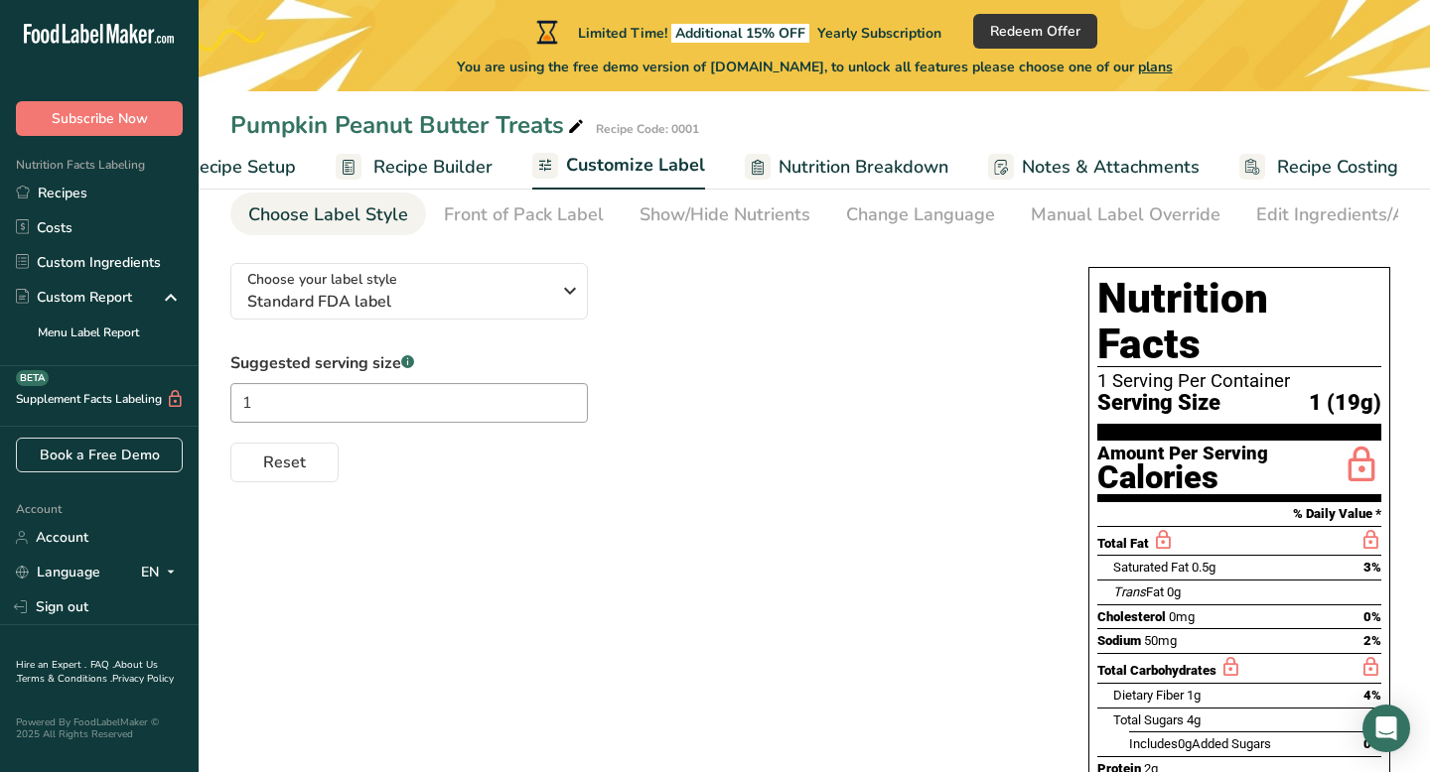
click at [1089, 269] on div "Nutrition Facts 1 Serving Per Container Serving Size 1 (19g) Amount Per Serving…" at bounding box center [1239, 639] width 318 height 761
click at [532, 212] on div "Front of Pack Label" at bounding box center [524, 215] width 160 height 27
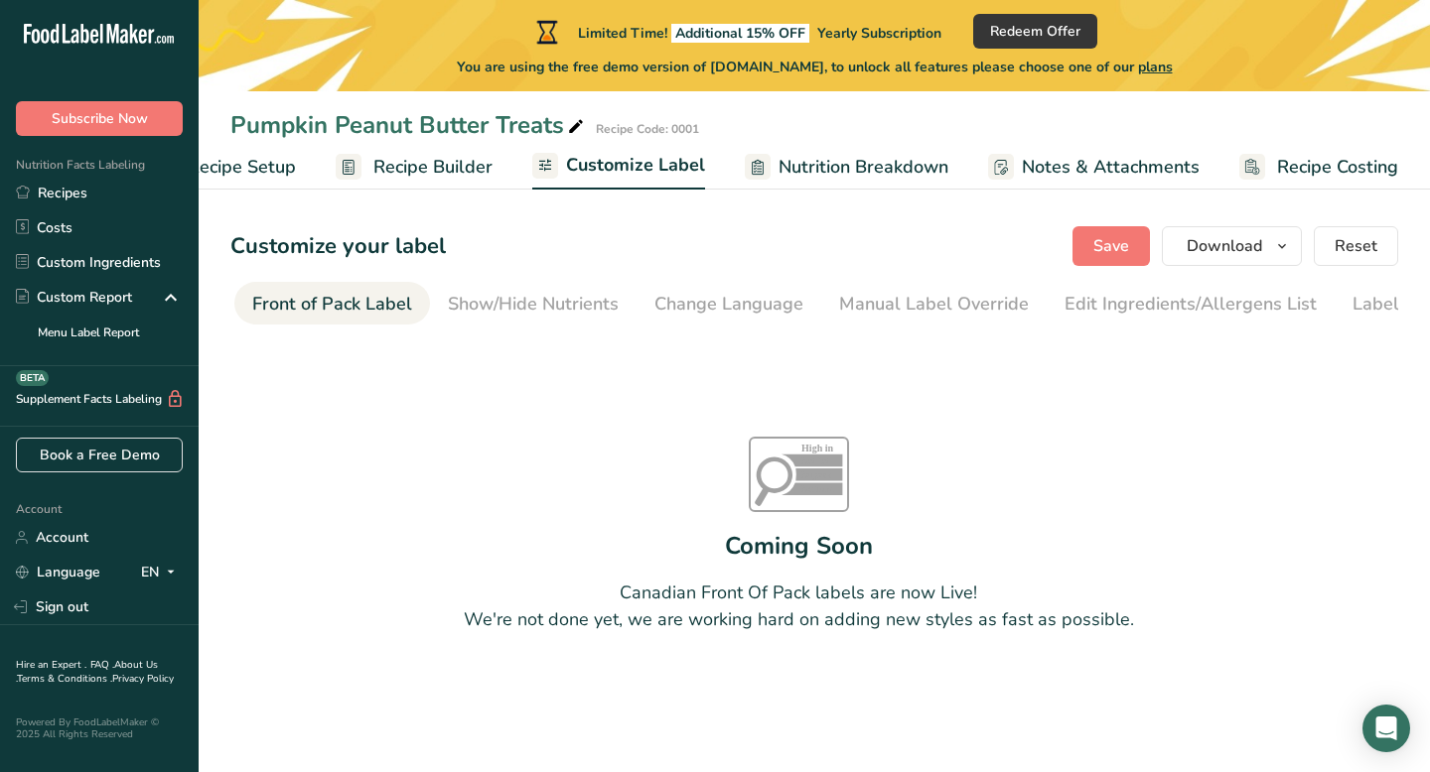
scroll to position [0, 193]
click at [854, 162] on span "Nutrition Breakdown" at bounding box center [863, 167] width 170 height 27
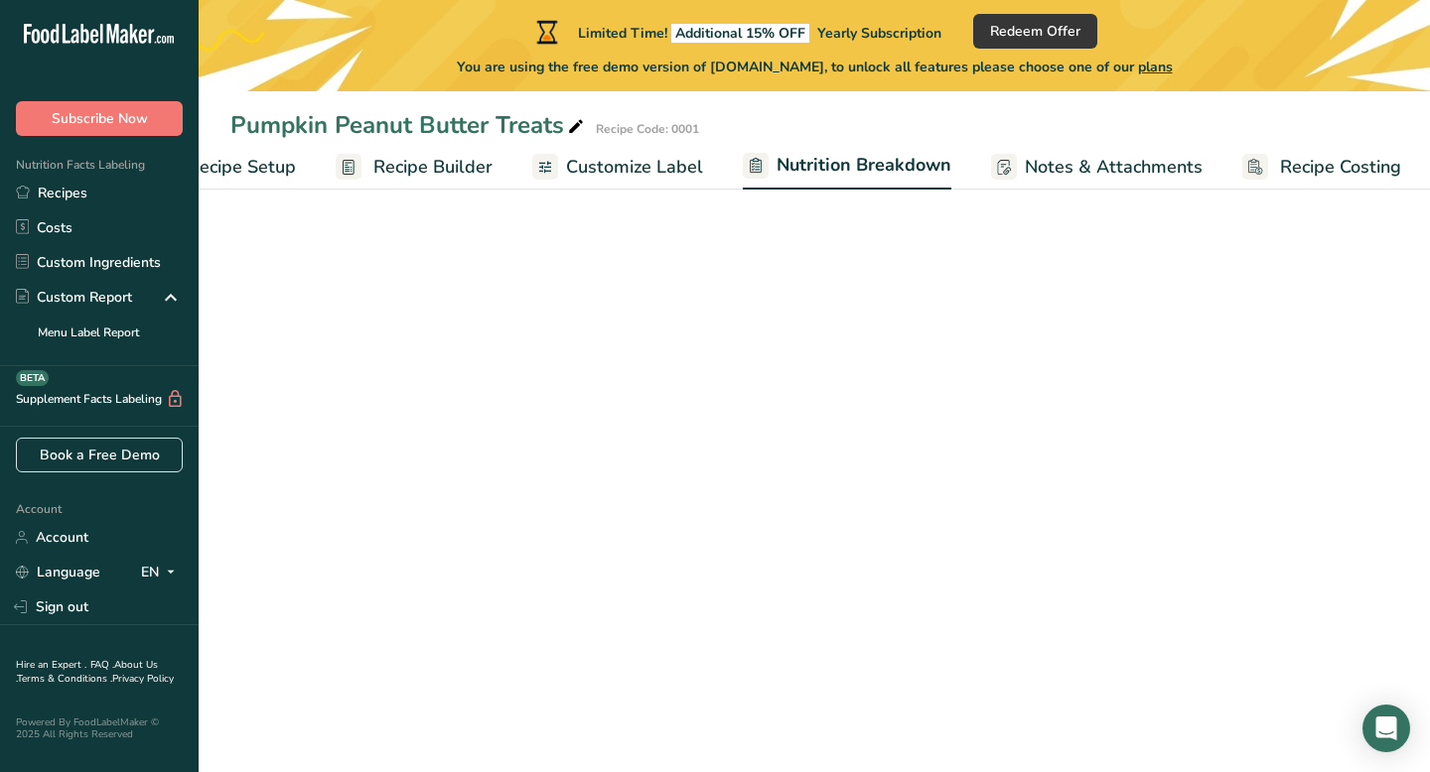
scroll to position [0, 82]
select select "Calories"
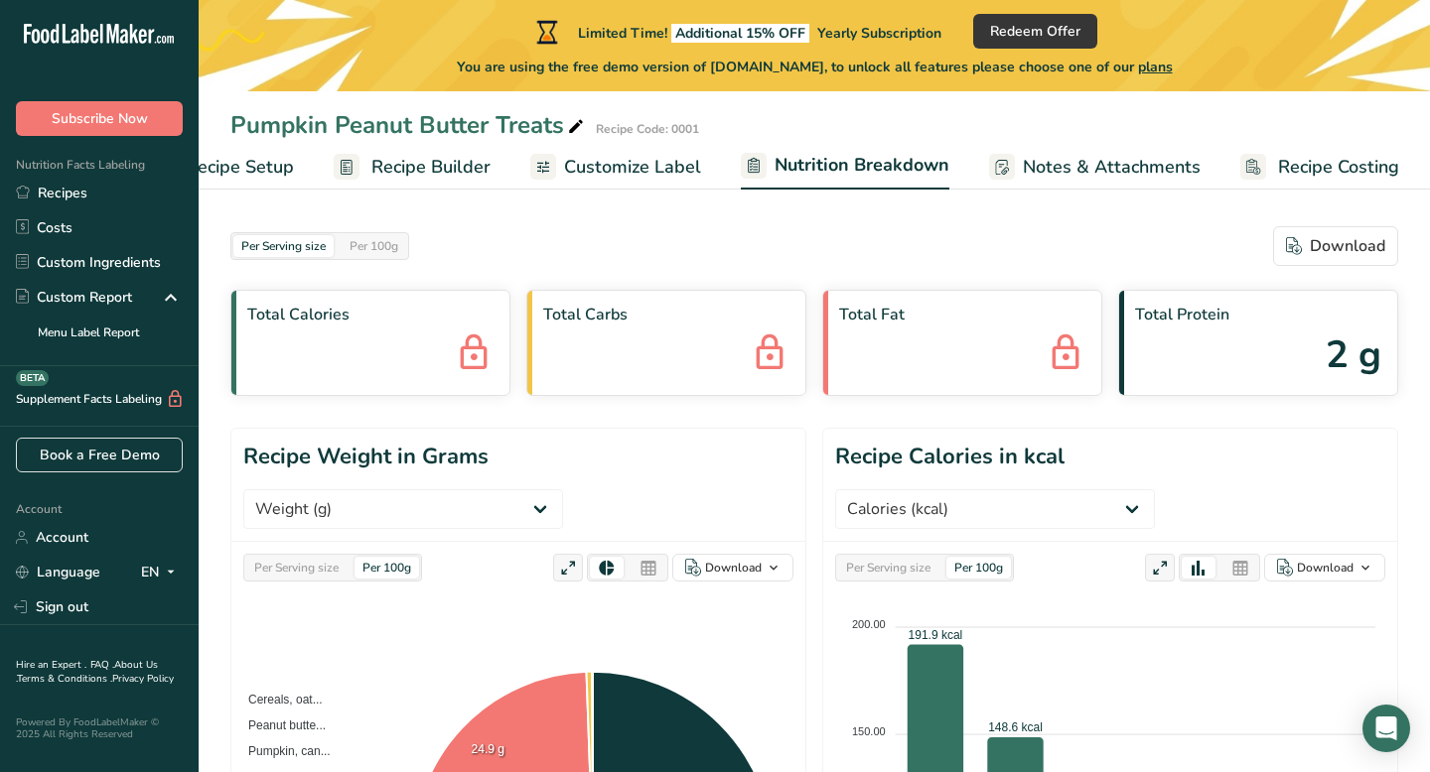
click at [473, 167] on span "Recipe Builder" at bounding box center [430, 167] width 119 height 27
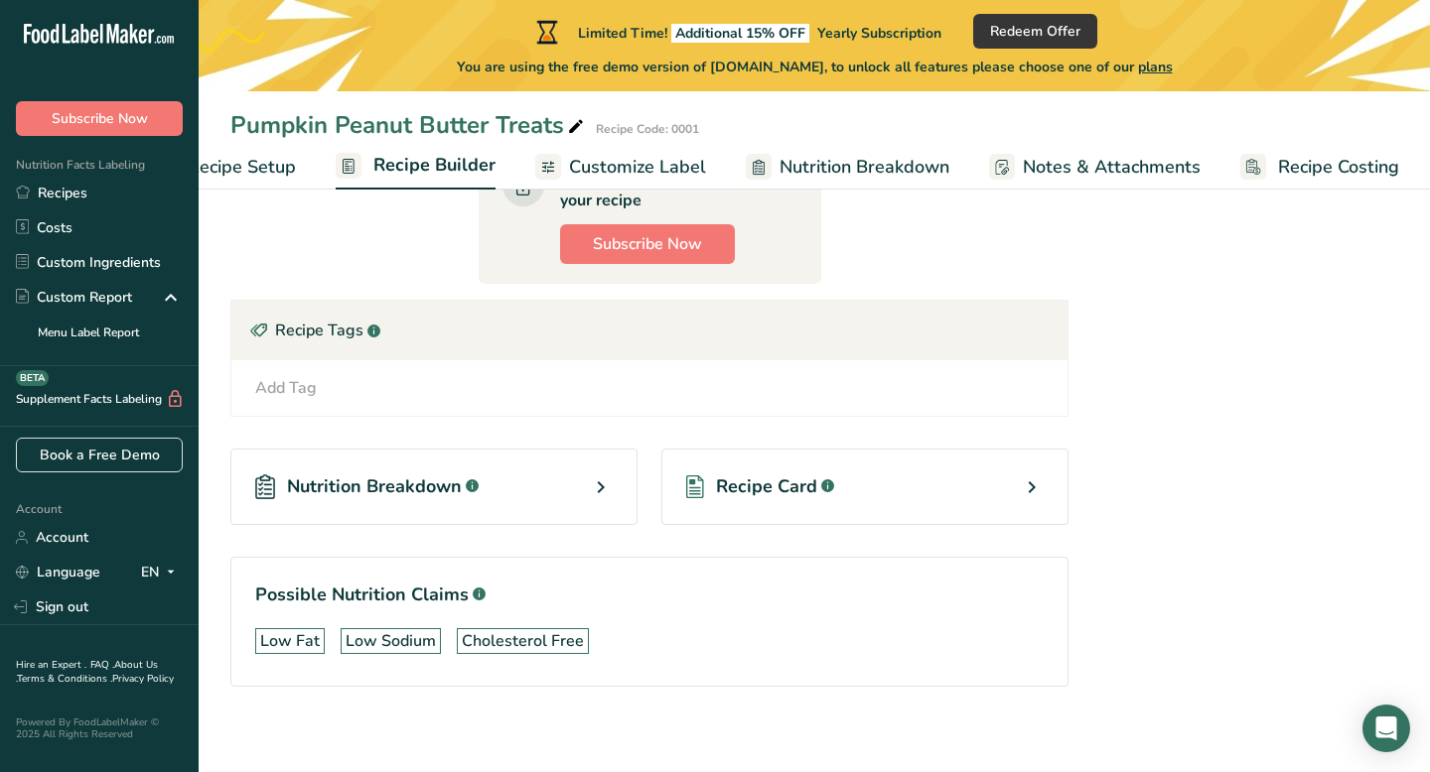
scroll to position [813, 0]
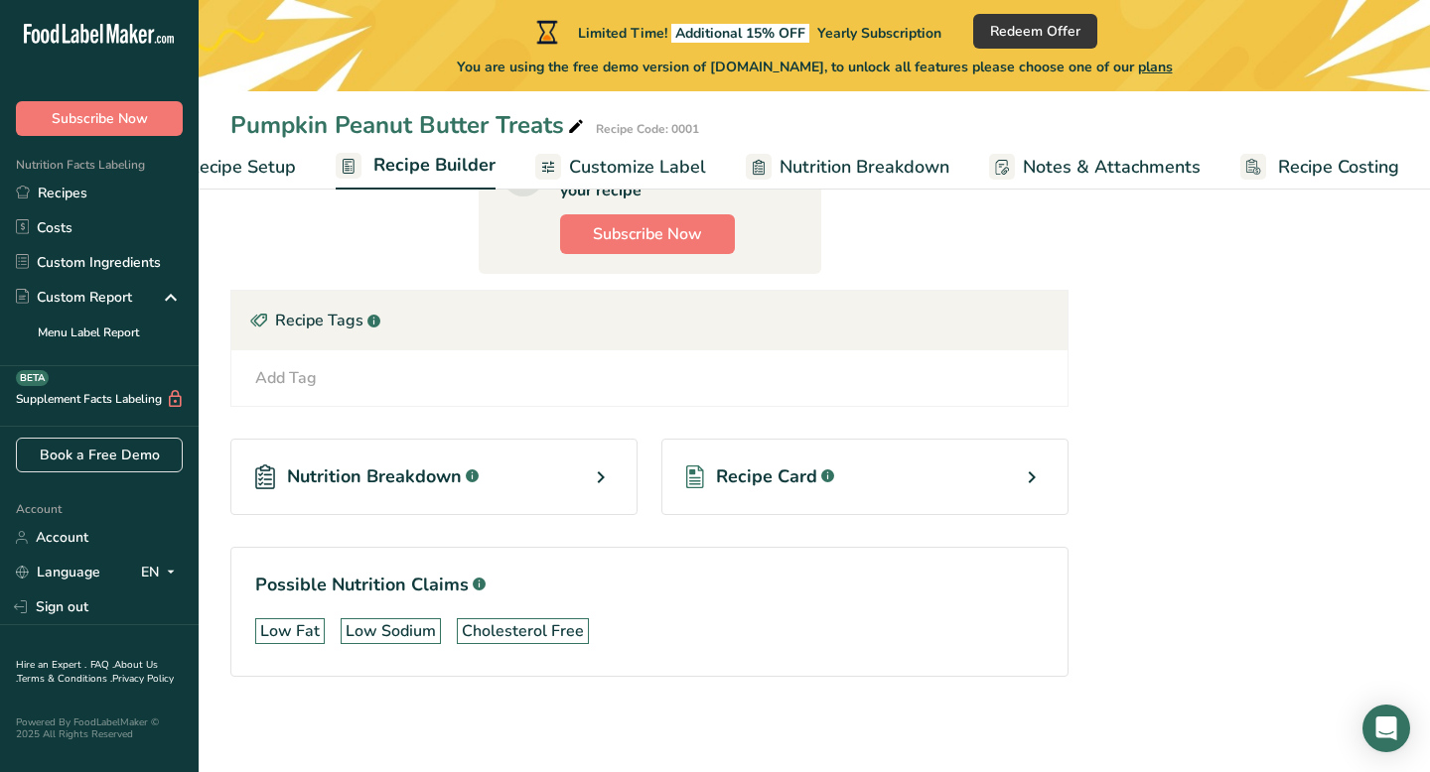
click at [948, 479] on div "Recipe Card .a-a{fill:#347362;}.b-a{fill:#fff;}" at bounding box center [864, 477] width 407 height 76
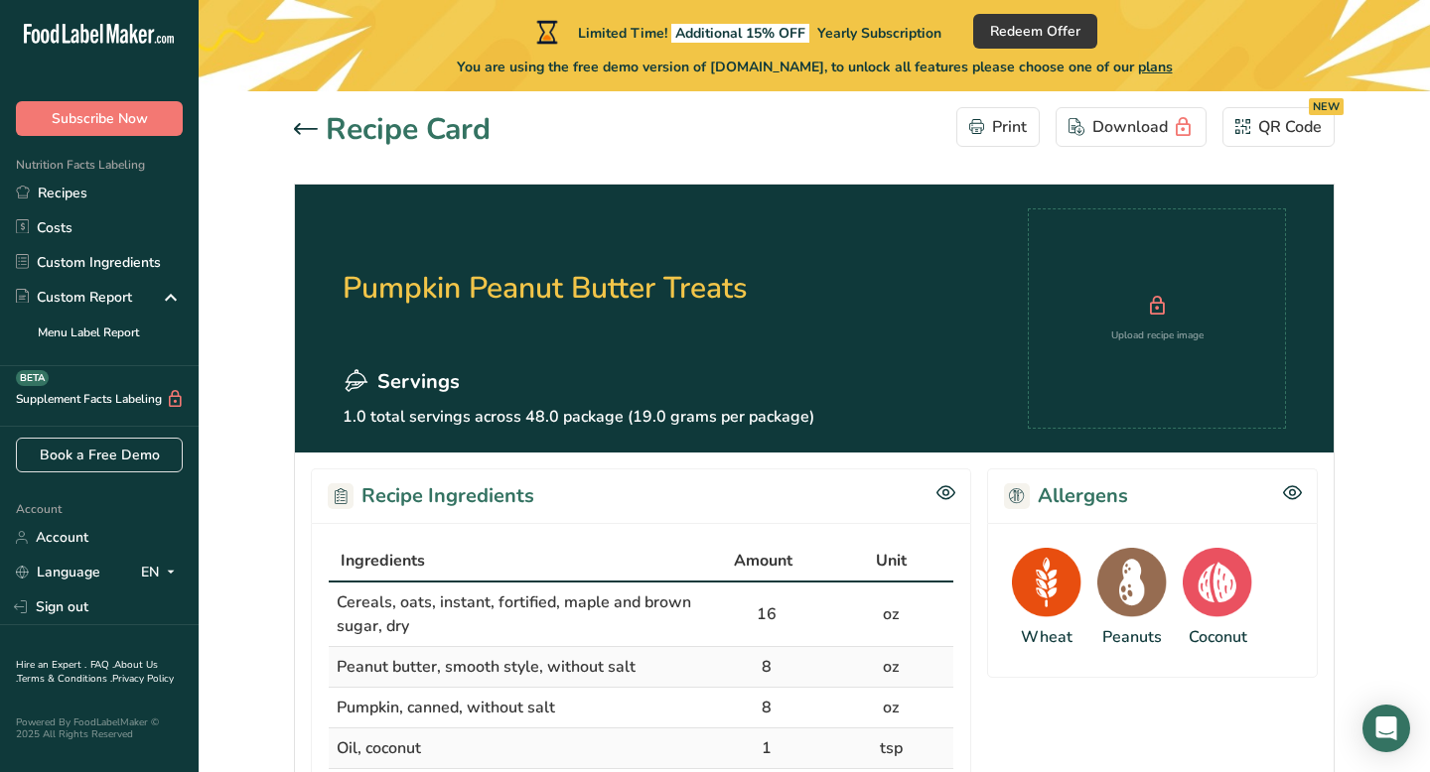
click at [308, 127] on icon at bounding box center [306, 129] width 24 height 12
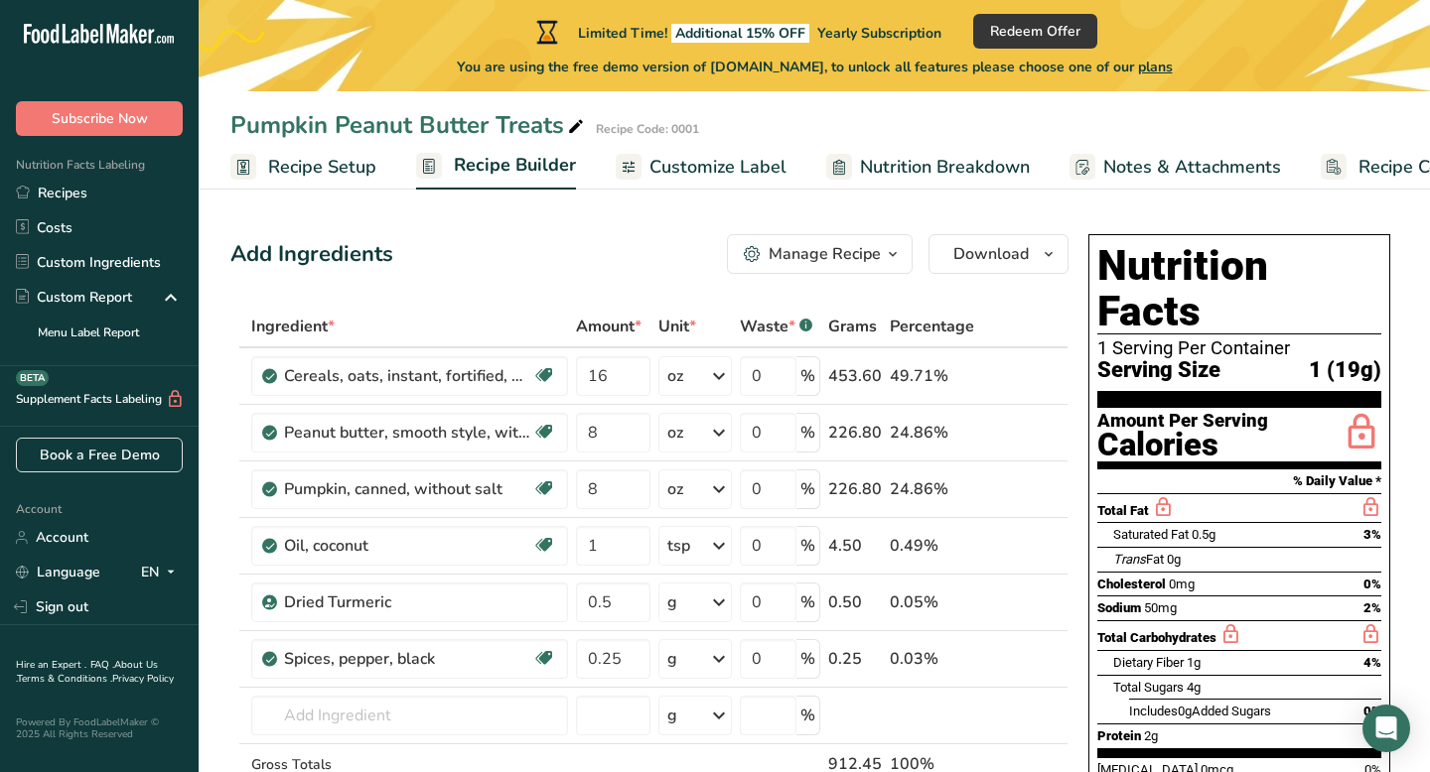
click at [734, 167] on span "Customize Label" at bounding box center [717, 167] width 137 height 27
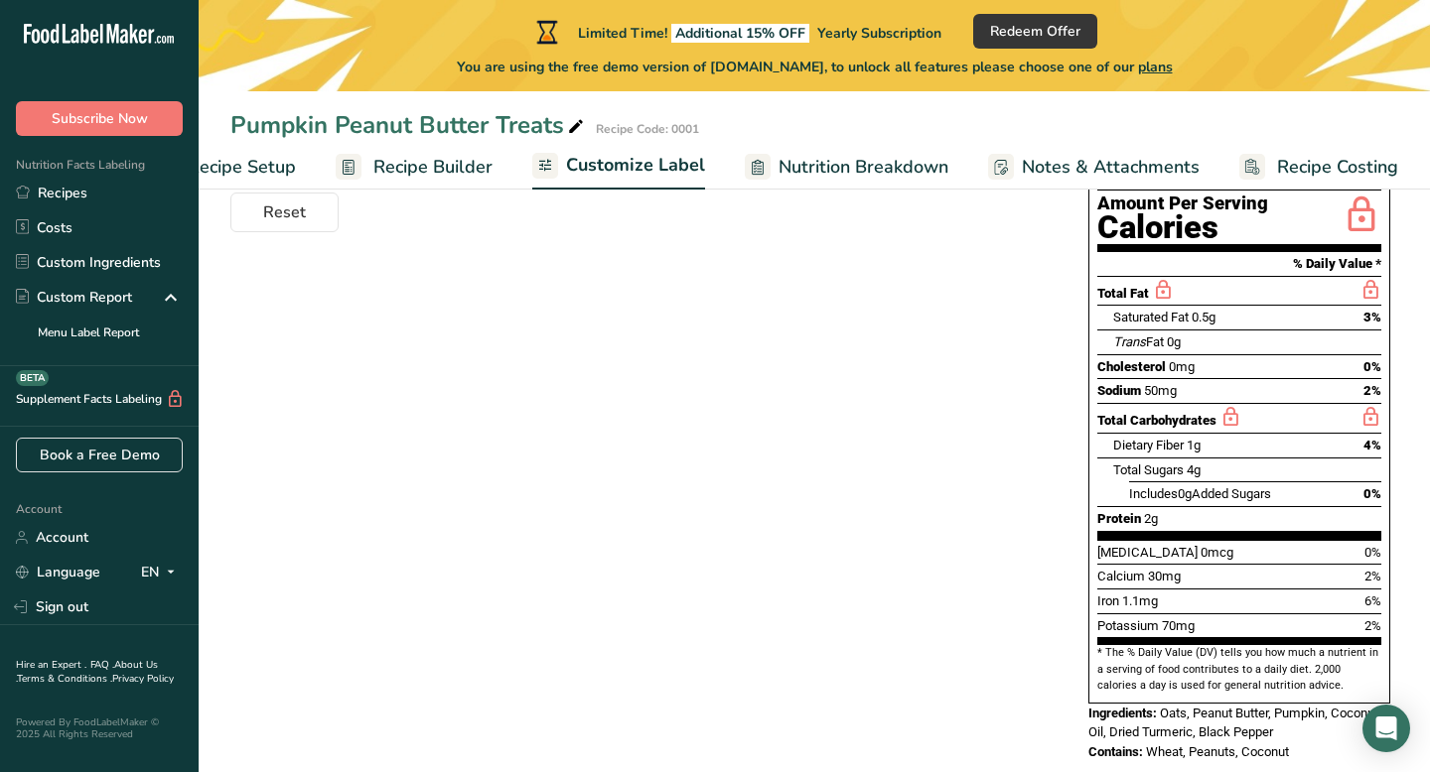
scroll to position [0, 80]
